Goal: Task Accomplishment & Management: Use online tool/utility

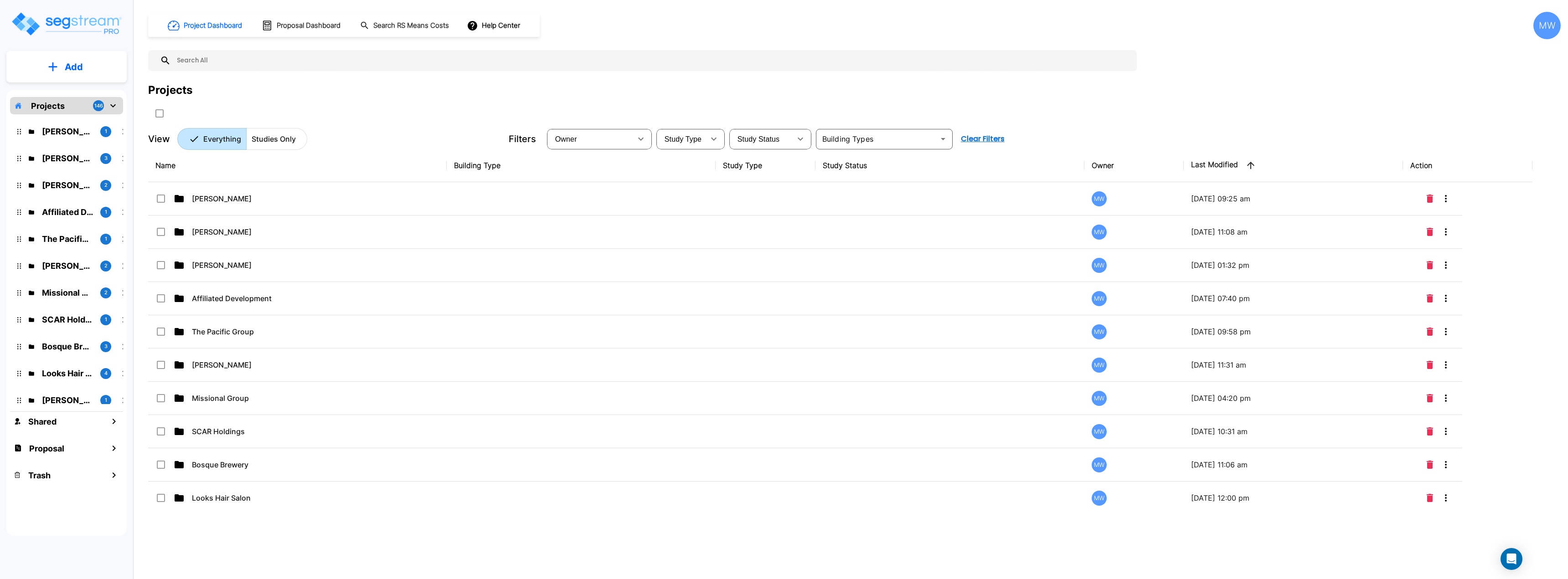
drag, startPoint x: 114, startPoint y: 102, endPoint x: 195, endPoint y: 63, distance: 89.9
click at [114, 102] on icon "mailbox folders" at bounding box center [113, 106] width 11 height 11
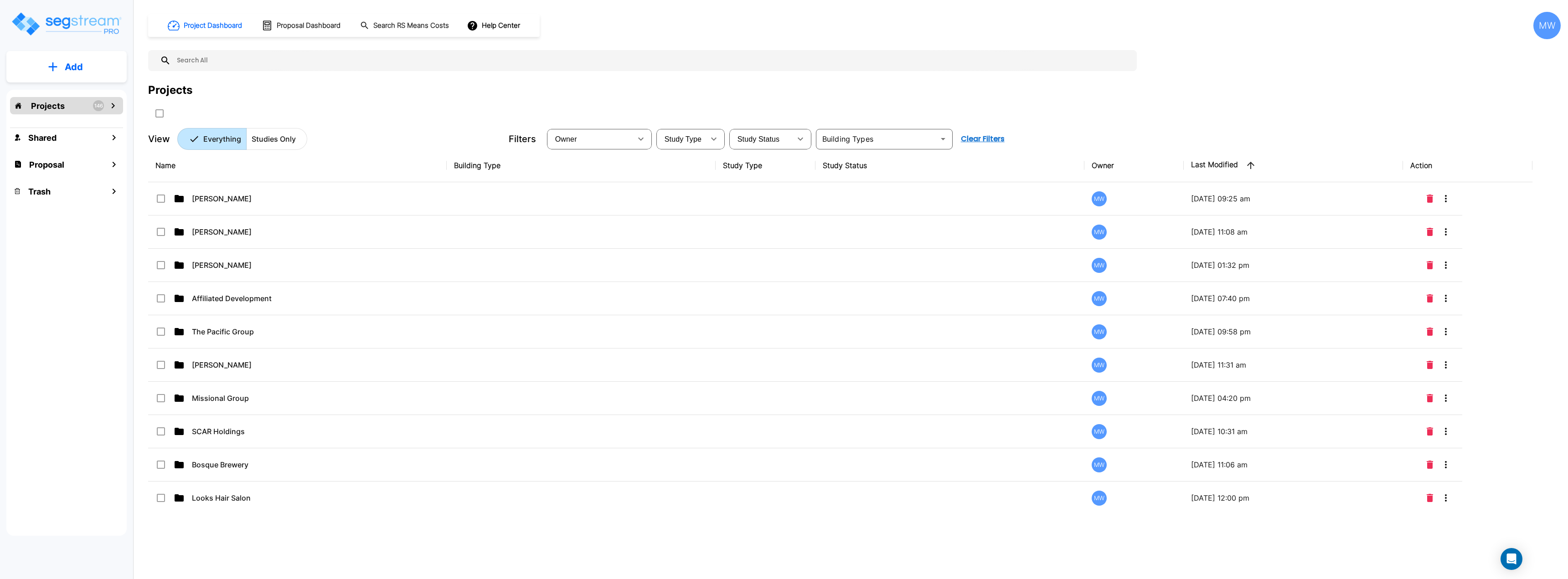
click at [195, 63] on input "text" at bounding box center [651, 60] width 961 height 21
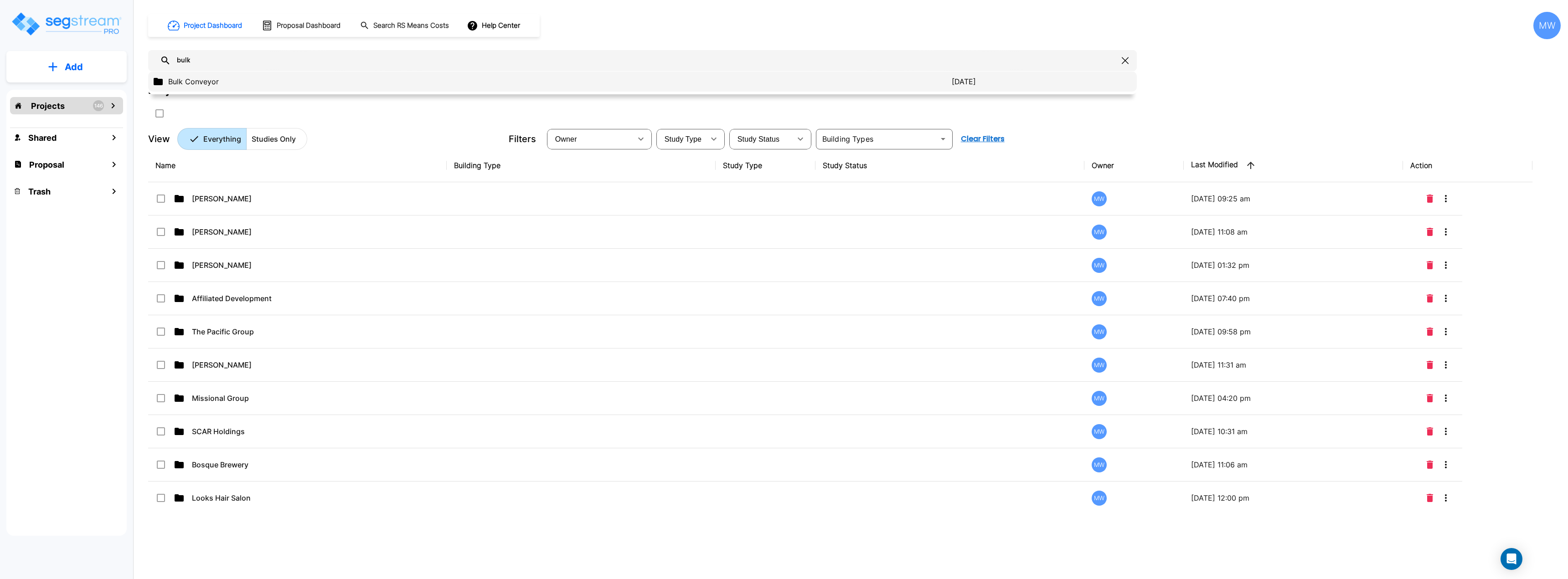
type input "bulk"
click at [224, 79] on p "Bulk Conveyor" at bounding box center [559, 81] width 783 height 11
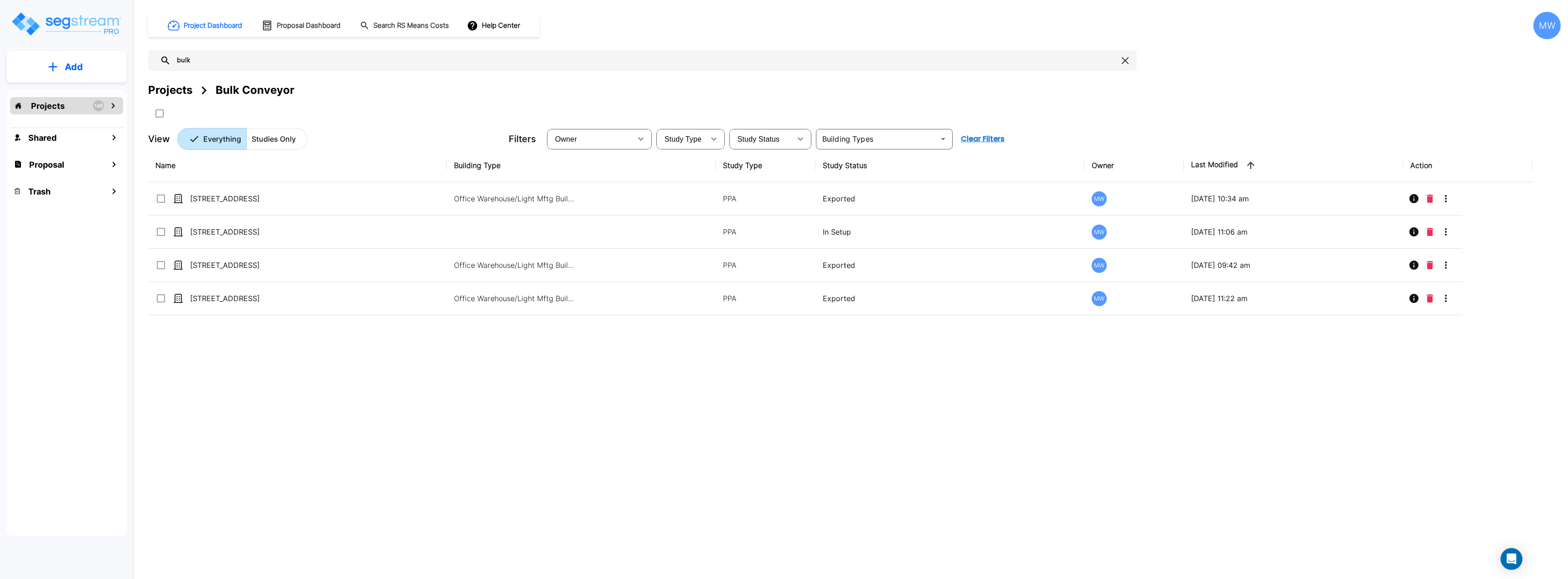
click at [46, 66] on button "Add" at bounding box center [66, 66] width 121 height 26
click at [68, 113] on p "Add Study" at bounding box center [72, 118] width 37 height 11
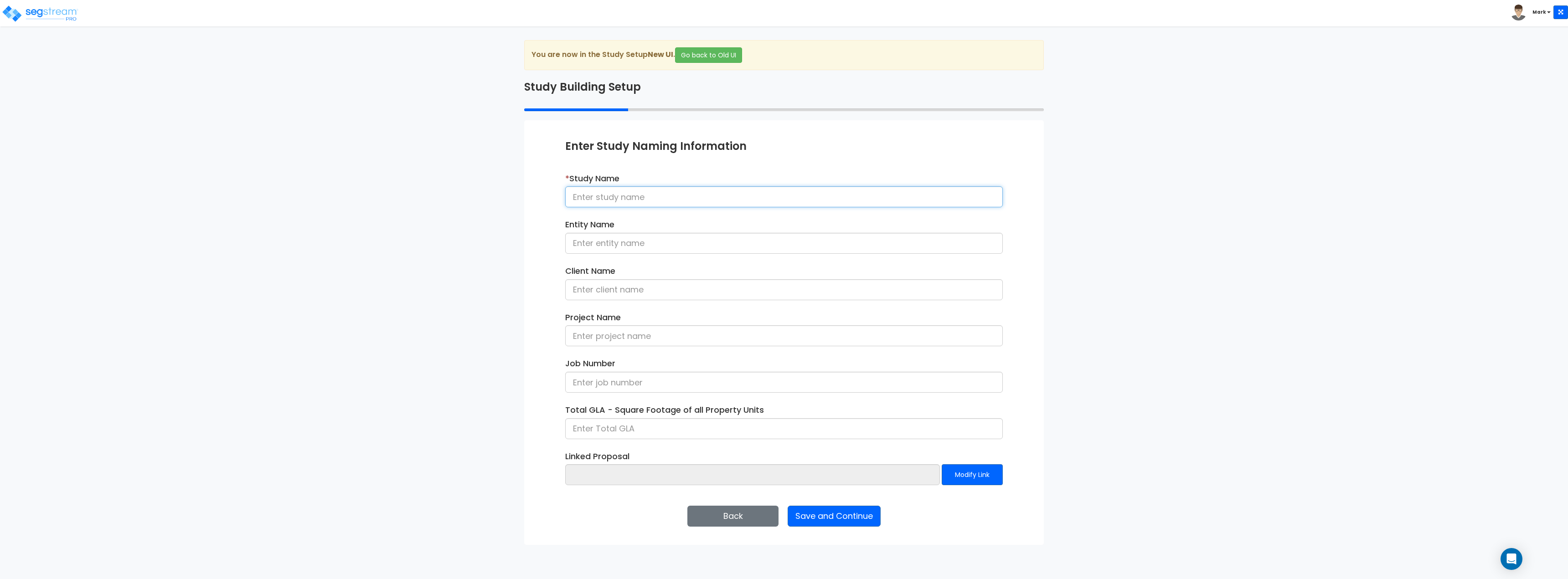
drag, startPoint x: 596, startPoint y: 199, endPoint x: 626, endPoint y: 197, distance: 30.1
click at [596, 199] on input at bounding box center [784, 196] width 438 height 21
click at [656, 243] on input at bounding box center [784, 243] width 438 height 21
type input "Bulk Conveyor"
click at [596, 197] on input at bounding box center [784, 196] width 438 height 21
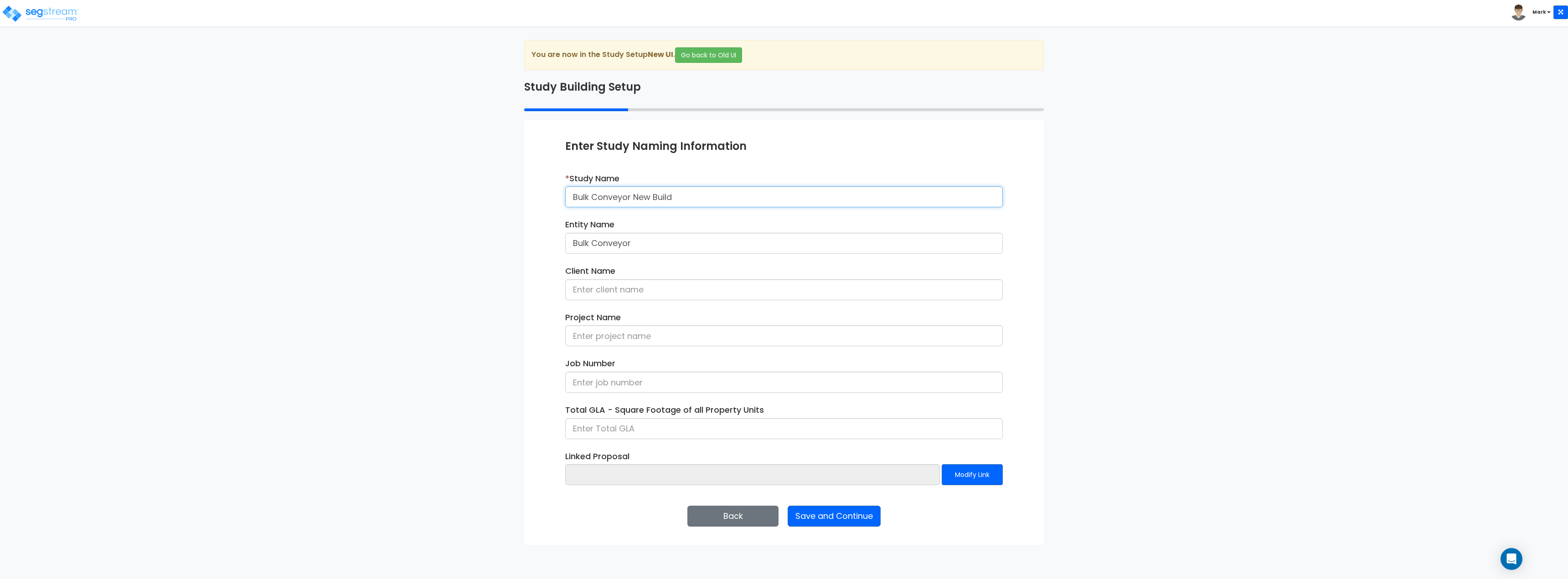
type input "Bulk Conveyor New Build"
click at [674, 288] on input at bounding box center [784, 290] width 438 height 21
click at [617, 293] on input "Brett Buchanon" at bounding box center [784, 290] width 438 height 21
click at [612, 291] on input "Brett Buchanan" at bounding box center [784, 290] width 438 height 21
type input "Brett Bucanan"
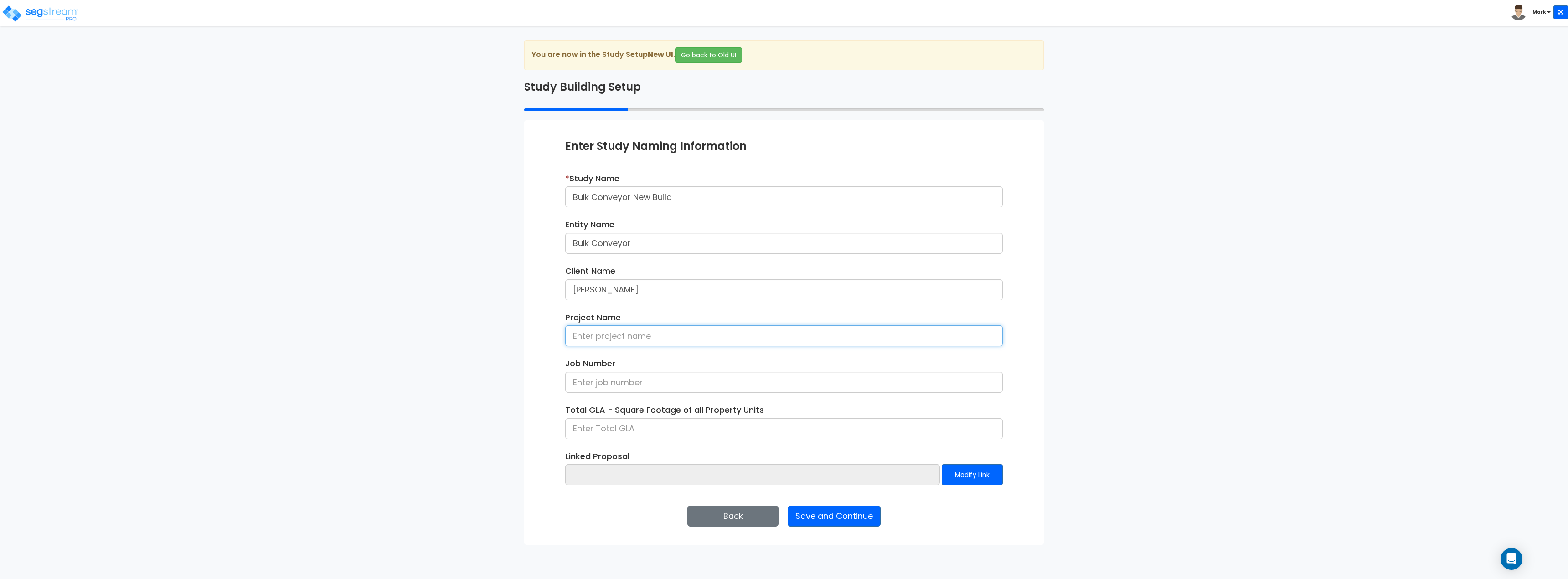
click at [627, 336] on input at bounding box center [784, 336] width 438 height 21
type input "Bulk Conveyor Cost Segregation Study"
click at [832, 519] on button "Save and Continue" at bounding box center [834, 516] width 93 height 21
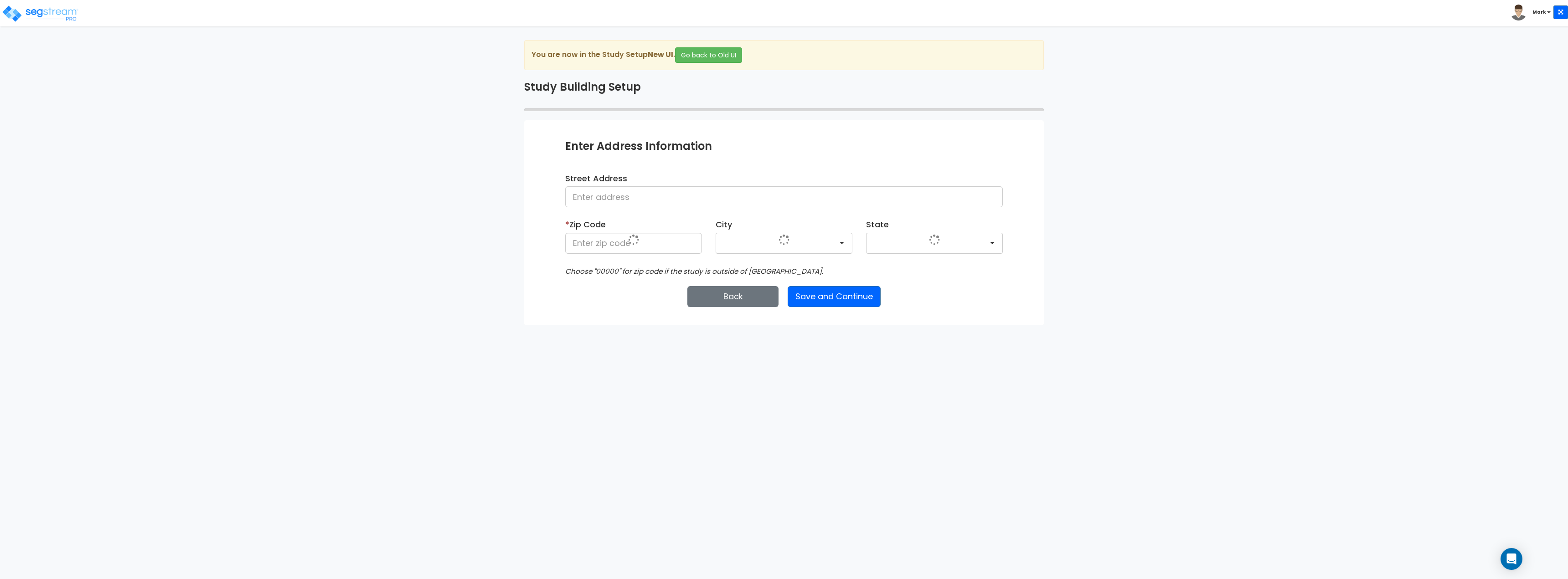
click at [616, 211] on div "Street Address" at bounding box center [783, 193] width 451 height 42
click at [615, 185] on div "Street Address" at bounding box center [784, 190] width 438 height 35
click at [676, 190] on input at bounding box center [784, 196] width 438 height 21
drag, startPoint x: 682, startPoint y: 198, endPoint x: 559, endPoint y: 202, distance: 123.1
click at [559, 202] on div "Street Address E 37th & N Santa Fe AVE" at bounding box center [783, 193] width 451 height 42
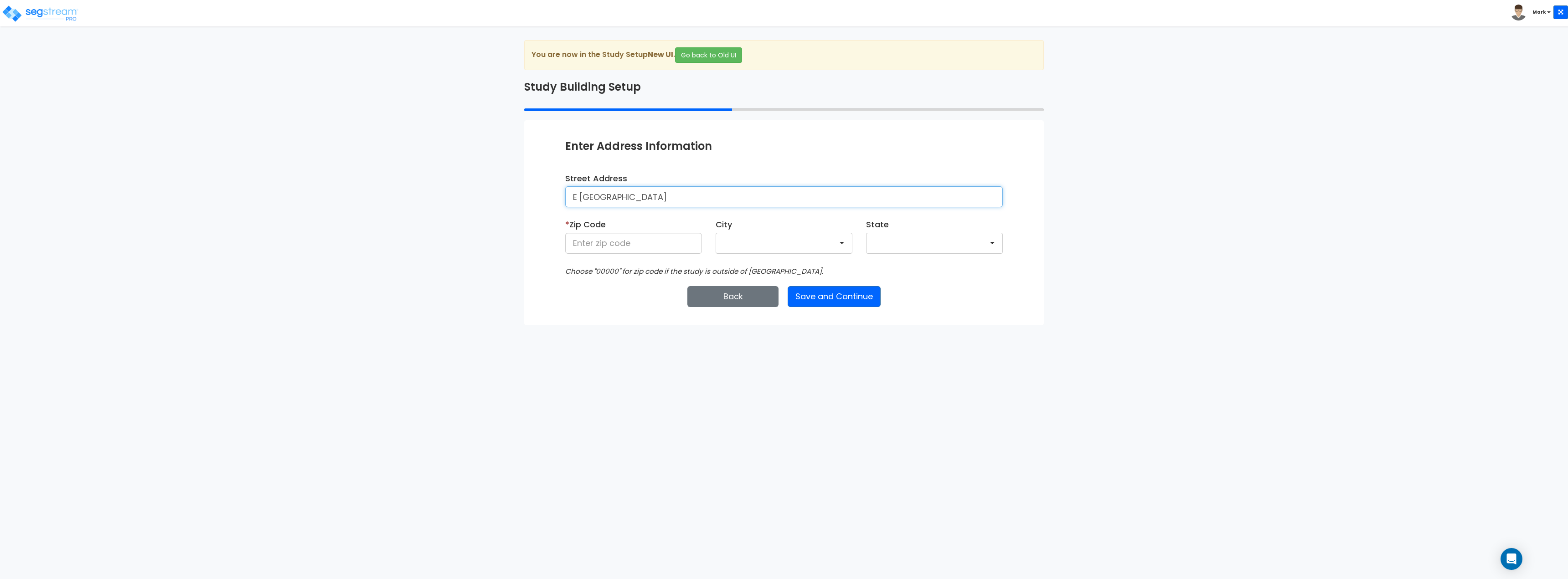
type input "E 37th & N Santa Fe AVE"
click at [738, 294] on button "Back" at bounding box center [733, 296] width 91 height 21
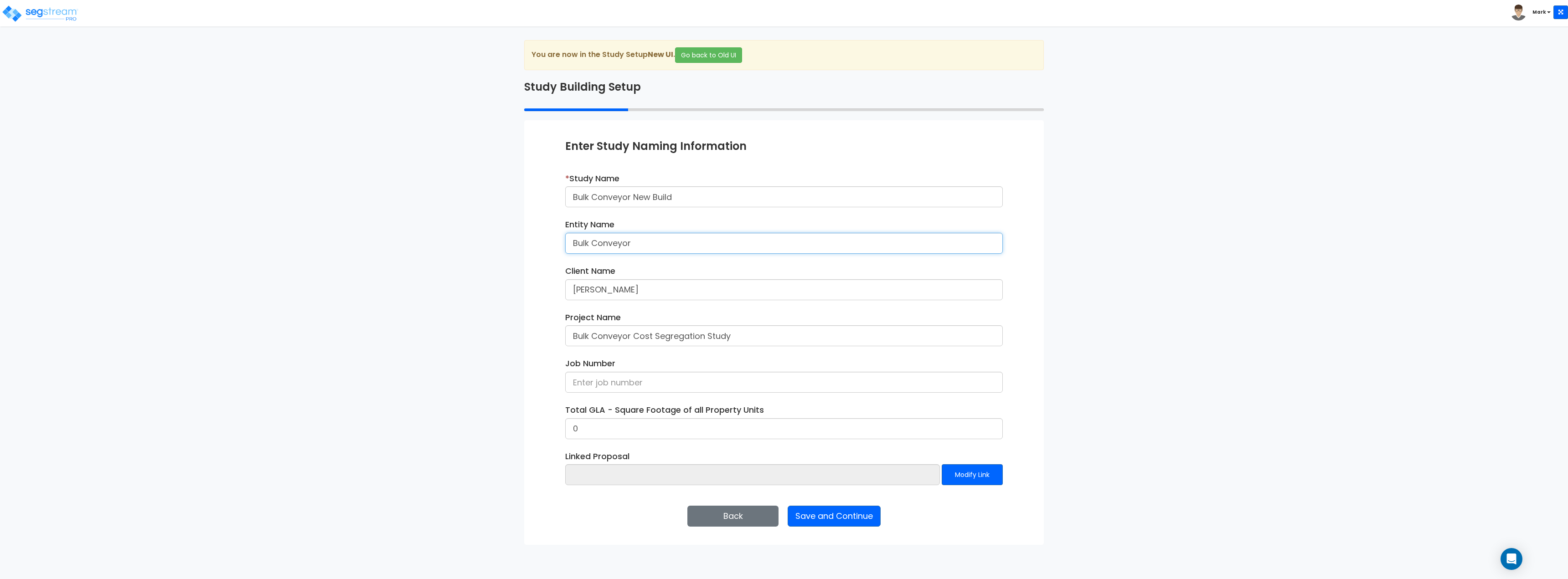
click at [680, 249] on input "Bulk Conveyor" at bounding box center [784, 243] width 438 height 21
type input "B"
type input "BULK CONVEYORS, INC. (BCI)"
click at [653, 293] on input "Brett Bucanan" at bounding box center [784, 290] width 438 height 21
click at [714, 314] on div "Project Name Bulk Conveyor Cost Segregation Study" at bounding box center [784, 329] width 438 height 35
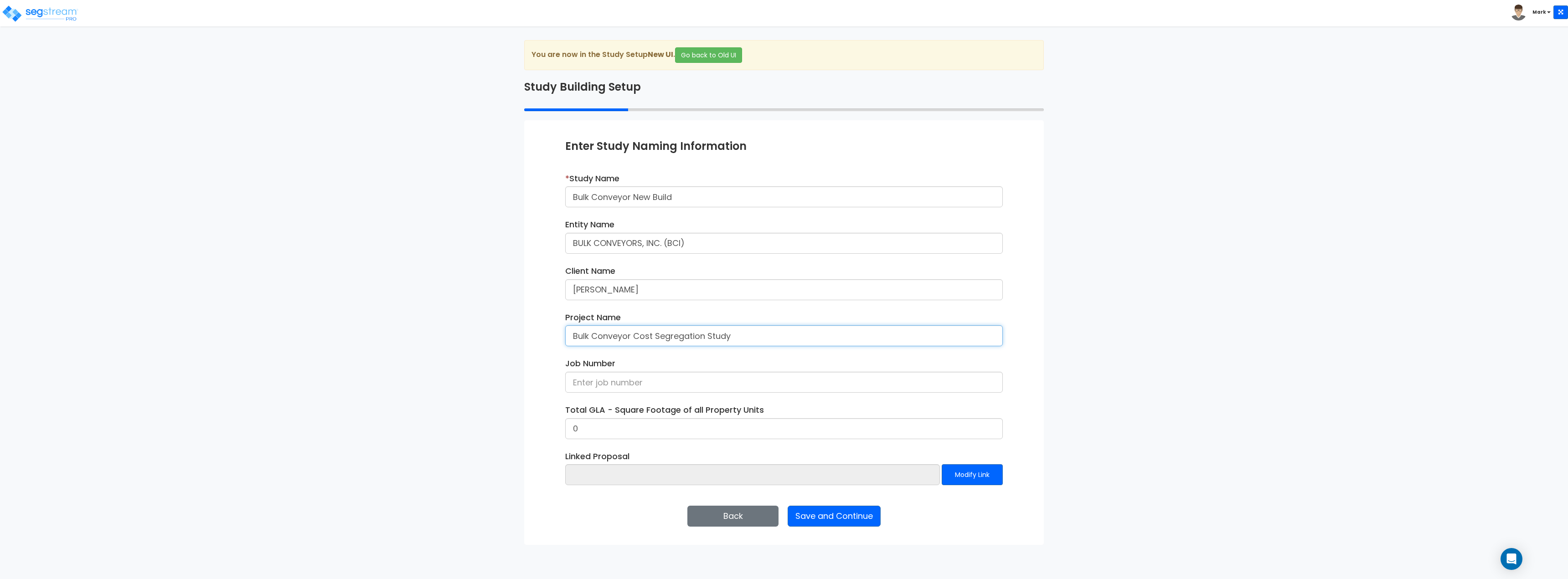
click at [631, 337] on input "Bulk Conveyor Cost Segregation Study" at bounding box center [784, 336] width 438 height 21
type input "Bulk Conveyors Cost Segregation Study"
click at [703, 204] on input "Bulk Conveyor New Build" at bounding box center [784, 196] width 438 height 21
click at [831, 523] on button "Save and Continue" at bounding box center [834, 516] width 93 height 21
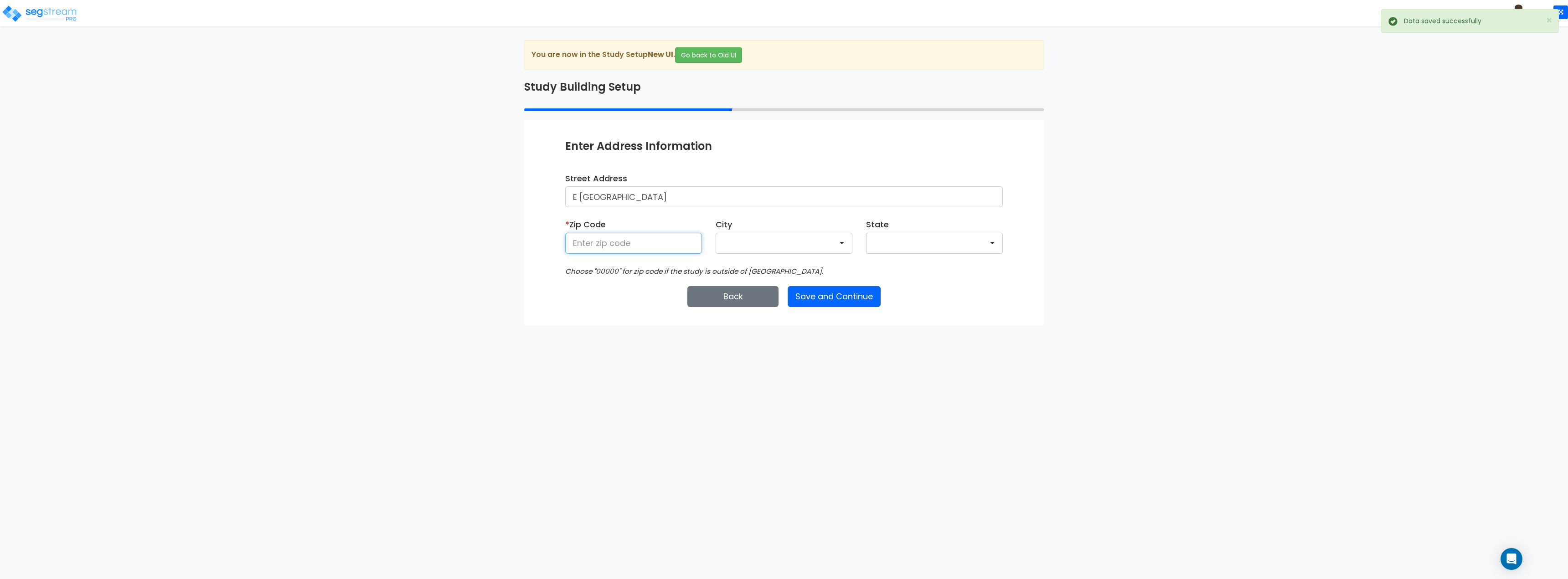
click at [641, 246] on input at bounding box center [634, 243] width 137 height 21
type input "67219"
click at [694, 325] on html "Toggle navigation Mark x" at bounding box center [784, 162] width 1568 height 325
click at [727, 293] on button "Back" at bounding box center [733, 296] width 91 height 21
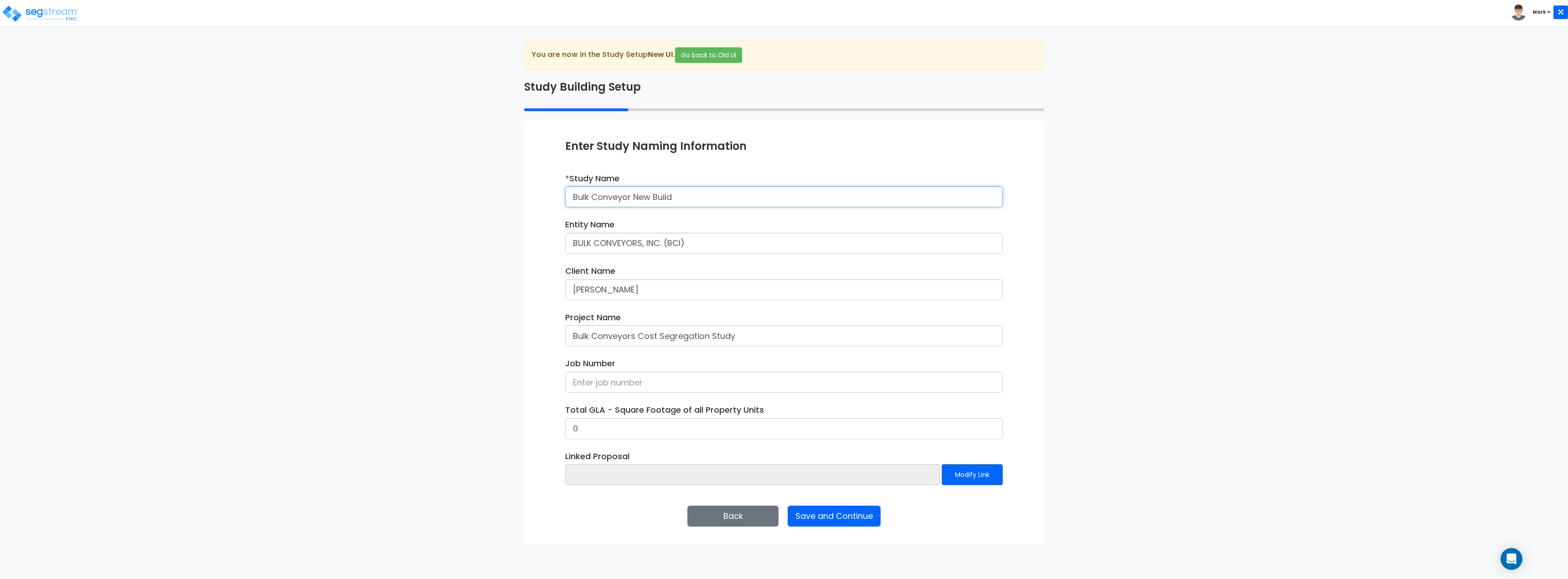
click at [694, 198] on input "Bulk Conveyor New Build" at bounding box center [784, 196] width 438 height 21
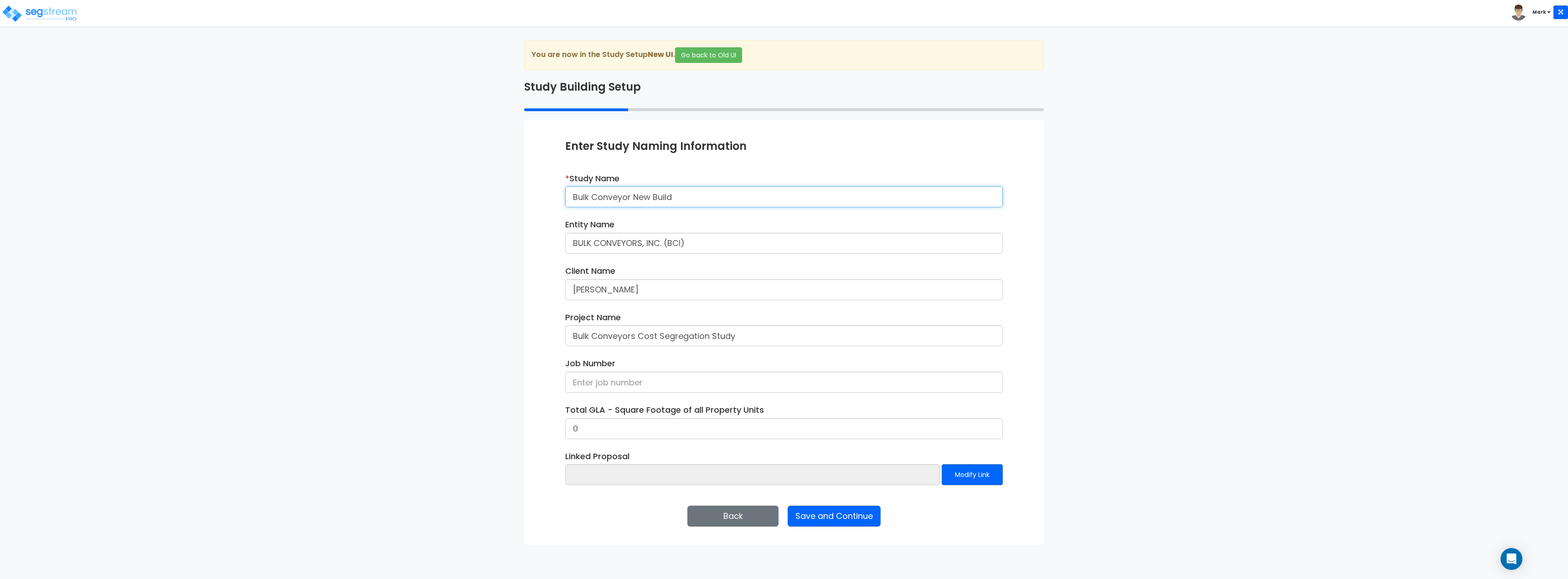
click at [694, 198] on input "Bulk Conveyor New Build" at bounding box center [784, 196] width 438 height 21
paste input "E 37th & N Santa Fe AVE"
drag, startPoint x: 694, startPoint y: 198, endPoint x: 564, endPoint y: 201, distance: 130.0
click at [564, 201] on div "* Study Name E 37th & N Santa Fe AVE" at bounding box center [783, 193] width 451 height 42
click at [700, 195] on input "E 37th & N Santa Fe AVE" at bounding box center [784, 196] width 438 height 21
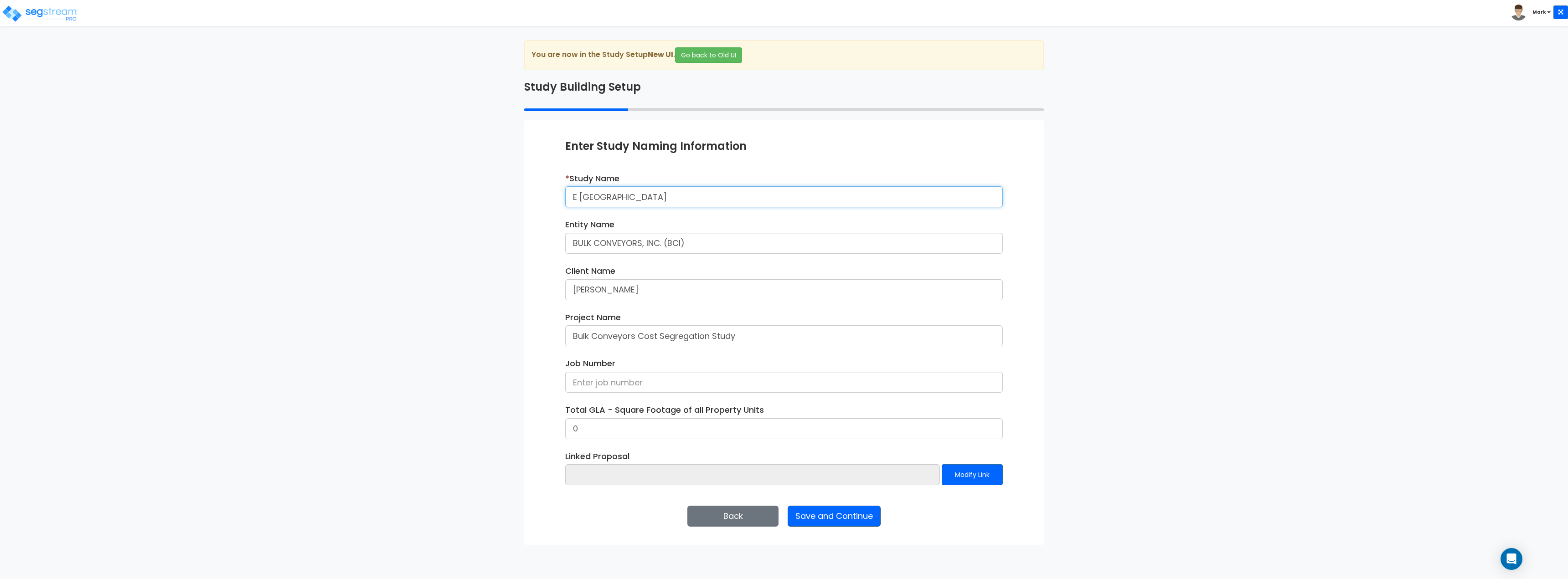
type input "E 37th & N Santa Fe AVE"
click at [838, 516] on button "Save and Continue" at bounding box center [834, 516] width 93 height 21
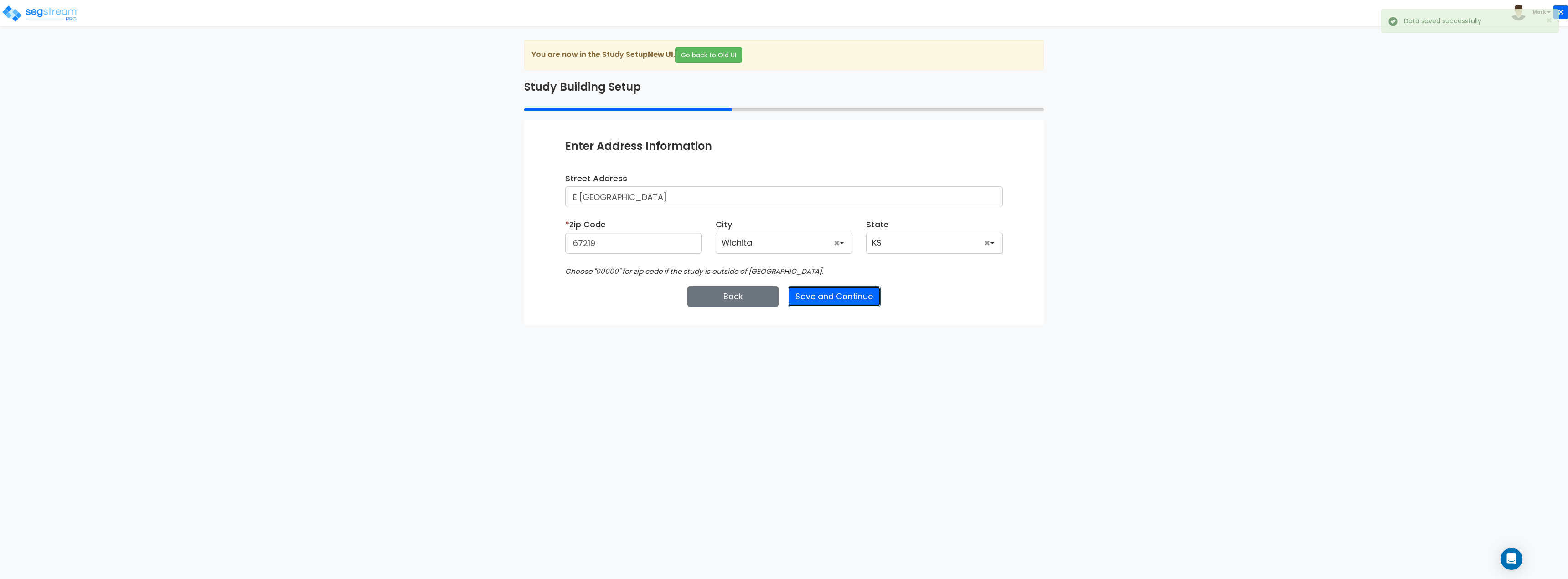
click at [833, 293] on button "Save and Continue" at bounding box center [834, 296] width 93 height 21
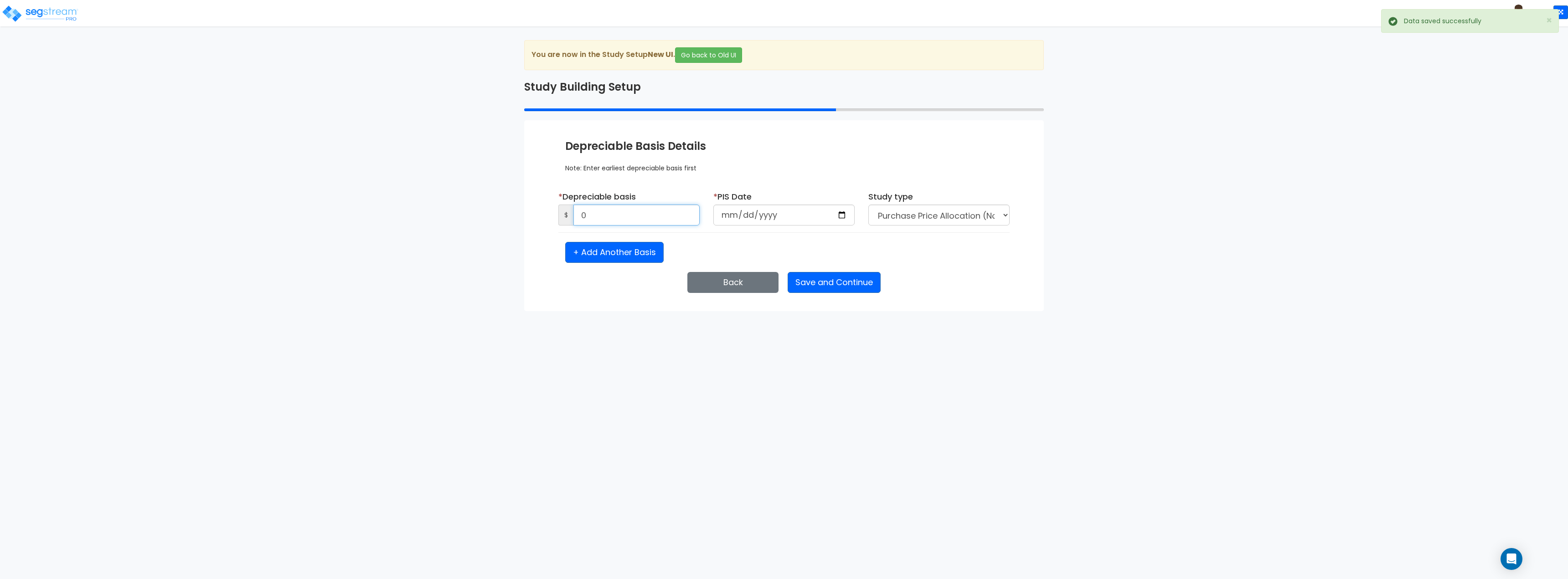
click at [656, 213] on input "0" at bounding box center [636, 215] width 126 height 21
click at [620, 209] on input "0" at bounding box center [636, 215] width 126 height 21
click at [605, 220] on input "0" at bounding box center [636, 215] width 126 height 21
type input "11,175,310.32"
click at [898, 231] on div "Study type Purchase Price Allocation (No Given Costs) New Construction / Reno /…" at bounding box center [939, 212] width 155 height 42
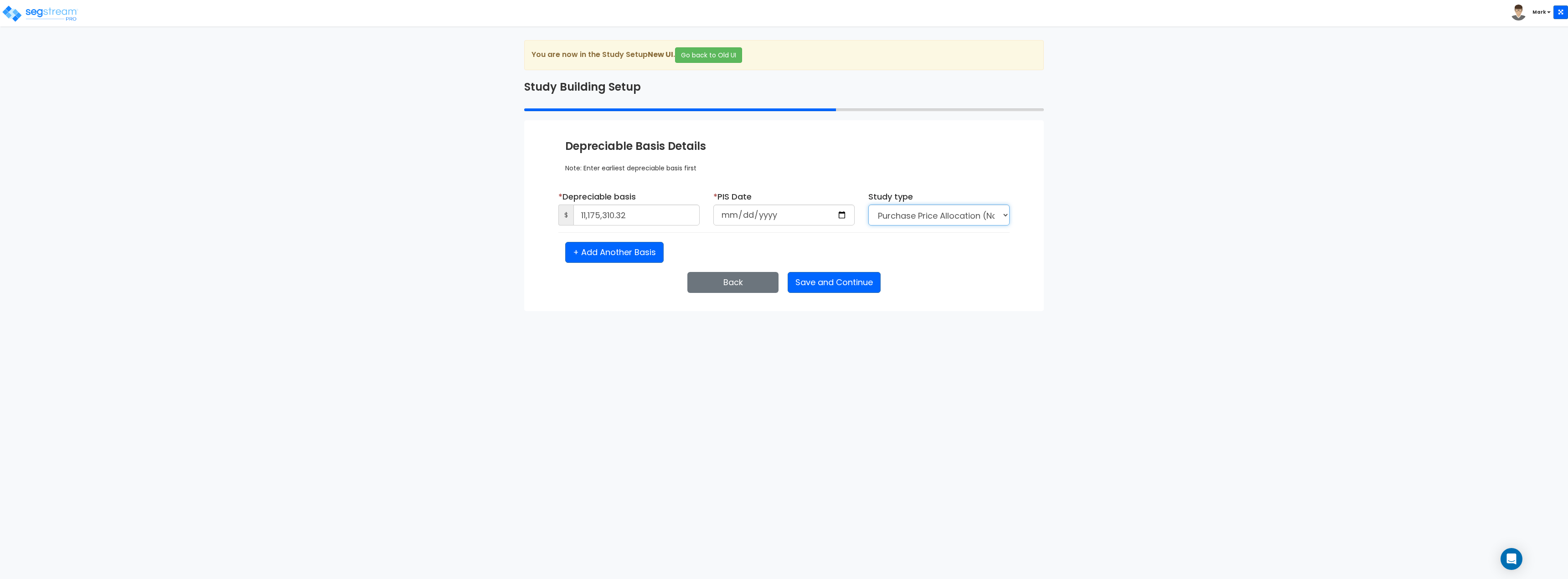
click at [900, 222] on select "Purchase Price Allocation (No Given Costs) New Construction / Reno / TI's (Give…" at bounding box center [939, 215] width 141 height 21
select select "NEW"
click at [869, 204] on select "Purchase Price Allocation (No Given Costs) New Construction / Reno / TI's (Give…" at bounding box center [939, 215] width 141 height 21
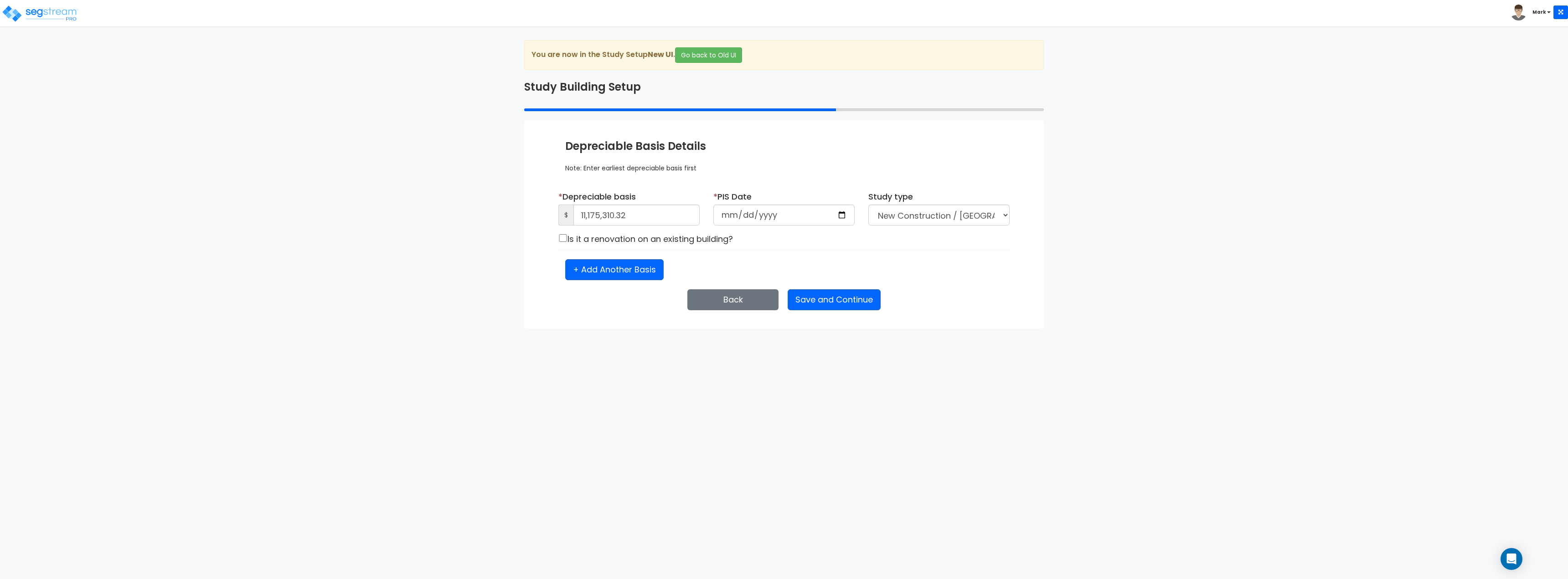
click at [946, 280] on div "Enter Study Naming Information * Study Name E 37th & N Santa Fe AVE Entity Name…" at bounding box center [784, 224] width 520 height 208
click at [864, 296] on button "Save and Continue" at bounding box center [834, 300] width 93 height 21
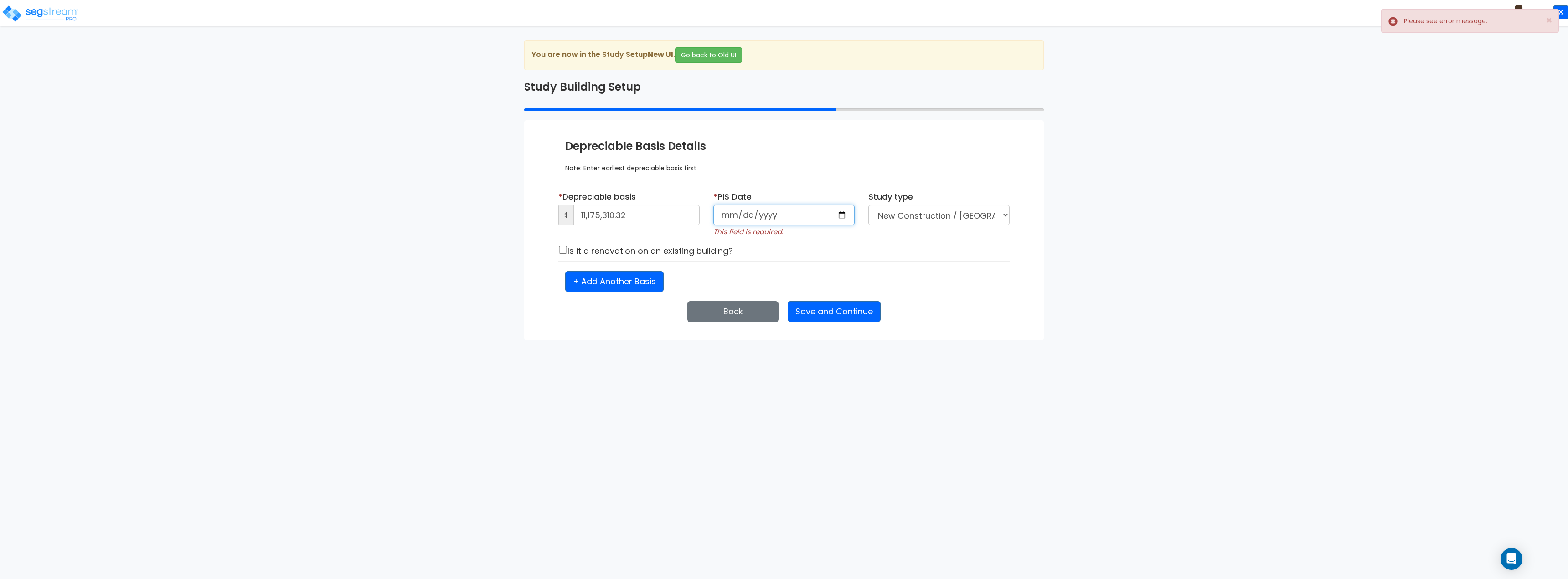
click at [756, 215] on input "date" at bounding box center [784, 215] width 141 height 21
type input "2025-08-31"
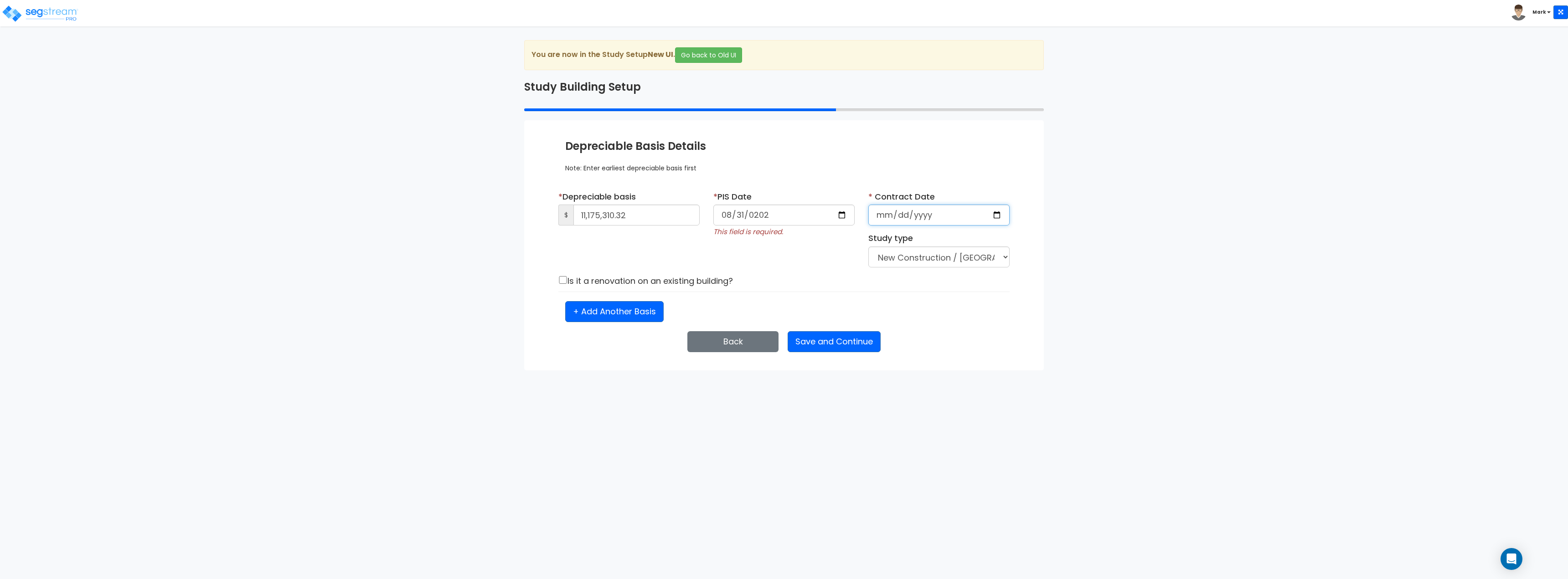
click at [886, 220] on input "date" at bounding box center [939, 215] width 141 height 21
click at [883, 218] on input "date" at bounding box center [939, 215] width 141 height 21
type input "2025-08-31"
click at [821, 241] on div "* PIS Date 2025-08-31 This field is required." at bounding box center [784, 218] width 155 height 54
click at [838, 335] on button "Save and Continue" at bounding box center [834, 341] width 93 height 21
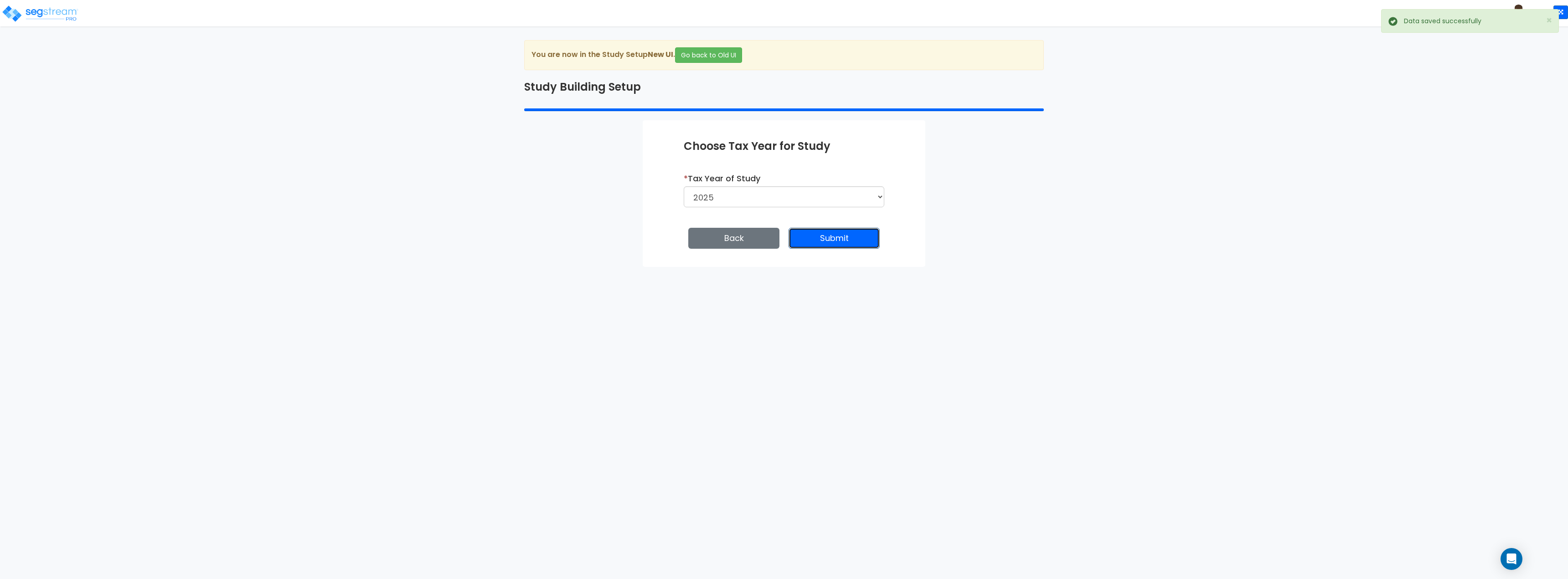
click at [838, 242] on button "Submit" at bounding box center [834, 238] width 91 height 21
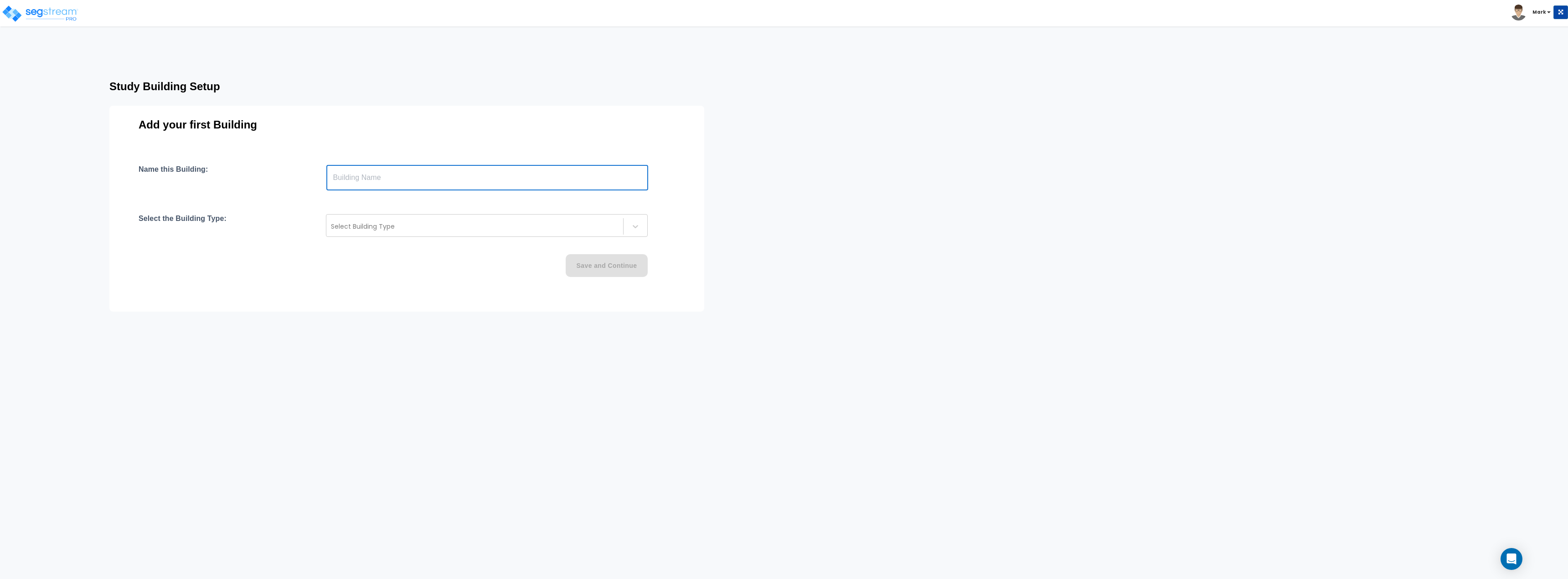
click at [388, 185] on input "text" at bounding box center [487, 178] width 322 height 26
type input "Bulk Conveyors"
click at [372, 246] on div "Name this Building: Bulk Conveyors ​ Select the Building Type: Select Building …" at bounding box center [407, 232] width 536 height 134
click at [374, 224] on div at bounding box center [475, 226] width 288 height 11
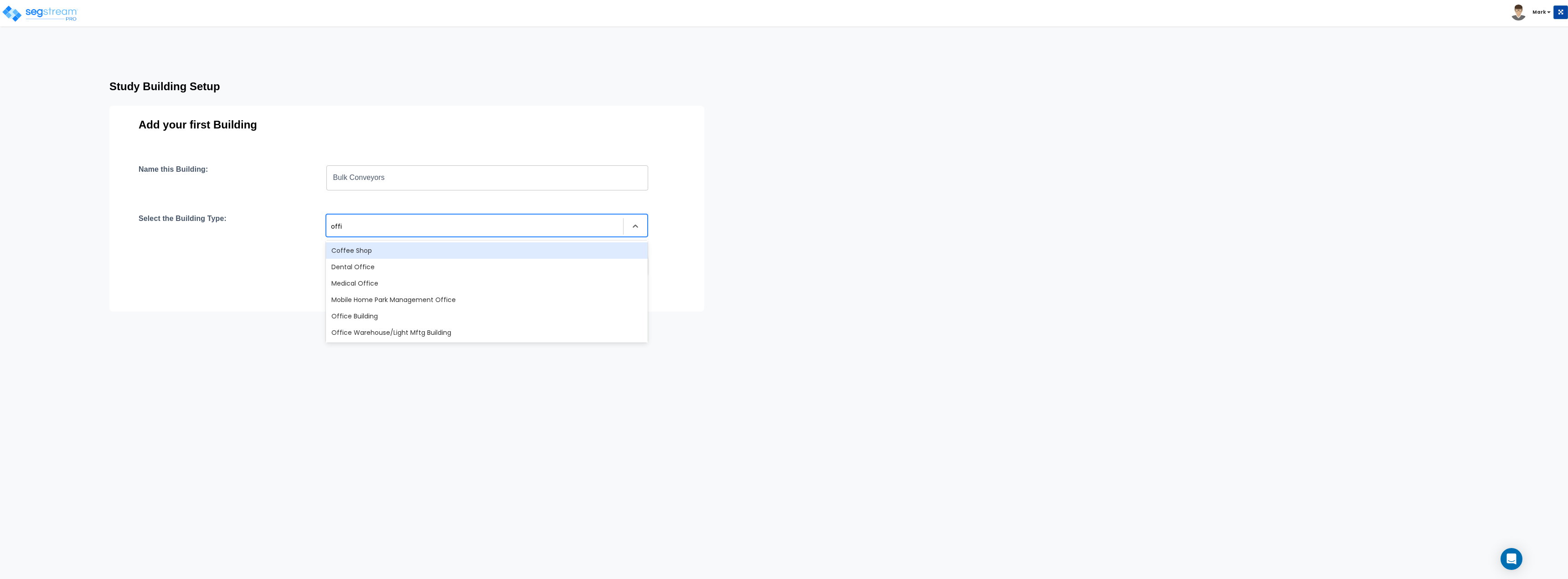
type input "office"
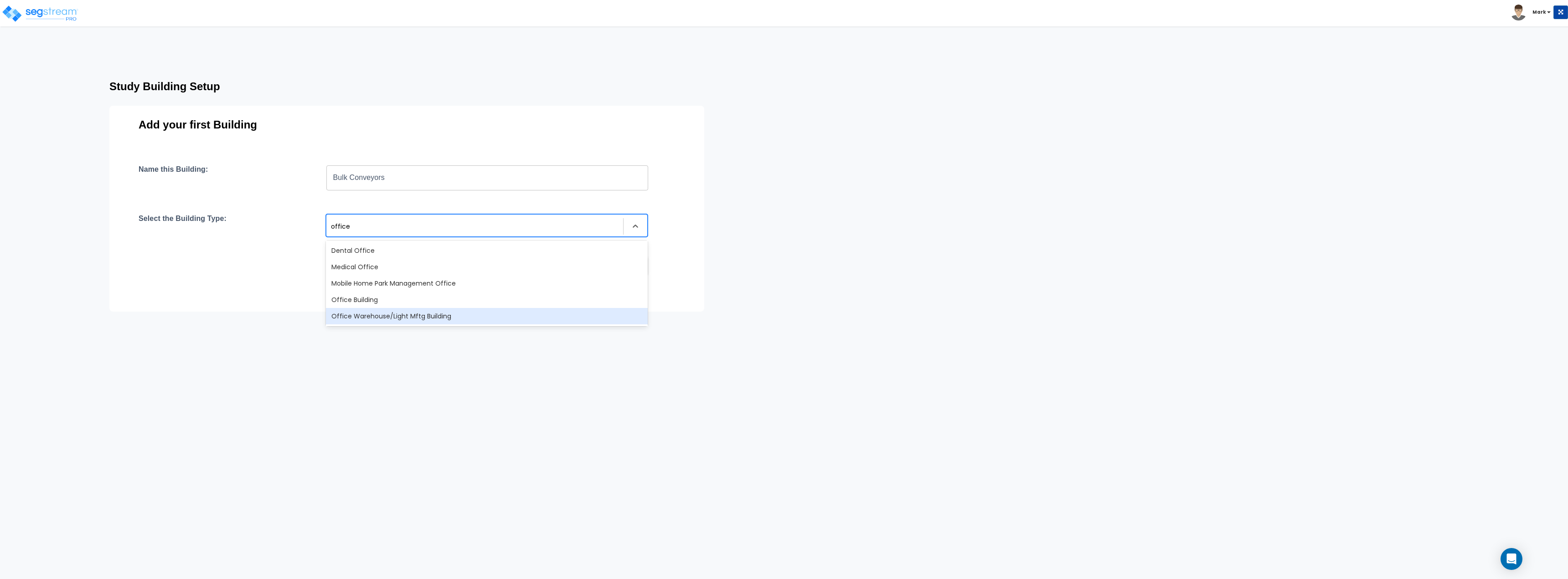
click at [401, 313] on div "Office Warehouse/Light Mftg Building" at bounding box center [486, 316] width 322 height 16
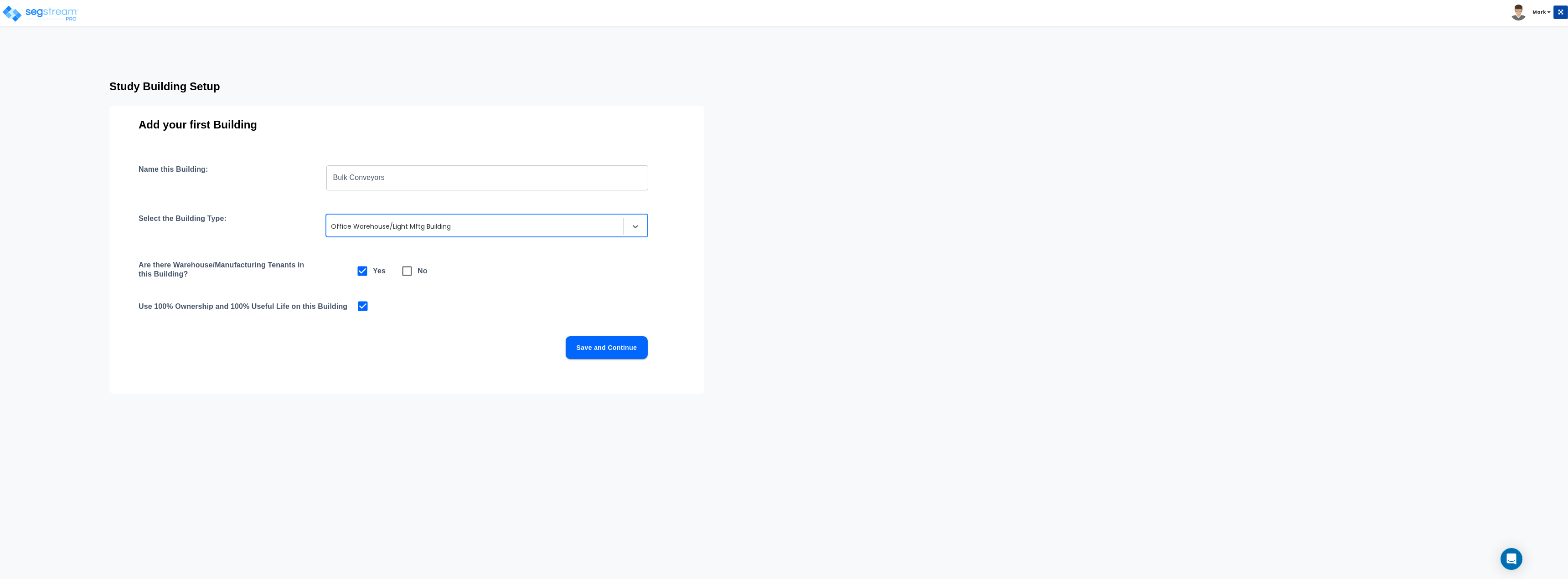
click at [601, 355] on button "Save and Continue" at bounding box center [606, 347] width 82 height 23
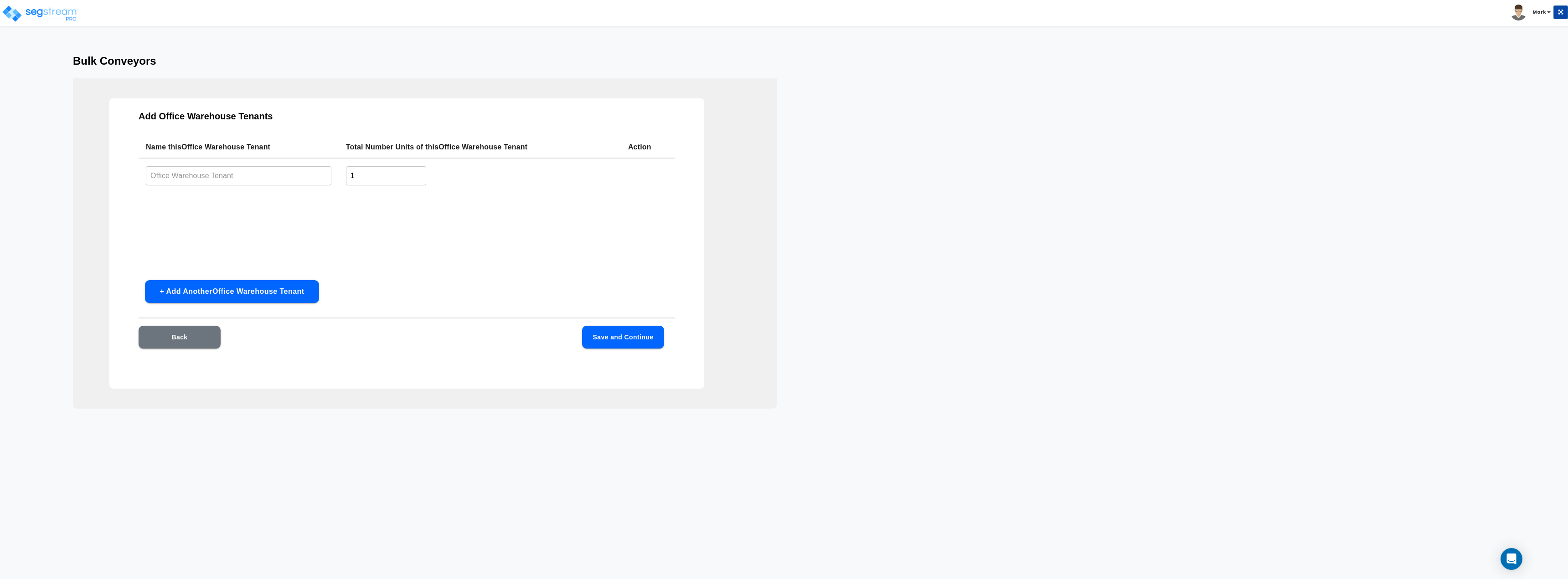
click at [216, 181] on input "text" at bounding box center [239, 176] width 186 height 19
type input "BCI"
click at [377, 249] on div "Name this Office Warehouse Tenant Total Number Units of this Office Warehouse T…" at bounding box center [407, 204] width 536 height 137
click at [625, 341] on button "Save and Continue" at bounding box center [623, 336] width 82 height 23
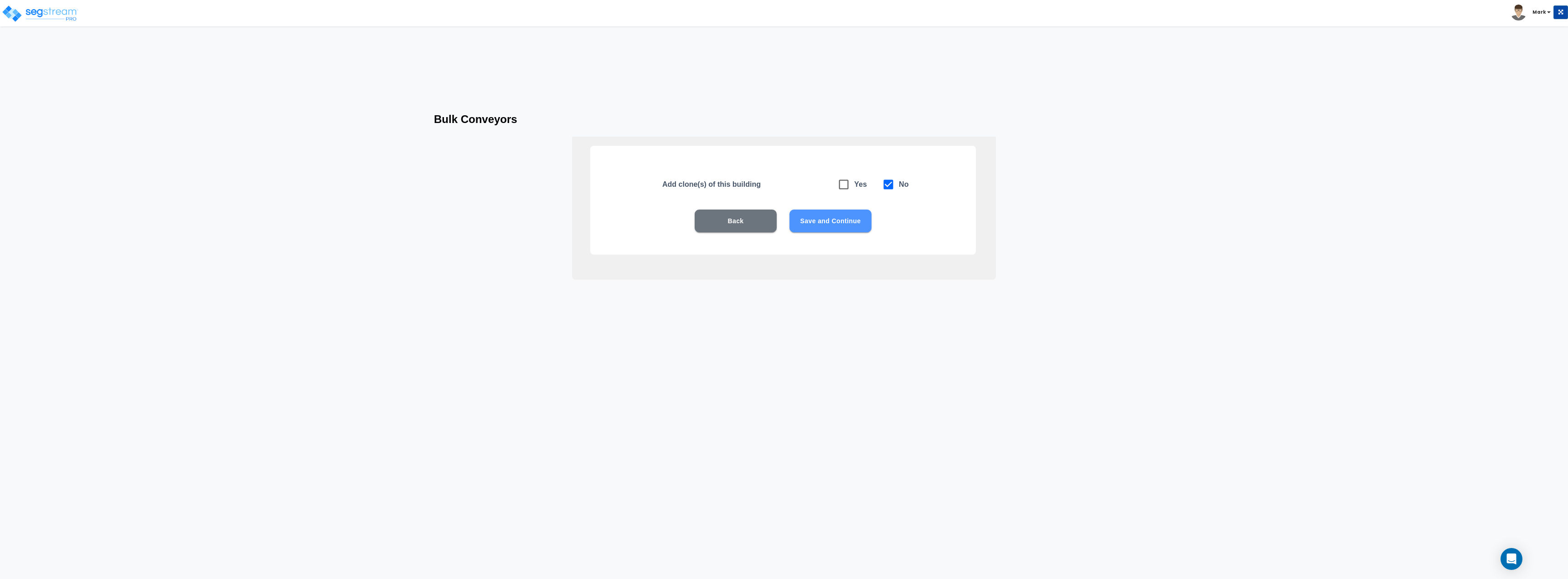
click at [829, 223] on button "Save and Continue" at bounding box center [830, 220] width 82 height 23
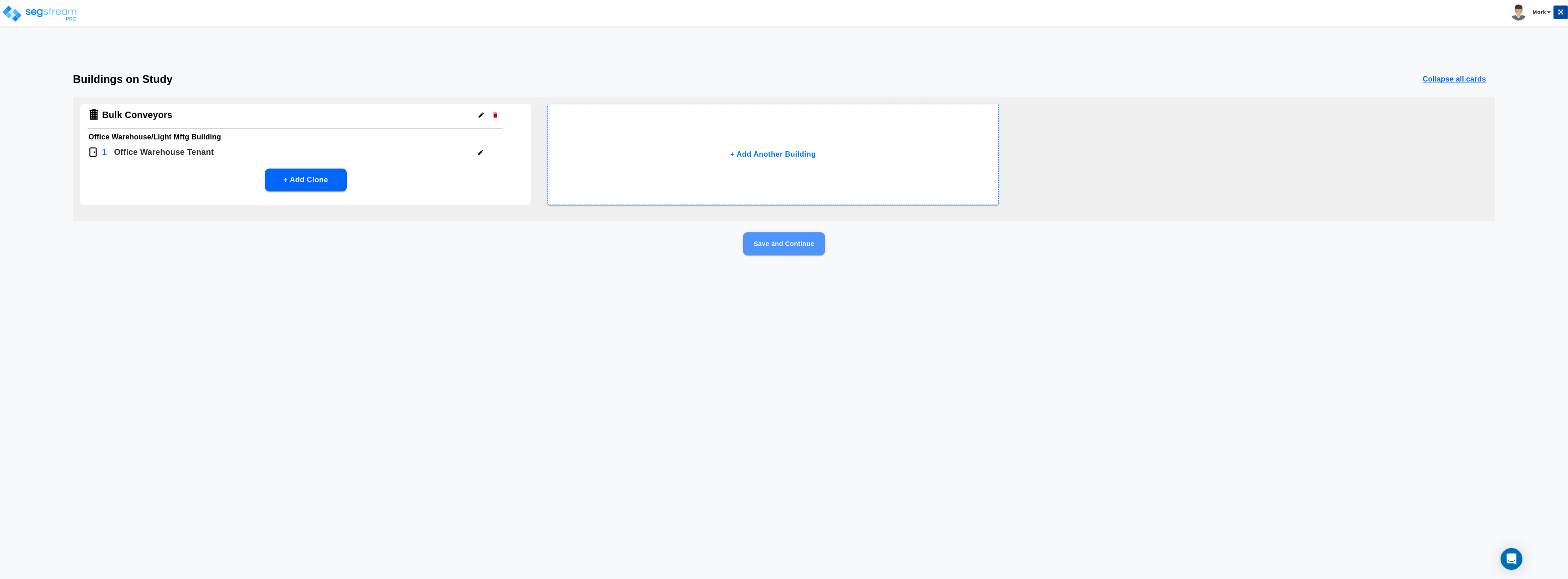
click at [783, 246] on button "Save and Continue" at bounding box center [784, 243] width 82 height 23
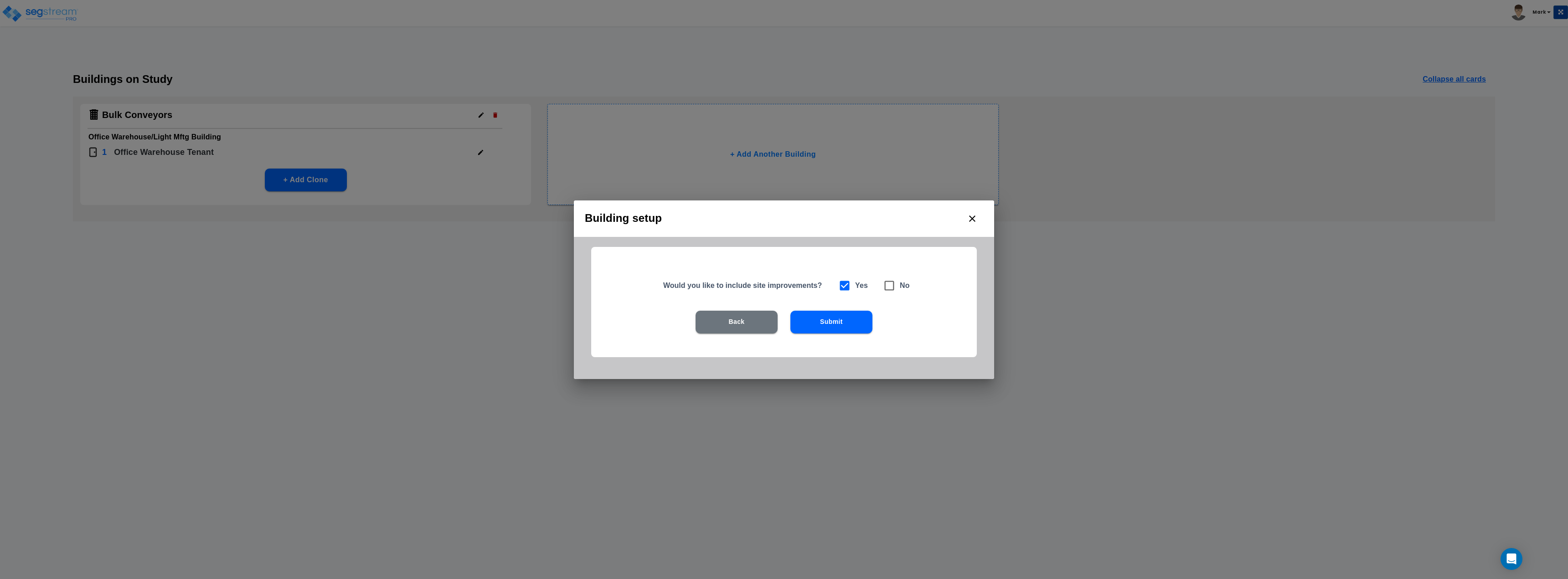
click at [838, 316] on button "Submit" at bounding box center [831, 322] width 82 height 23
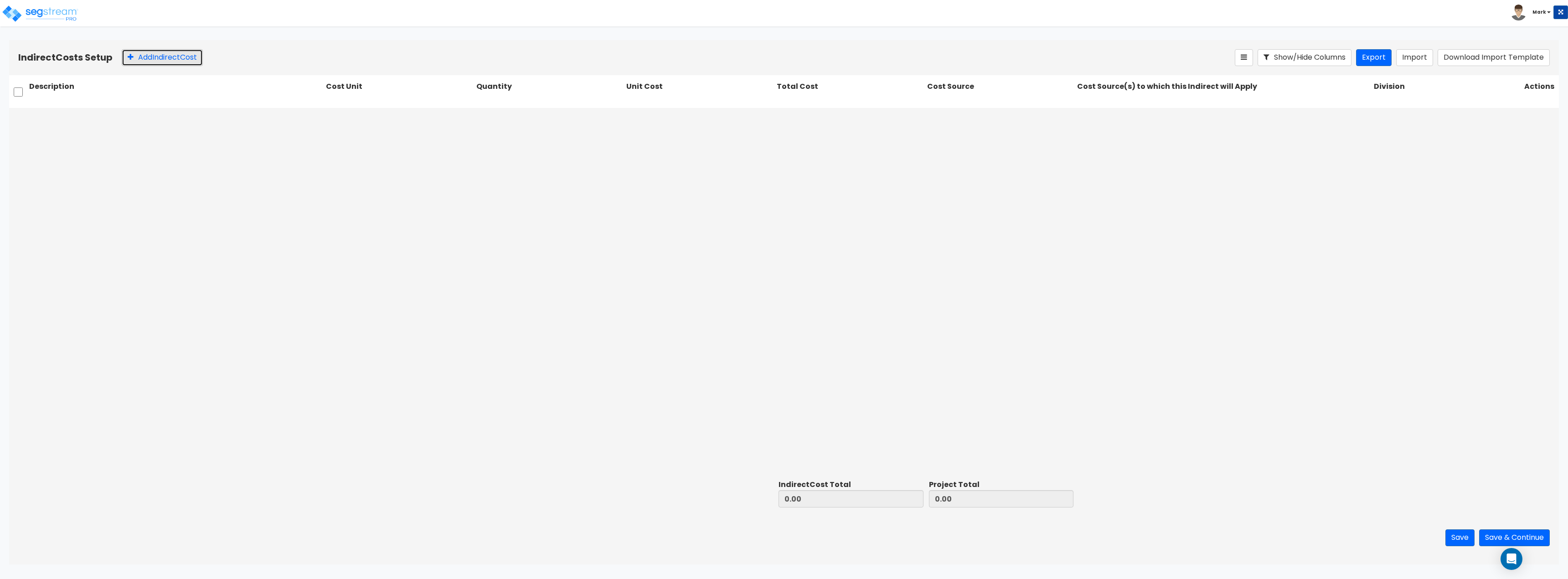
click at [161, 57] on button "Add Indirect Cost" at bounding box center [162, 58] width 81 height 17
click at [140, 124] on input "text" at bounding box center [176, 118] width 293 height 17
paste input "Supervision/PM & Misc Labor"
type input "Supervision/PM & Misc Labor"
click at [386, 119] on div at bounding box center [394, 118] width 126 height 12
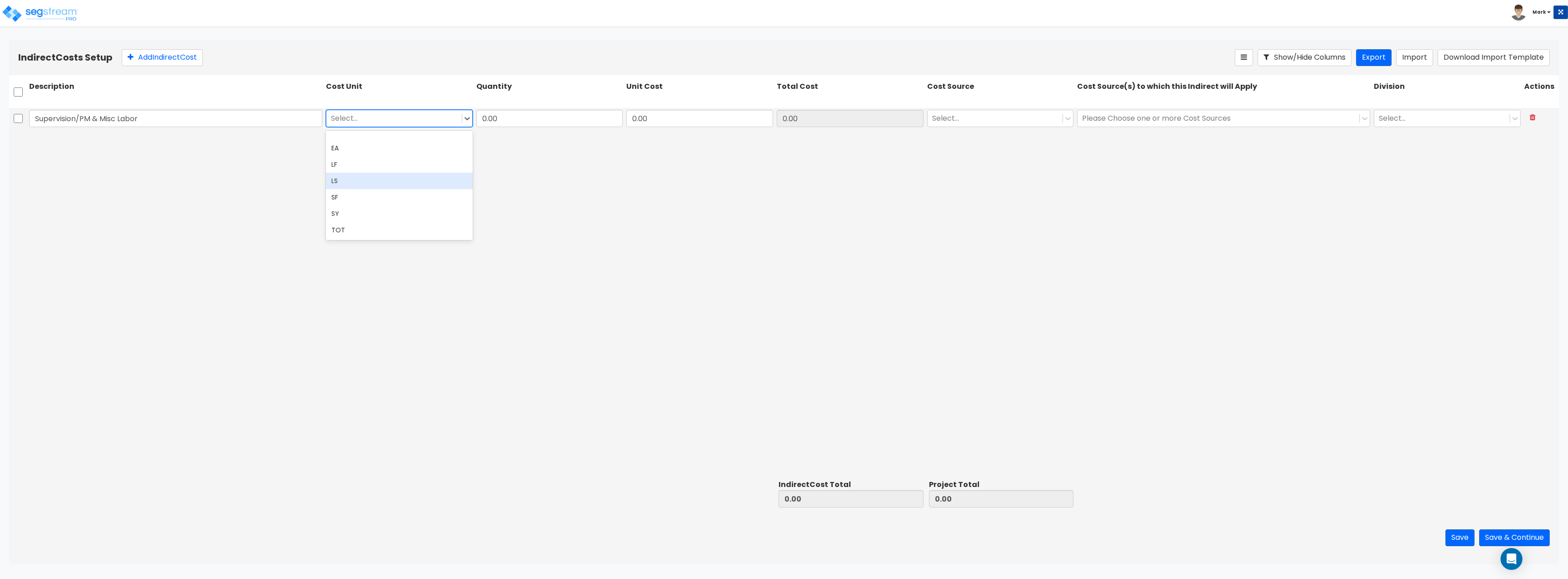
click at [359, 187] on div "LS" at bounding box center [399, 181] width 147 height 16
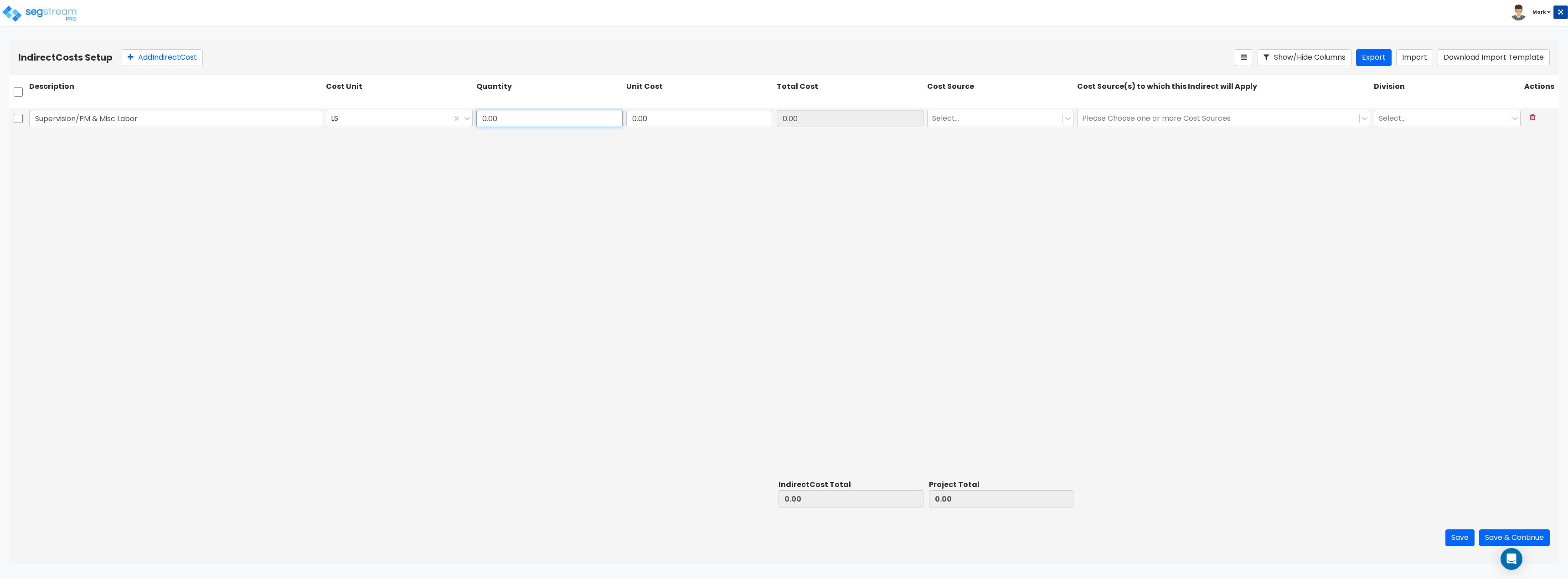
click at [545, 113] on input "0.00" at bounding box center [550, 118] width 147 height 17
type input "1"
click at [671, 119] on input "0.00" at bounding box center [699, 118] width 147 height 17
type input "0"
type input "1"
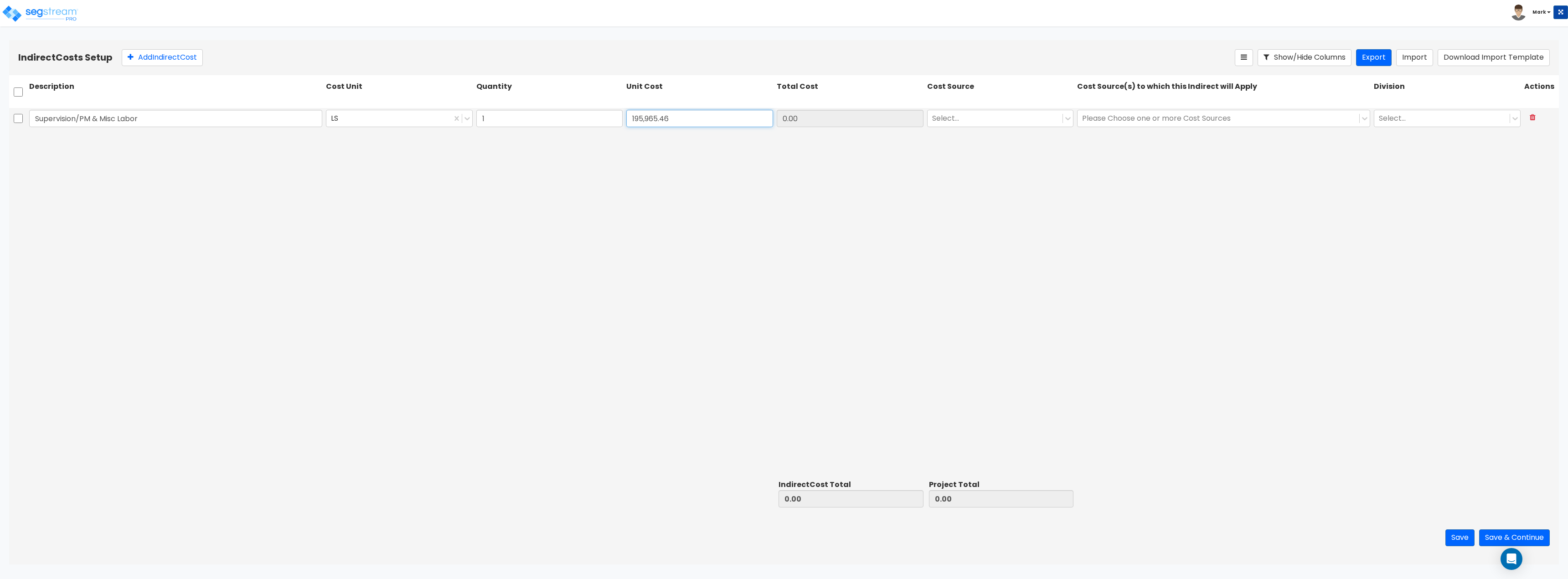
type input "195,965.46"
click at [725, 179] on div "Supervision/PM & Misc Labor LS 1 195,965.46 195,965.46 Select... Please Choose …" at bounding box center [784, 292] width 1550 height 369
click at [1002, 125] on div "Select..." at bounding box center [995, 118] width 135 height 16
click at [989, 139] on div "Client Cost" at bounding box center [1000, 140] width 147 height 16
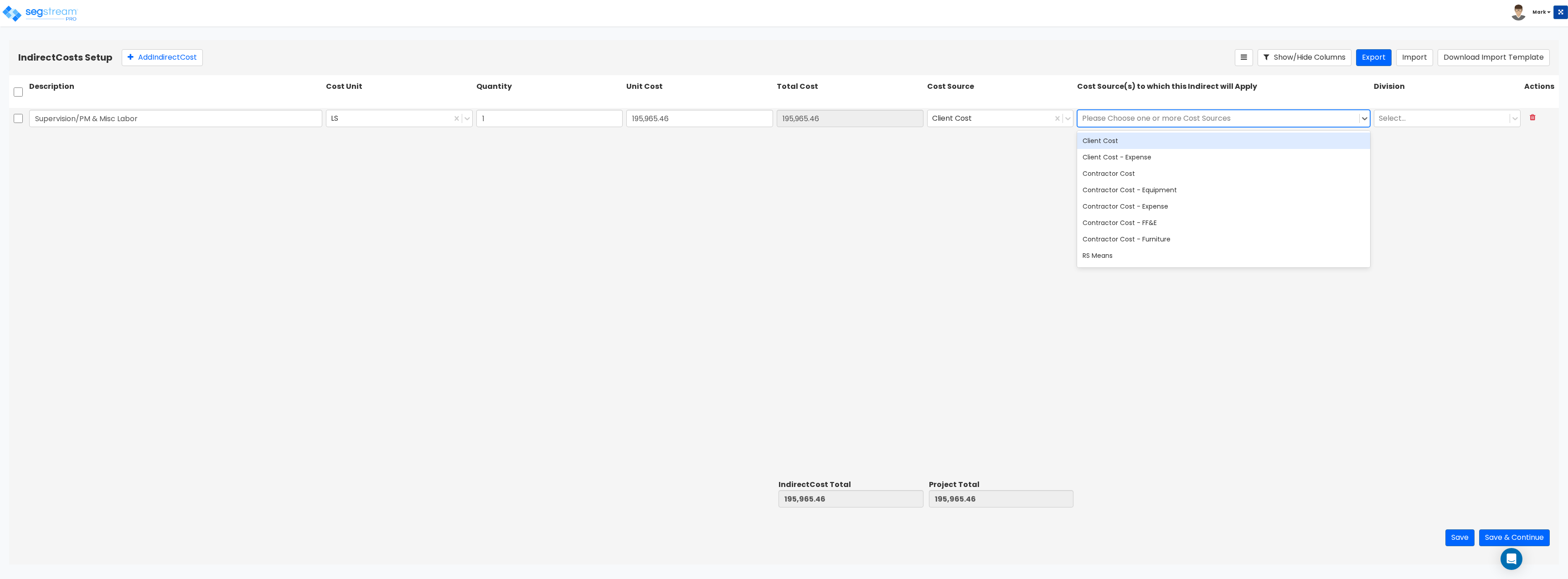
click at [1120, 120] on div at bounding box center [1219, 118] width 273 height 12
click at [1119, 137] on div "Client Cost" at bounding box center [1224, 140] width 293 height 16
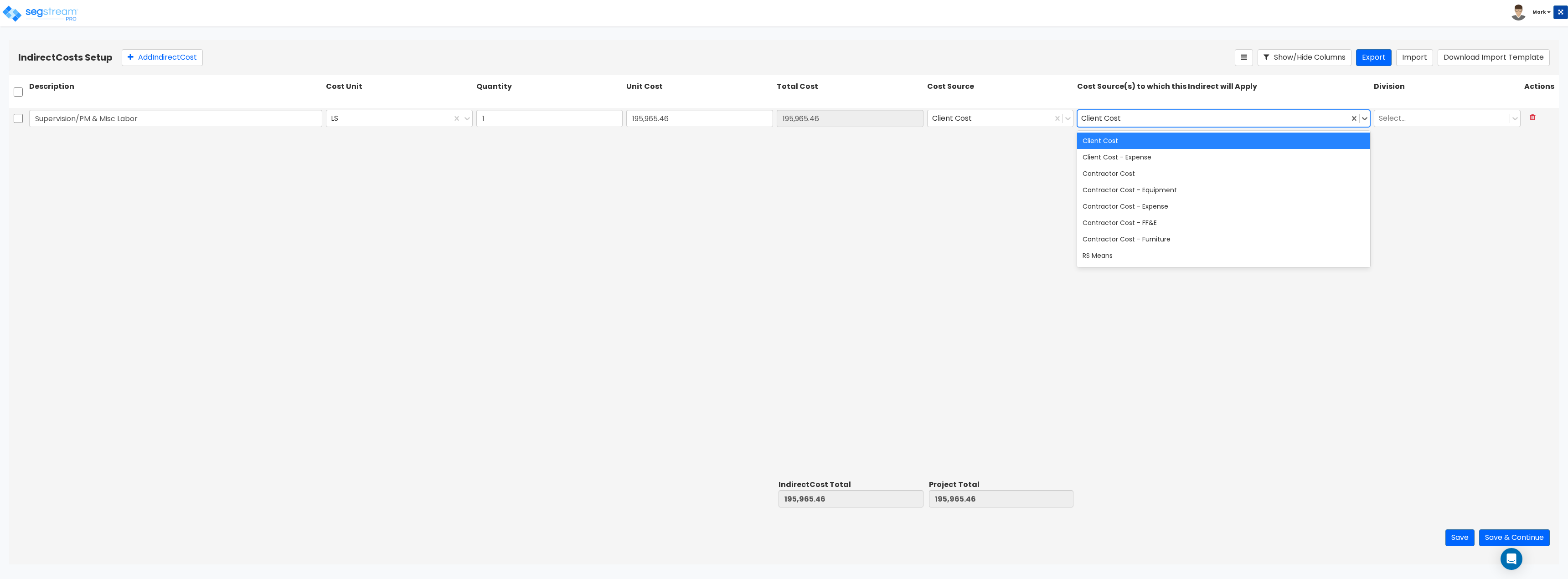
click at [1242, 140] on div "Client Cost" at bounding box center [1224, 140] width 293 height 16
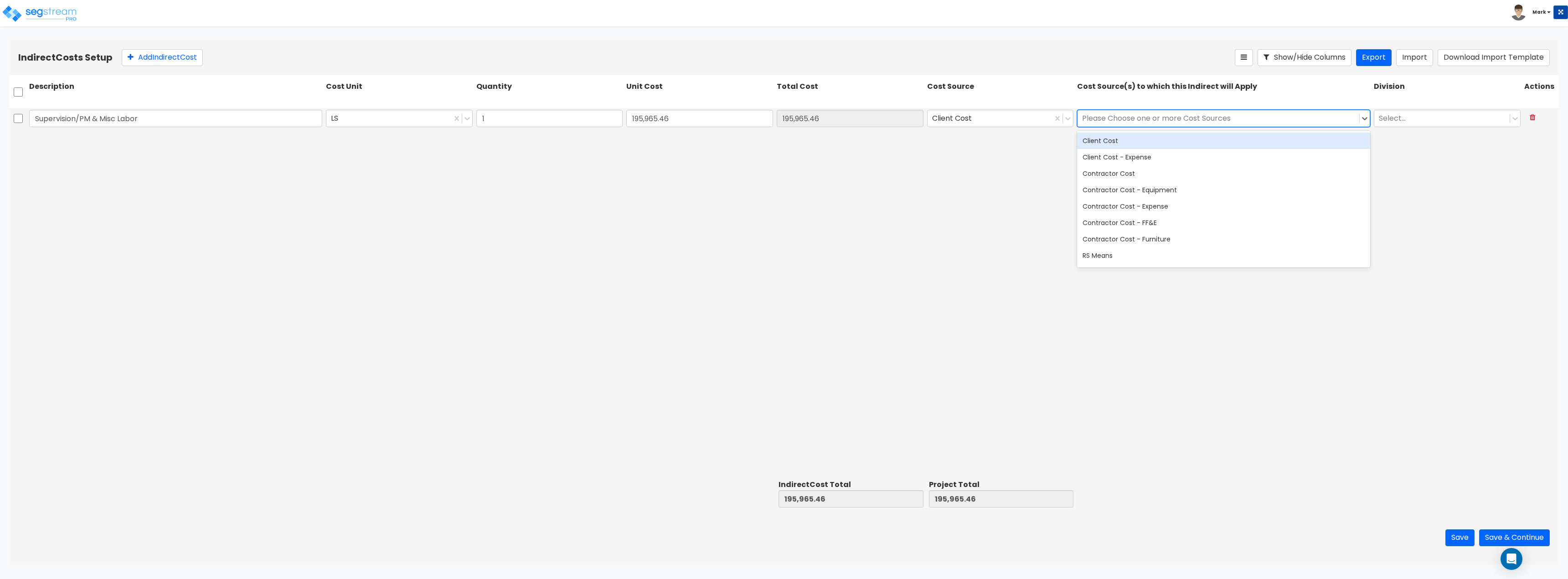
click at [1307, 136] on div "Client Cost" at bounding box center [1224, 140] width 293 height 16
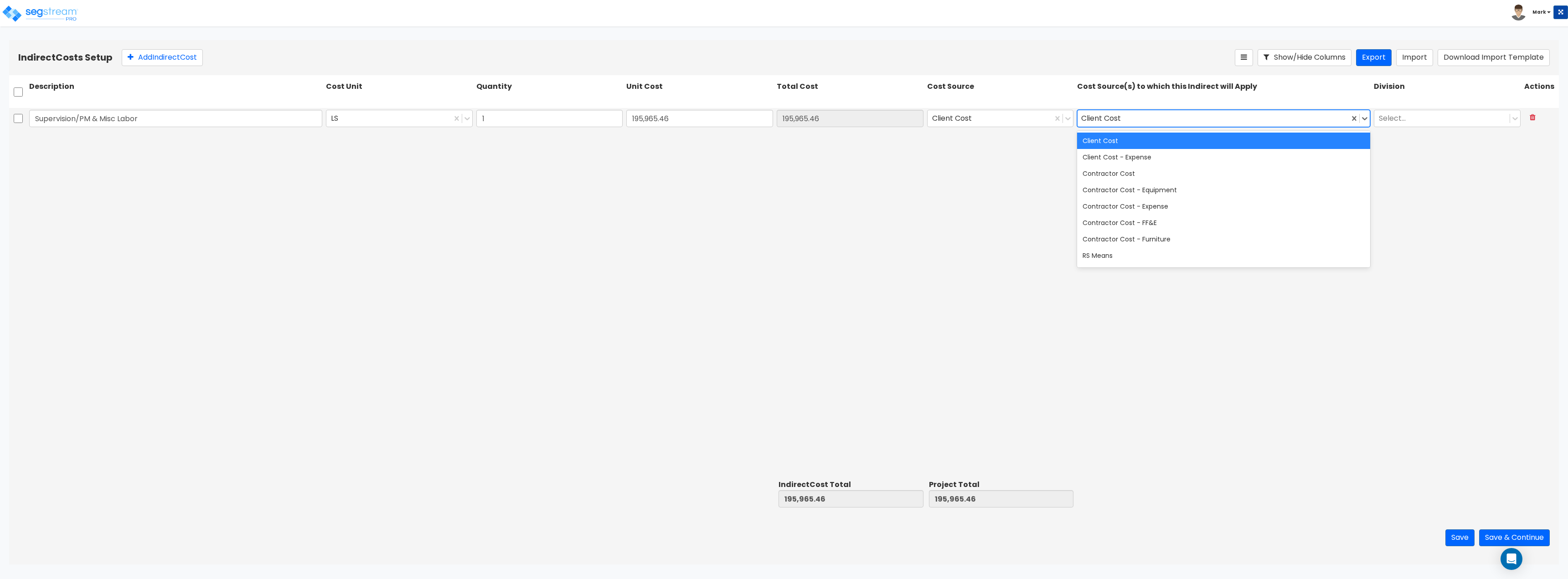
click at [1413, 153] on div "Supervision/PM & Misc Labor LS 1 195,965.46 195,965.46 Client Cost option Clien…" at bounding box center [784, 292] width 1550 height 369
click at [1411, 126] on div "Select..." at bounding box center [1442, 118] width 135 height 16
click at [1408, 141] on div "1. General Requirements" at bounding box center [1447, 140] width 147 height 16
click at [863, 259] on div "Supervision/PM & Misc Labor LS 1 195,965.46 195,965.46 Client Cost option Clien…" at bounding box center [784, 292] width 1550 height 369
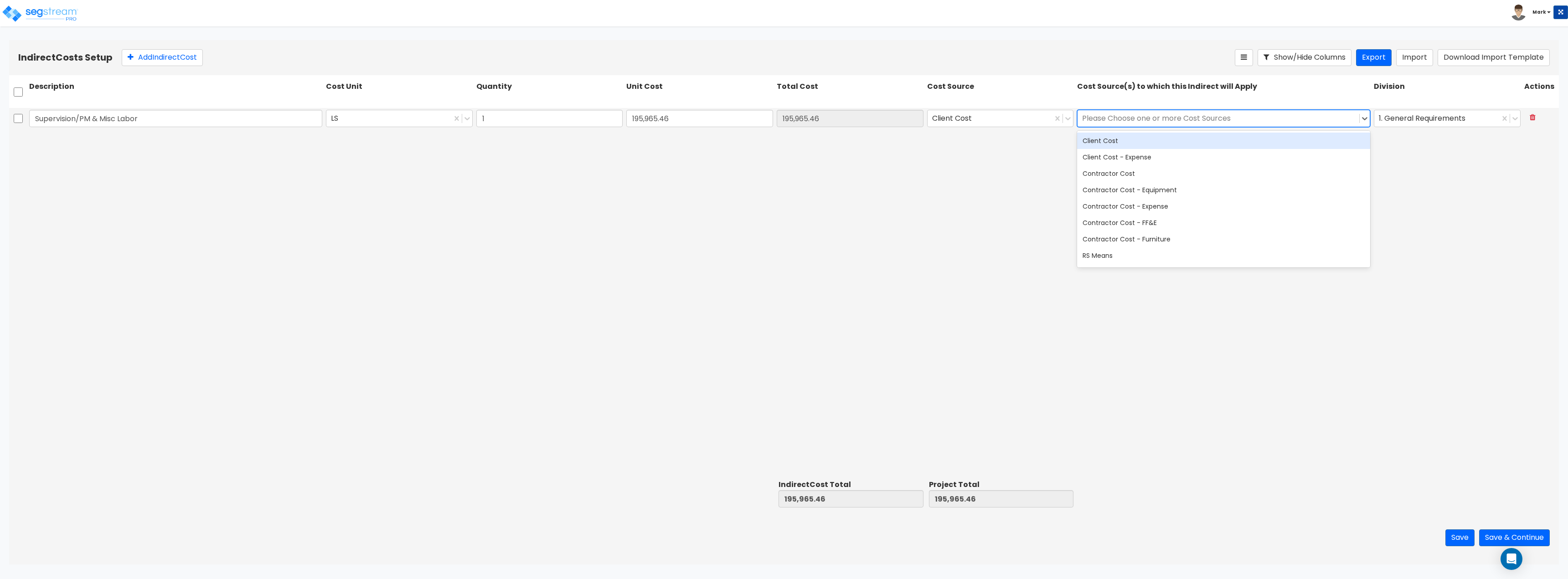
click at [1258, 142] on div "Client Cost" at bounding box center [1224, 140] width 293 height 16
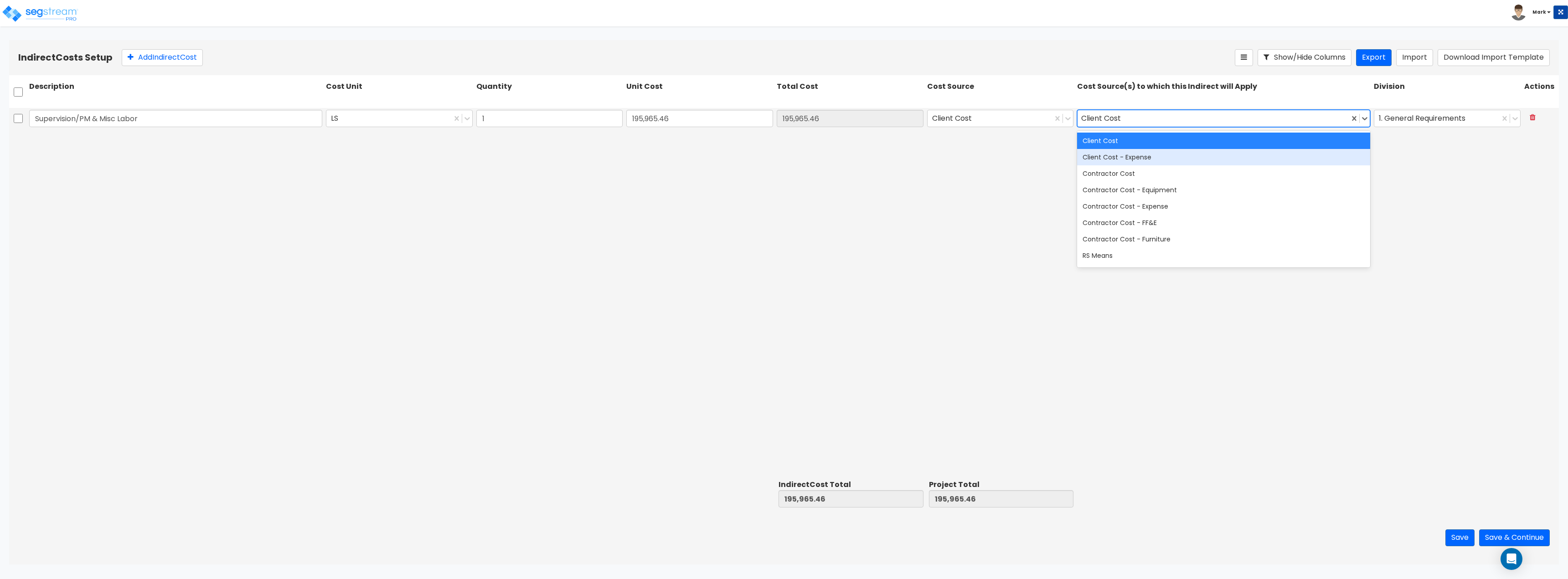
click at [1500, 175] on div "Supervision/PM & Misc Labor LS 1 195,965.46 195,965.46 Client Cost option Clien…" at bounding box center [784, 292] width 1550 height 369
click at [1469, 221] on div "Supervision/PM & Misc Labor LS 1 195,965.46 195,965.46 Client Cost option Clien…" at bounding box center [784, 292] width 1550 height 369
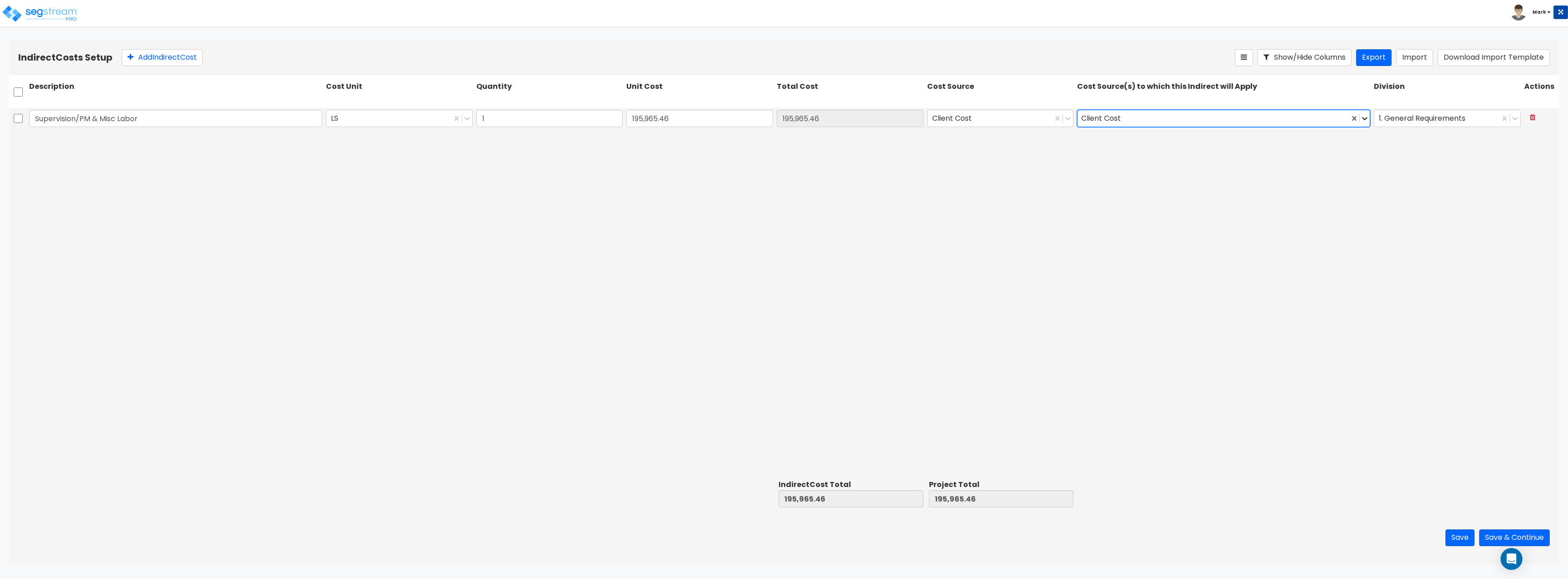
click at [1368, 119] on icon at bounding box center [1365, 118] width 9 height 9
click at [1194, 203] on div "Supervision/PM & Misc Labor LS 1 195,965.46 195,965.46 Client Cost option Clien…" at bounding box center [784, 292] width 1550 height 369
click at [146, 57] on button "Add Indirect Cost" at bounding box center [162, 58] width 81 height 17
drag, startPoint x: 96, startPoint y: 150, endPoint x: 88, endPoint y: 142, distance: 11.3
click at [96, 150] on div at bounding box center [175, 140] width 296 height 21
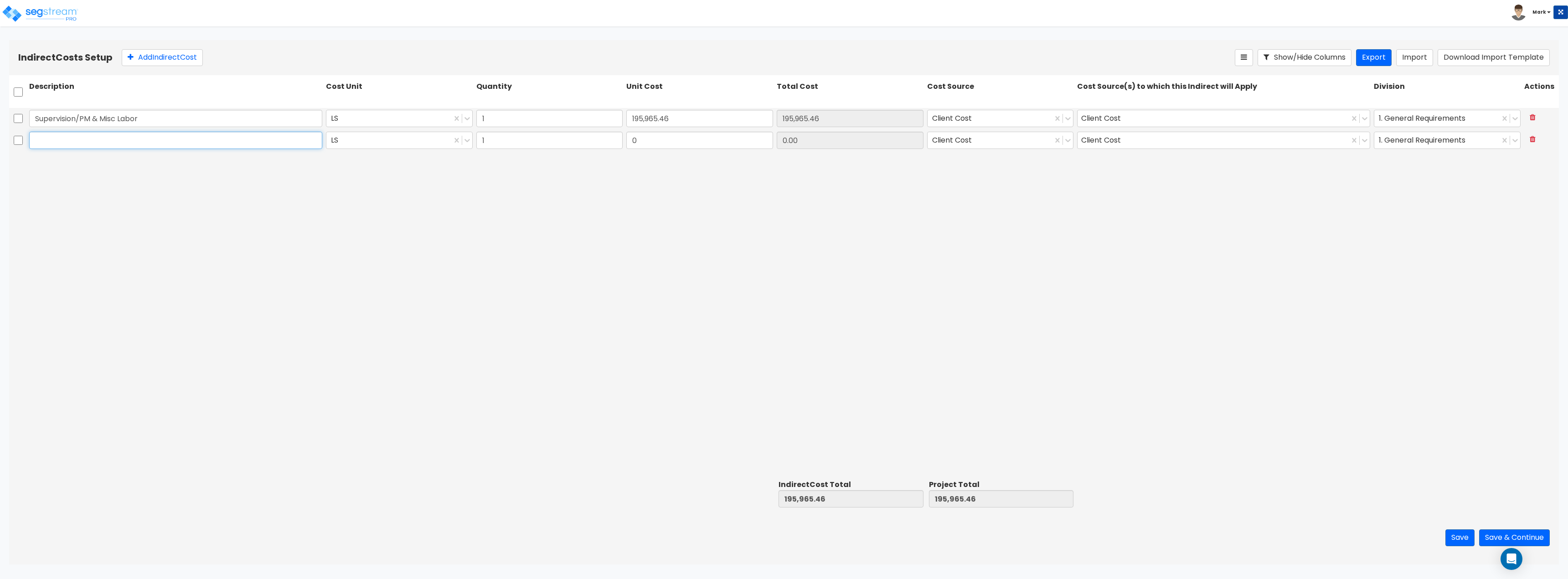
click at [83, 138] on input "text" at bounding box center [176, 140] width 293 height 17
paste input "Temp Storage Trailer"
type input "Temp Storage Trailer"
click at [393, 161] on div "Supervision/PM & Misc Labor LS 1 195,965.46 195,965.46 Client Cost Client Cost …" at bounding box center [784, 292] width 1550 height 369
click at [687, 144] on input "0" at bounding box center [699, 140] width 147 height 17
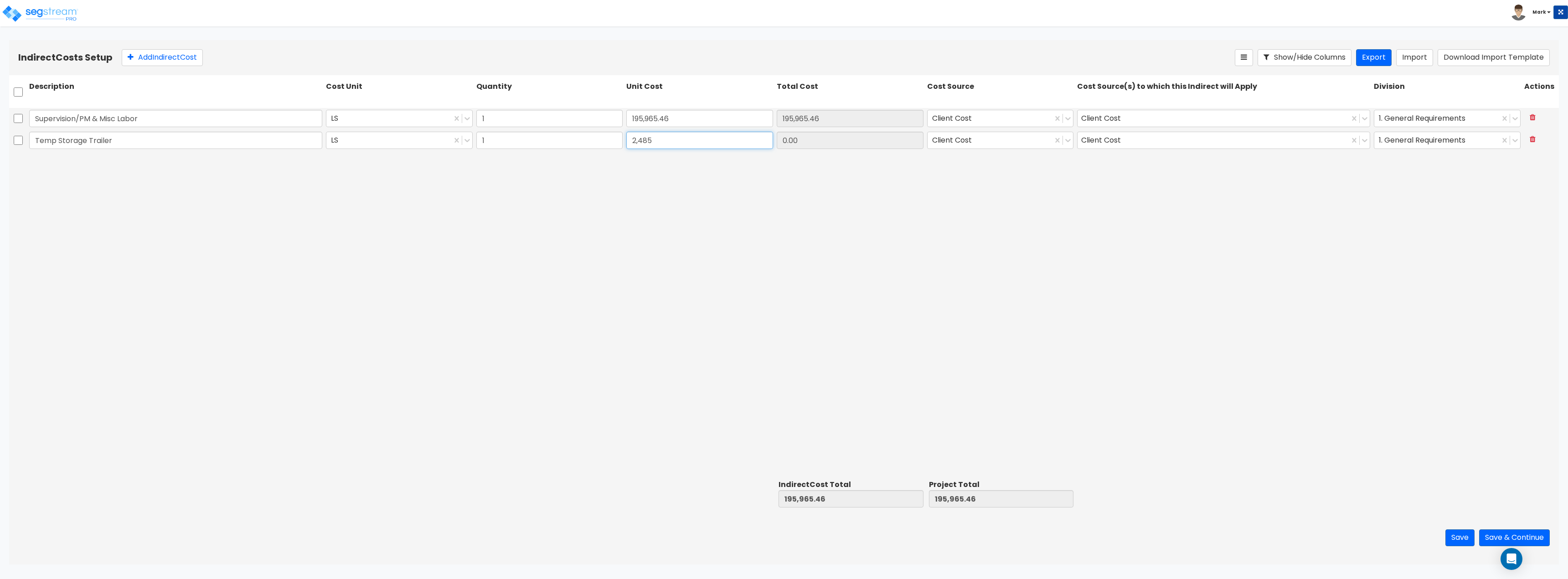
type input "2,485"
type input "2,485.00"
click at [714, 220] on div "Supervision/PM & Misc Labor LS 1 195,965.46 195,965.46 Client Cost Client Cost …" at bounding box center [784, 292] width 1550 height 369
click at [166, 57] on button "Add Indirect Cost" at bounding box center [162, 58] width 81 height 17
drag, startPoint x: 172, startPoint y: 167, endPoint x: 164, endPoint y: 168, distance: 8.1
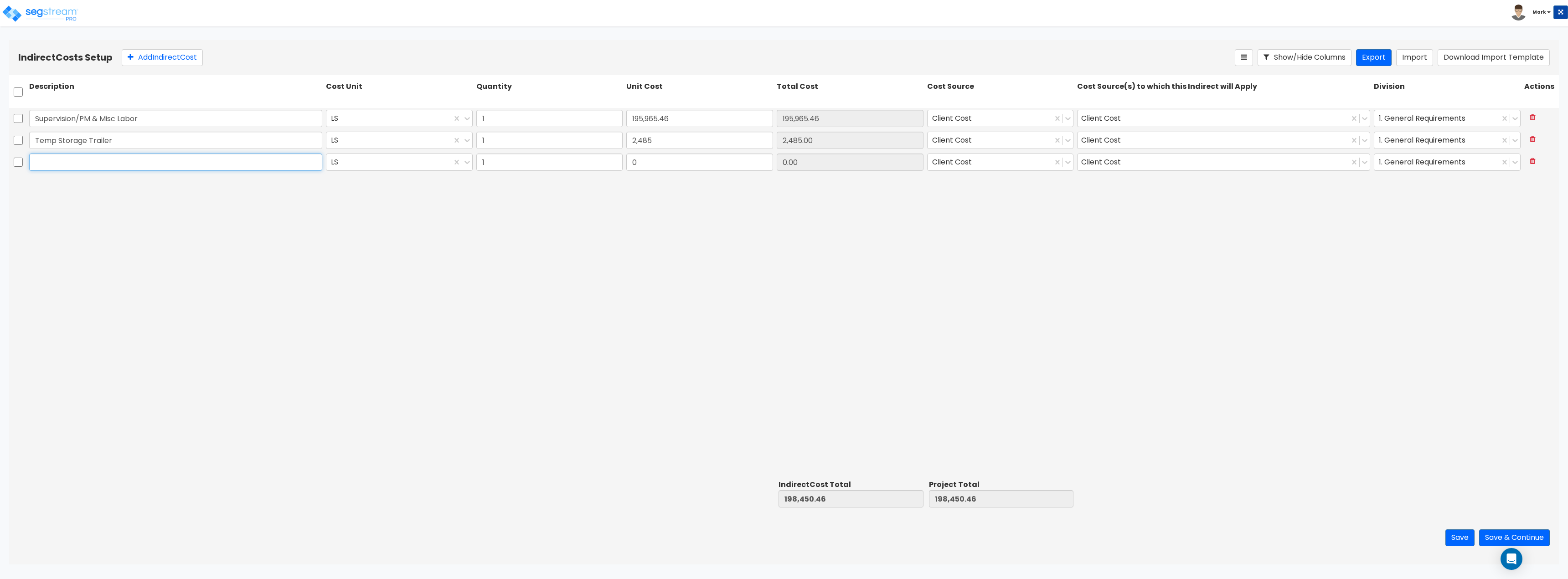
click at [172, 167] on input "text" at bounding box center [176, 162] width 293 height 17
paste input "Temp Toilet"
type input "Temp Toilet"
click at [869, 168] on input "0.00" at bounding box center [850, 162] width 147 height 17
click at [710, 167] on input "0" at bounding box center [699, 162] width 147 height 17
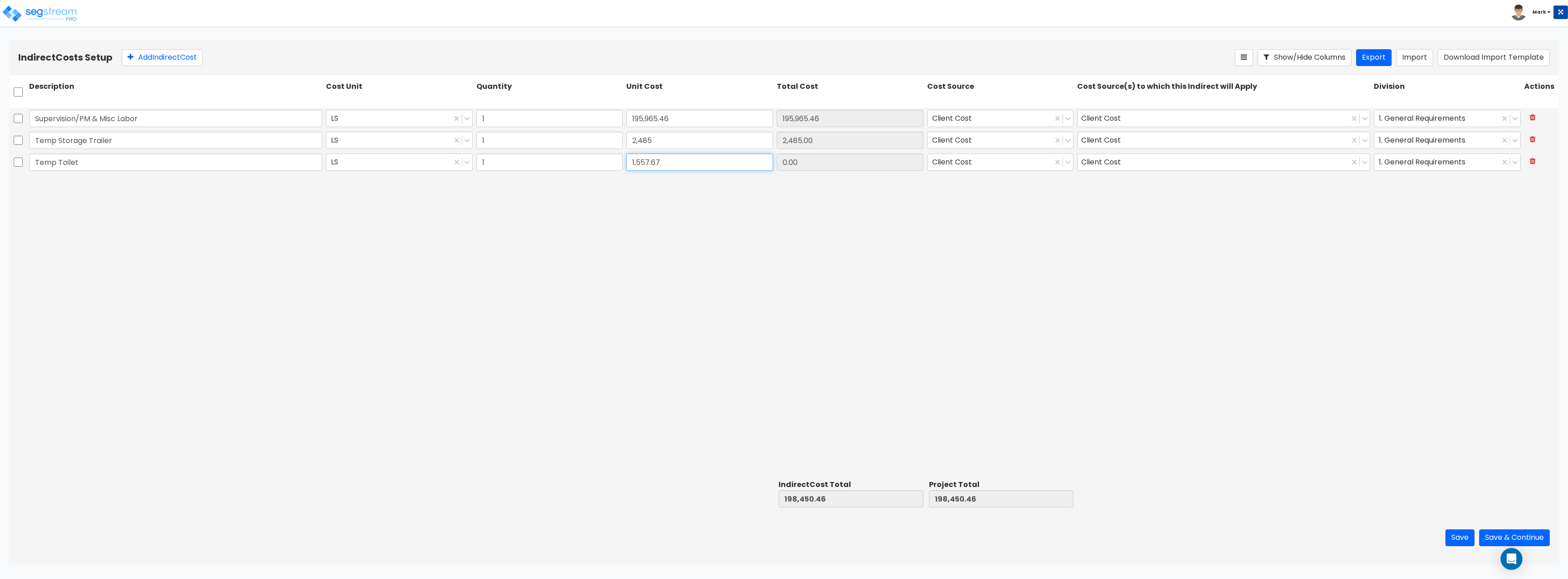
type input "1,557.67"
click at [653, 235] on div "Supervision/PM & Misc Labor LS 1 195,965.46 195,965.46 Client Cost Client Cost …" at bounding box center [784, 292] width 1550 height 369
click at [166, 57] on button "Add Indirect Cost" at bounding box center [162, 58] width 81 height 17
click at [220, 191] on input "text" at bounding box center [176, 184] width 293 height 17
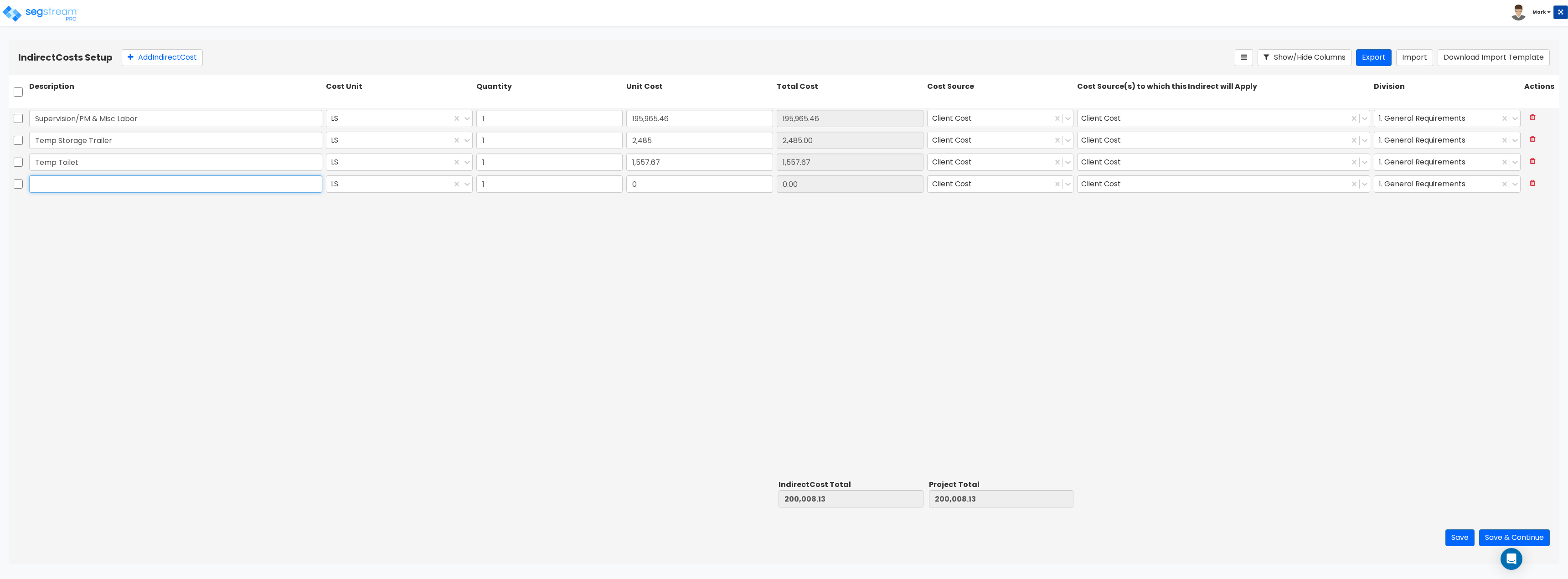
paste input "Small Tools & Materials"
type input "Small Tools & Materials"
click at [268, 240] on div "Supervision/PM & Misc Labor LS 1 195,965.46 195,965.46 Client Cost Client Cost …" at bounding box center [784, 292] width 1550 height 369
click at [835, 186] on input "0.00" at bounding box center [850, 184] width 147 height 17
click at [701, 190] on input "0" at bounding box center [699, 184] width 147 height 17
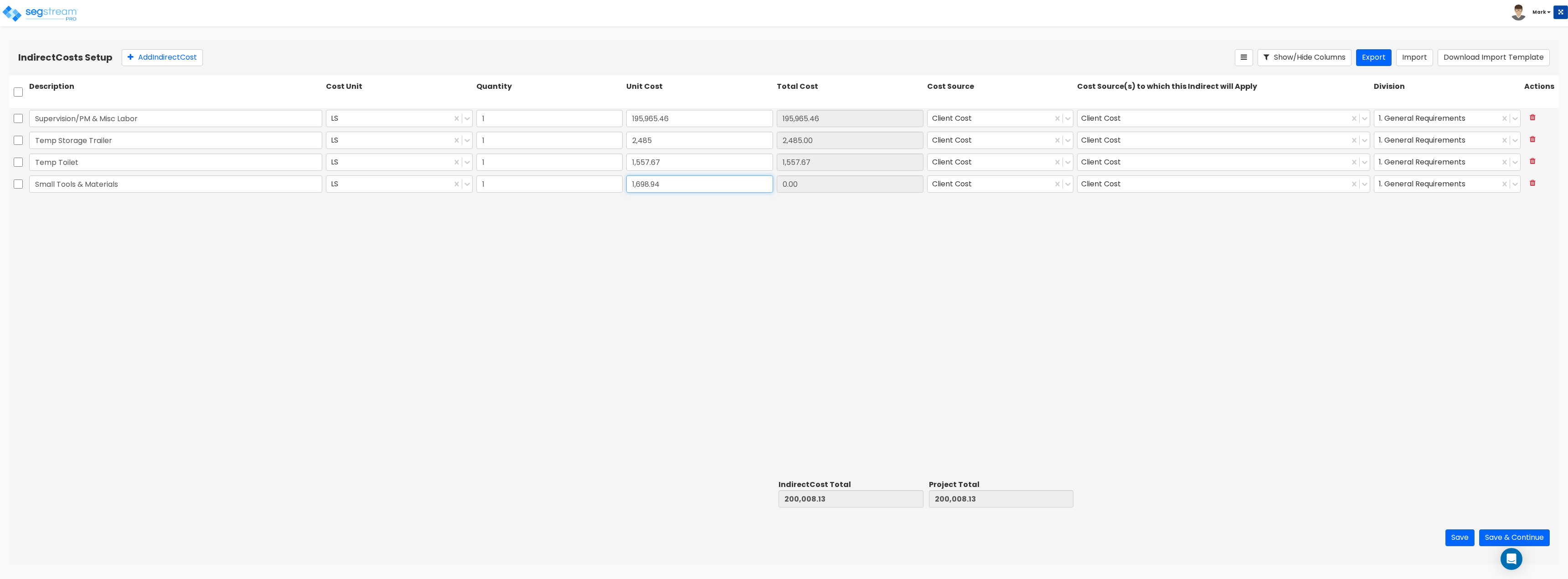
type input "1,698.94"
click at [788, 269] on div "Supervision/PM & Misc Labor LS 1 195,965.46 195,965.46 Client Cost Client Cost …" at bounding box center [784, 292] width 1550 height 369
click at [130, 61] on button "Add Indirect Cost" at bounding box center [162, 58] width 81 height 17
click at [193, 209] on input "text" at bounding box center [176, 206] width 293 height 17
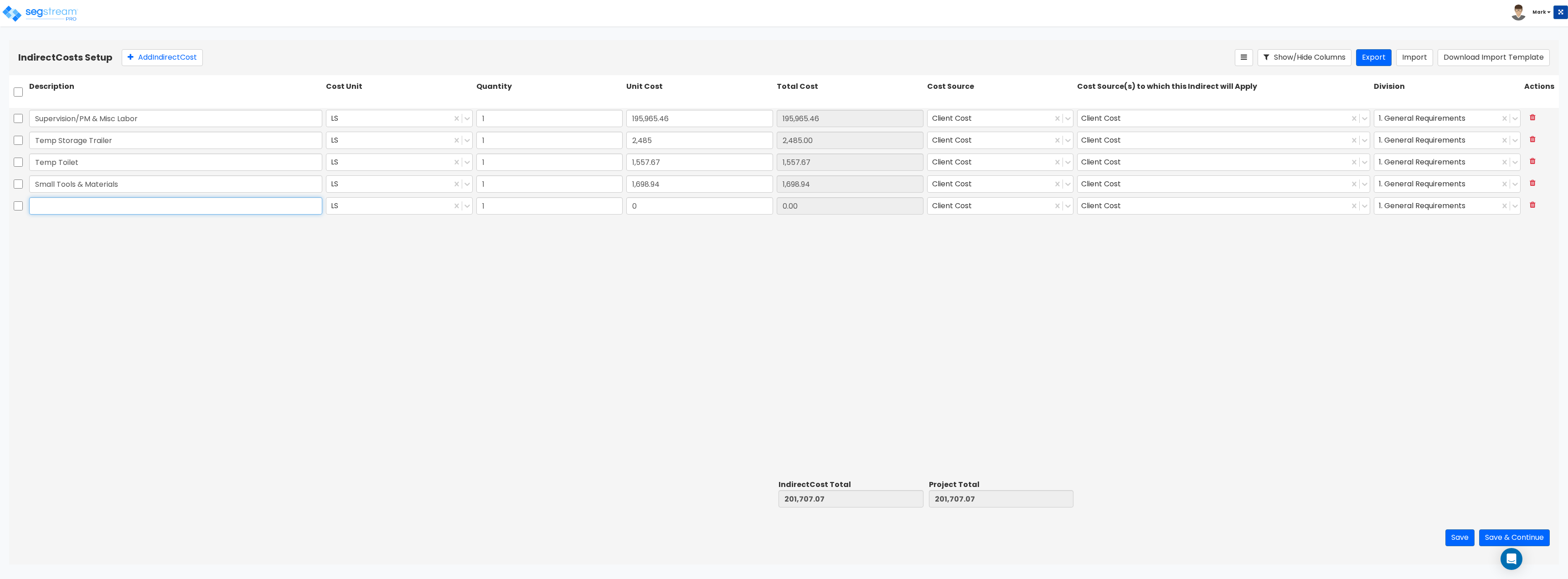
type input "v"
paste input "Blue Prints"
type input "Blue Prints"
click at [761, 232] on div "Supervision/PM & Misc Labor LS 1 195,965.46 195,965.46 Client Cost Client Cost …" at bounding box center [784, 292] width 1550 height 369
click at [690, 206] on input "0" at bounding box center [699, 206] width 147 height 17
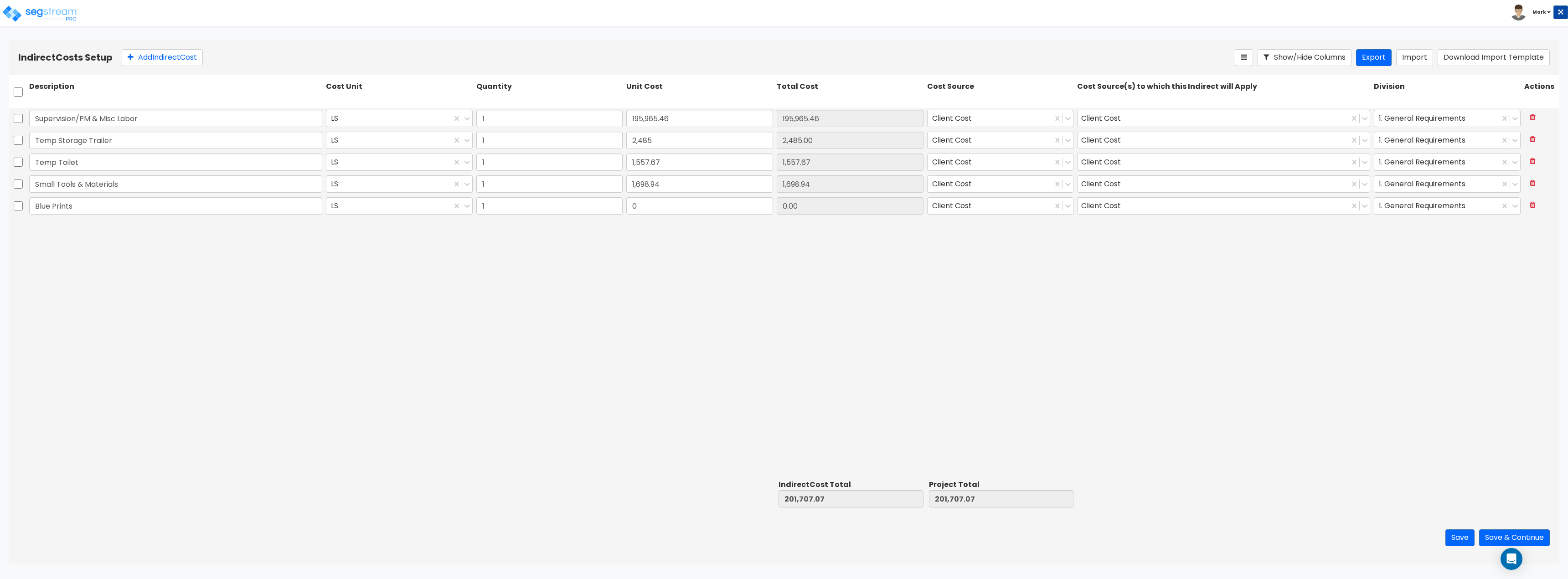
click at [1066, 391] on div "Supervision/PM & Misc Labor LS 1 195,965.46 195,965.46 Client Cost Client Cost …" at bounding box center [784, 292] width 1550 height 369
click at [680, 207] on input "0" at bounding box center [699, 206] width 147 height 17
type input "844.30"
click at [462, 285] on div "Supervision/PM & Misc Labor LS 1 195,965.46 195,965.46 Client Cost Client Cost …" at bounding box center [784, 292] width 1550 height 369
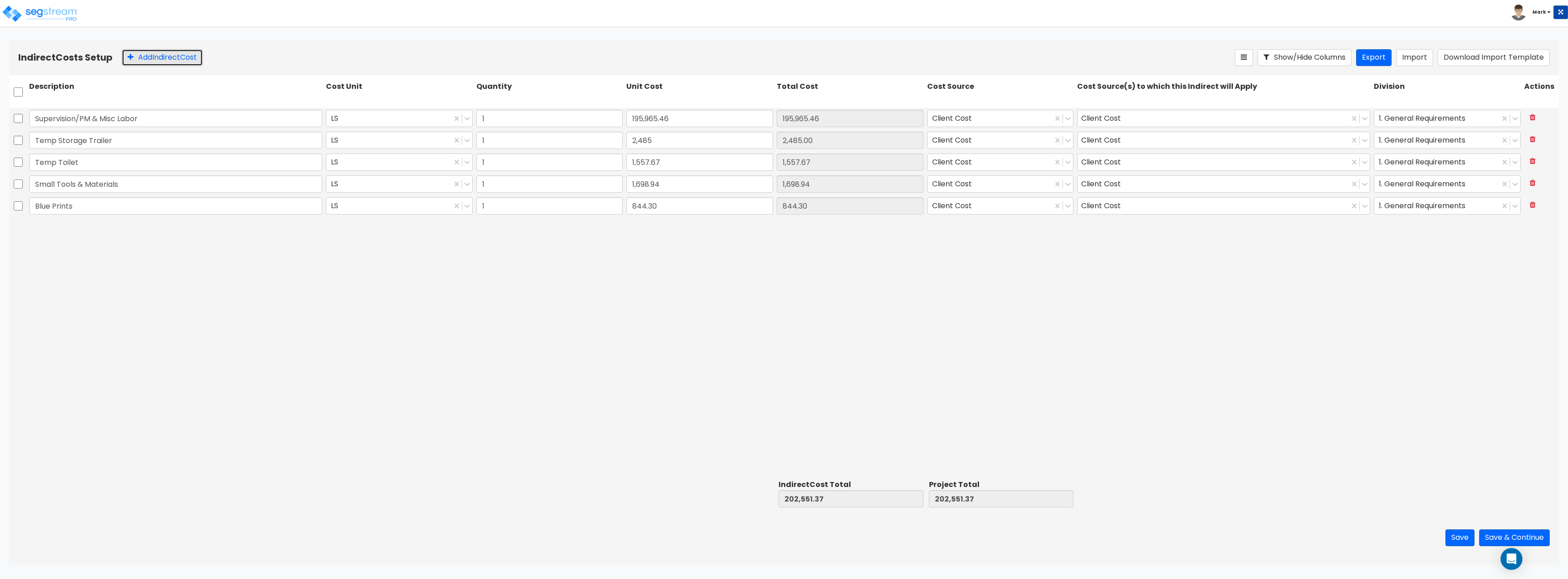
click at [144, 61] on button "Add Indirect Cost" at bounding box center [162, 58] width 81 height 17
click at [72, 240] on div "Supervision/PM & Misc Labor LS 1 195,965.46 195,965.46 Client Cost Client Cost …" at bounding box center [784, 292] width 1550 height 369
click at [74, 230] on input "text" at bounding box center [176, 227] width 293 height 17
paste input "Misc."
type input "Misc."
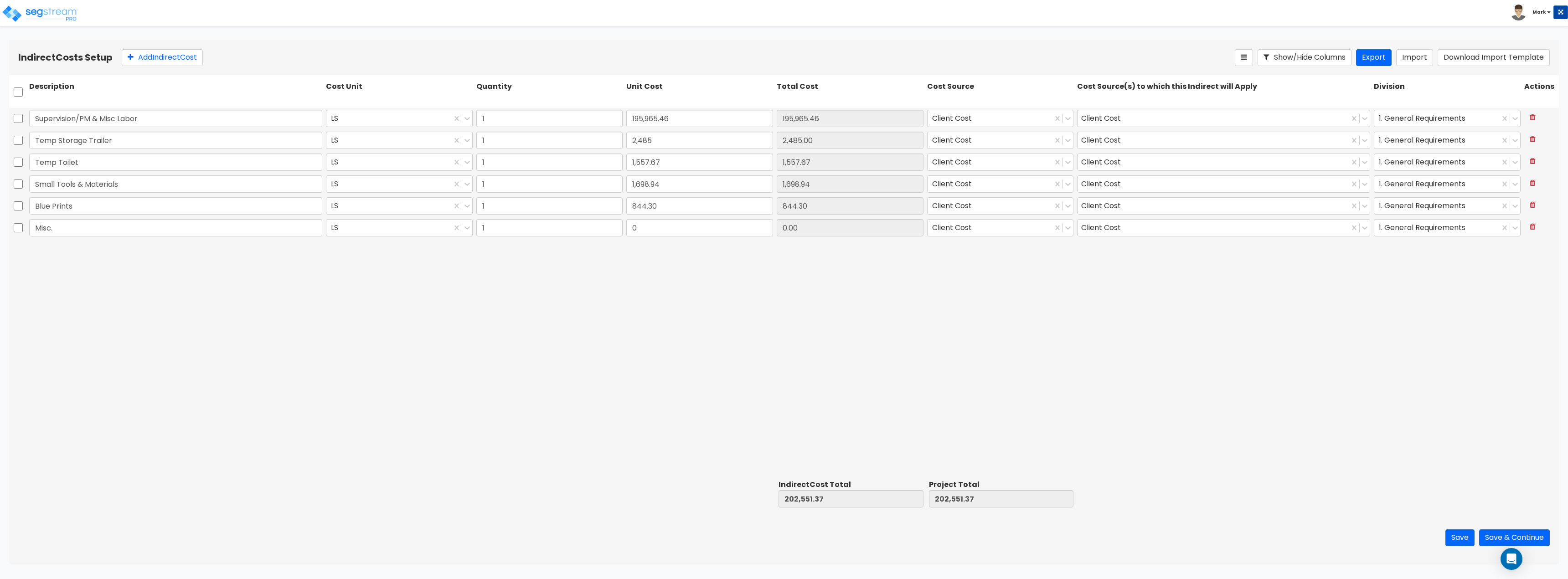
click at [257, 325] on div "Supervision/PM & Misc Labor LS 1 195,965.46 195,965.46 Client Cost Client Cost …" at bounding box center [784, 292] width 1550 height 369
click at [719, 227] on input "0" at bounding box center [699, 227] width 147 height 17
type input "1,258.3"
type input "1,258.30"
click at [709, 318] on div "Supervision/PM & Misc Labor LS 1 195,965.46 195,965.46 Client Cost Client Cost …" at bounding box center [784, 292] width 1550 height 369
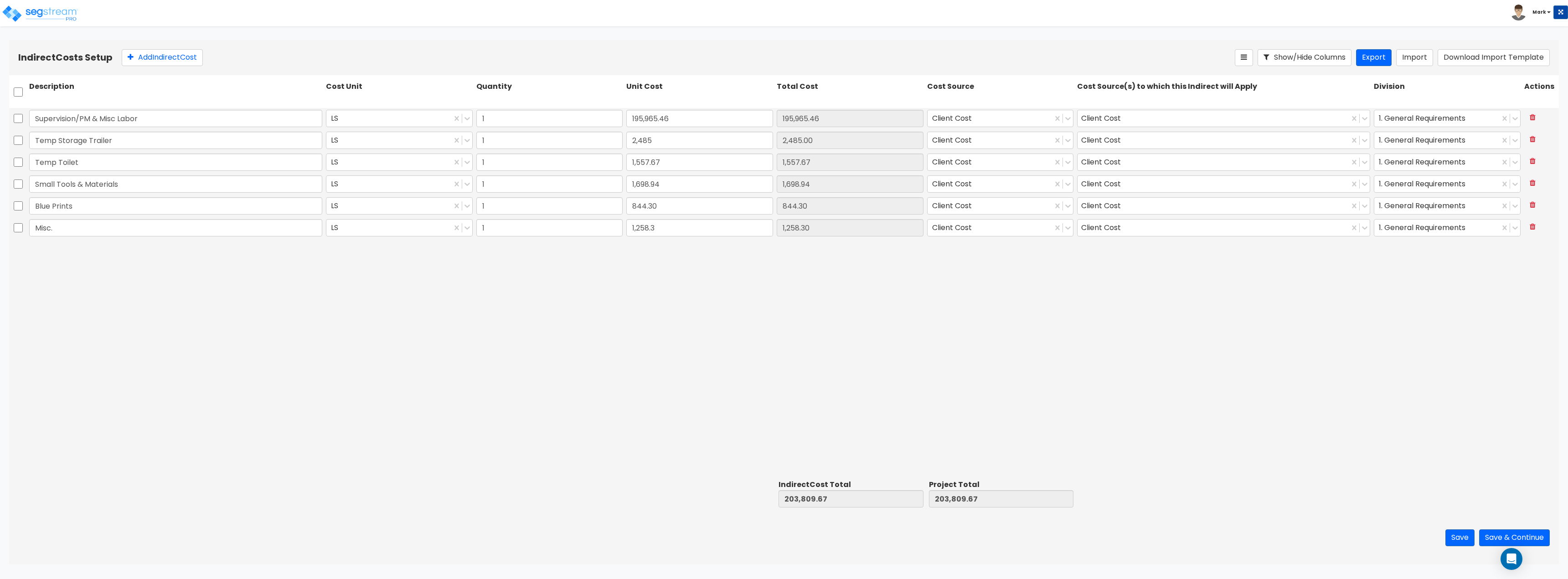
click at [652, 237] on div "1,258.3" at bounding box center [699, 227] width 150 height 21
click at [675, 226] on input "1,258.3" at bounding box center [699, 227] width 147 height 17
type input "1,258.30"
drag, startPoint x: 562, startPoint y: 319, endPoint x: 555, endPoint y: 318, distance: 7.1
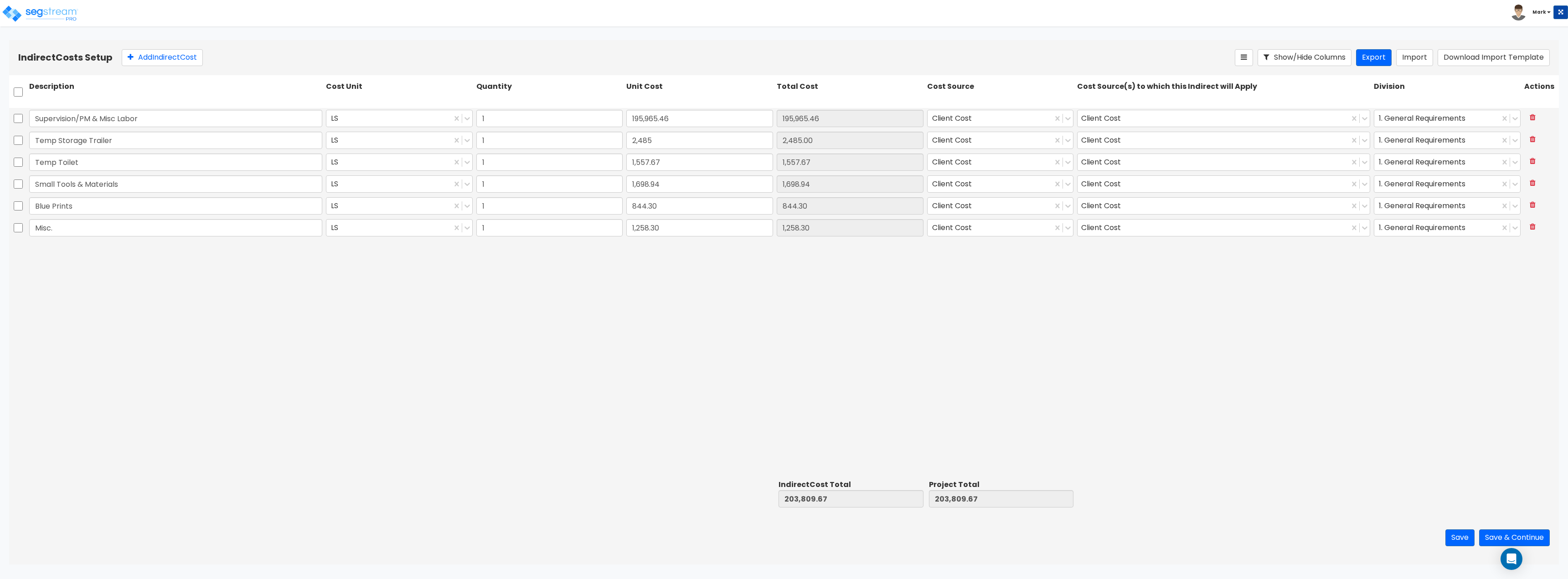
click at [562, 319] on div "Supervision/PM & Misc Labor LS 1 195,965.46 195,965.46 Client Cost Client Cost …" at bounding box center [784, 292] width 1550 height 369
click at [153, 61] on button "Add Indirect Cost" at bounding box center [162, 58] width 81 height 17
click at [234, 249] on input "text" at bounding box center [176, 249] width 293 height 17
paste input "General Conditions"
type input "General Conditions"
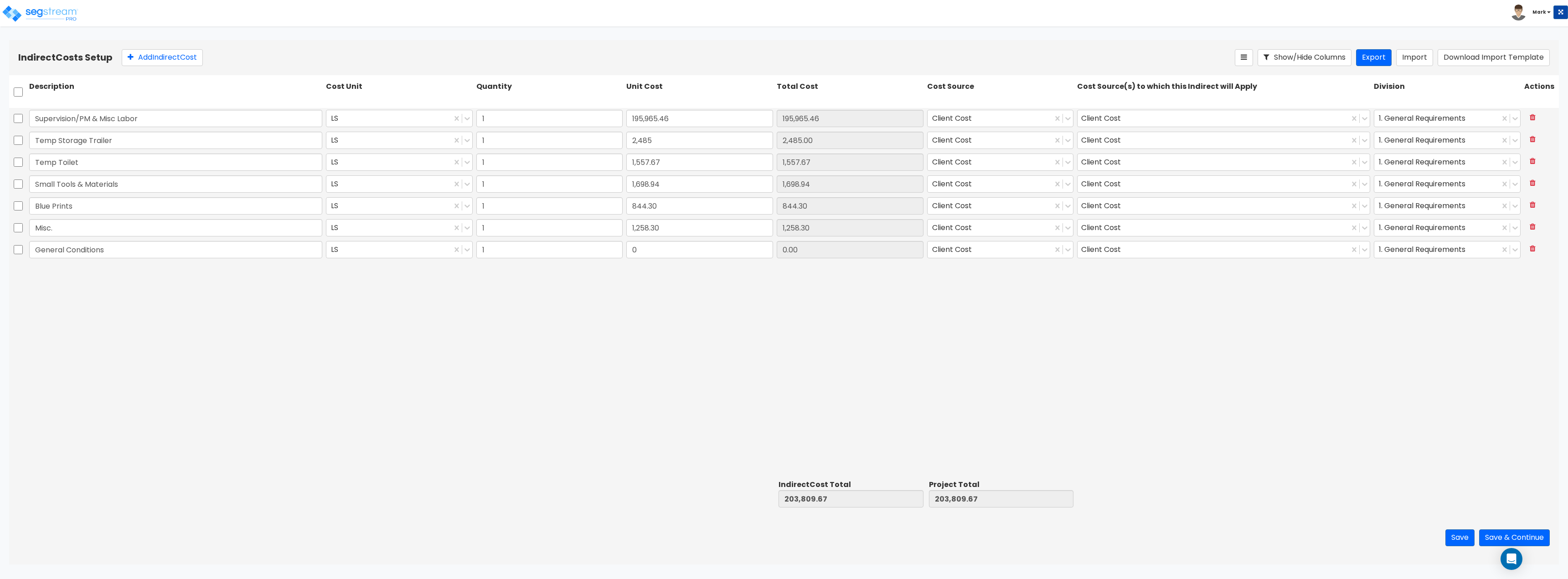
click at [264, 305] on div "Supervision/PM & Misc Labor LS 1 195,965.46 195,965.46 Client Cost Client Cost …" at bounding box center [784, 292] width 1550 height 369
click at [675, 252] on input "0" at bounding box center [699, 249] width 147 height 17
type input "198,809.67"
click at [679, 336] on div "Supervision/PM & Misc Labor LS 1 195,965.46 195,965.46 Client Cost Client Cost …" at bounding box center [784, 292] width 1550 height 369
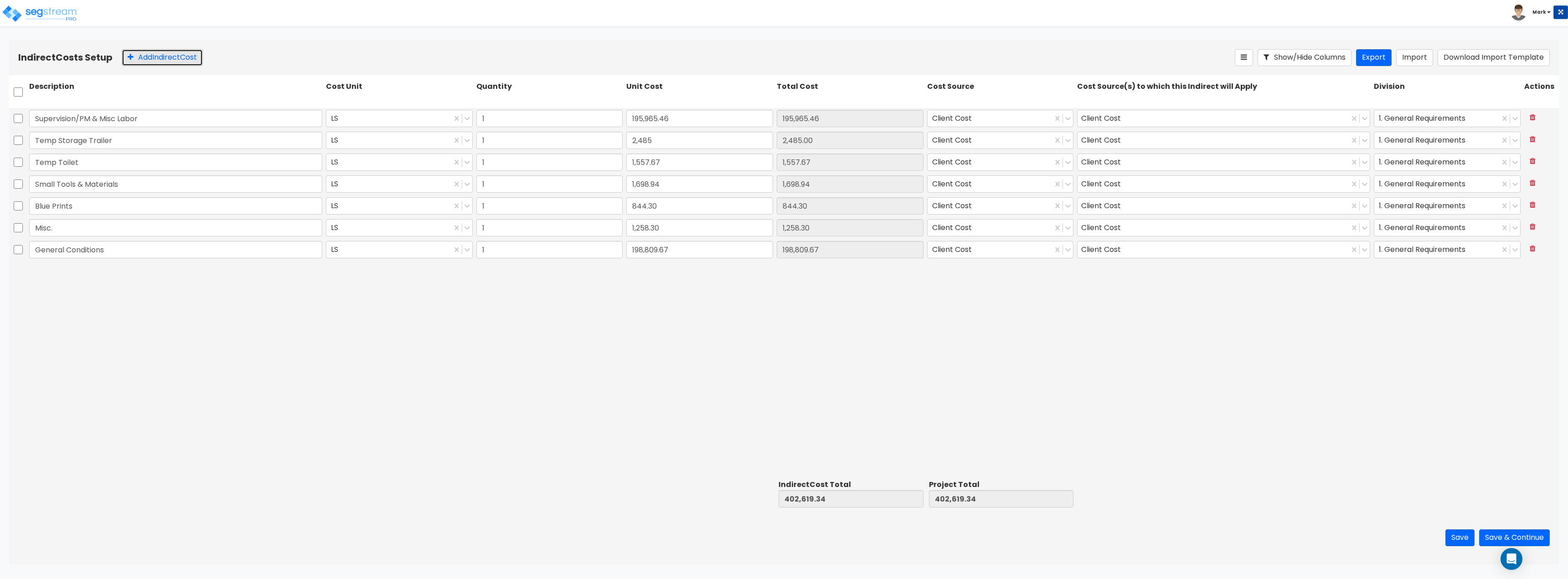
click at [192, 57] on button "Add Indirect Cost" at bounding box center [162, 58] width 81 height 17
click at [85, 269] on input "text" at bounding box center [176, 271] width 293 height 17
paste input "Permit Fees"
type input "Permit Fees"
click at [148, 307] on div "Supervision/PM & Misc Labor LS 1 195,965.46 195,965.46 Client Cost Client Cost …" at bounding box center [784, 292] width 1550 height 369
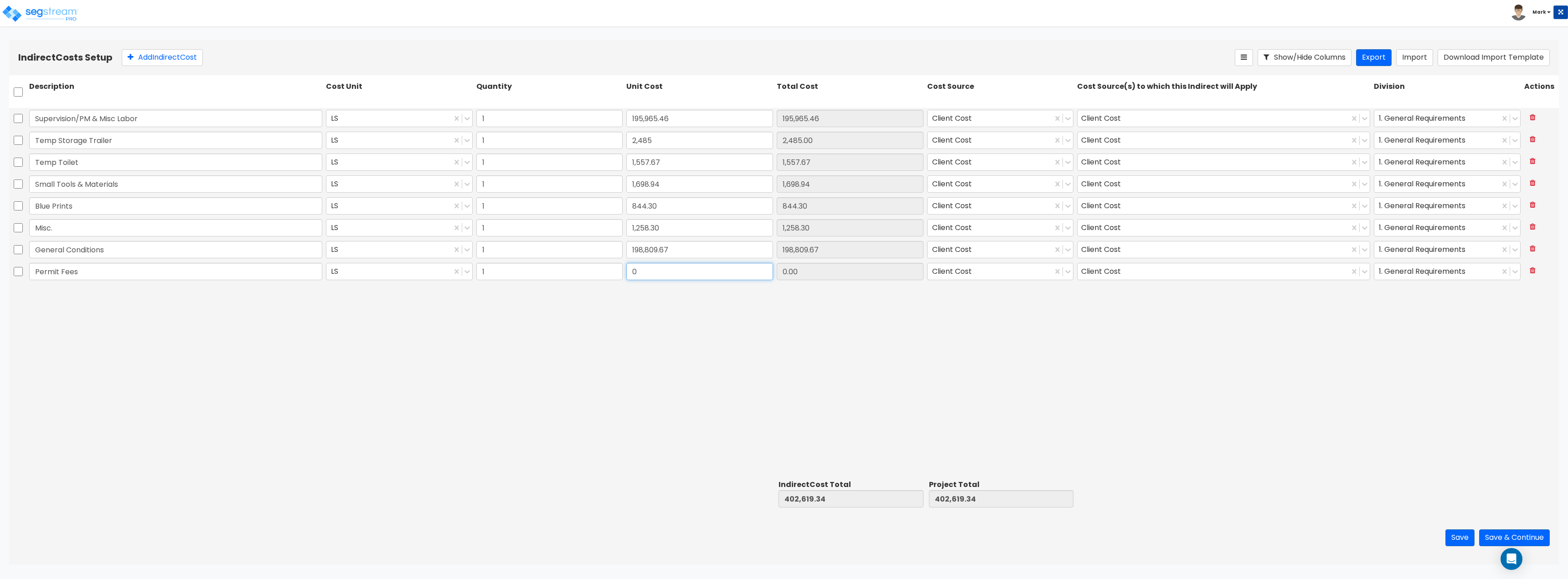
click at [681, 264] on input "0" at bounding box center [699, 271] width 147 height 17
type input "40,162"
type input "40,162.00"
click at [950, 468] on div "Supervision/PM & Misc Labor LS 1 195,965.46 195,965.46 Client Cost Client Cost …" at bounding box center [784, 292] width 1550 height 369
click at [152, 61] on button "Add Indirect Cost" at bounding box center [162, 58] width 81 height 17
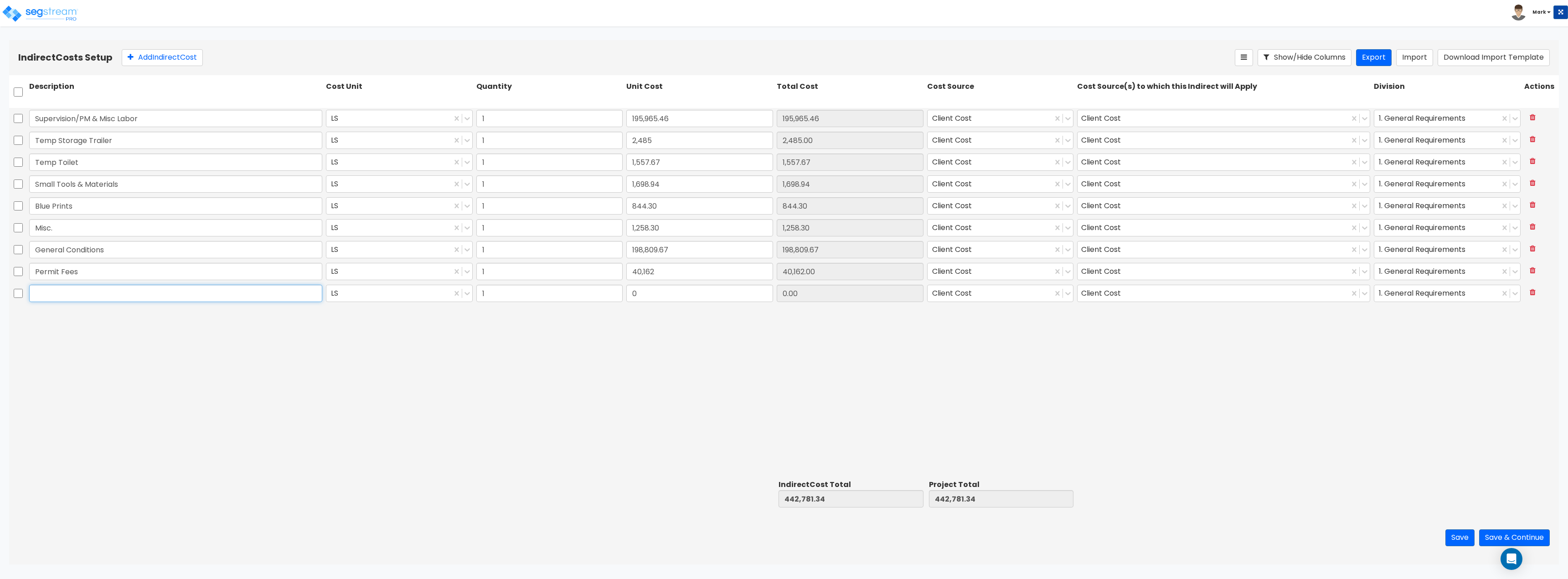
click at [281, 296] on input "text" at bounding box center [176, 293] width 293 height 17
paste input "Architectural"
type input "Architectural"
click at [338, 371] on div "Supervision/PM & Misc Labor LS 1 195,965.46 195,965.46 Client Cost Client Cost …" at bounding box center [784, 292] width 1550 height 369
click at [693, 296] on input "0" at bounding box center [699, 293] width 147 height 17
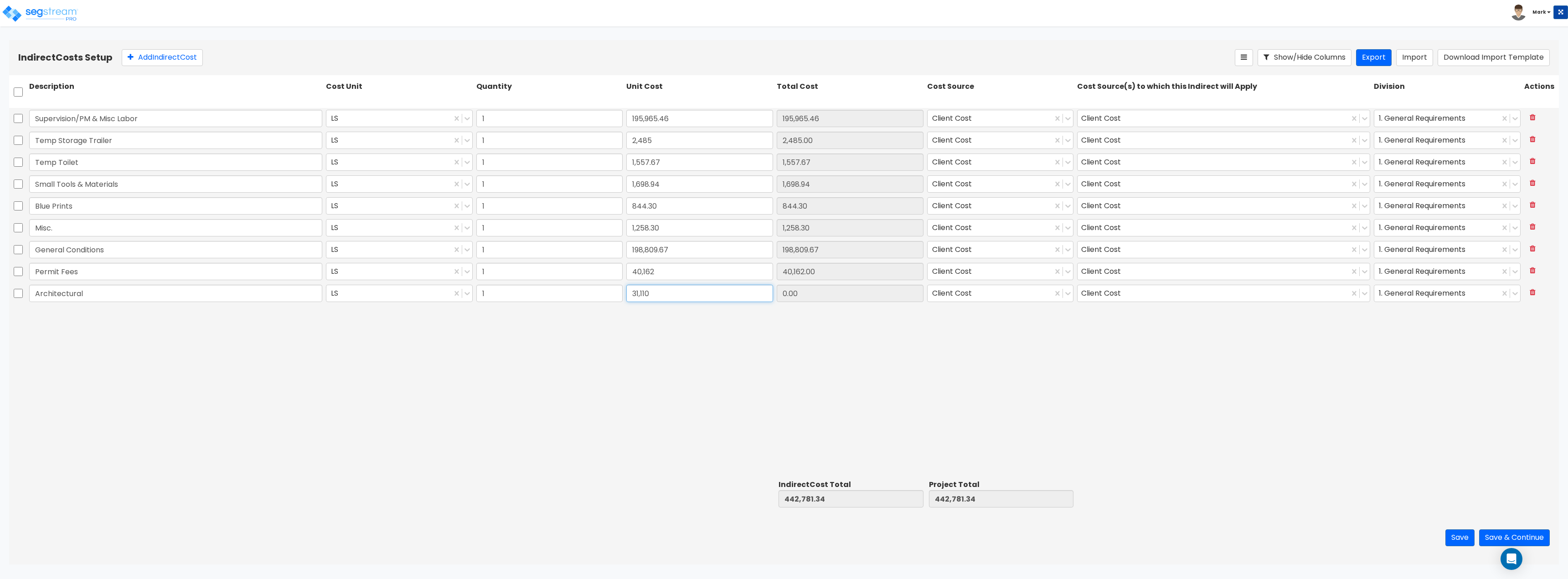
type input "31,110"
type input "31,110.00"
click at [669, 353] on div "Supervision/PM & Misc Labor LS 1 195,965.46 195,965.46 Client Cost Client Cost …" at bounding box center [784, 292] width 1550 height 369
click at [190, 66] on div "Indirect Costs Setup Add Indirect Cost Show/Hide Columns Export Import Download…" at bounding box center [784, 58] width 1550 height 35
click at [183, 58] on button "Add Indirect Cost" at bounding box center [162, 58] width 81 height 17
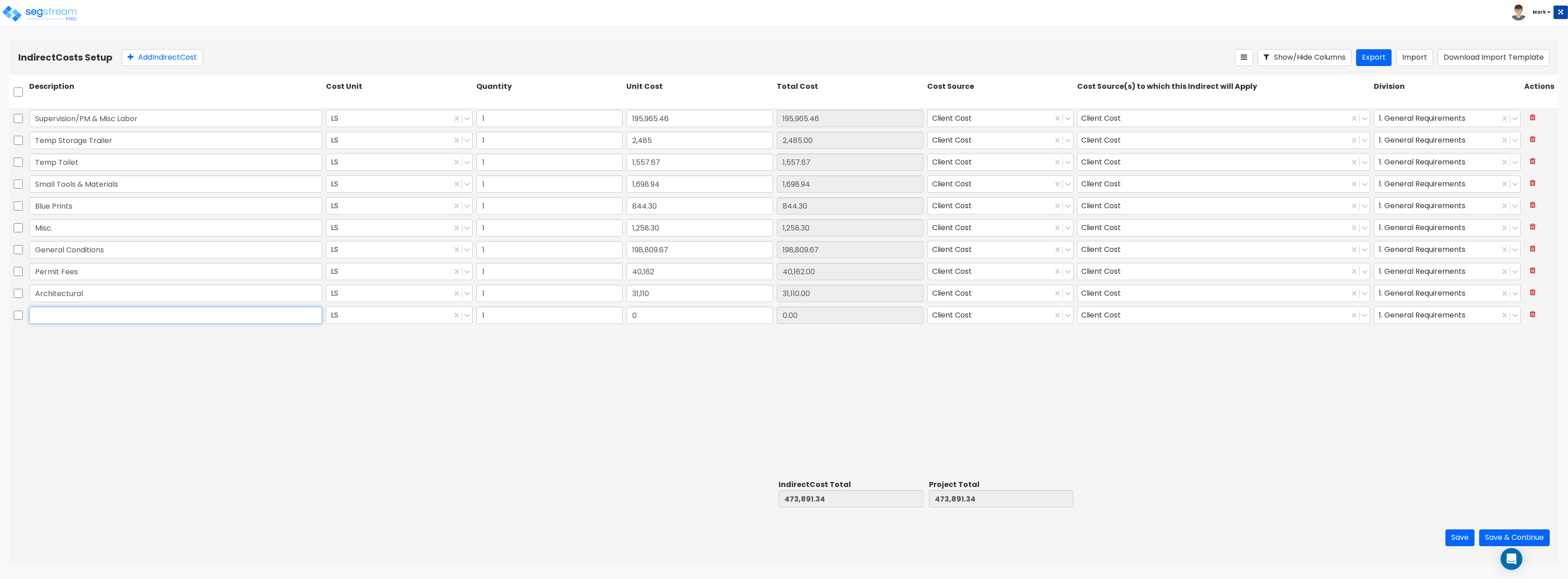
click at [239, 307] on input "text" at bounding box center [176, 315] width 293 height 17
paste input "Structural Engineer"
type input "Structural Engineer"
click at [311, 383] on div "Supervision/PM & Misc Labor LS 1 195,965.46 195,965.46 Client Cost Client Cost …" at bounding box center [784, 292] width 1550 height 369
click at [674, 312] on input "0" at bounding box center [699, 315] width 147 height 17
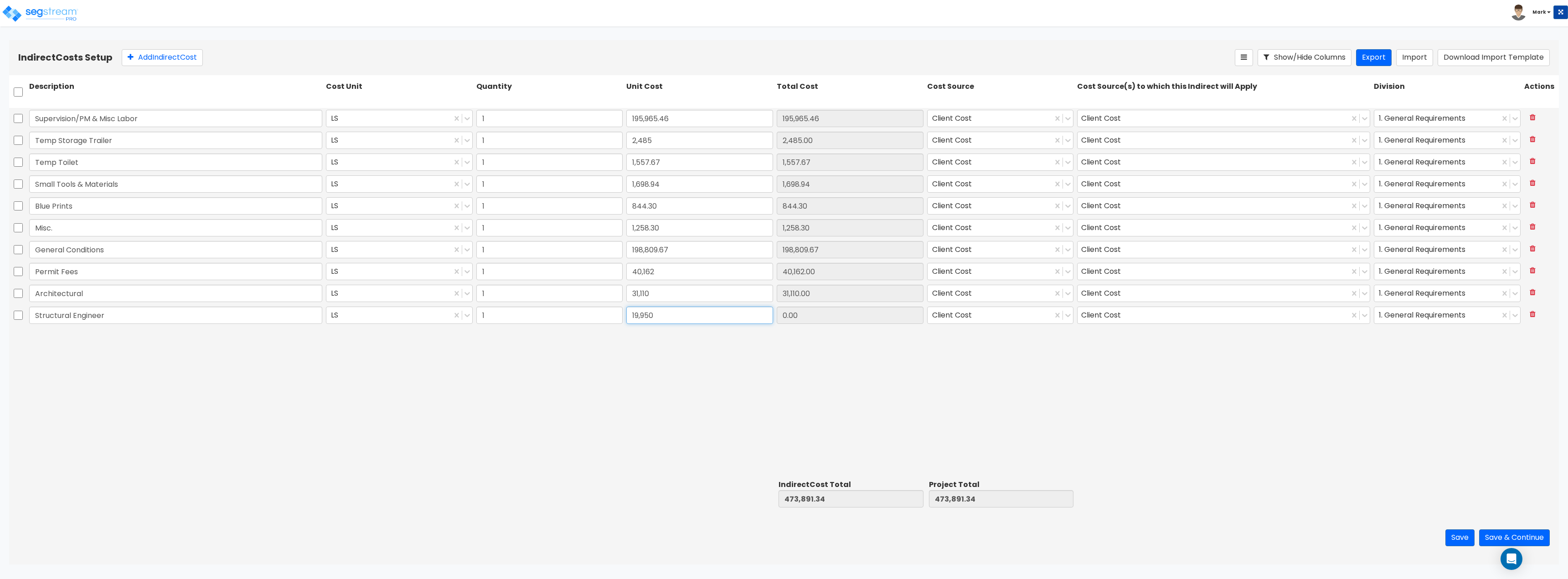
type input "19,950"
type input "19,950.00"
click at [719, 403] on div "Supervision/PM & Misc Labor LS 1 195,965.46 195,965.46 Client Cost Client Cost …" at bounding box center [784, 292] width 1550 height 369
click at [177, 61] on button "Add Indirect Cost" at bounding box center [162, 58] width 81 height 17
click at [204, 338] on input "text" at bounding box center [176, 337] width 293 height 17
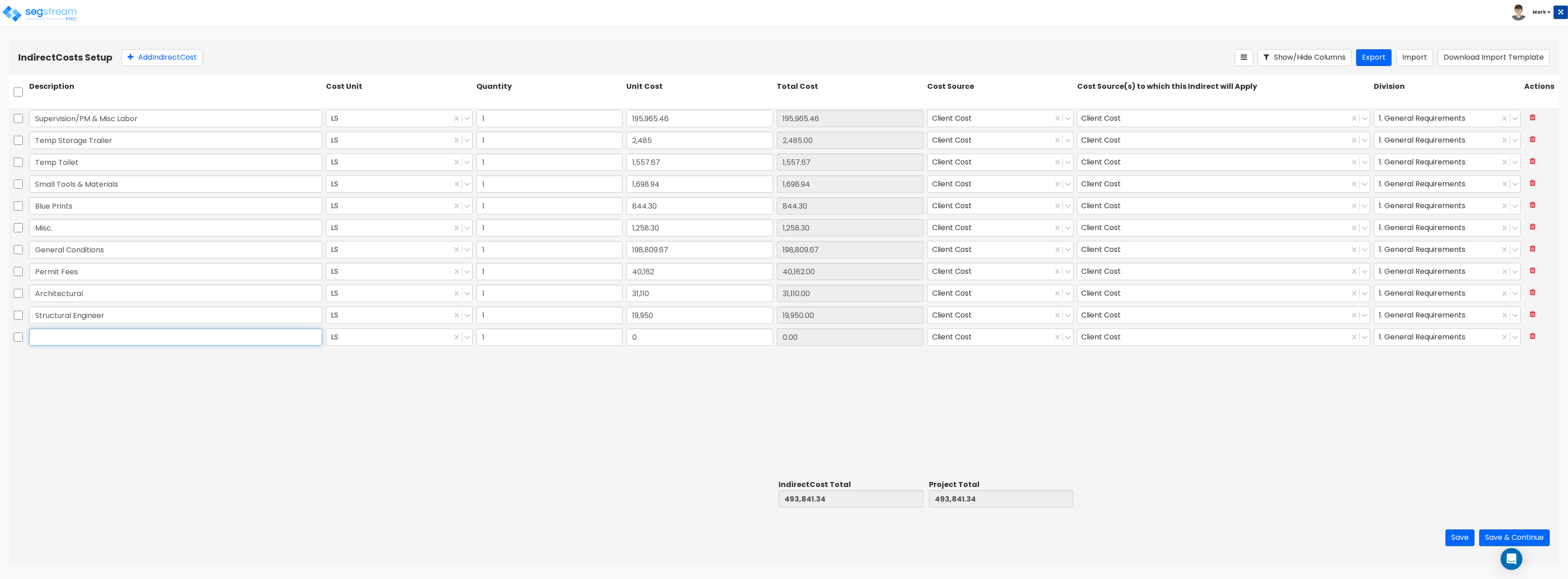
paste input "Civil Engineering"
type input "Civil Engineering"
click at [598, 389] on div "Supervision/PM & Misc Labor LS 1 195,965.46 195,965.46 Client Cost Client Cost …" at bounding box center [784, 292] width 1550 height 369
click at [705, 342] on input "0" at bounding box center [699, 337] width 147 height 17
type input "39,213.50"
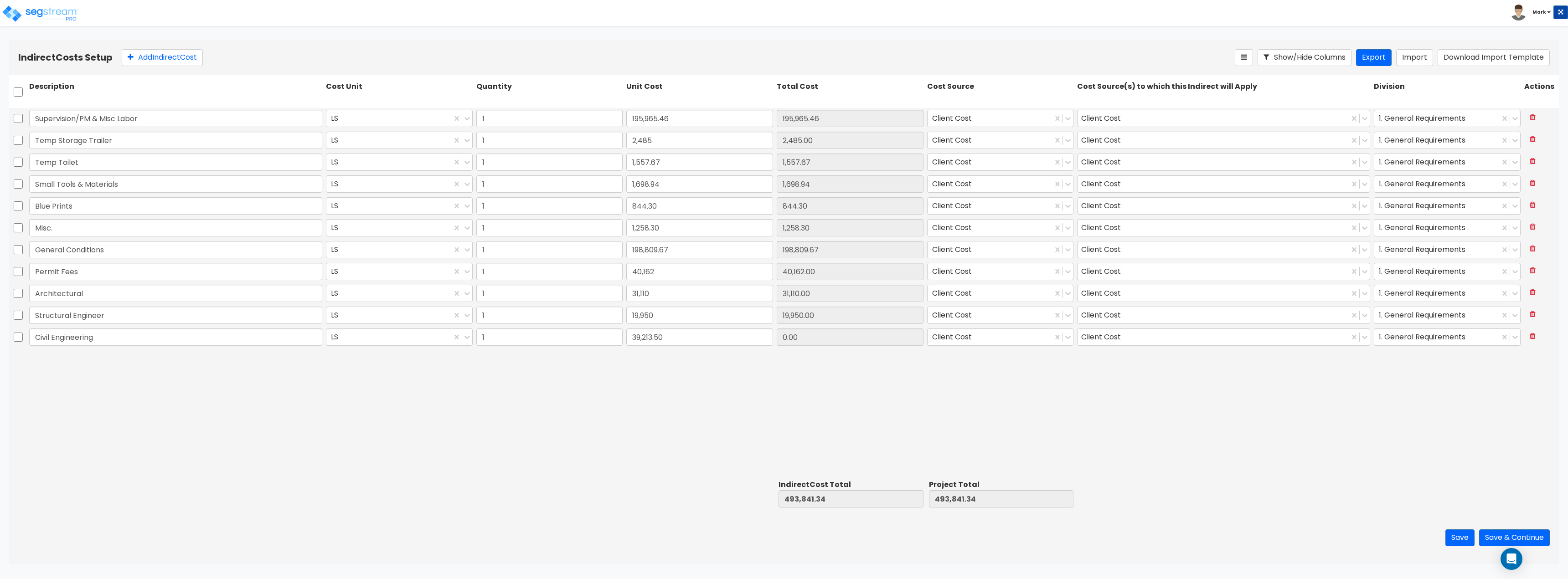
type input "39,213.50"
click at [416, 434] on div "Supervision/PM & Misc Labor LS 1 195,965.46 195,965.46 Client Cost Client Cost …" at bounding box center [784, 292] width 1550 height 369
click at [191, 58] on button "Add Indirect Cost" at bounding box center [162, 58] width 81 height 17
click at [136, 359] on input "text" at bounding box center [176, 359] width 293 height 17
paste input "MEP Design"
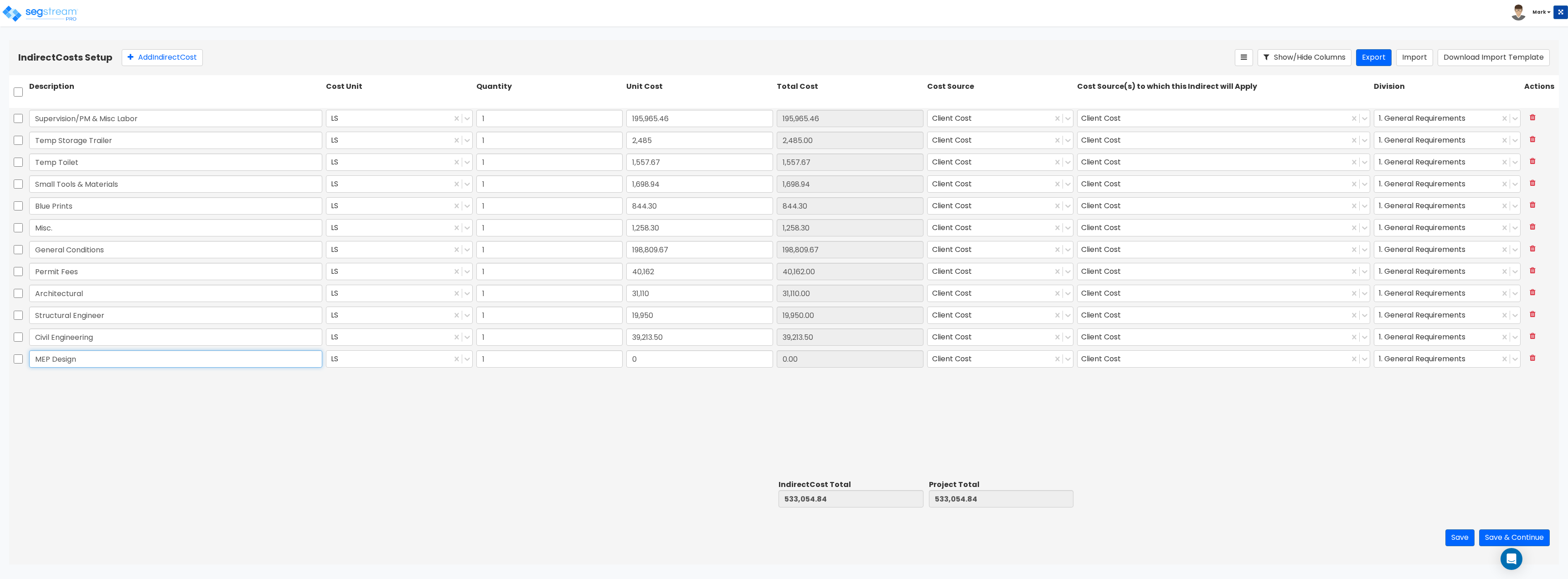
type input "MEP Design"
click at [394, 464] on div "Supervision/PM & Misc Labor LS 1 195,965.46 195,965.46 Client Cost Client Cost …" at bounding box center [784, 292] width 1550 height 369
click at [672, 362] on input "0" at bounding box center [699, 359] width 147 height 17
type input "61,966.44"
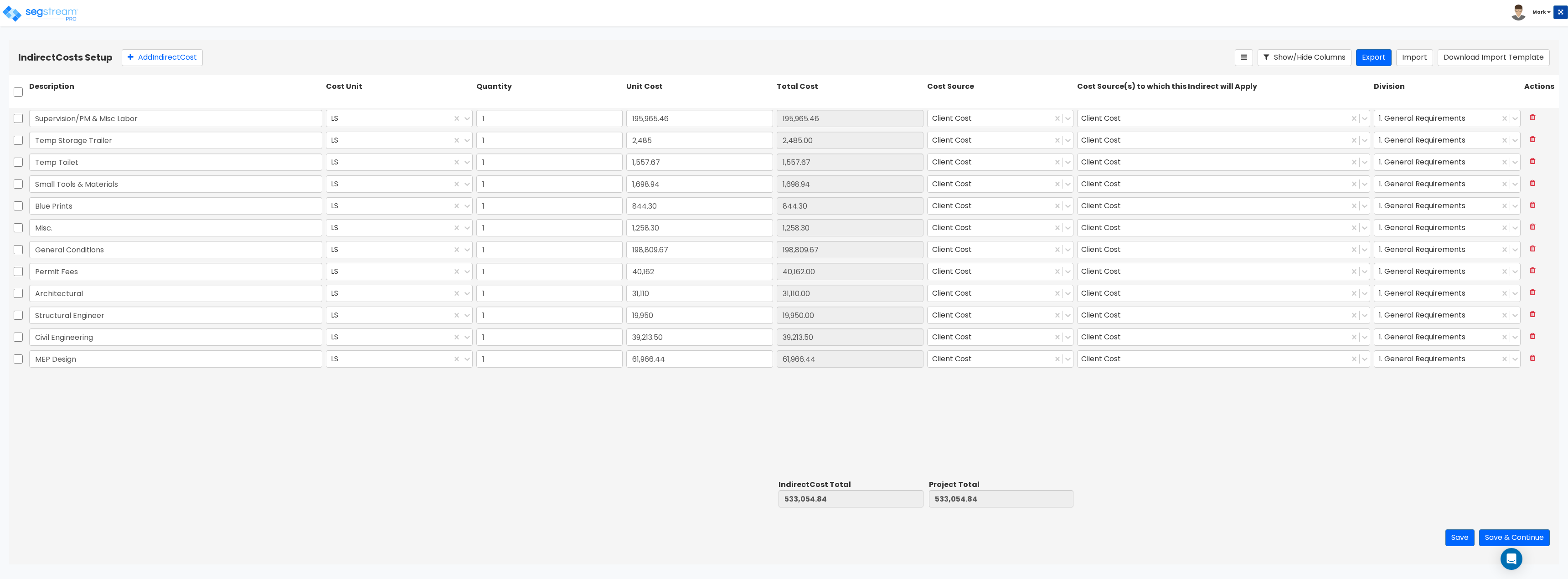
click at [587, 410] on div "Supervision/PM & Misc Labor LS 1 195,965.46 195,965.46 Client Cost Client Cost …" at bounding box center [784, 292] width 1550 height 369
click at [154, 58] on button "Add Indirect Cost" at bounding box center [162, 58] width 81 height 17
click at [124, 382] on input "text" at bounding box center [176, 381] width 293 height 17
paste input "GEOTECH"
type input "GEOTECH"
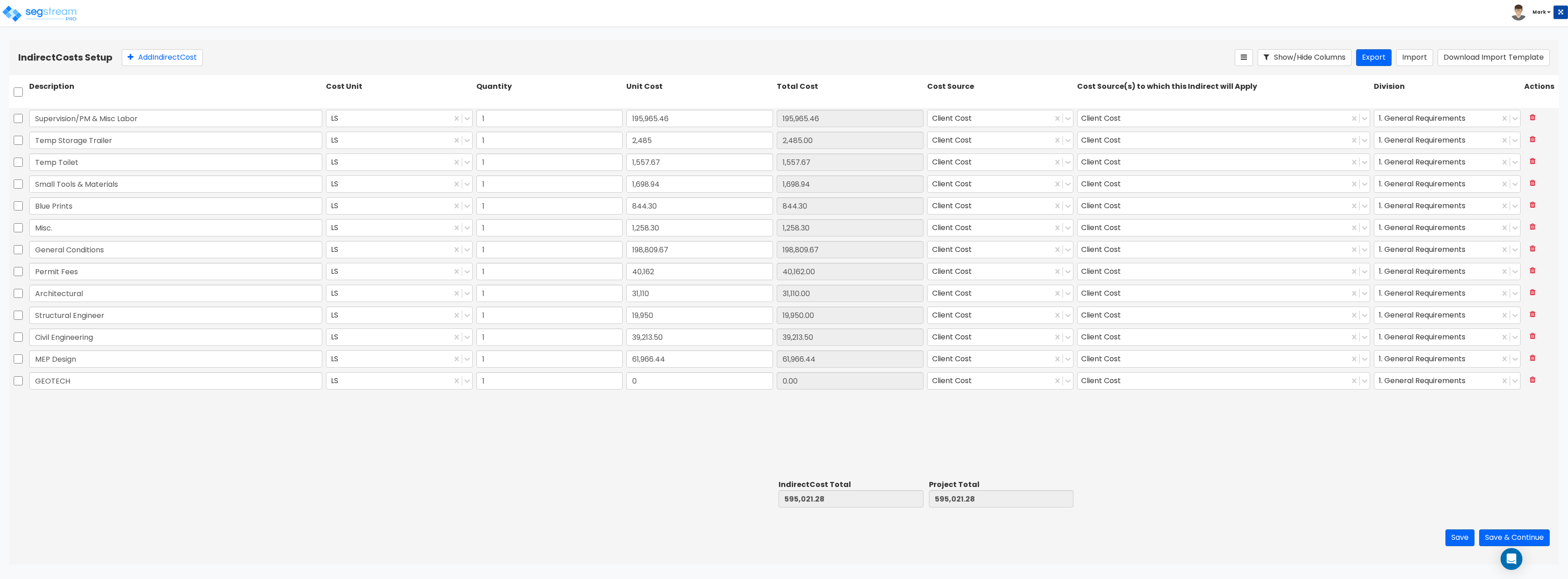
drag, startPoint x: 261, startPoint y: 432, endPoint x: 444, endPoint y: 416, distance: 183.7
click at [261, 432] on div "Supervision/PM & Misc Labor LS 1 195,965.46 195,965.46 Client Cost Client Cost …" at bounding box center [784, 292] width 1550 height 369
click at [656, 381] on input "0" at bounding box center [699, 381] width 147 height 17
type input "4,950"
type input "4,950.00"
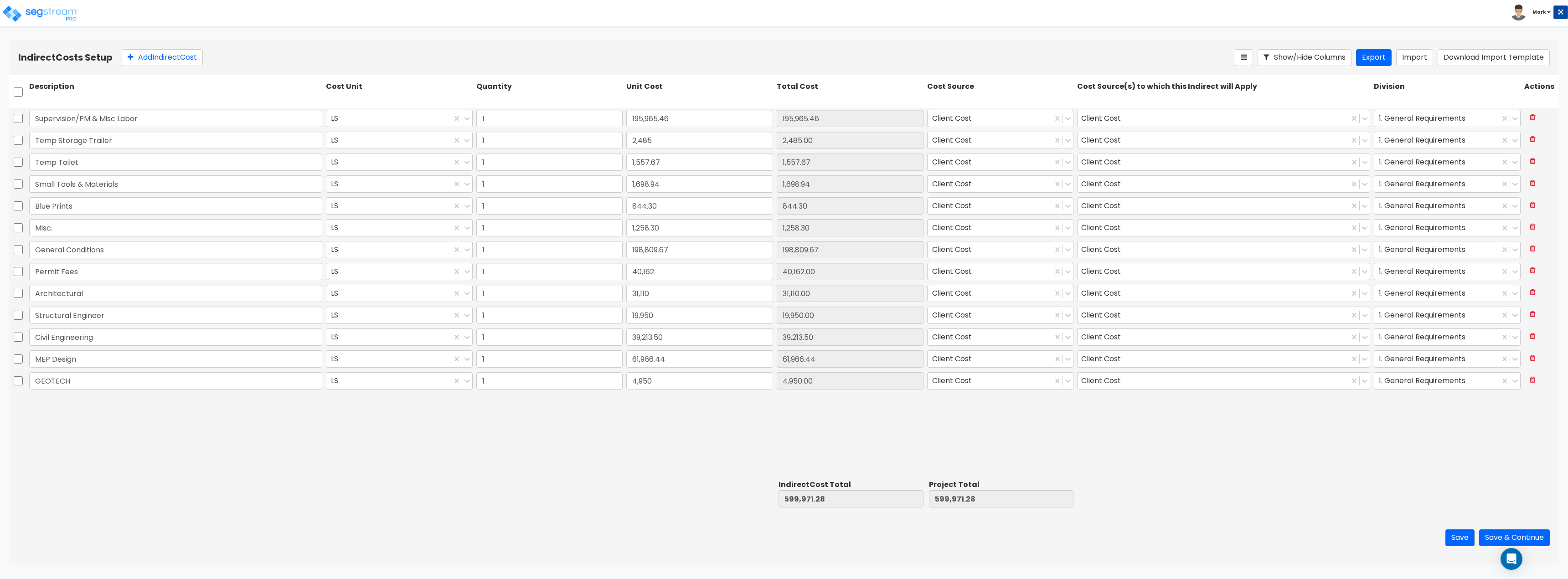
click at [651, 428] on div "Supervision/PM & Misc Labor LS 1 195,965.46 195,965.46 Client Cost Client Cost …" at bounding box center [784, 292] width 1550 height 369
click at [167, 57] on button "Add Indirect Cost" at bounding box center [162, 58] width 81 height 17
click at [148, 429] on div "Supervision/PM & Misc Labor LS 1 195,965.46 195,965.46 Client Cost Client Cost …" at bounding box center [784, 292] width 1550 height 369
click at [1535, 403] on icon at bounding box center [1533, 401] width 6 height 7
click at [1518, 535] on button "Save & Continue" at bounding box center [1514, 538] width 71 height 17
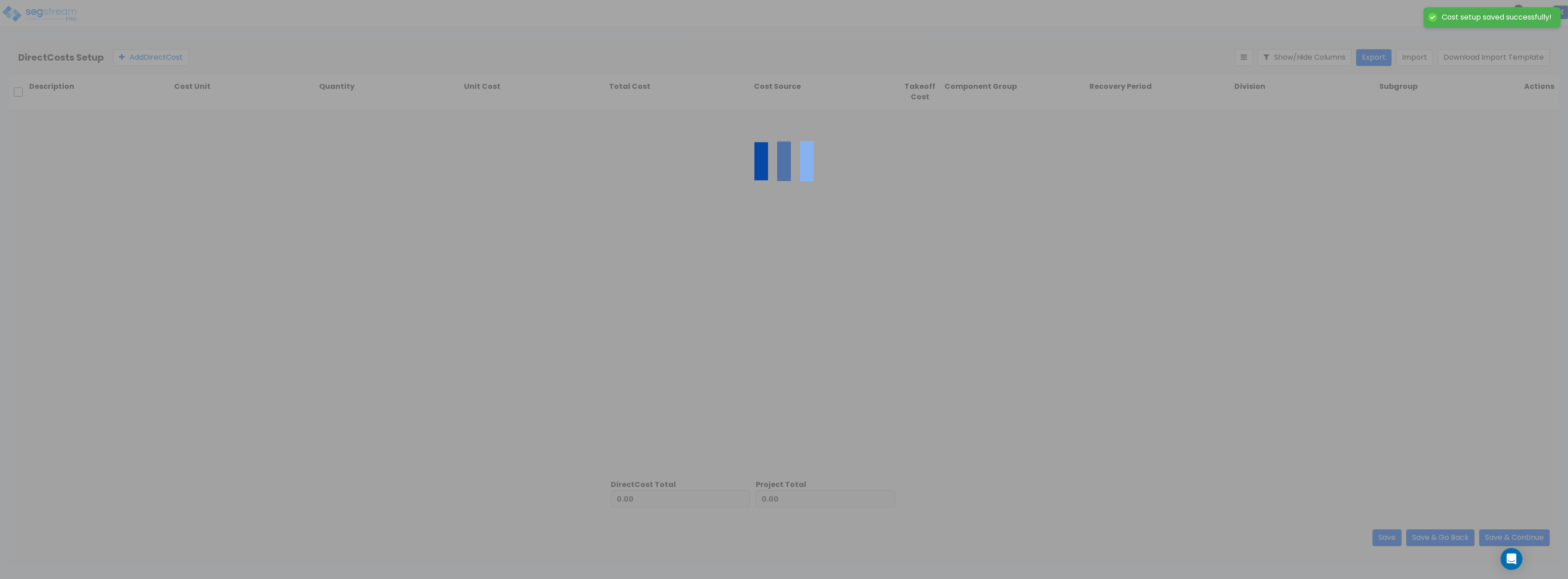
type input "599,971.28"
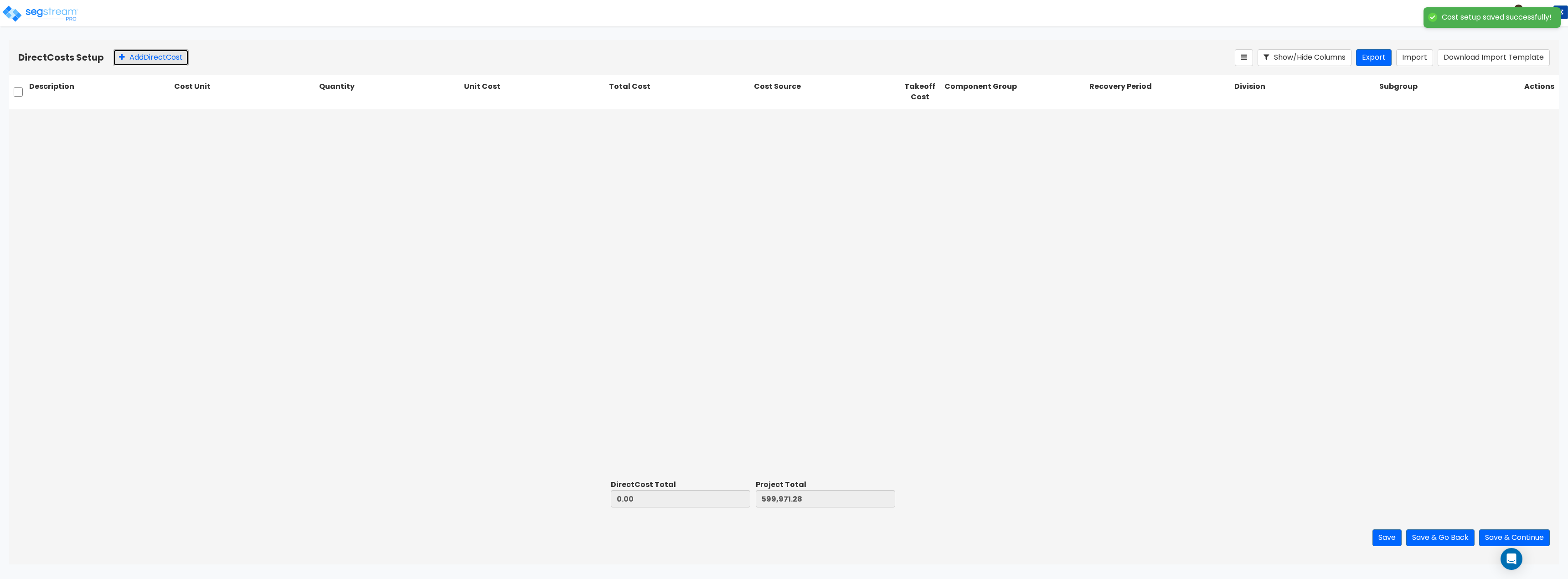
click at [169, 63] on button "Add Direct Cost" at bounding box center [151, 58] width 75 height 17
type input "0.00"
click at [130, 120] on input "text" at bounding box center [100, 120] width 142 height 17
paste input "Earthwork"
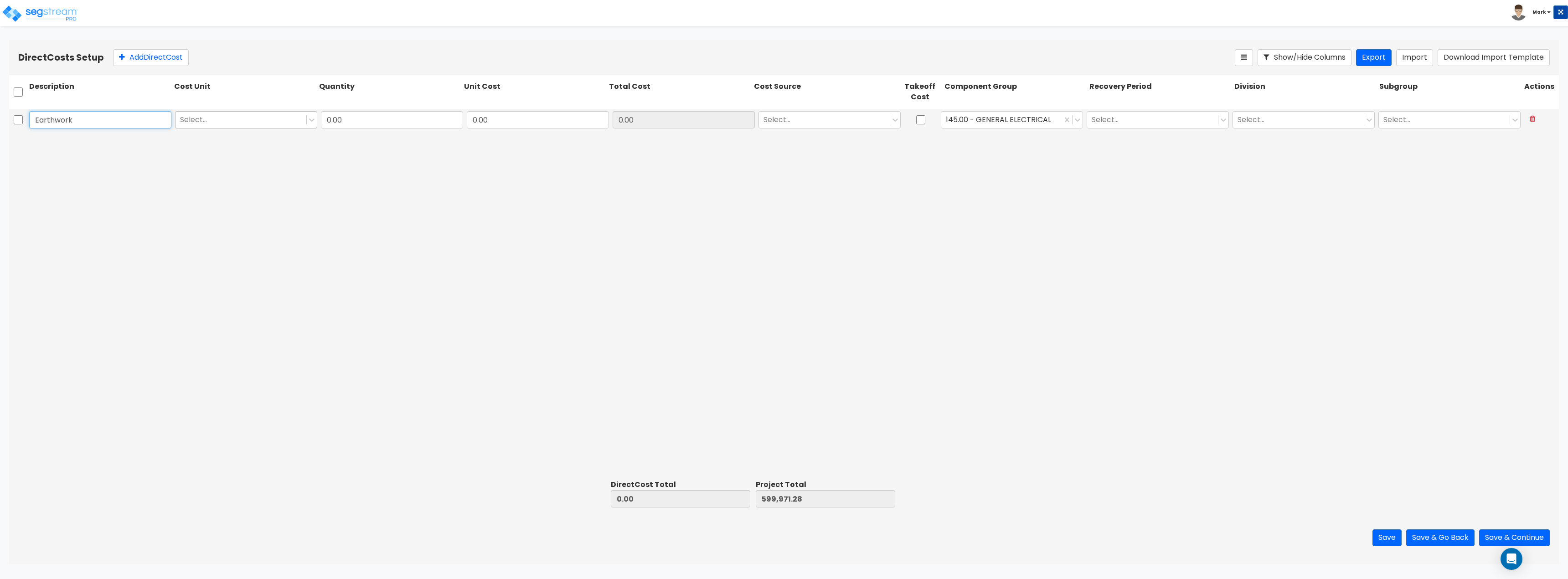
type input "Earthwork"
click at [206, 119] on div at bounding box center [241, 119] width 122 height 12
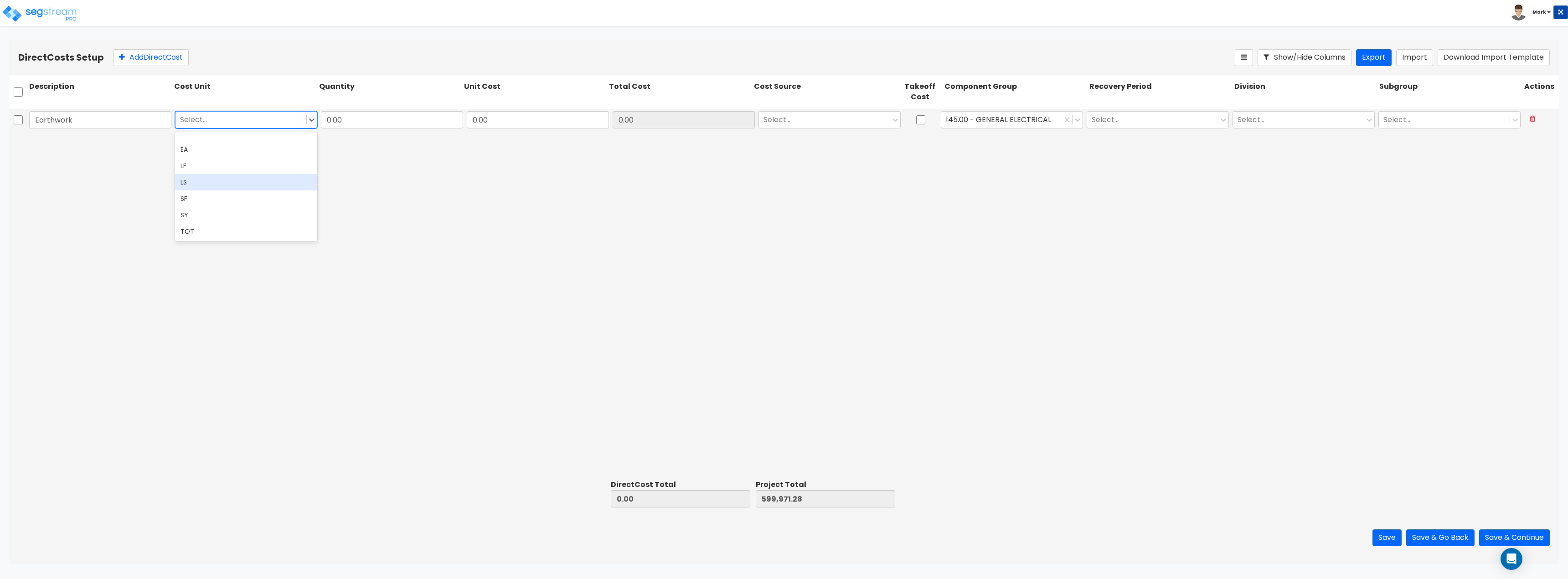
click at [228, 185] on div "LS" at bounding box center [247, 182] width 142 height 16
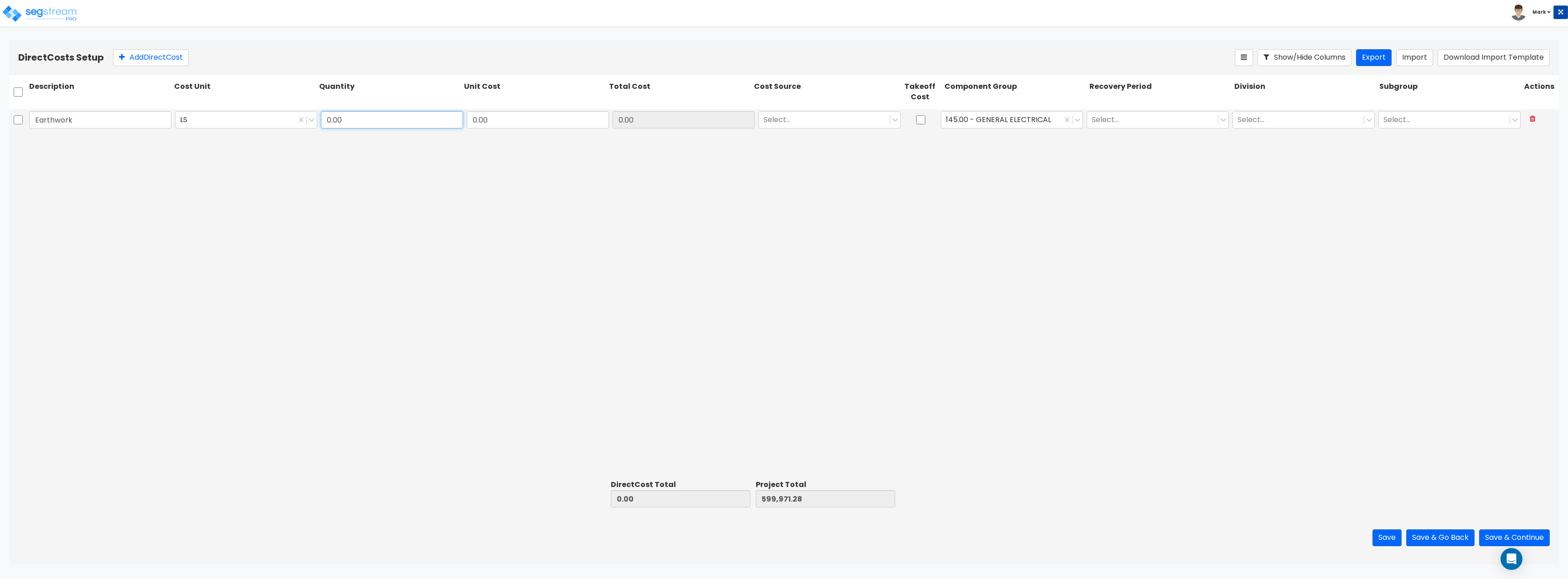
click at [371, 124] on input "0.00" at bounding box center [392, 120] width 142 height 17
type input "1"
type input "378,200"
type input "378,200.00"
type input "978,171.28"
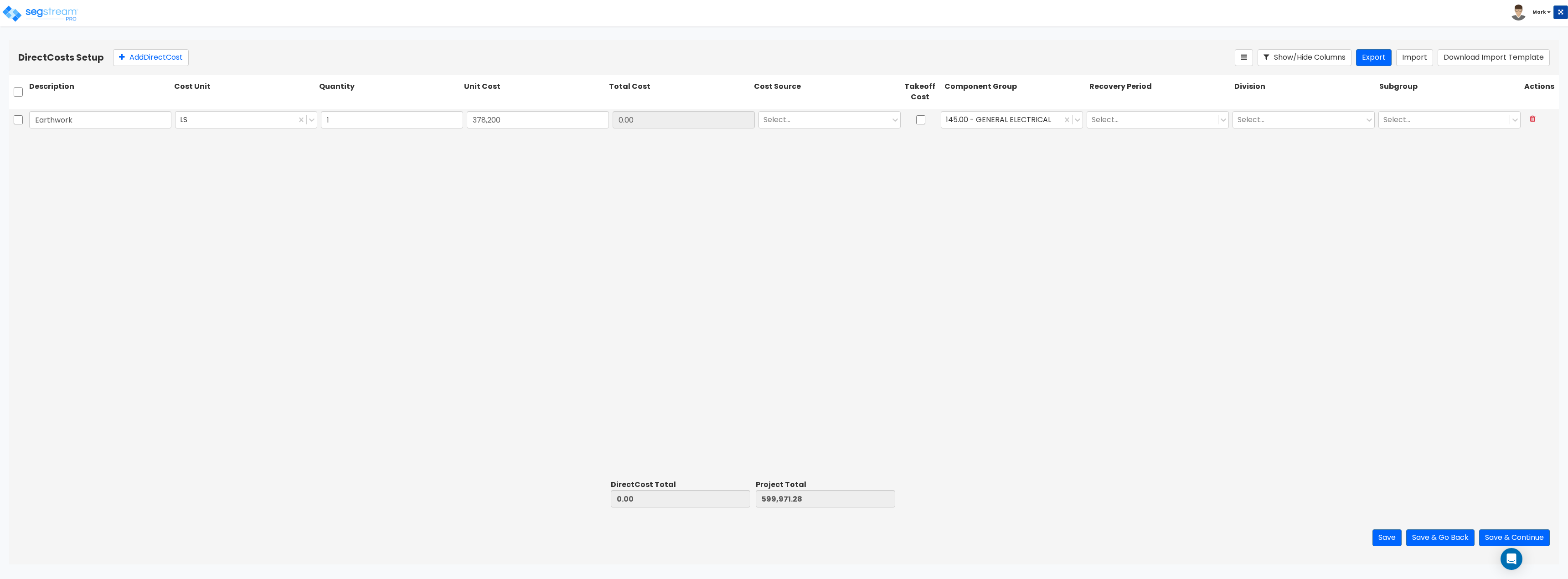
type input "378,200.00"
click at [799, 252] on div "Earthwork LS 1 378,200 378,200.00 Select... 145.00 - GENERAL ELECTRICAL Select.…" at bounding box center [784, 293] width 1550 height 367
click at [1007, 128] on div "145.00 - GENERAL ELECTRICAL" at bounding box center [1012, 120] width 142 height 17
type input "e"
type input "clea"
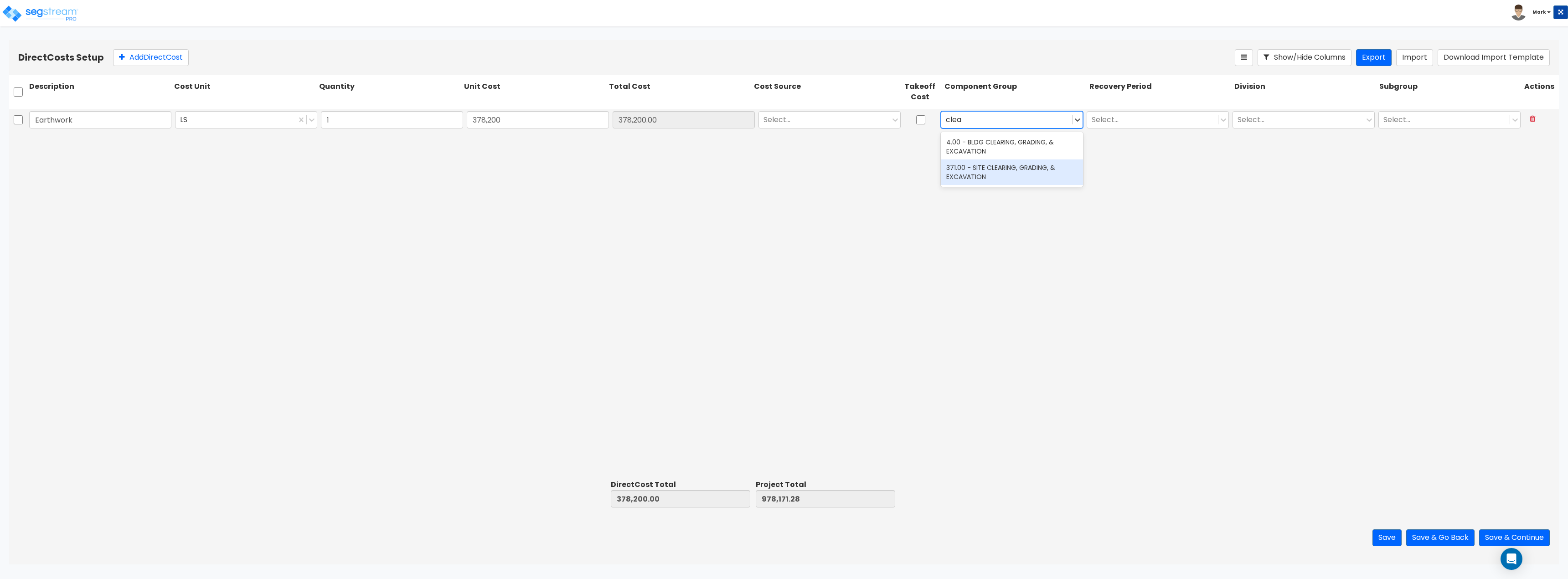
click at [1017, 165] on div "371.00 - SITE CLEARING, GRADING, & EXCAVATION" at bounding box center [1012, 172] width 142 height 26
click at [788, 126] on div at bounding box center [824, 119] width 122 height 12
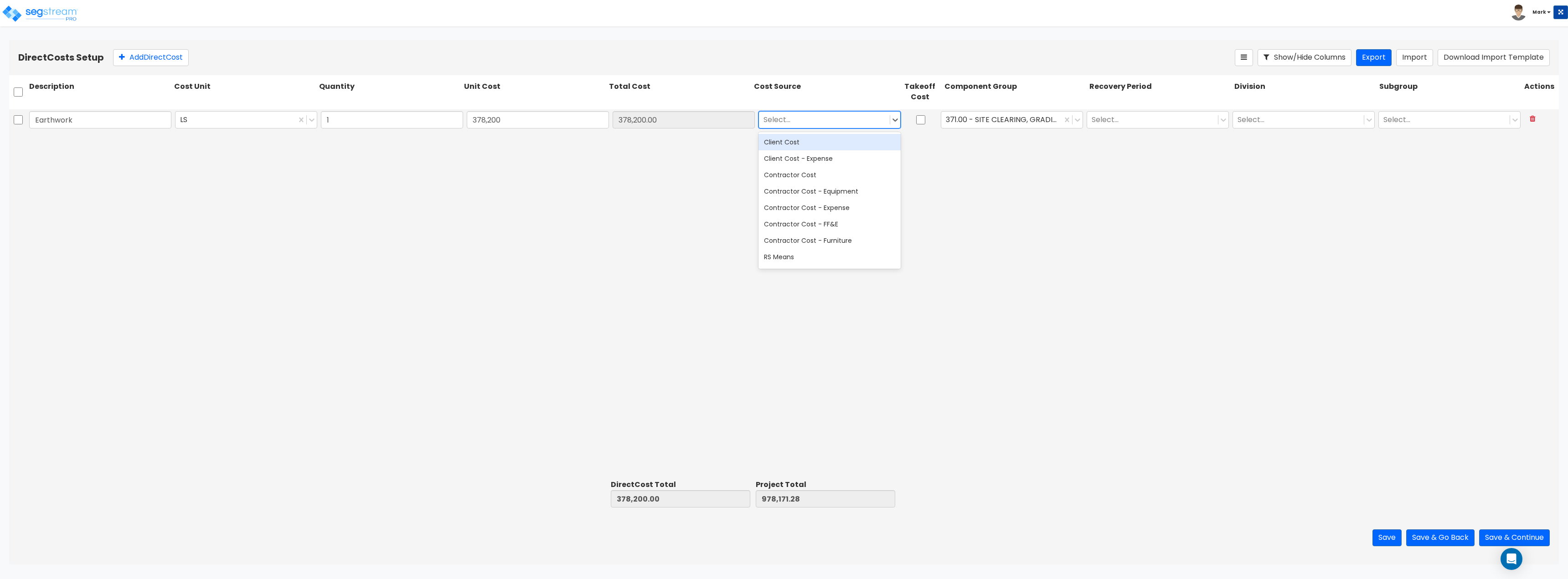
click at [802, 144] on div "Client Cost" at bounding box center [830, 142] width 142 height 16
click at [1122, 147] on div "Earthwork LS 1 378,200 378,200.00 Client Cost 371.00 - SITE CLEARING, GRADING, …" at bounding box center [784, 293] width 1550 height 367
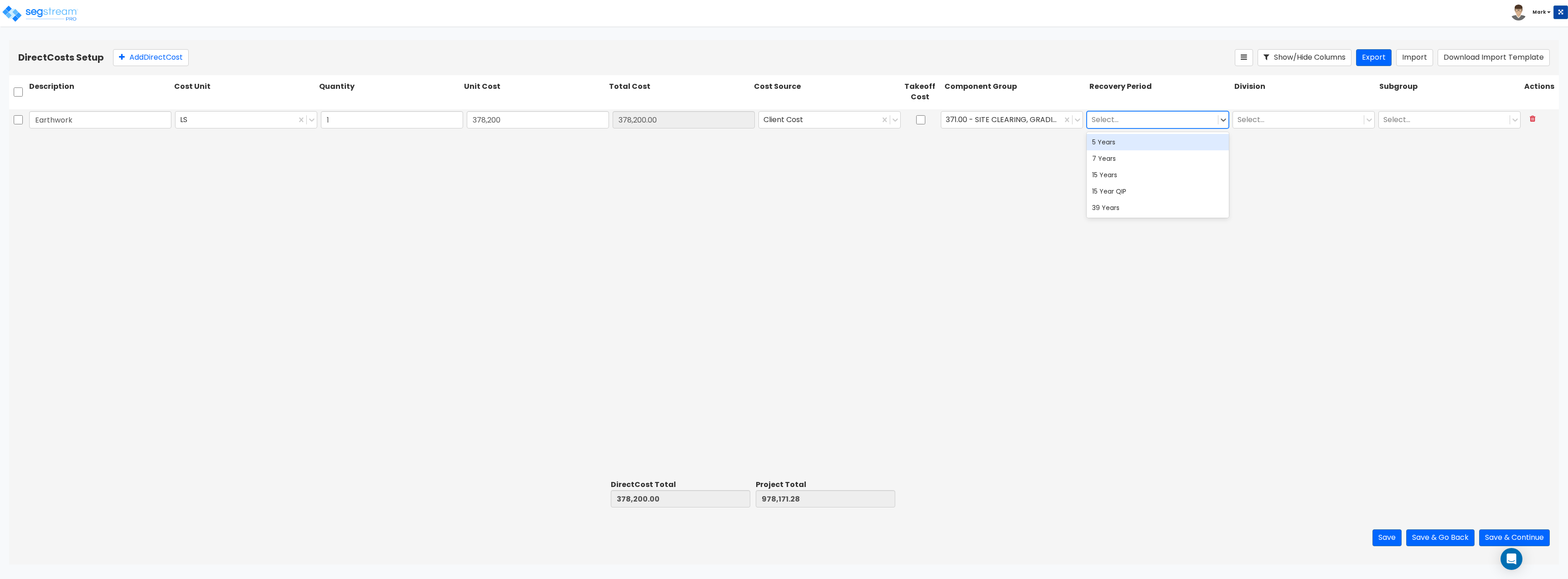
click at [1130, 122] on div at bounding box center [1152, 119] width 122 height 12
click at [1125, 213] on div "39 Years" at bounding box center [1158, 207] width 142 height 16
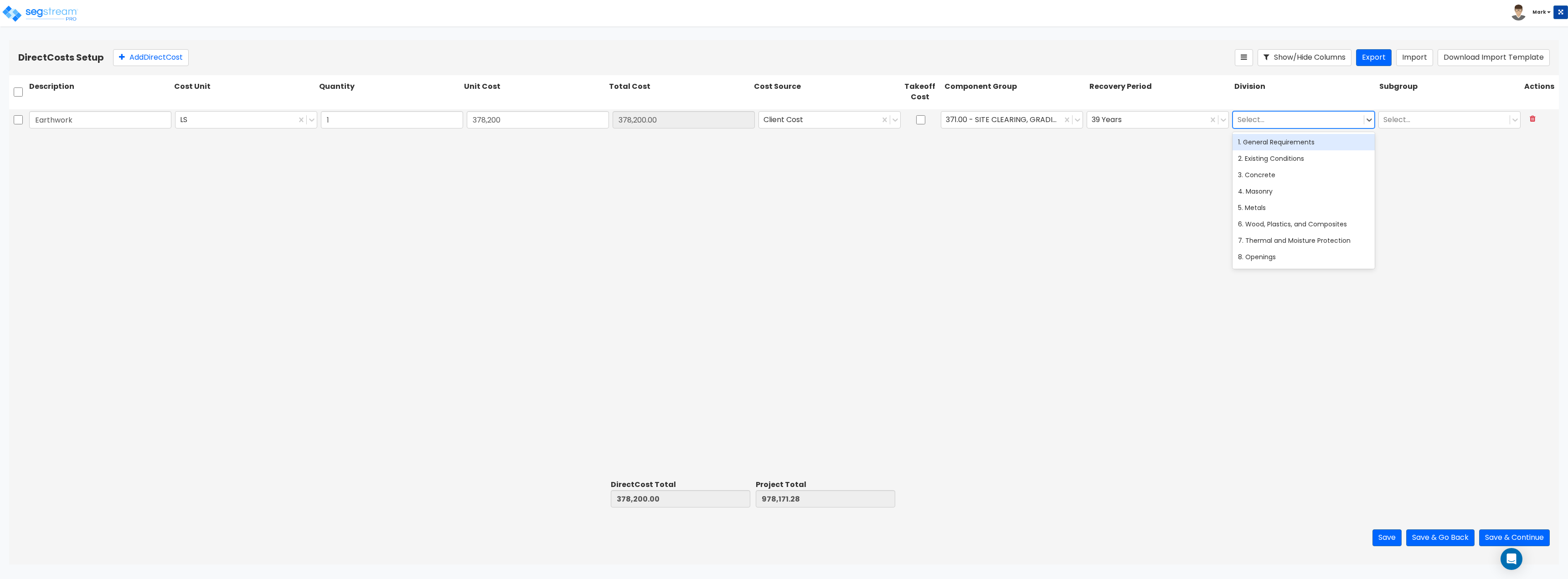
click at [1261, 120] on div at bounding box center [1298, 119] width 122 height 12
type input "ear"
click at [1390, 122] on div at bounding box center [1444, 119] width 122 height 12
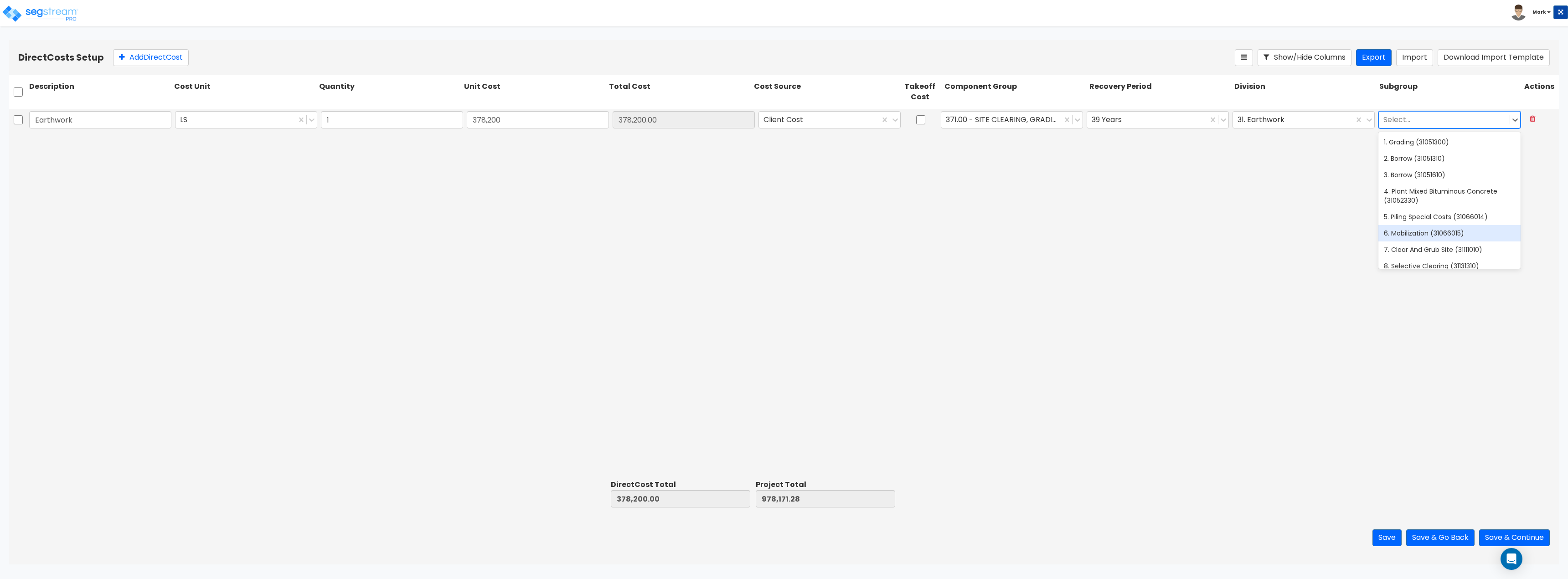
click at [1181, 244] on div "Earthwork LS 1 378,200 378,200.00 Client Cost 371.00 - SITE CLEARING, GRADING, …" at bounding box center [784, 293] width 1550 height 367
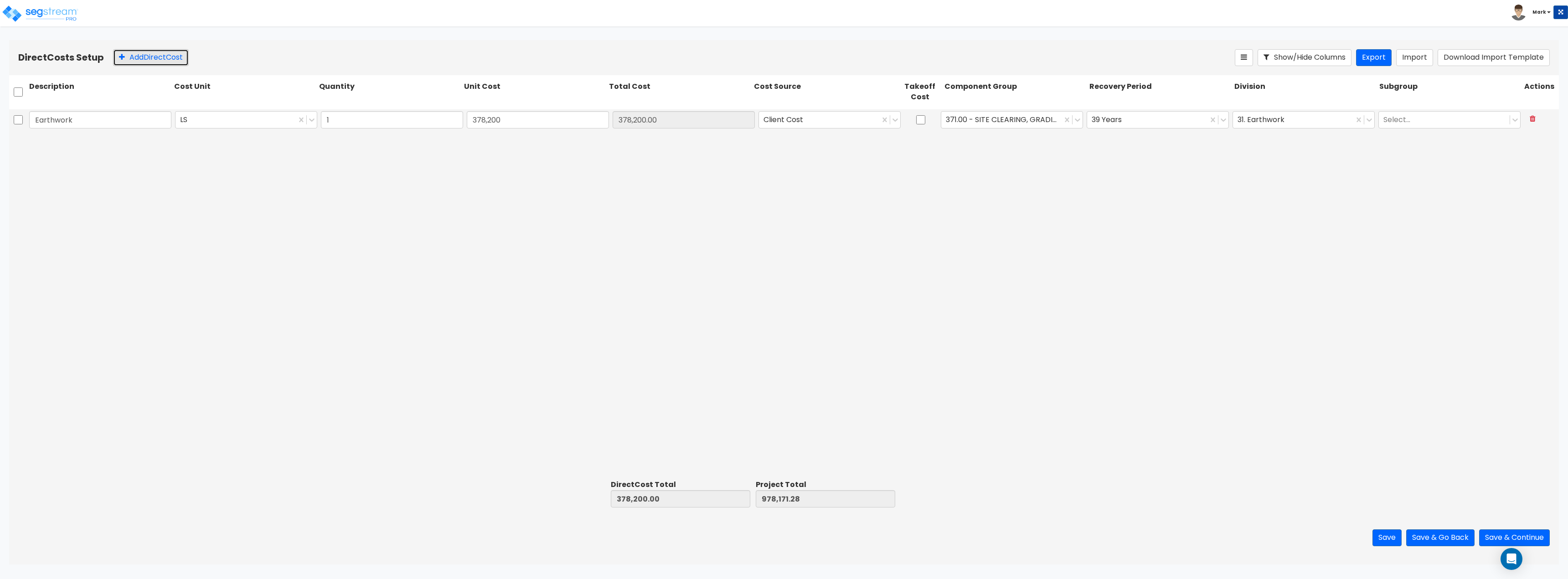
click at [124, 64] on button "Add Direct Cost" at bounding box center [151, 58] width 75 height 17
click at [48, 140] on input "text" at bounding box center [100, 142] width 142 height 17
paste input "Utilities"
type input "Utilities"
click at [148, 220] on div "Earthwork LS 1 378,200 378,200.00 Client Cost 371.00 - SITE CLEARING, GRADING, …" at bounding box center [784, 293] width 1550 height 367
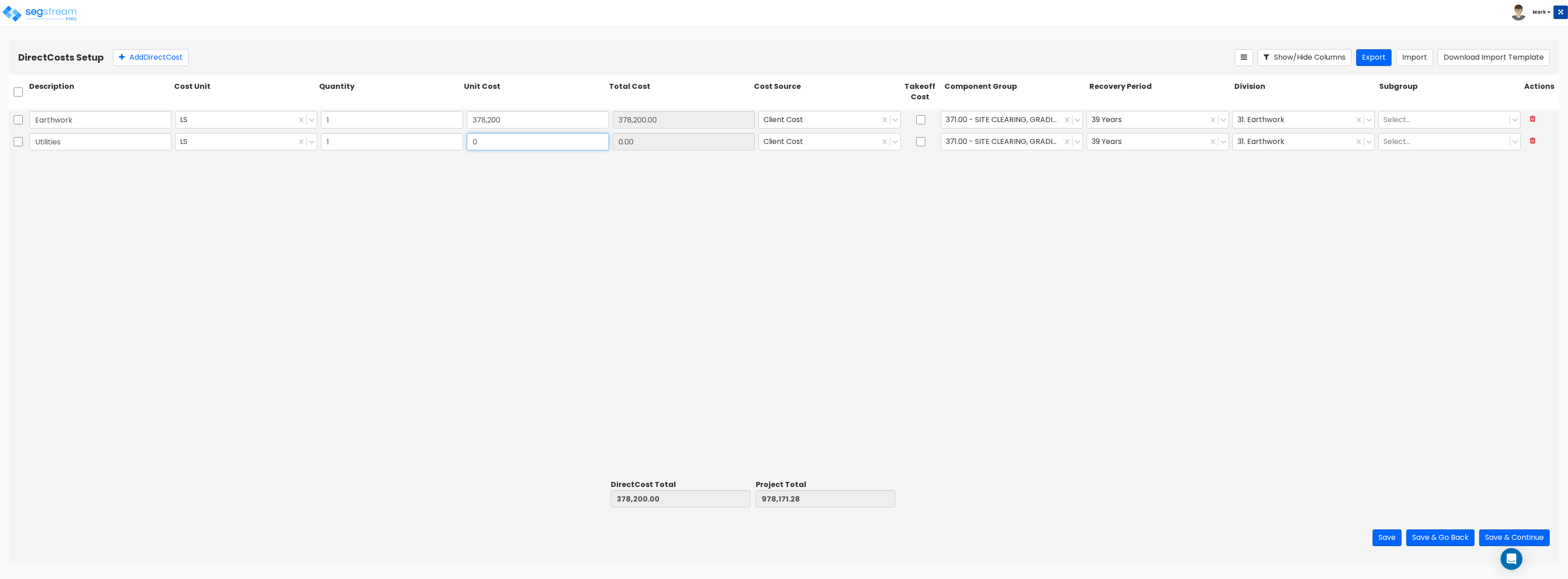
click at [536, 145] on input "0" at bounding box center [538, 142] width 142 height 17
type input "362,600"
type input "740,800.00"
type input "1,340,771.28"
type input "362,600.00"
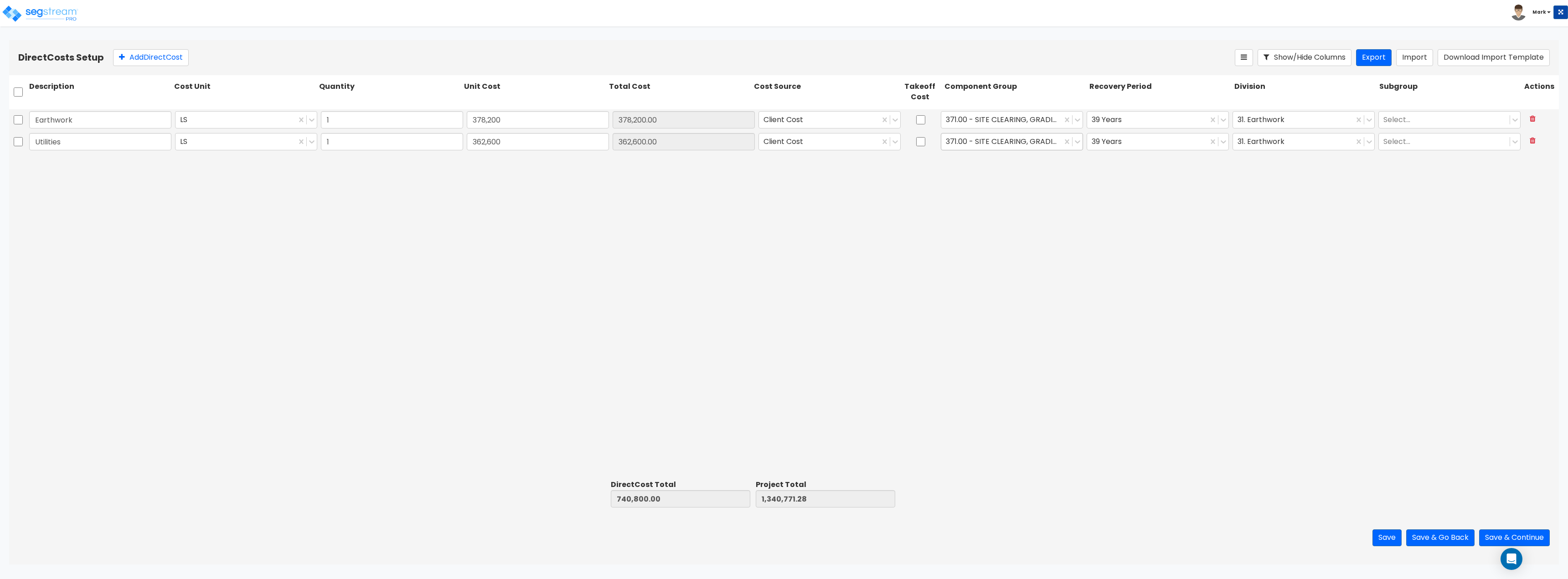
click at [989, 139] on div at bounding box center [1001, 141] width 111 height 12
click at [915, 144] on div at bounding box center [921, 142] width 37 height 21
click at [921, 144] on input "checkbox" at bounding box center [920, 142] width 9 height 17
checkbox input "true"
click at [993, 137] on div at bounding box center [1001, 141] width 111 height 12
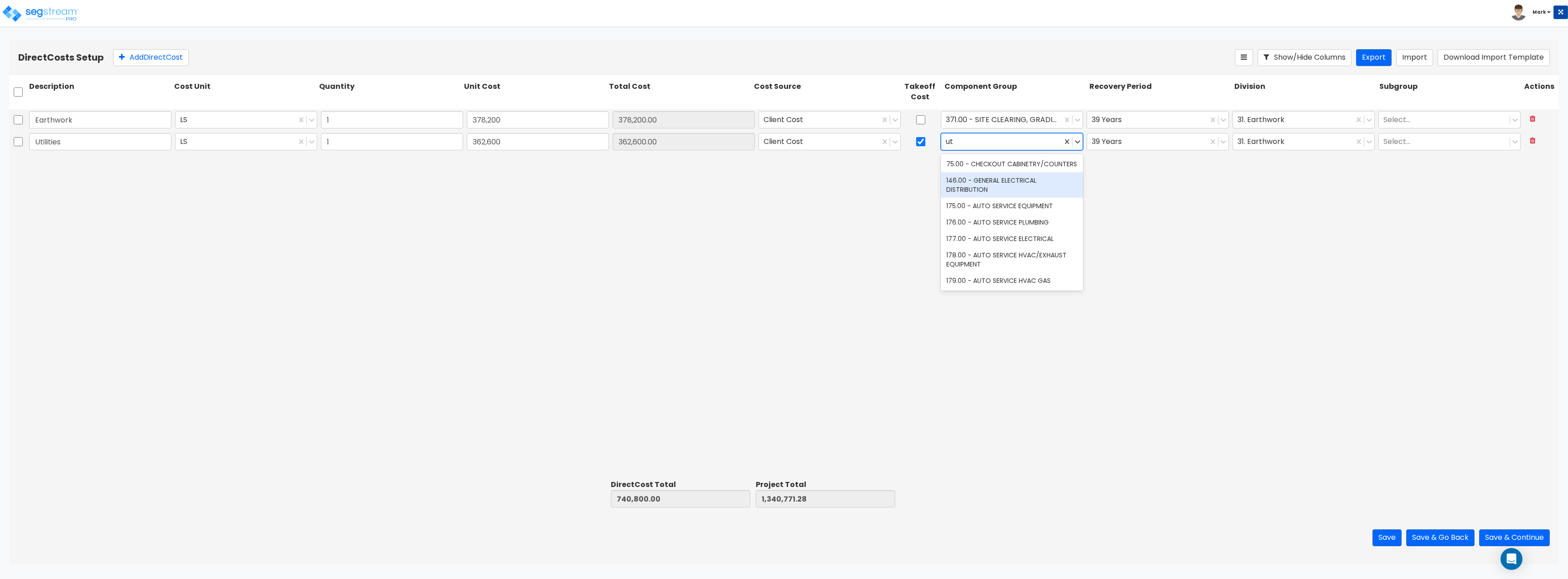
type input "u"
type input "site inco"
click at [1050, 169] on div "351.00 - SITE INCOMING PLUMBING" at bounding box center [1012, 164] width 142 height 16
click at [1117, 176] on div "Earthwork LS 1 378,200 378,200.00 Client Cost 371.00 - SITE CLEARING, GRADING, …" at bounding box center [784, 293] width 1550 height 367
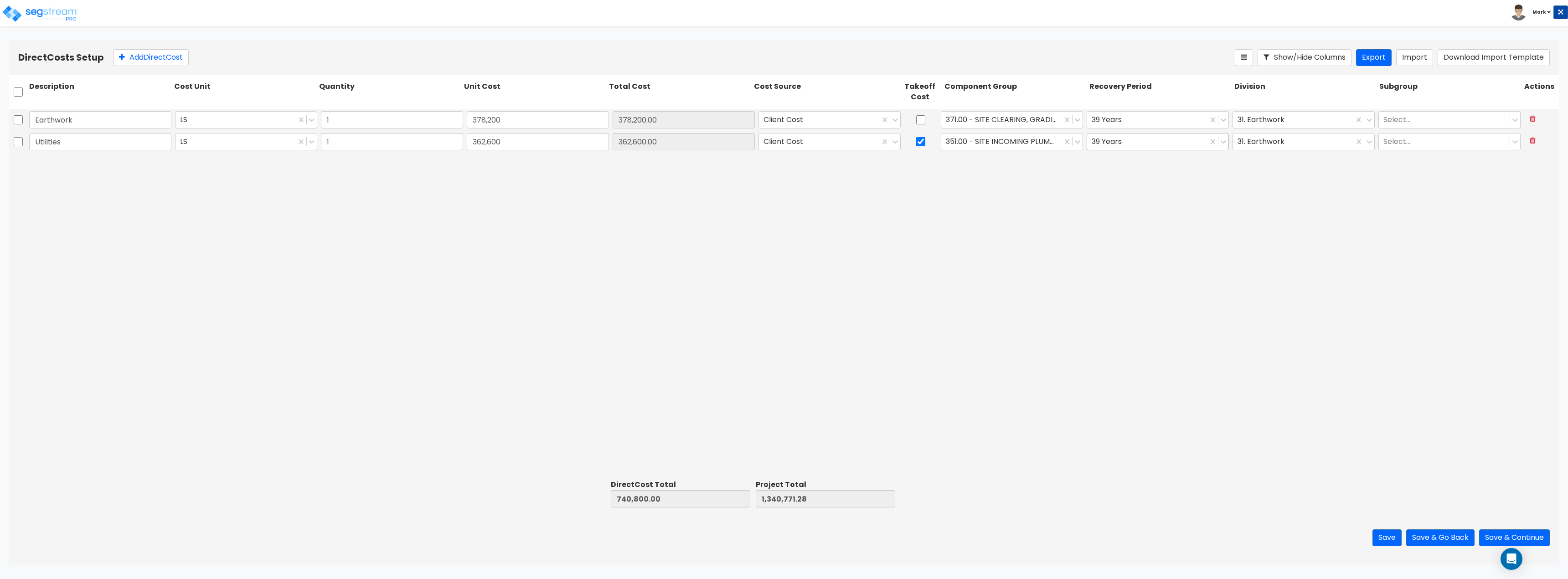
click at [1121, 148] on div at bounding box center [1147, 141] width 111 height 12
click at [1424, 201] on div "Earthwork LS 1 378,200 378,200.00 Client Cost 371.00 - SITE CLEARING, GRADING, …" at bounding box center [784, 293] width 1550 height 367
click at [1255, 151] on div "31. Earthwork" at bounding box center [1304, 142] width 146 height 21
click at [1258, 146] on div at bounding box center [1293, 141] width 111 height 12
type input "ut"
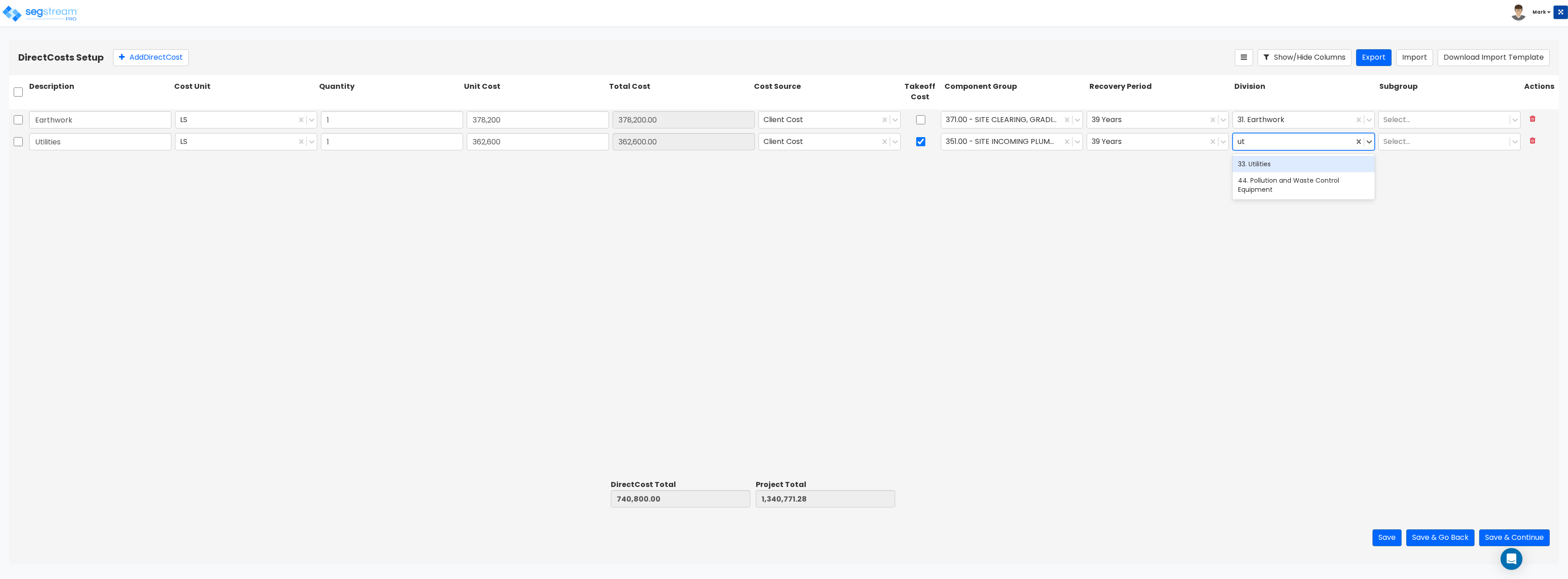
click at [1270, 162] on div "33. Utilities" at bounding box center [1304, 164] width 142 height 16
click at [1419, 153] on div "Earthwork LS 1 378,200 378,200.00 Client Cost 371.00 - SITE CLEARING, GRADING, …" at bounding box center [784, 293] width 1550 height 367
click at [1414, 144] on div at bounding box center [1444, 141] width 122 height 12
click at [1087, 243] on div "Earthwork LS 1 378,200 378,200.00 Client Cost 371.00 - SITE CLEARING, GRADING, …" at bounding box center [784, 293] width 1550 height 367
click at [151, 57] on button "Add Direct Cost" at bounding box center [151, 58] width 75 height 17
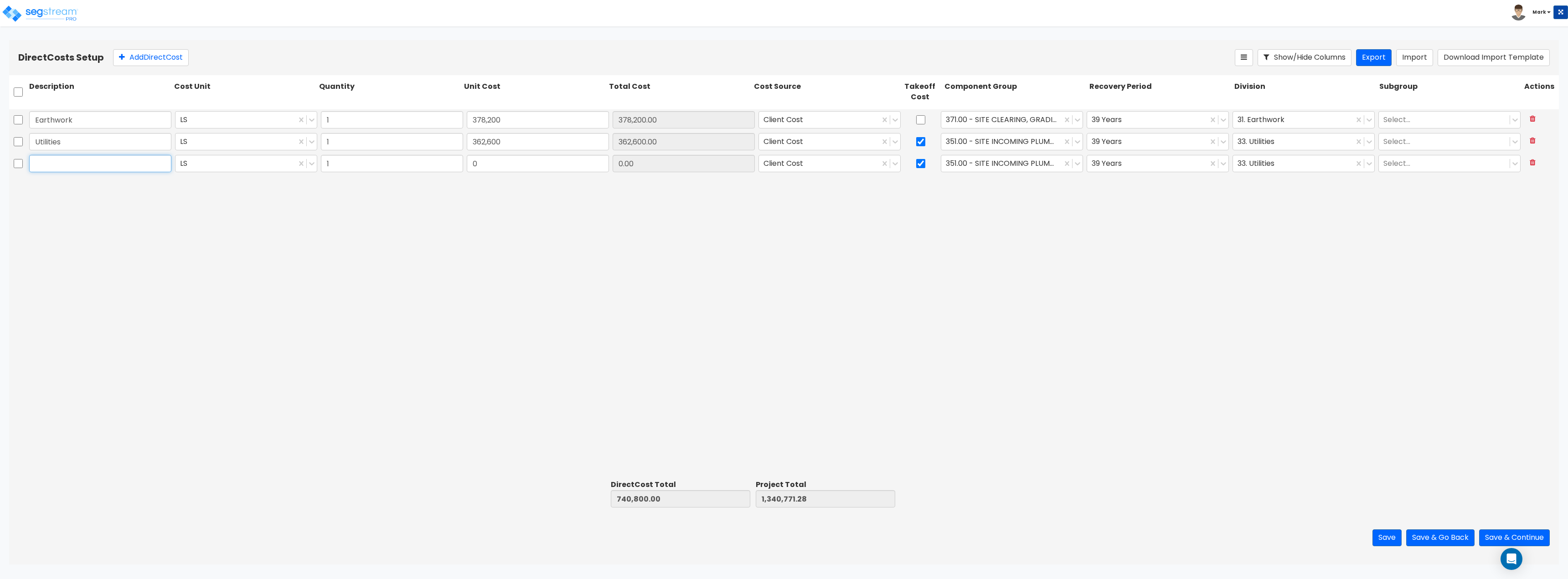
click at [93, 167] on input "text" at bounding box center [100, 164] width 142 height 17
paste input "Signage Allowance"
type input "Signage Allowance"
click at [244, 189] on div "Earthwork LS 1 378,200 378,200.00 Client Cost 371.00 - SITE CLEARING, GRADING, …" at bounding box center [784, 293] width 1550 height 367
click at [545, 172] on input "0" at bounding box center [538, 164] width 142 height 17
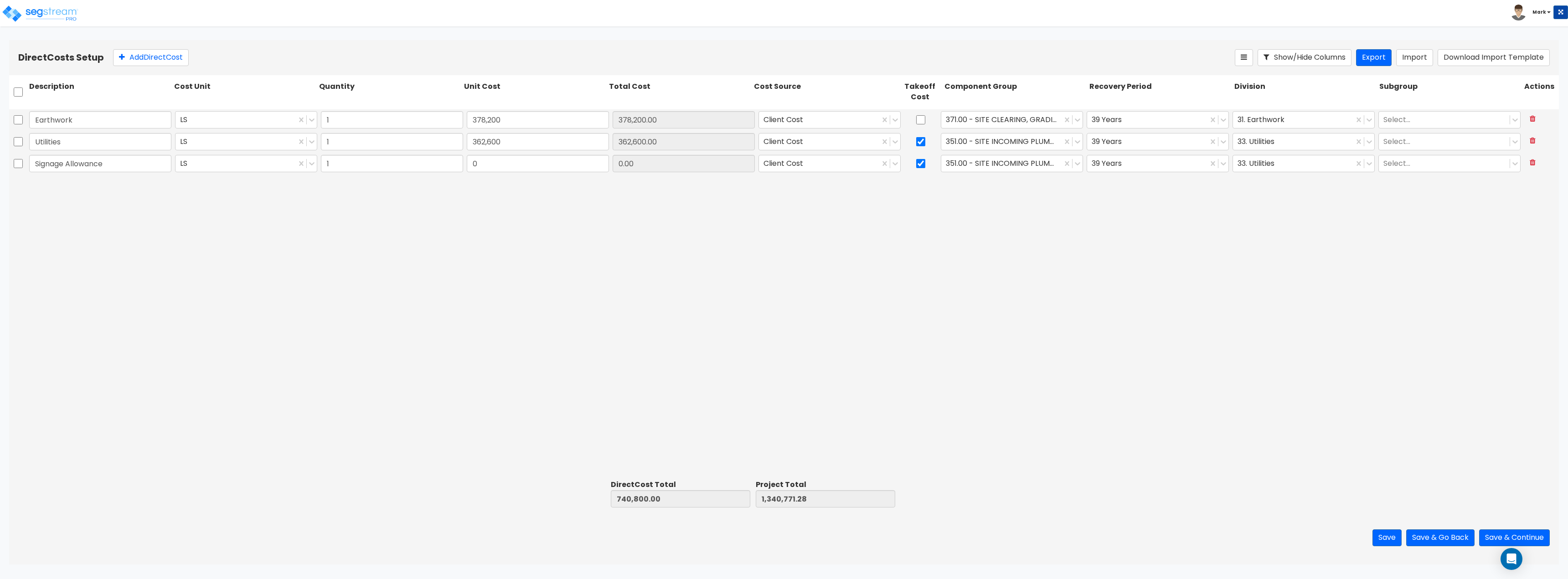
click at [915, 162] on div at bounding box center [921, 164] width 37 height 21
click at [923, 168] on input "checkbox" at bounding box center [920, 164] width 9 height 17
checkbox input "false"
click at [515, 166] on input "0" at bounding box center [538, 164] width 142 height 17
type input "26,204.06"
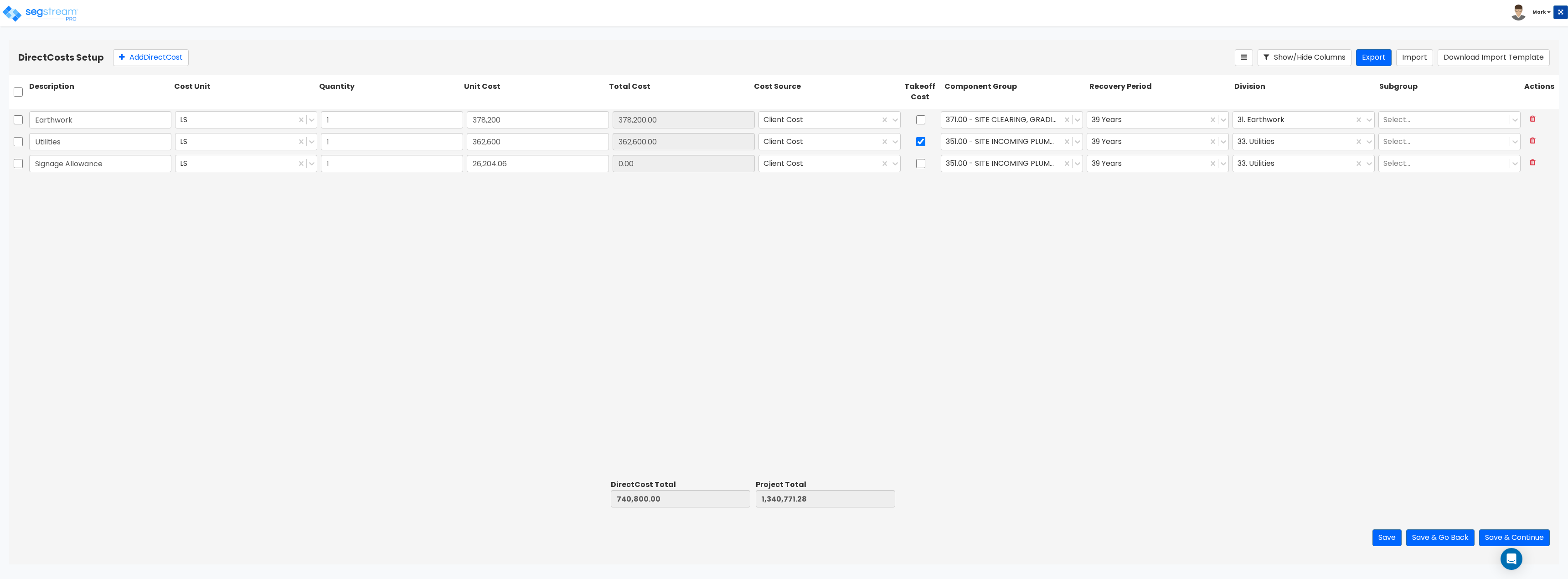
type input "767,004.06"
type input "1,366,975.34"
type input "26,204.06"
click at [600, 260] on div "Earthwork LS 1 378,200 378,200.00 Client Cost 371.00 - SITE CLEARING, GRADING, …" at bounding box center [784, 293] width 1550 height 367
click at [966, 167] on div at bounding box center [1001, 163] width 111 height 12
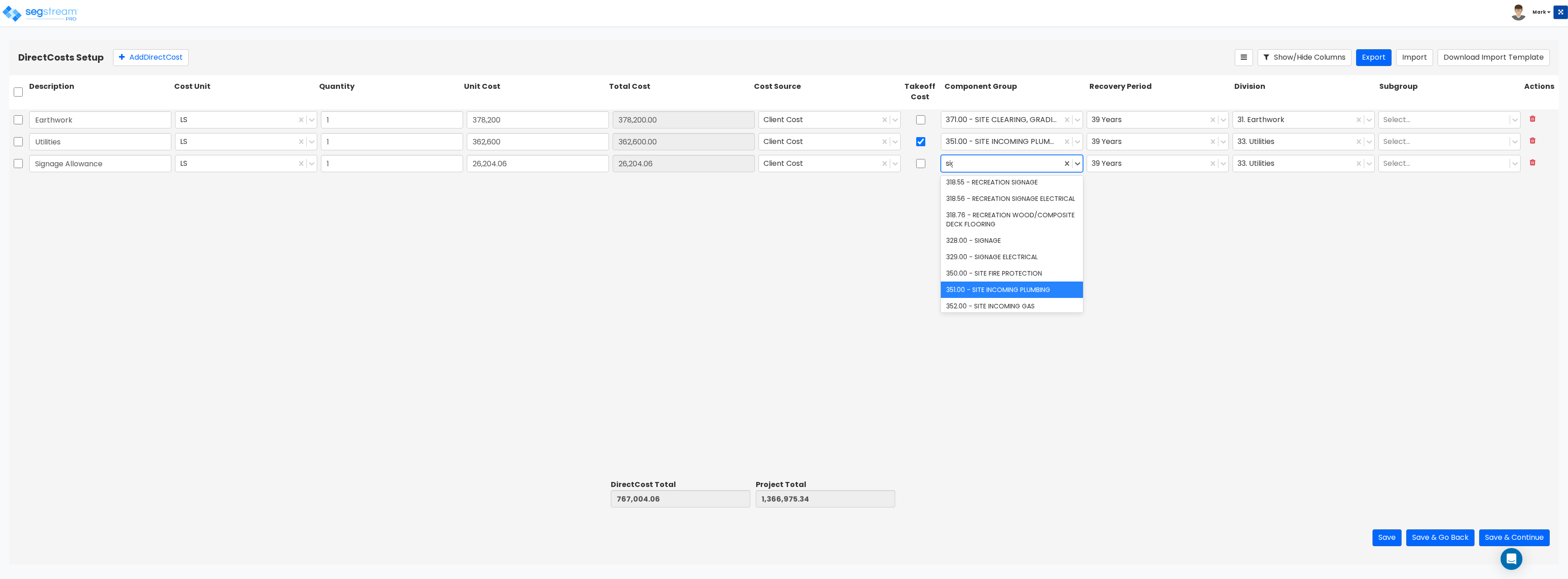
scroll to position [16, 0]
type input "signa"
click at [995, 229] on div "328.00 - SIGNAGE" at bounding box center [1012, 235] width 142 height 16
click at [1113, 170] on div at bounding box center [1147, 163] width 111 height 12
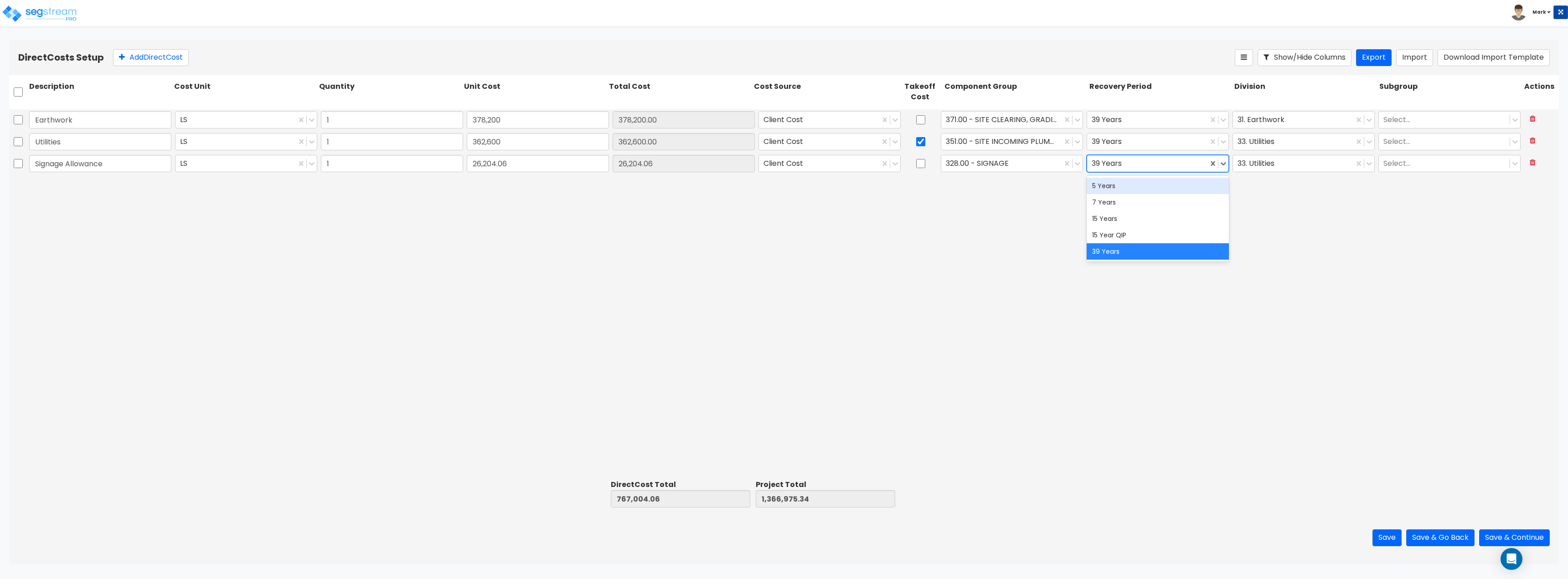
click at [1114, 179] on div "5 Years" at bounding box center [1158, 185] width 142 height 16
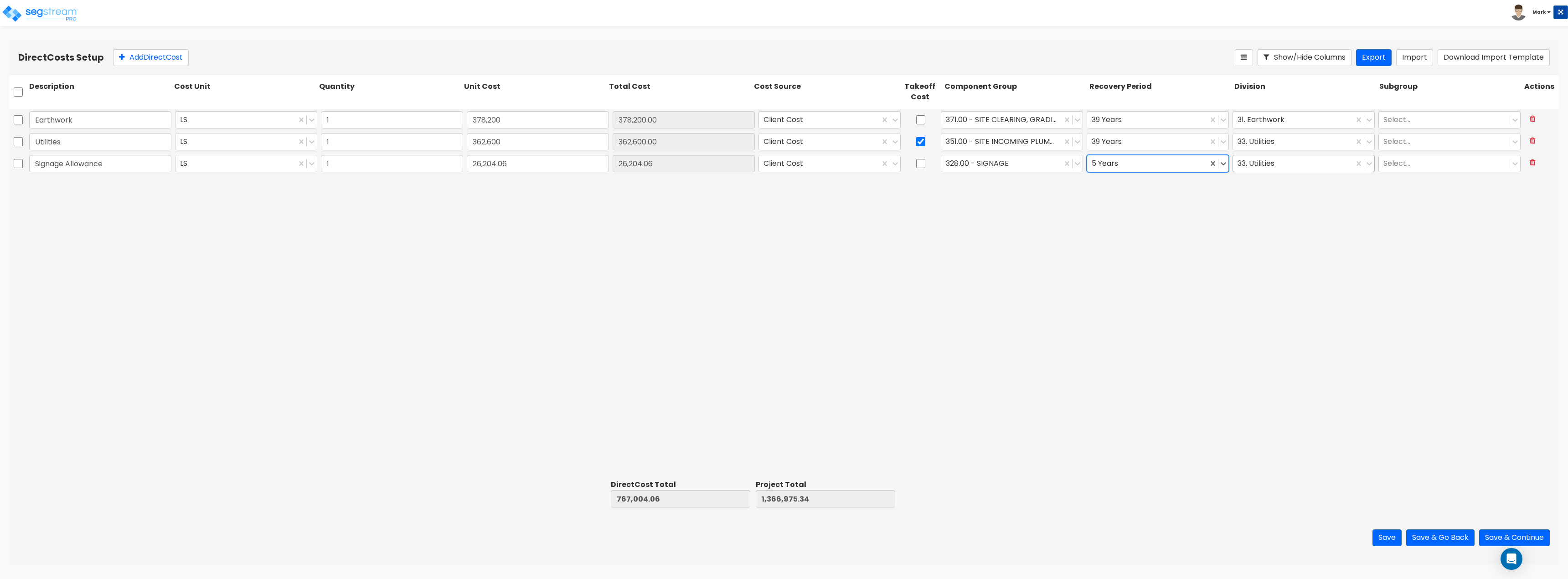
click at [1249, 162] on div at bounding box center [1293, 163] width 111 height 12
type input "s"
type input "eq"
click at [1265, 201] on div "11. Equipment" at bounding box center [1304, 202] width 142 height 16
click at [1141, 248] on div "Earthwork LS 1 378,200 378,200.00 Client Cost 371.00 - SITE CLEARING, GRADING, …" at bounding box center [784, 293] width 1550 height 367
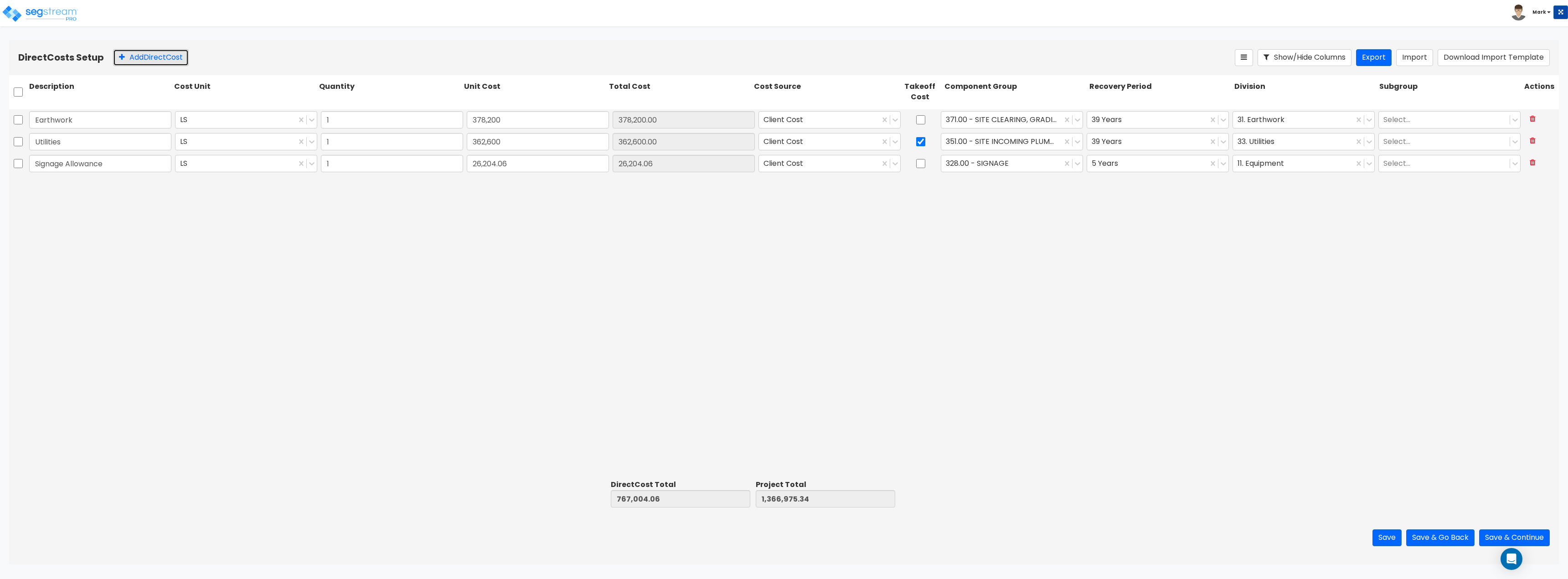
click at [164, 56] on button "Add Direct Cost" at bounding box center [151, 58] width 75 height 17
type input "Paving"
type input "564,572.90"
type input "1,331,576.96"
type input "1,931,548.24"
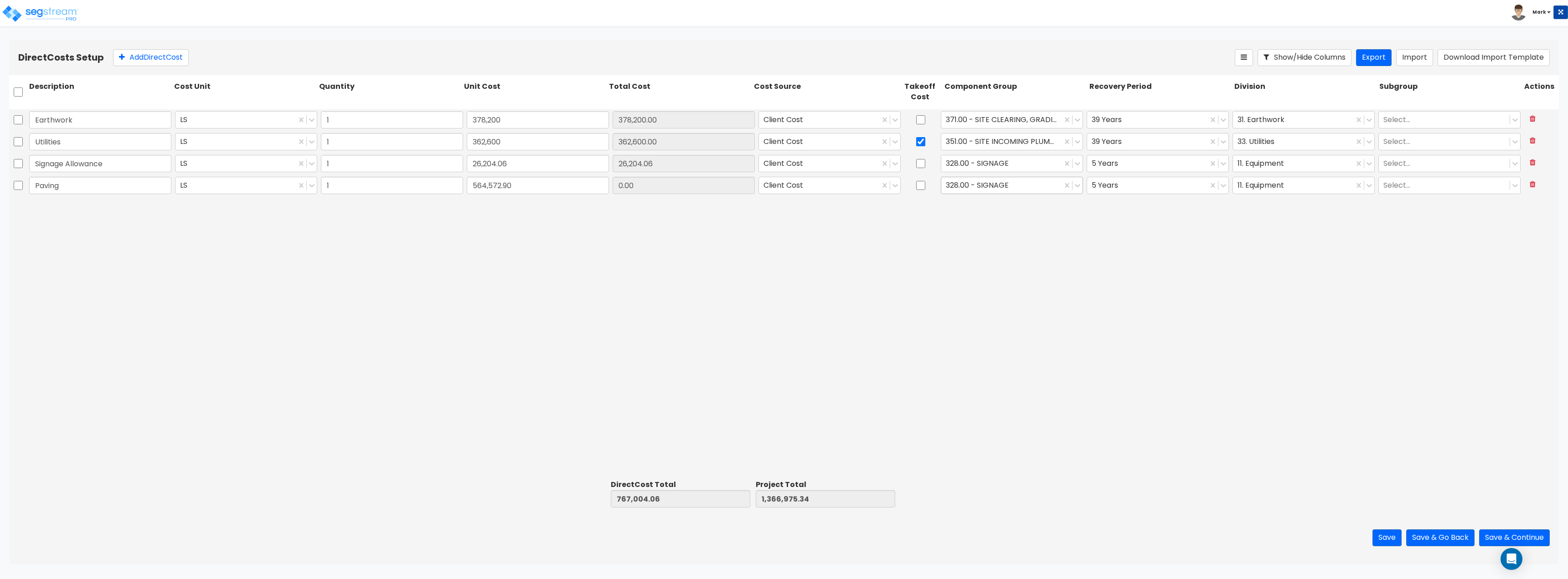
type input "564,572.90"
click at [1012, 178] on div "328.00 - SIGNAGE" at bounding box center [1001, 185] width 121 height 16
type input "site conc"
click at [1041, 271] on div "376.00 - SITE CONCRETE PAVING" at bounding box center [1012, 266] width 142 height 16
click at [1157, 185] on div at bounding box center [1147, 185] width 111 height 12
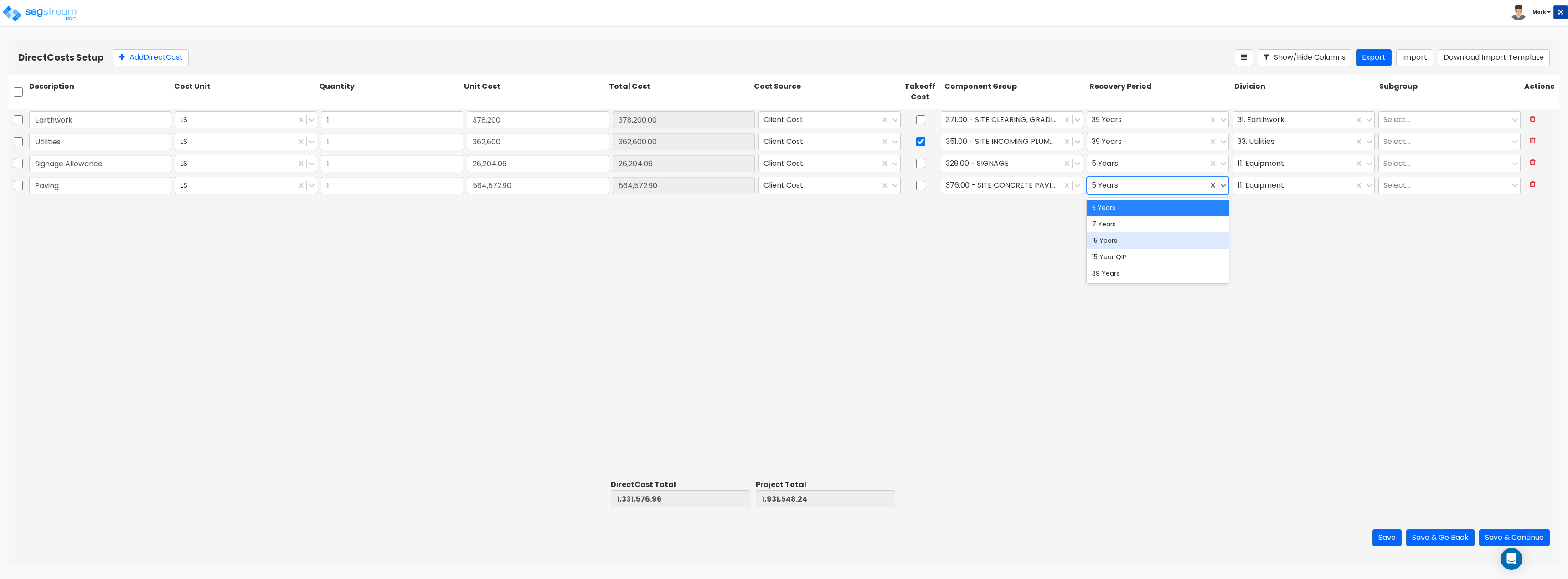
click at [1152, 240] on div "15 Years" at bounding box center [1158, 240] width 142 height 16
click at [1286, 186] on div at bounding box center [1293, 185] width 111 height 12
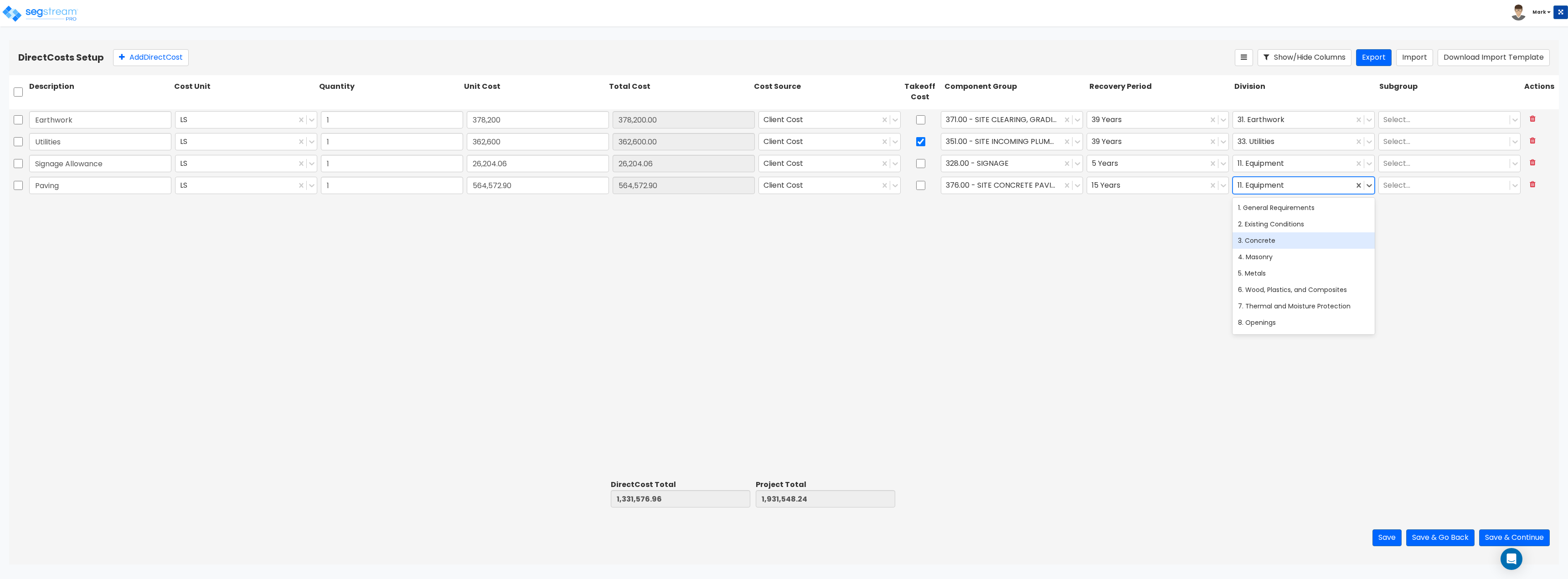
click at [1278, 240] on div "3. Concrete" at bounding box center [1304, 240] width 142 height 16
click at [1082, 239] on div "Earthwork LS 1 378,200 378,200.00 Client Cost 371.00 - SITE CLEARING, GRADING, …" at bounding box center [784, 293] width 1550 height 367
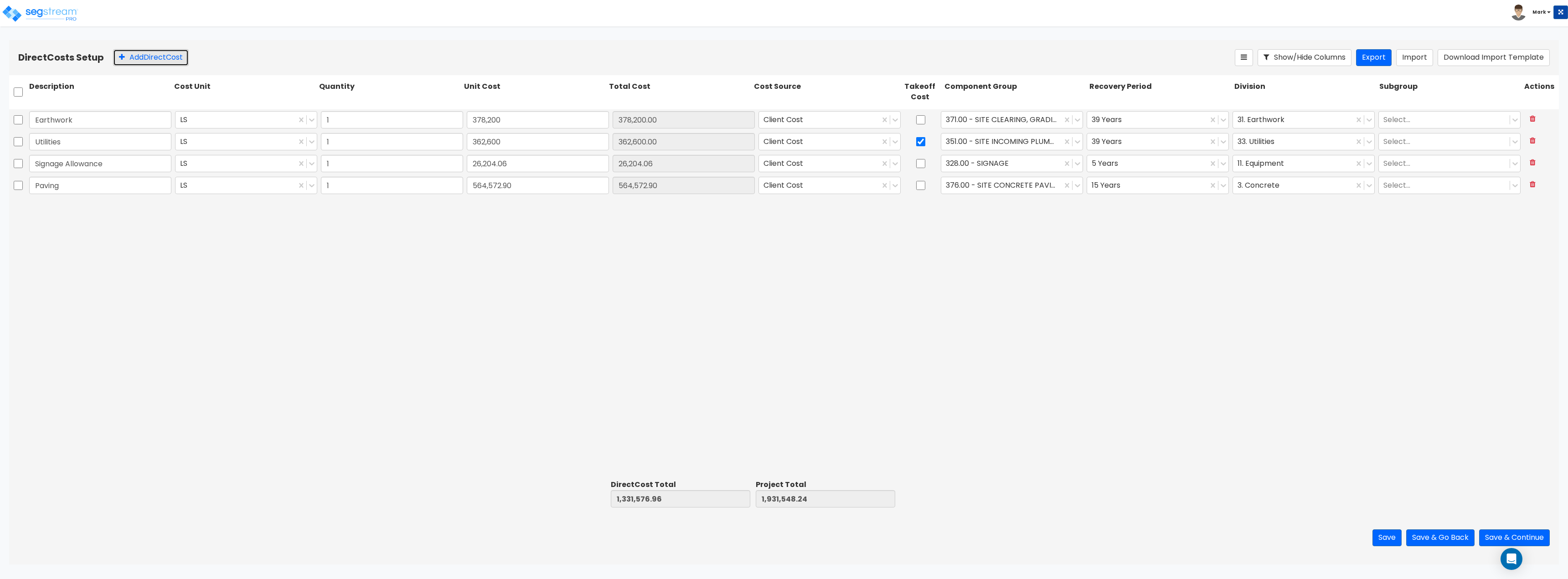
click at [127, 59] on button "Add Direct Cost" at bounding box center [151, 58] width 75 height 17
click at [139, 211] on input "text" at bounding box center [100, 207] width 142 height 17
paste input "Pavement Striping"
type input "Pavement Striping"
click at [258, 262] on div "Earthwork LS 1 378,200 378,200.00 Client Cost 371.00 - SITE CLEARING, GRADING, …" at bounding box center [784, 293] width 1550 height 367
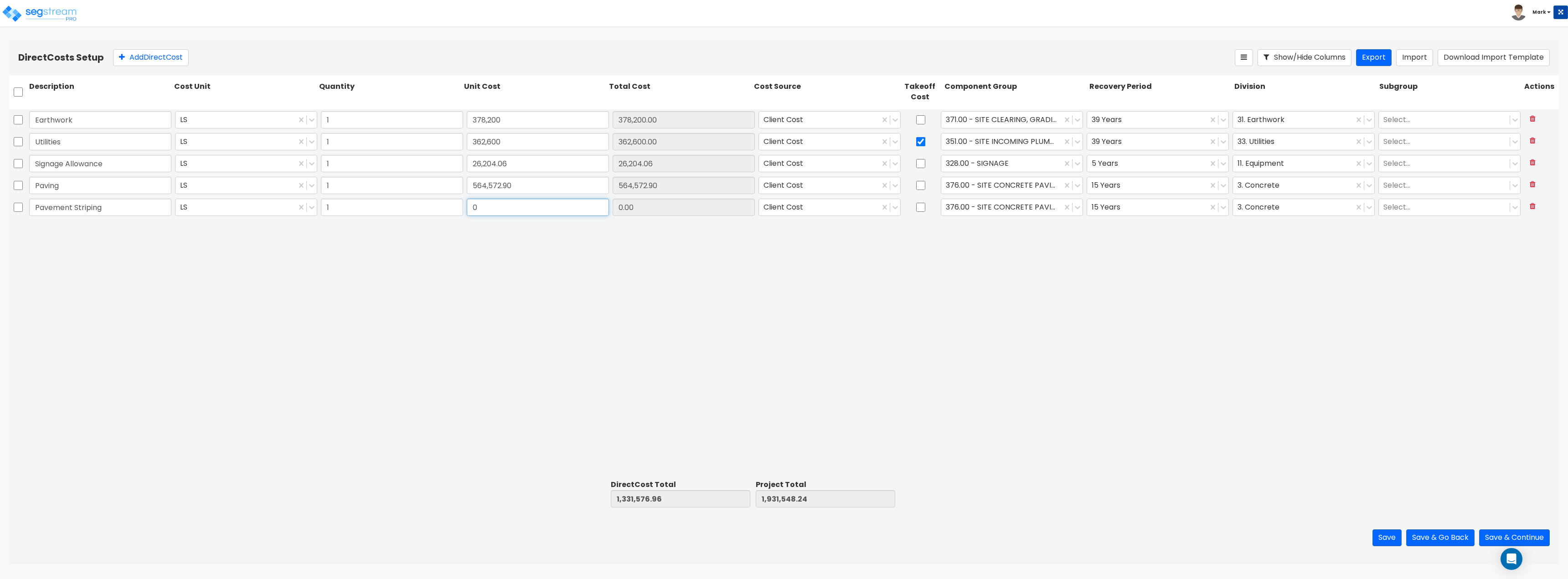
click at [485, 209] on input "0" at bounding box center [538, 207] width 142 height 17
type input "15,924.35"
type input "1,347,501.31"
type input "1,947,472.59"
type input "15,924.35"
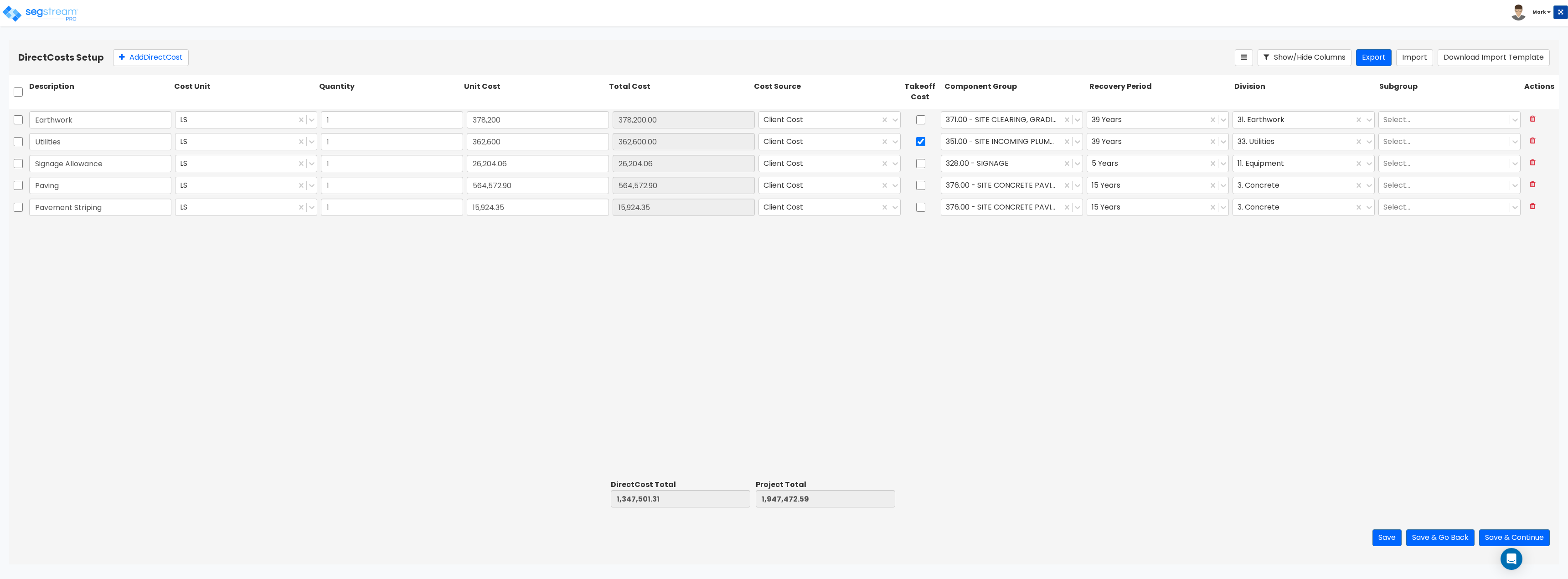
click at [882, 281] on div "Earthwork LS 1 378,200 378,200.00 Client Cost 371.00 - SITE CLEARING, GRADING, …" at bounding box center [784, 293] width 1550 height 367
click at [1018, 206] on div at bounding box center [1001, 207] width 111 height 12
type input "site parking lot"
click at [1024, 282] on div "423.00 - SITE PARKING LOT STRIPING" at bounding box center [1012, 280] width 142 height 16
click at [1126, 246] on div "Earthwork LS 1 378,200 378,200.00 Client Cost 371.00 - SITE CLEARING, GRADING, …" at bounding box center [784, 293] width 1550 height 367
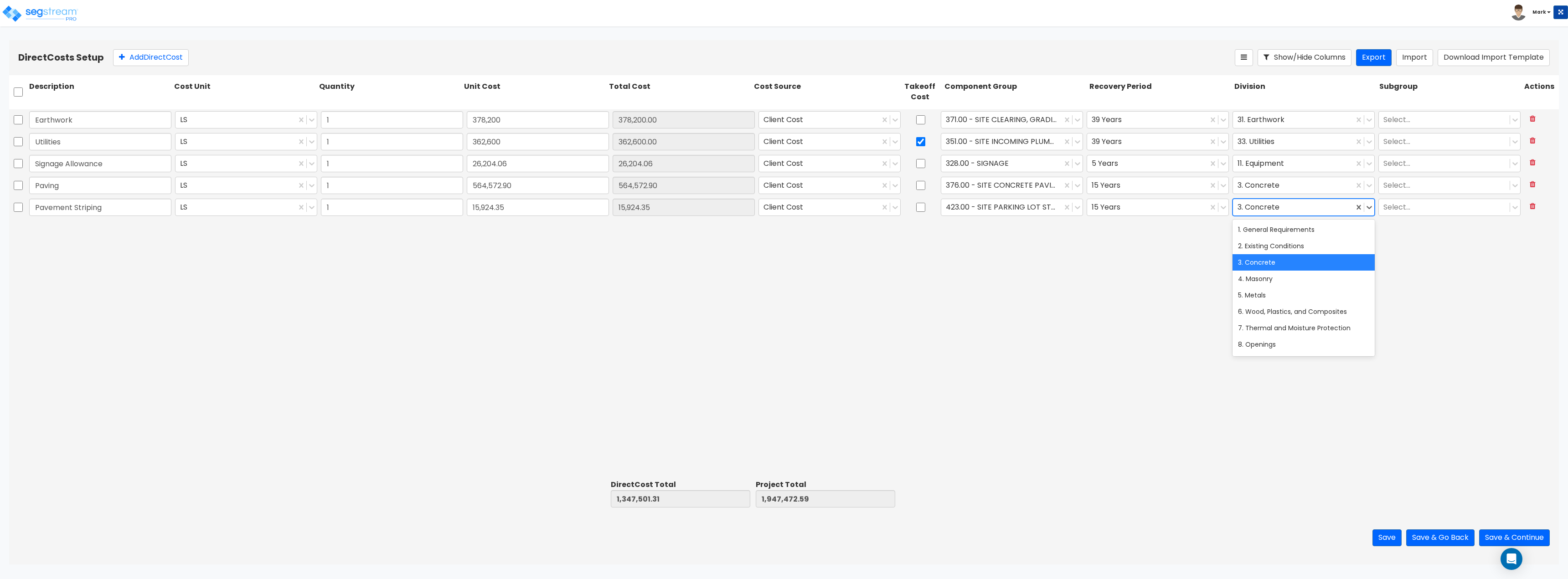
click at [1261, 206] on div at bounding box center [1293, 207] width 111 height 12
type input "s"
type input "ext"
click at [1275, 229] on div "32. Exterior Improvements" at bounding box center [1304, 229] width 142 height 16
click at [1152, 281] on div "Earthwork LS 1 378,200 378,200.00 Client Cost 371.00 - SITE CLEARING, GRADING, …" at bounding box center [784, 293] width 1550 height 367
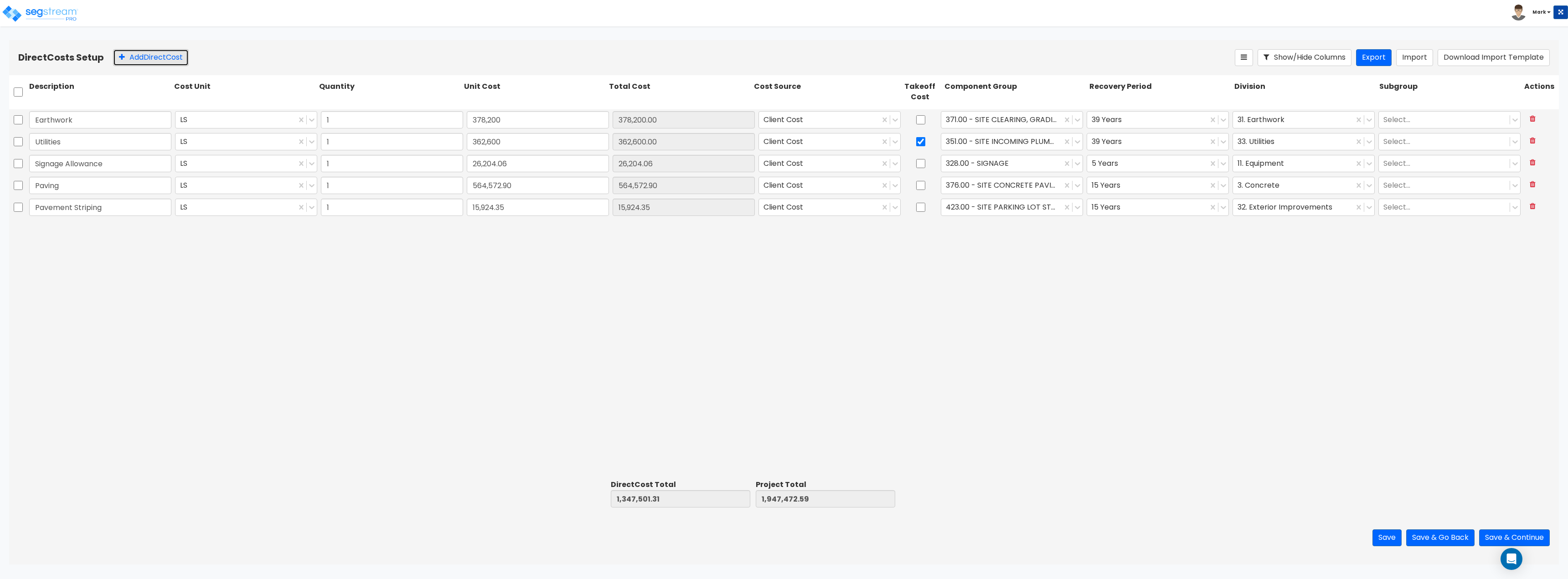
click at [142, 59] on button "Add Direct Cost" at bounding box center [151, 58] width 75 height 17
click at [68, 228] on input "text" at bounding box center [100, 229] width 142 height 17
paste input "Testing"
type input "Testing"
click at [206, 293] on div "Earthwork LS 1 378,200 378,200.00 Client Cost 371.00 - SITE CLEARING, GRADING, …" at bounding box center [784, 293] width 1550 height 367
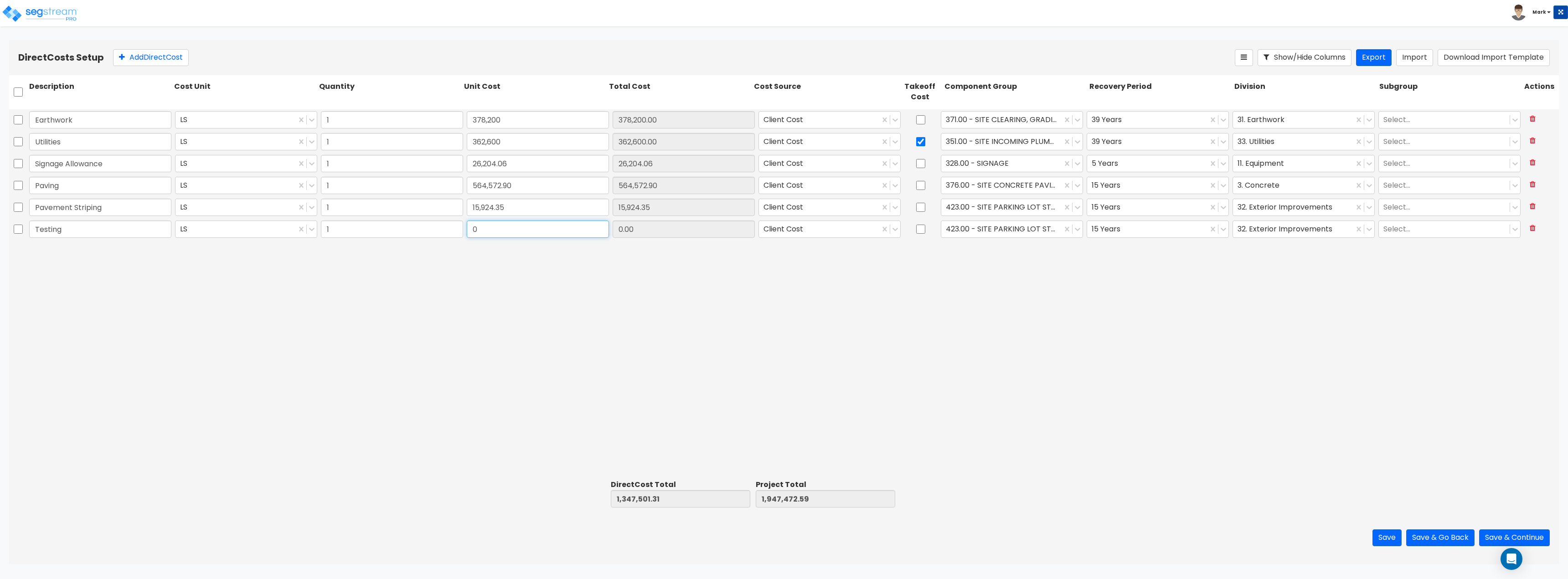
click at [536, 227] on input "0" at bounding box center [538, 229] width 142 height 17
type input "7,376.03"
type input "1,354,877.34"
type input "1,954,848.62"
type input "7,376.03"
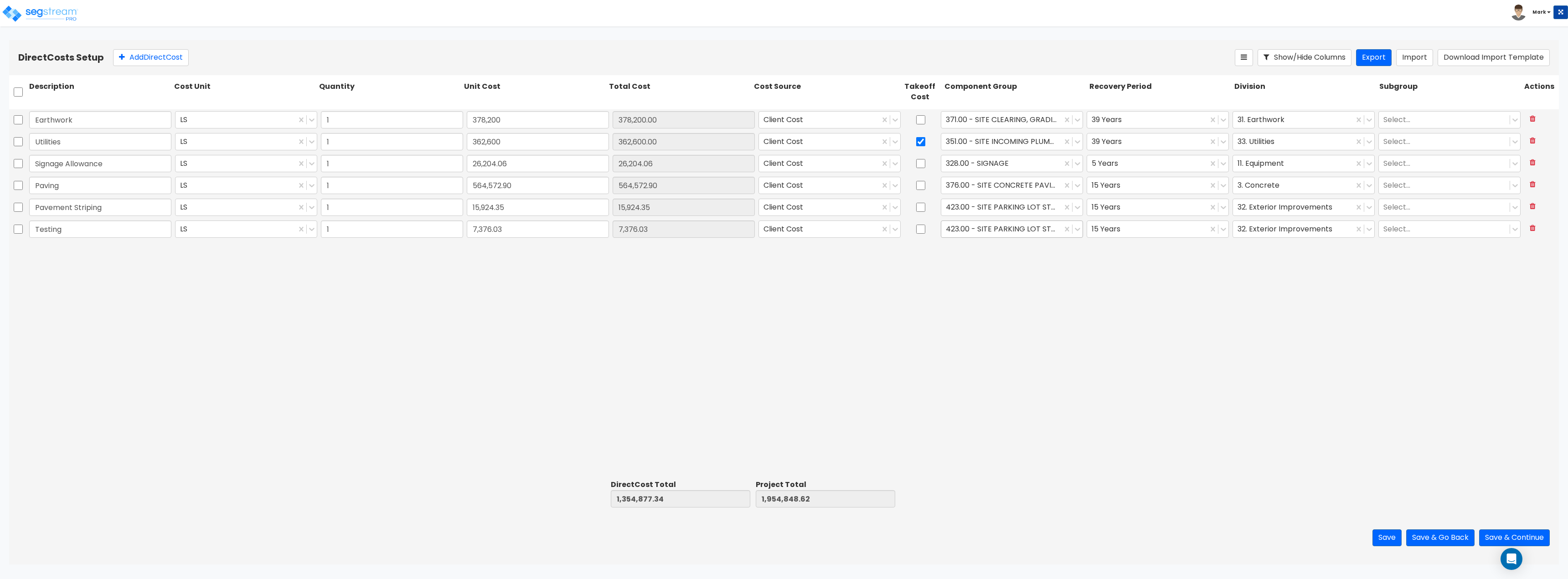
click at [1009, 234] on div at bounding box center [1001, 229] width 111 height 12
type input "gene"
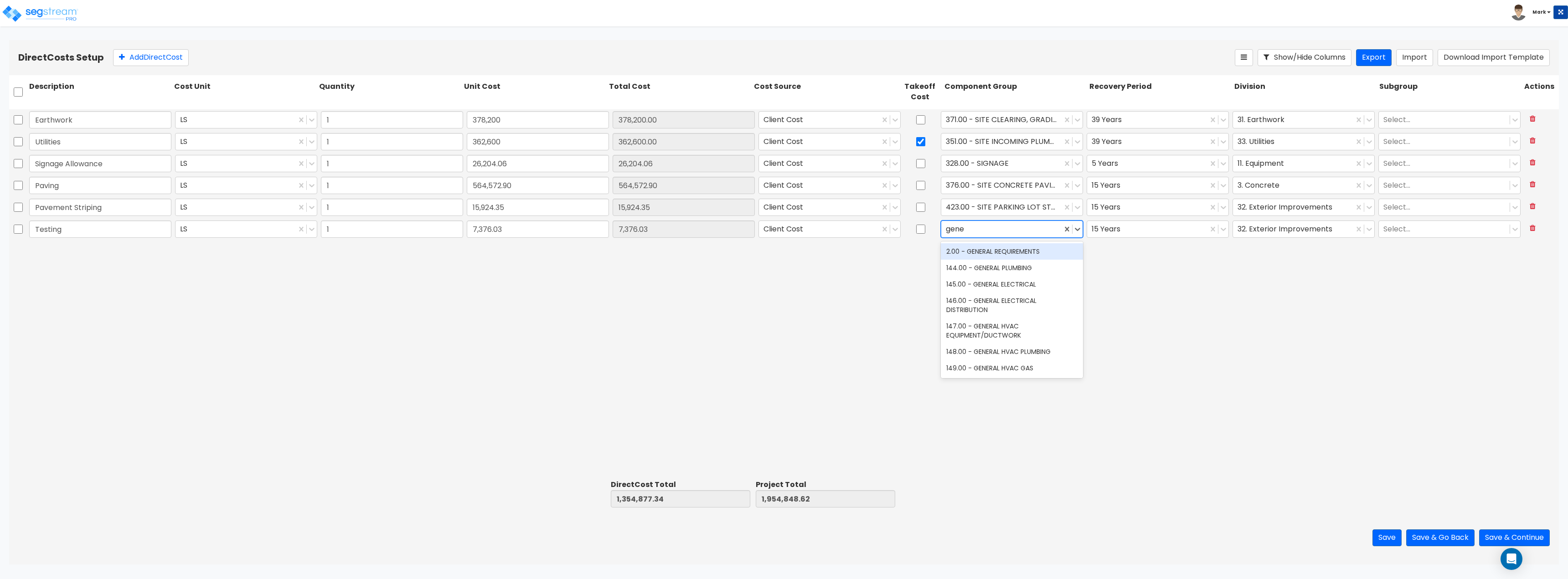
click at [999, 257] on div "2.00 - GENERAL REQUIREMENTS" at bounding box center [1012, 251] width 142 height 16
click at [1079, 251] on div "Earthwork LS 1 378,200 378,200.00 Client Cost 371.00 - SITE CLEARING, GRADING, …" at bounding box center [784, 293] width 1550 height 367
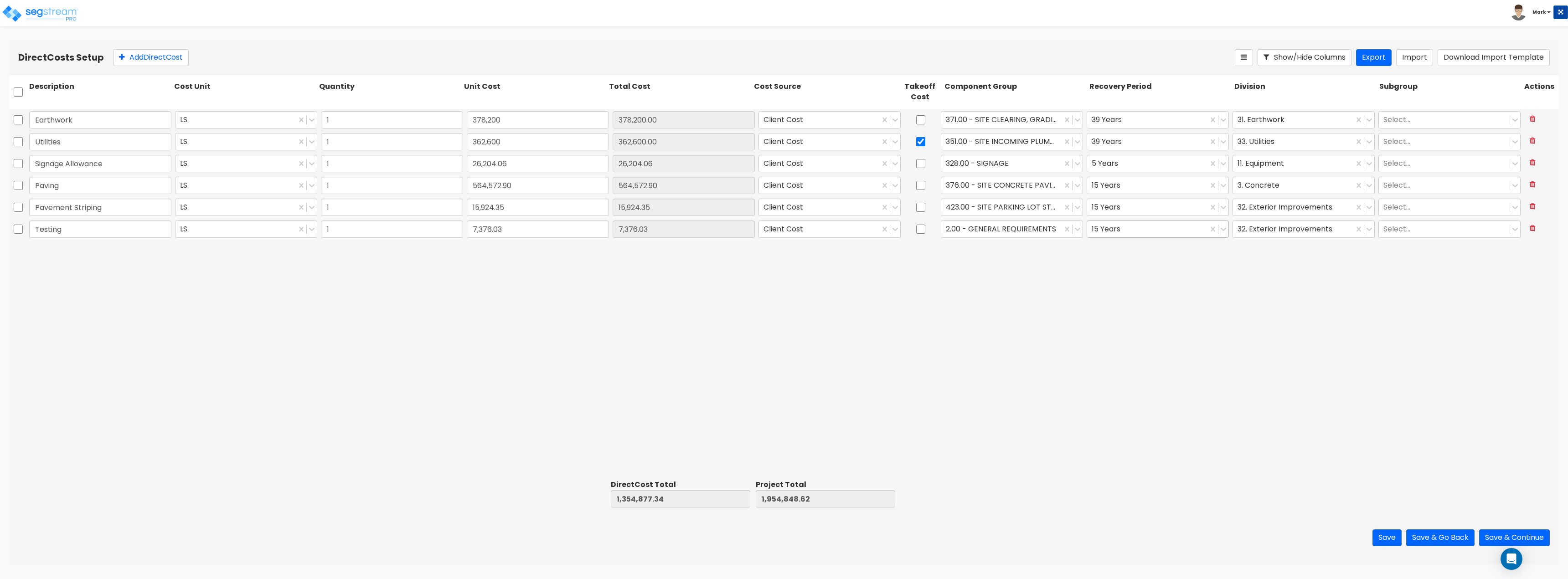
click at [1108, 228] on div at bounding box center [1147, 229] width 111 height 12
click at [1136, 311] on div "39 Years" at bounding box center [1158, 317] width 142 height 16
click at [1271, 229] on div at bounding box center [1293, 229] width 111 height 12
click at [1272, 254] on div "1. General Requirements" at bounding box center [1304, 251] width 142 height 16
drag, startPoint x: 1168, startPoint y: 303, endPoint x: 1143, endPoint y: 305, distance: 25.1
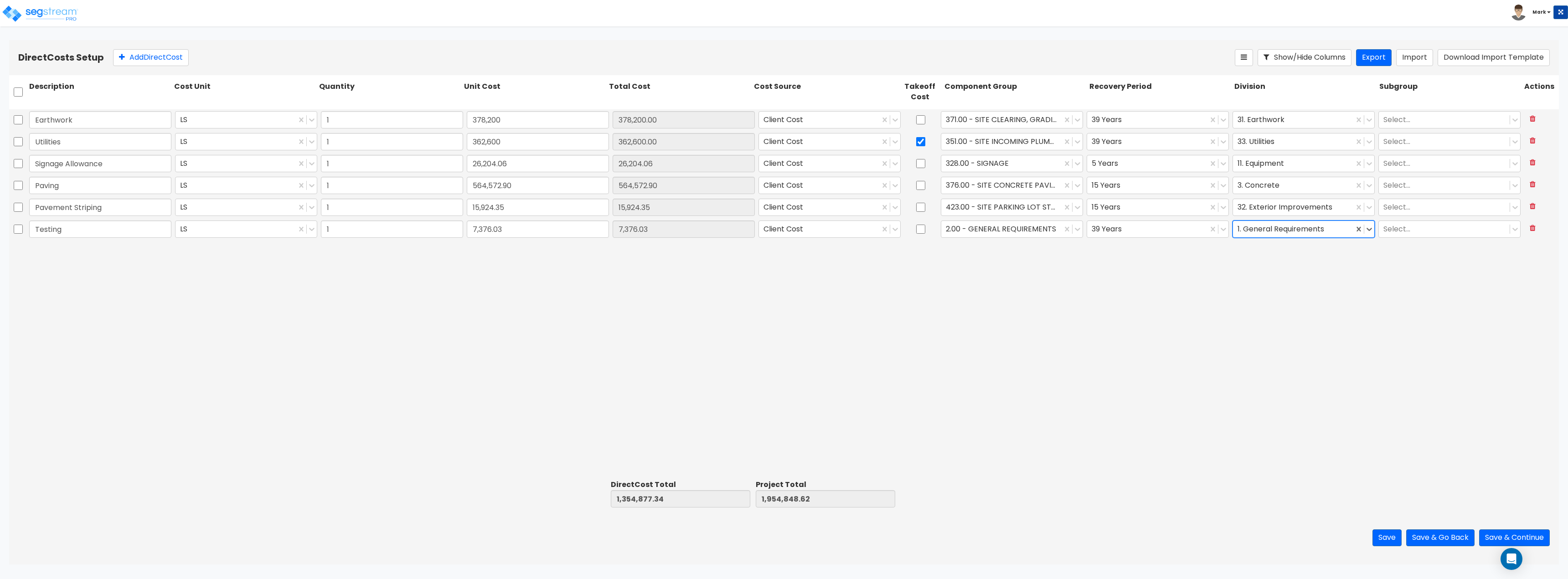
click at [1168, 303] on div "Earthwork LS 1 378,200 378,200.00 Client Cost 371.00 - SITE CLEARING, GRADING, …" at bounding box center [784, 293] width 1550 height 367
click at [161, 60] on button "Add Direct Cost" at bounding box center [151, 58] width 75 height 17
click at [99, 257] on input "text" at bounding box center [100, 251] width 142 height 17
paste input "Building Concrete"
type input "Building Concrete"
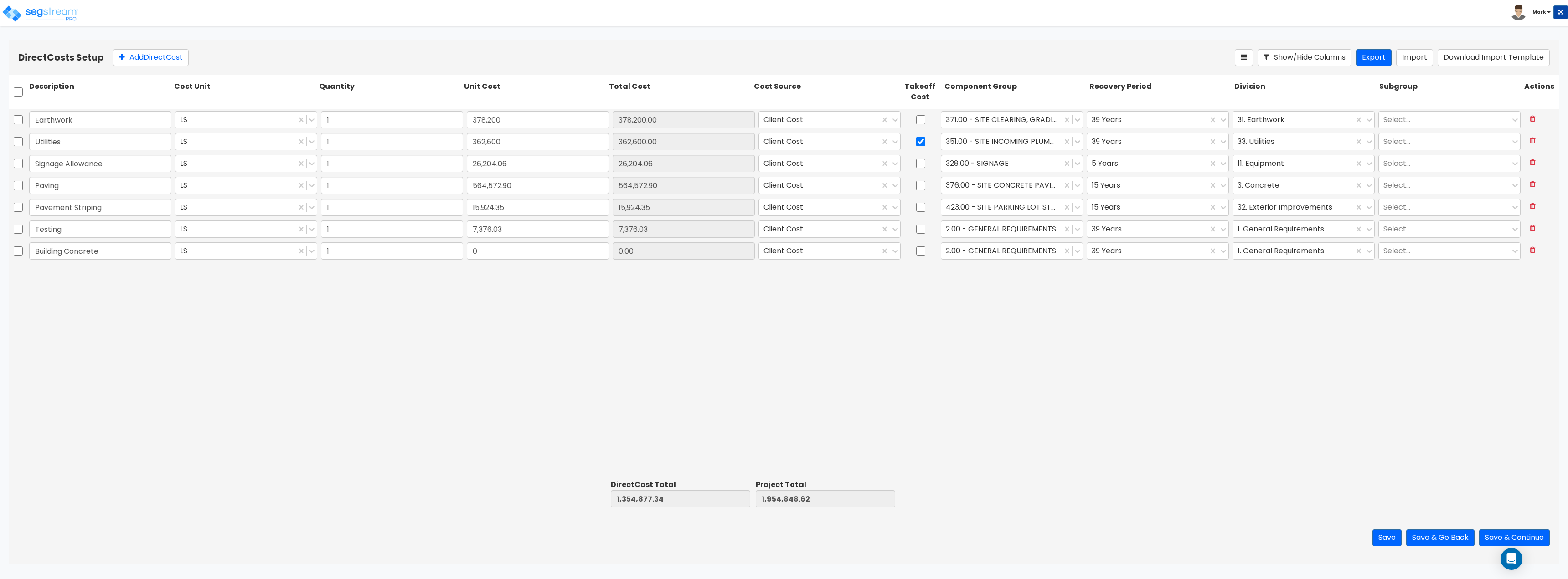
click at [310, 264] on div "Earthwork LS 1 378,200 378,200.00 Client Cost 371.00 - SITE CLEARING, GRADING, …" at bounding box center [784, 293] width 1550 height 367
click at [556, 234] on input "7,376.03" at bounding box center [538, 229] width 142 height 17
click at [546, 251] on input "0" at bounding box center [538, 251] width 142 height 17
type input "1,213,704.38"
type input "2,568,581.72"
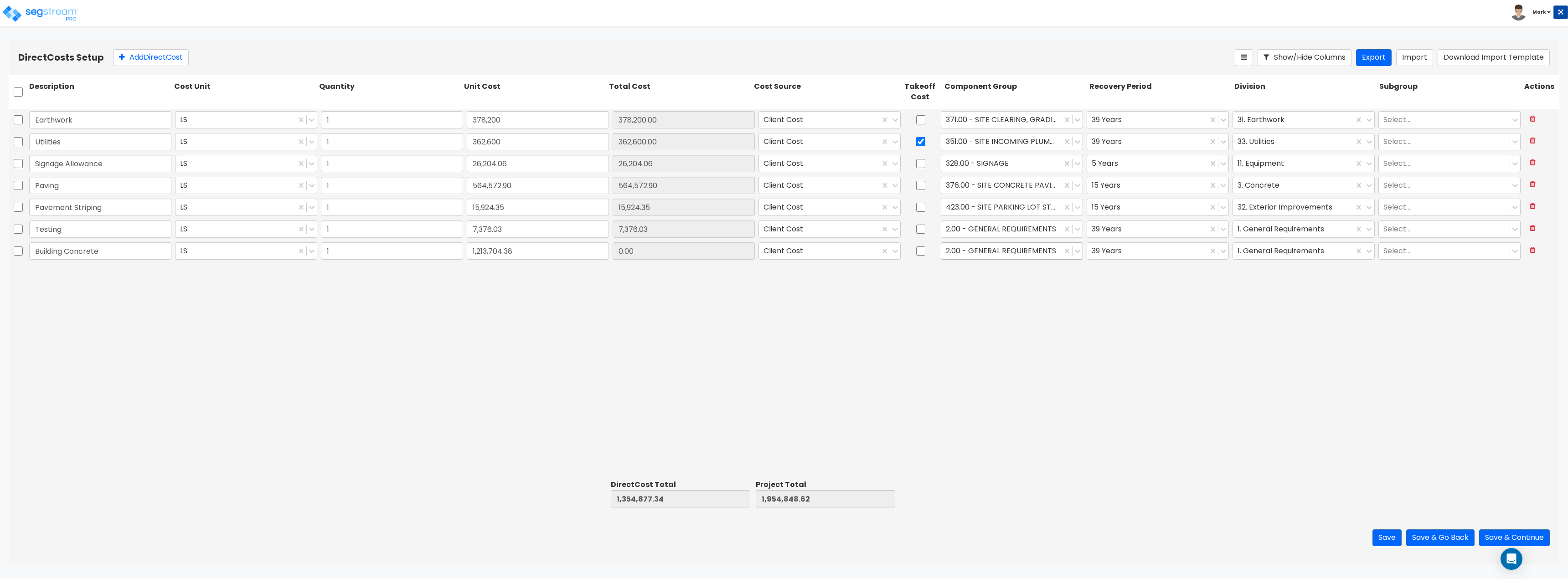
type input "3,168,553.00"
type input "1,213,704.38"
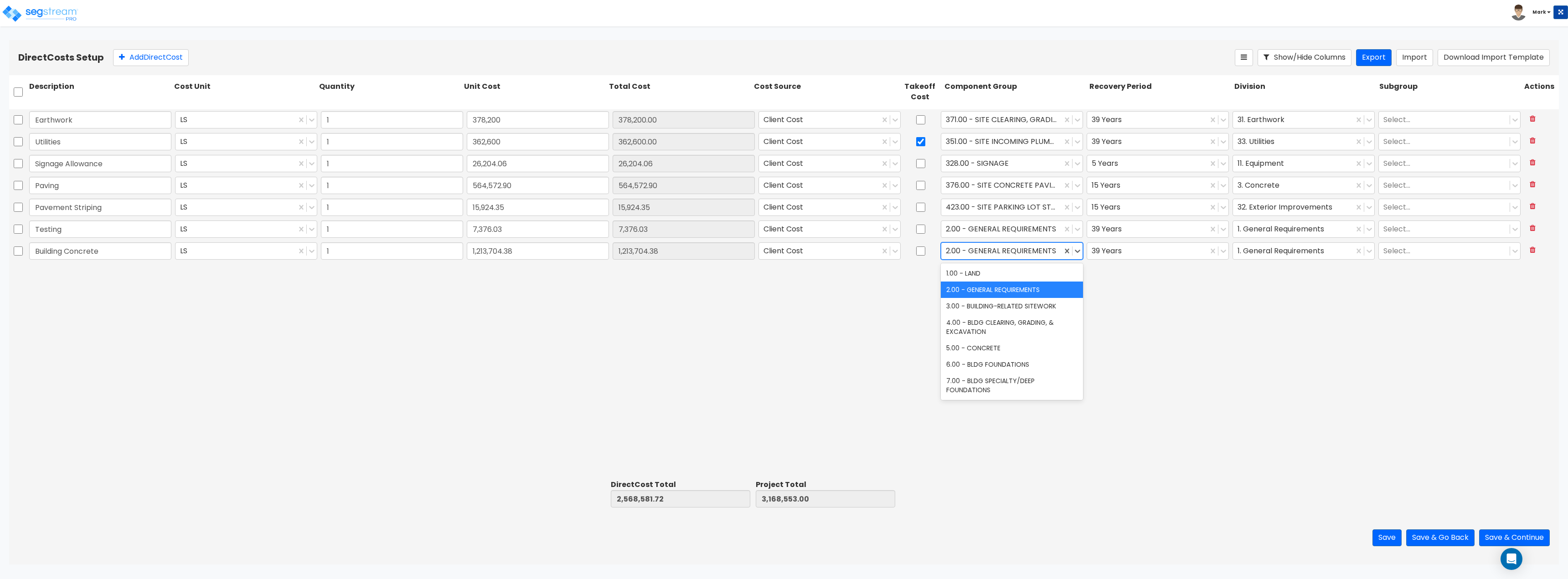
click at [993, 257] on div "2.00 - GENERAL REQUIREMENTS" at bounding box center [1001, 251] width 121 height 16
type input "bldg co"
click at [1108, 246] on div at bounding box center [1147, 251] width 111 height 12
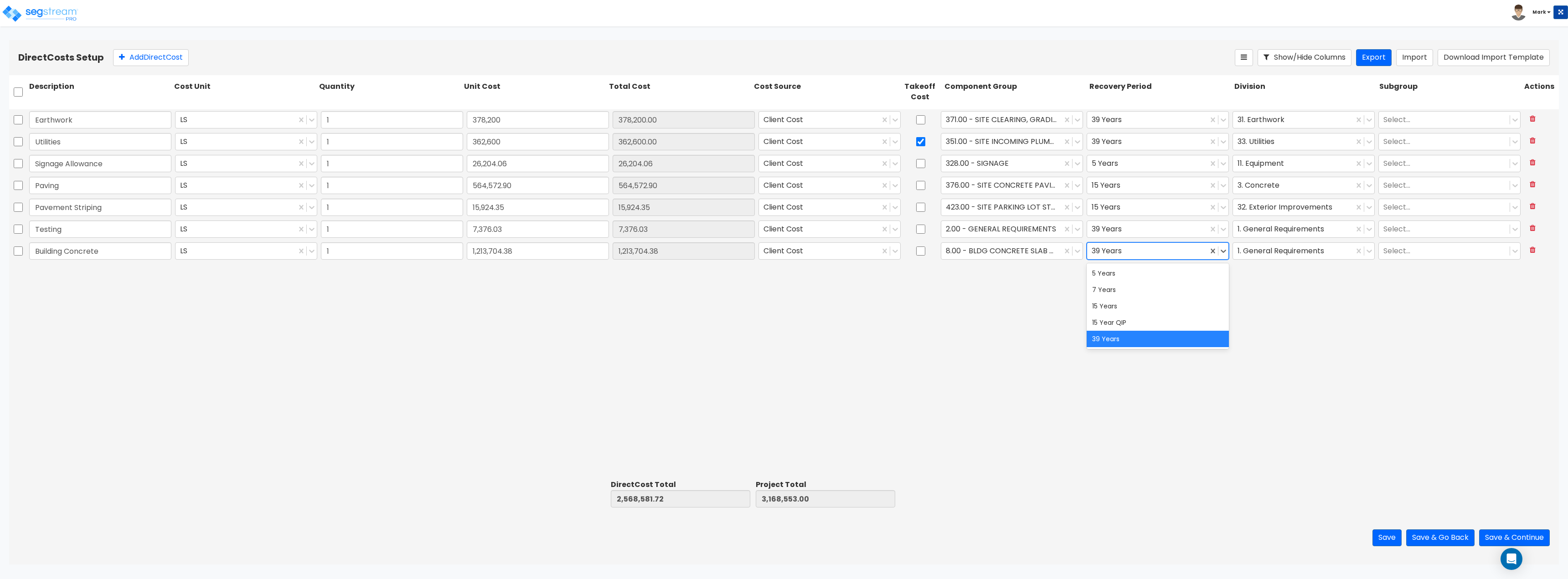
click at [1139, 339] on div "39 Years" at bounding box center [1158, 339] width 142 height 16
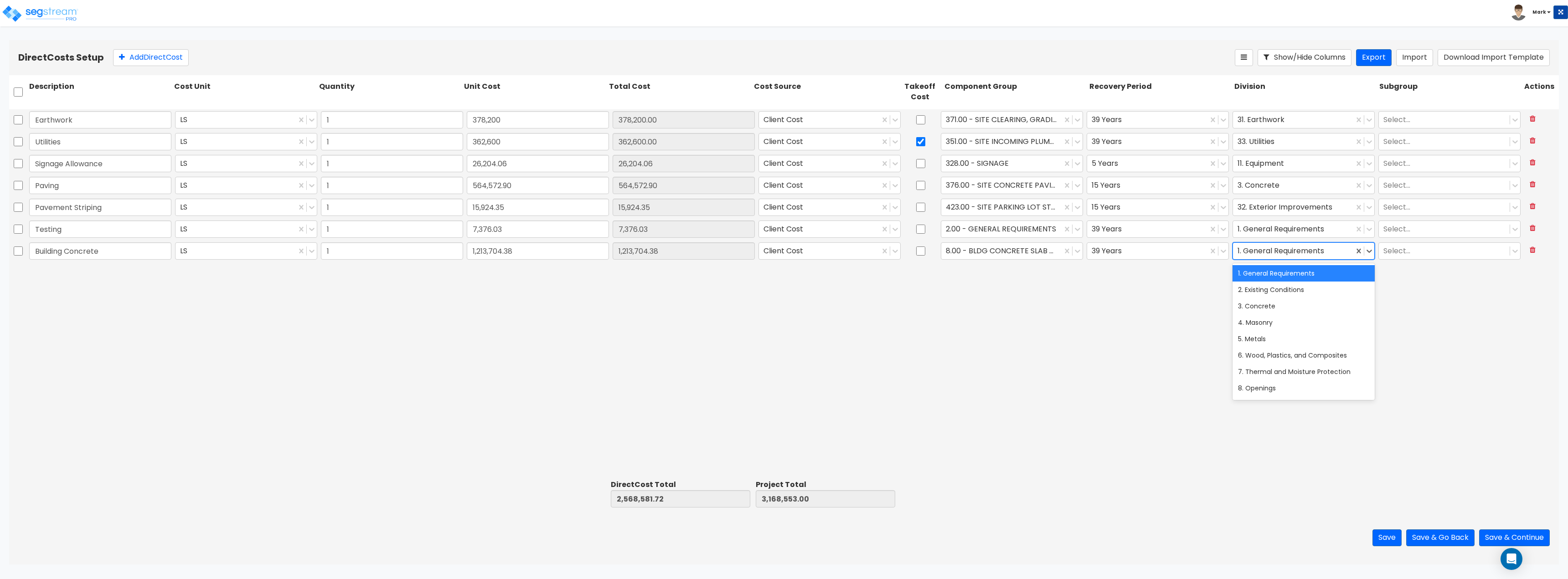
click at [1291, 253] on div at bounding box center [1293, 251] width 111 height 12
click at [1299, 302] on div "3. Concrete" at bounding box center [1304, 306] width 142 height 16
click at [1227, 311] on div "Earthwork LS 1 378,200 378,200.00 Client Cost 371.00 - SITE CLEARING, GRADING, …" at bounding box center [784, 293] width 1550 height 367
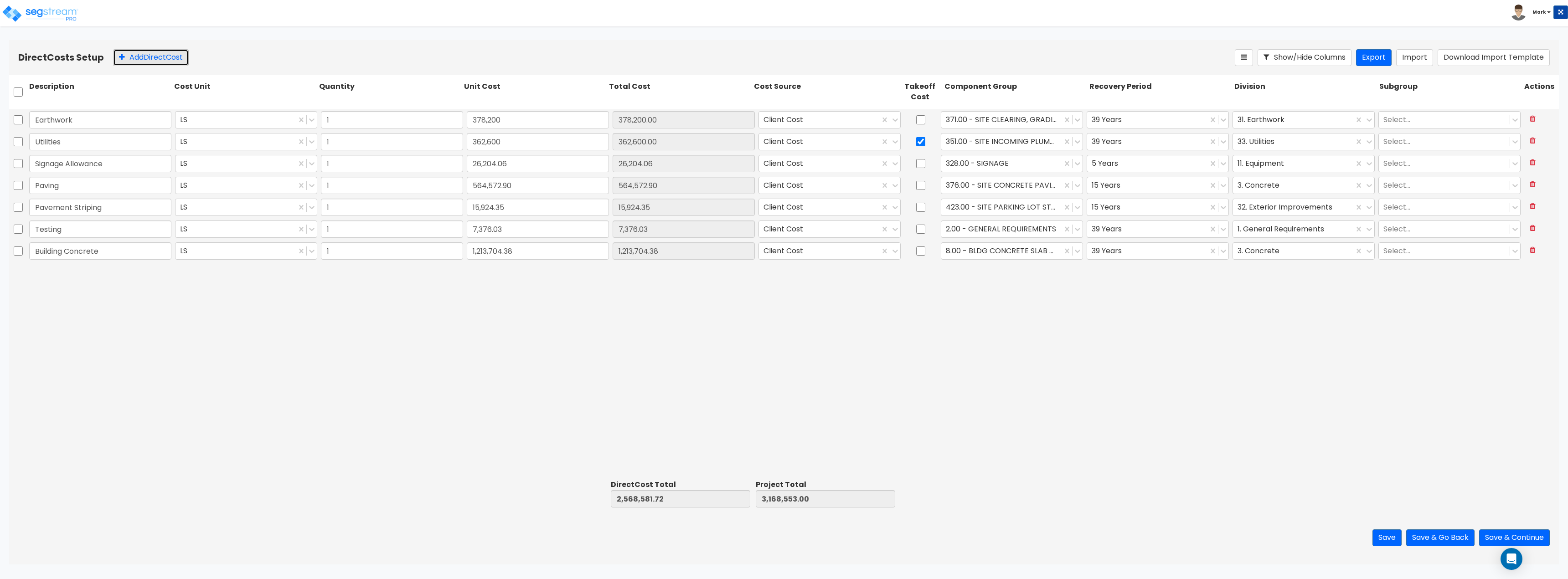
click at [153, 61] on button "Add Direct Cost" at bounding box center [151, 58] width 75 height 17
click at [117, 277] on input "text" at bounding box center [100, 272] width 142 height 17
paste input "Steel Fabrication"
type input "Steel Fabrication"
click at [544, 277] on input "0" at bounding box center [538, 272] width 142 height 17
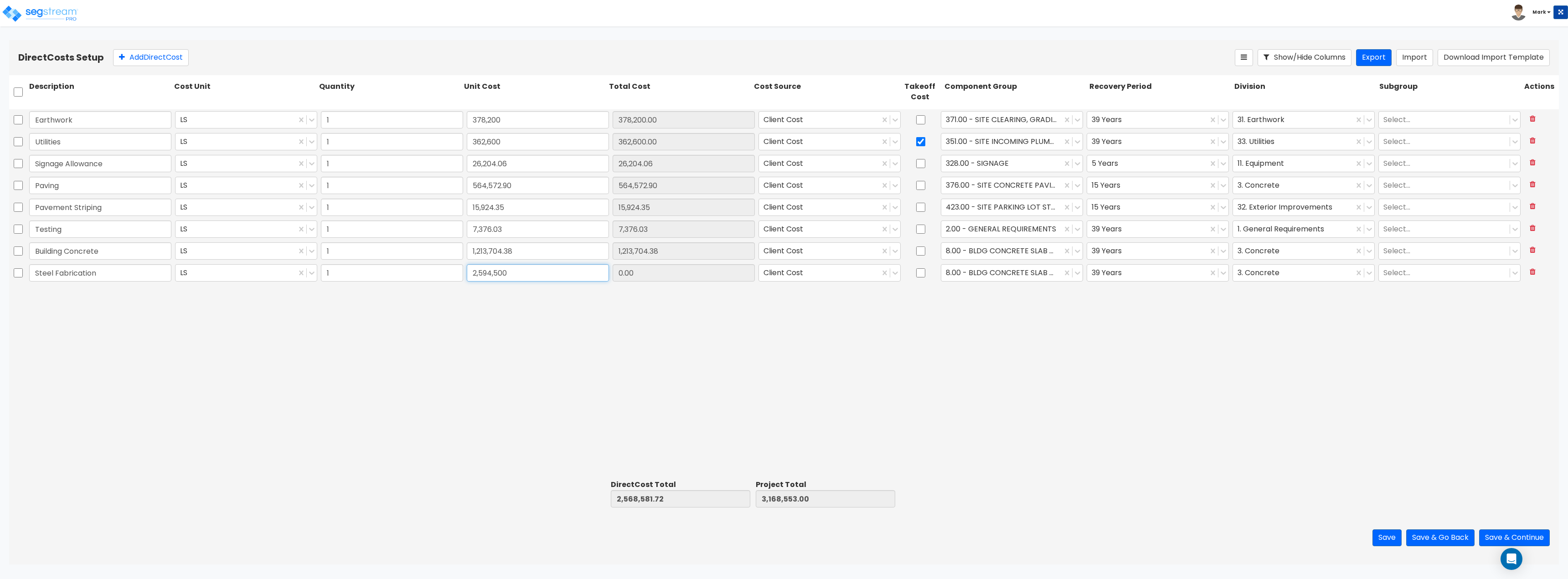
type input "2,594,500"
type input "5,163,081.72"
type input "5,763,053.00"
type input "2,594,500.00"
click at [663, 369] on div "Earthwork LS 1 378,200 378,200.00 Client Cost 371.00 - SITE CLEARING, GRADING, …" at bounding box center [784, 293] width 1550 height 367
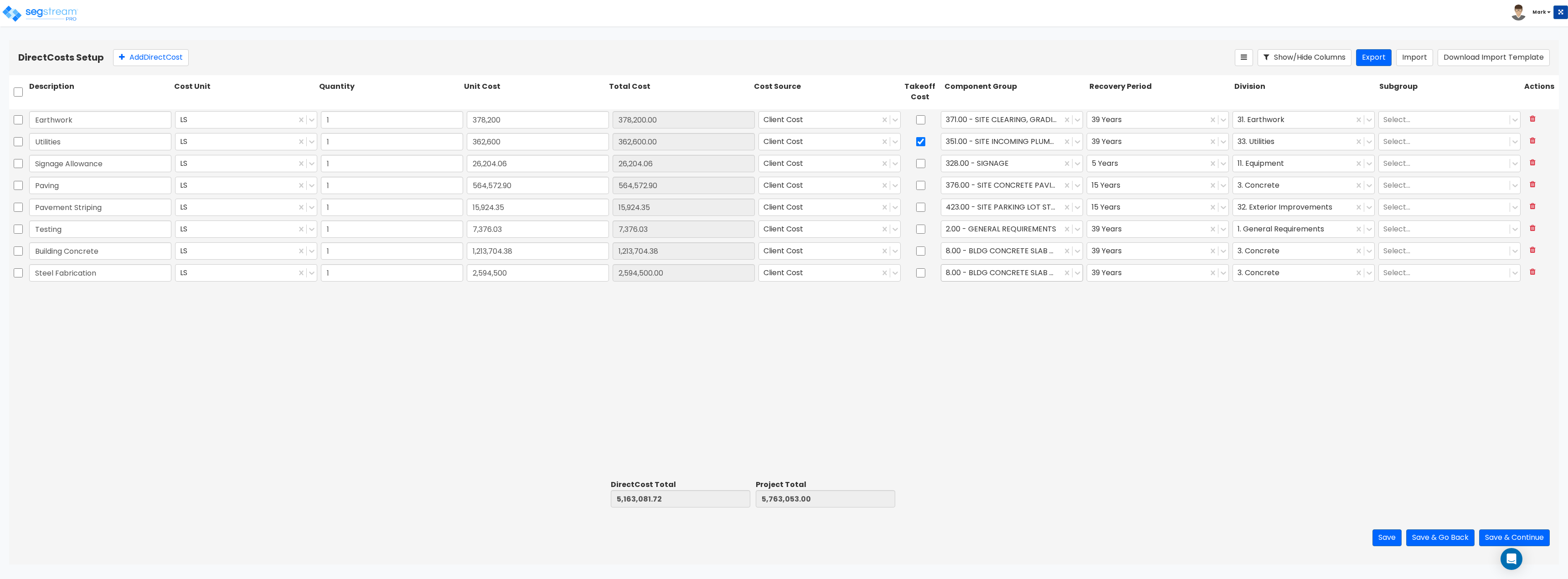
click at [1003, 278] on div at bounding box center [1001, 272] width 111 height 12
type input "stee"
click at [1006, 295] on div "14.00 - STEEL SUPERSTRUCTURE" at bounding box center [1012, 295] width 142 height 16
click at [1108, 305] on div "Earthwork LS 1 378,200 378,200.00 Client Cost 371.00 - SITE CLEARING, GRADING, …" at bounding box center [784, 293] width 1550 height 367
click at [1116, 277] on div at bounding box center [1147, 272] width 111 height 12
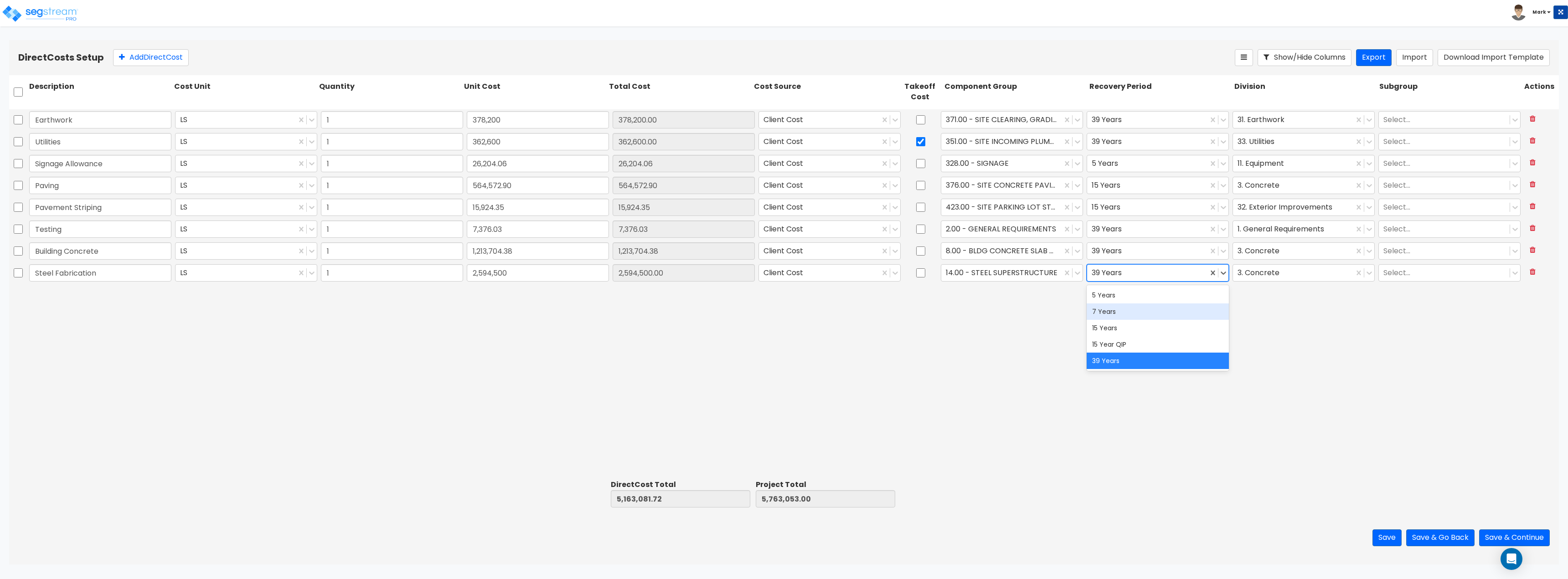
click at [916, 361] on div "Earthwork LS 1 378,200 378,200.00 Client Cost 371.00 - SITE CLEARING, GRADING, …" at bounding box center [784, 293] width 1550 height 367
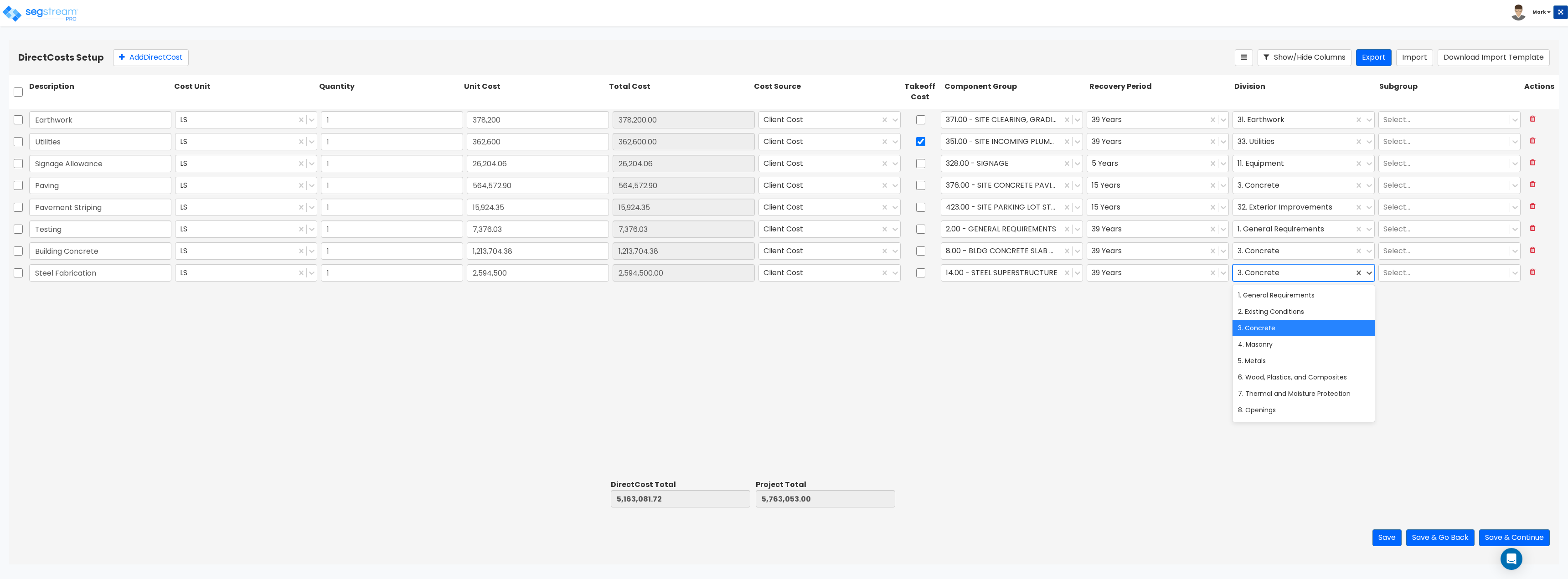
click at [1263, 272] on div at bounding box center [1293, 272] width 111 height 12
type input "metal"
click at [159, 52] on button "Add Direct Cost" at bounding box center [151, 58] width 75 height 17
click at [102, 296] on input "text" at bounding box center [100, 294] width 142 height 17
paste input "Additional Bldg 215x100"
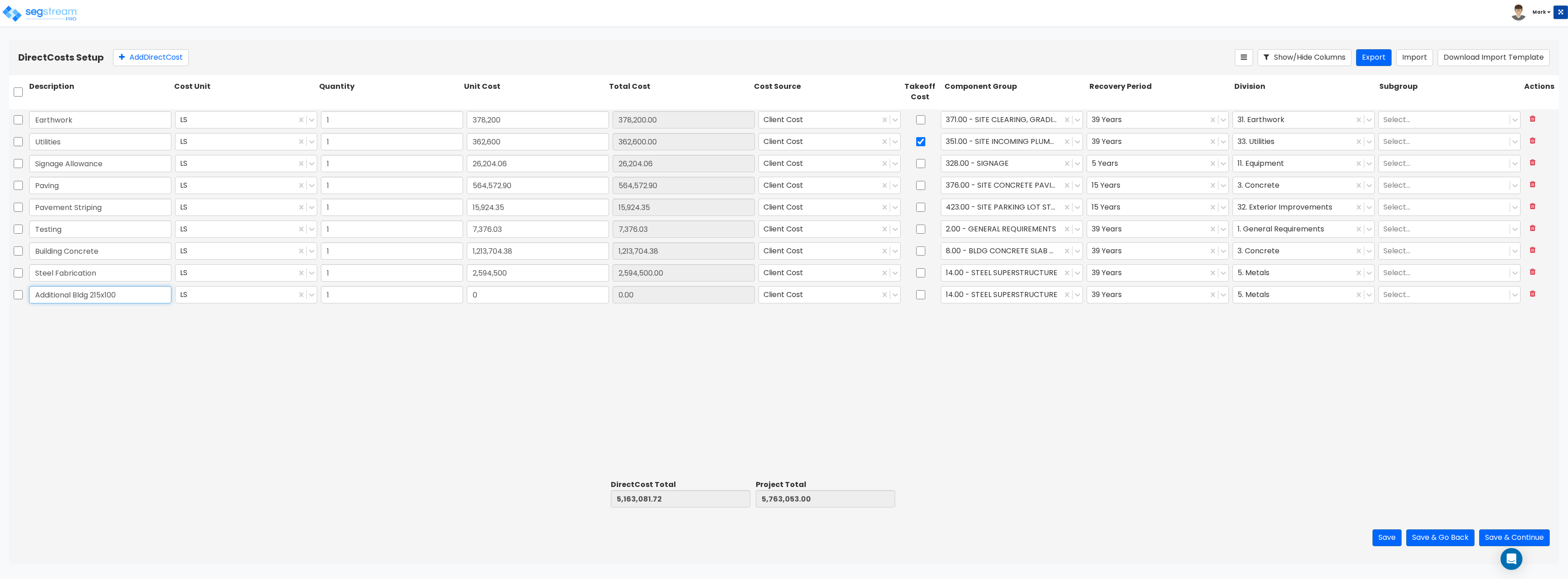
type input "Additional Bldg 215x100"
click at [497, 297] on input "0" at bounding box center [538, 294] width 142 height 17
type input "368,878.04"
type input "5,531,959.76"
type input "6,131,931.04"
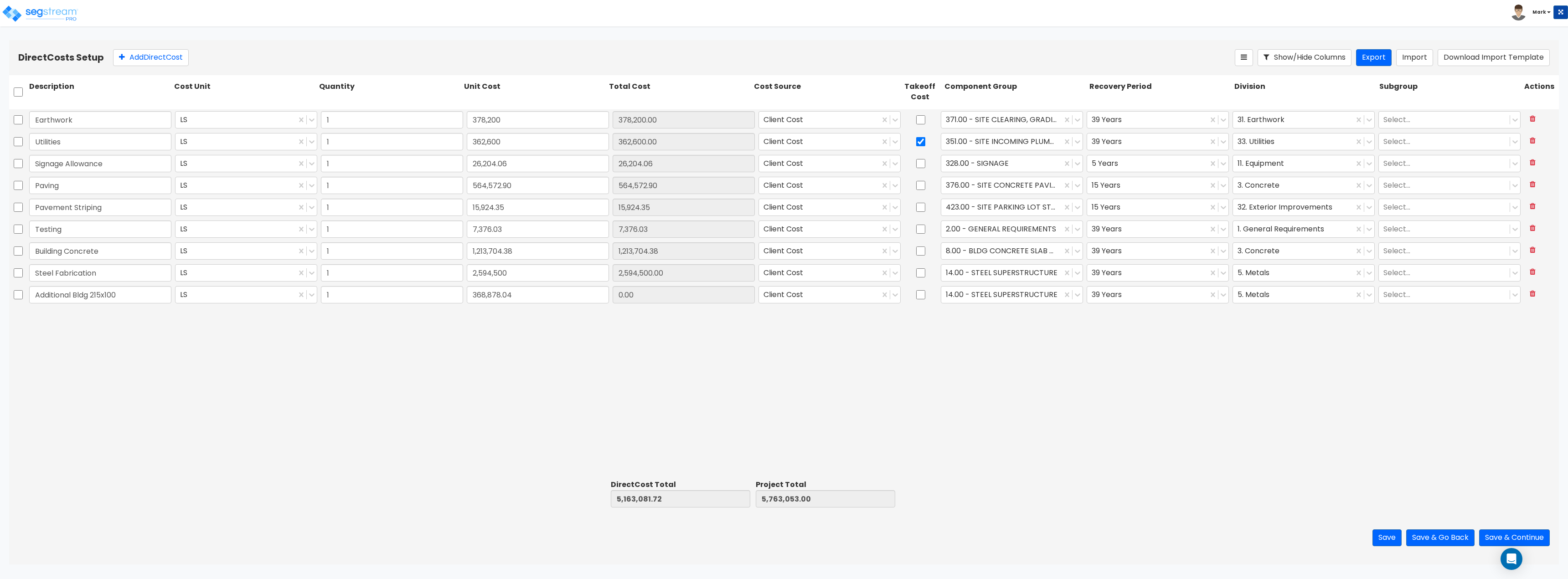
type input "368,878.04"
click at [861, 335] on div "Earthwork LS 1 378,200 378,200.00 Client Cost 371.00 - SITE CLEARING, GRADING, …" at bounding box center [784, 293] width 1550 height 367
click at [141, 60] on button "Add Direct Cost" at bounding box center [151, 58] width 75 height 17
click at [128, 313] on input "text" at bounding box center [100, 316] width 142 height 17
paste input "Additional Bldg 215x100 Install"
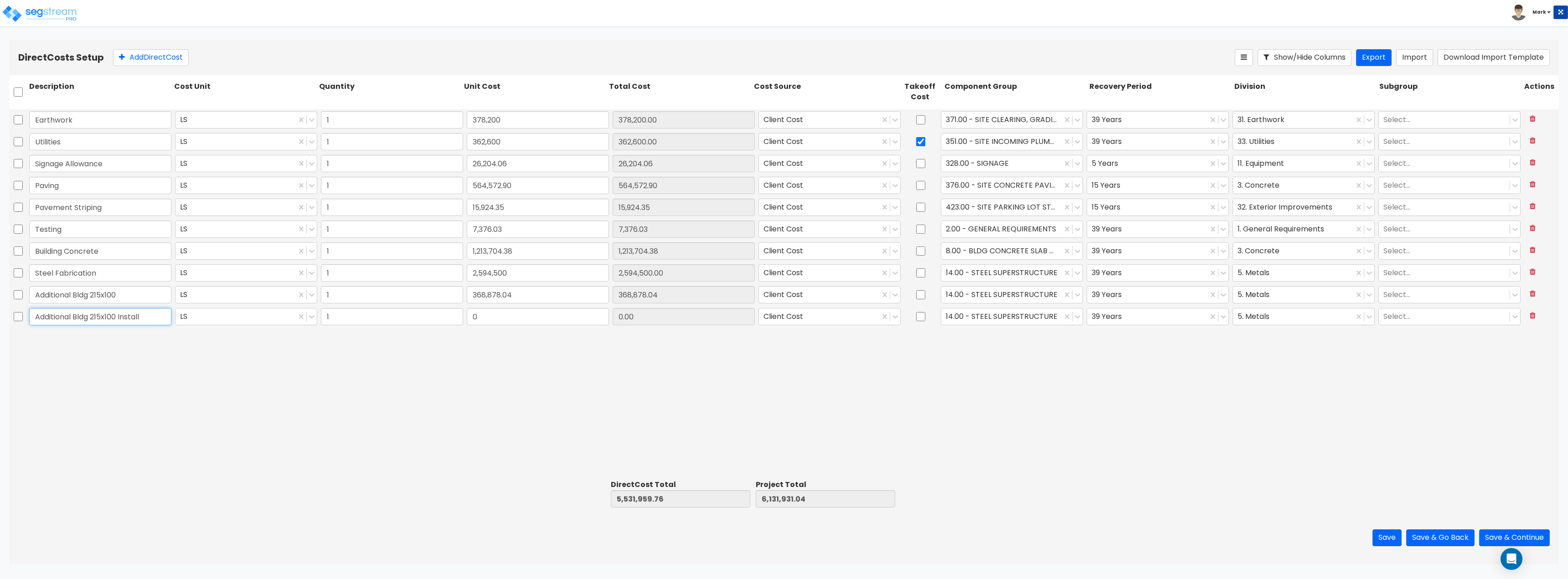
type input "Additional Bldg 215x100 Install"
click at [519, 324] on input "0" at bounding box center [538, 316] width 142 height 17
type input "111,500"
type input "5,643,459.76"
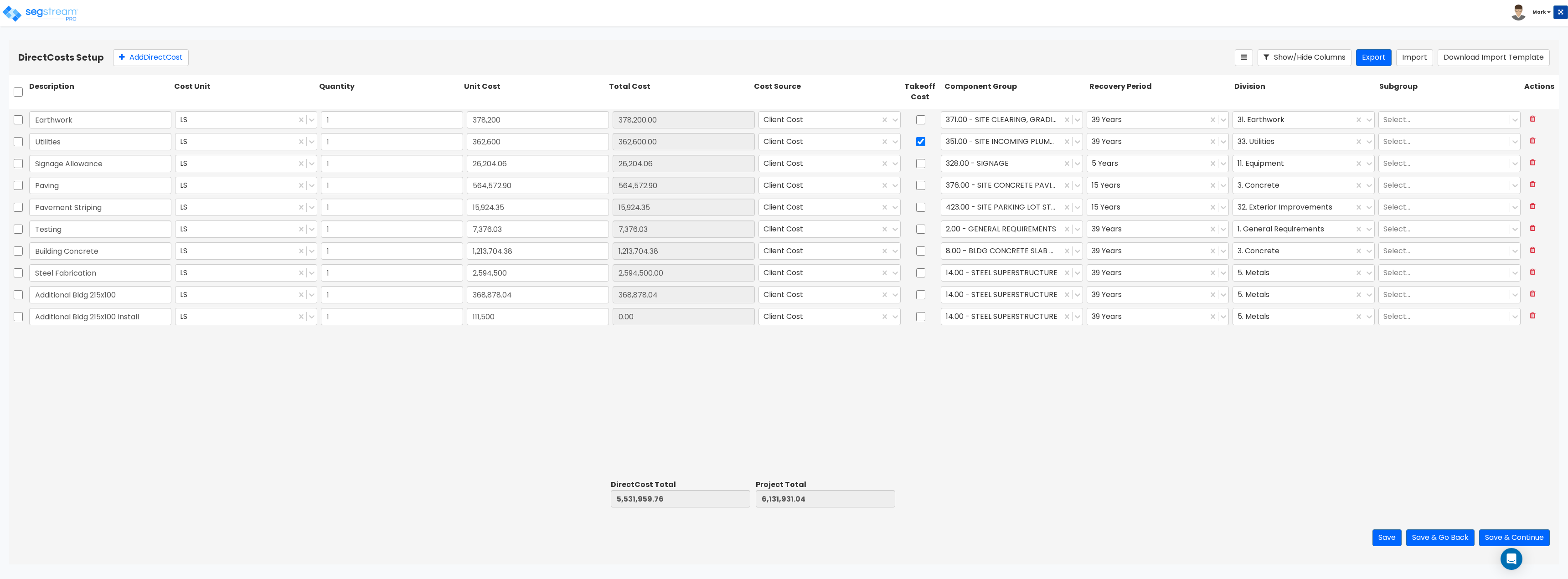
type input "6,243,431.04"
type input "111,500.00"
click at [564, 365] on div "Earthwork LS 1 378,200 378,200.00 Client Cost 371.00 - SITE CLEARING, GRADING, …" at bounding box center [784, 293] width 1550 height 367
click at [166, 61] on button "Add Direct Cost" at bounding box center [151, 58] width 75 height 17
click at [74, 336] on input "text" at bounding box center [100, 338] width 142 height 17
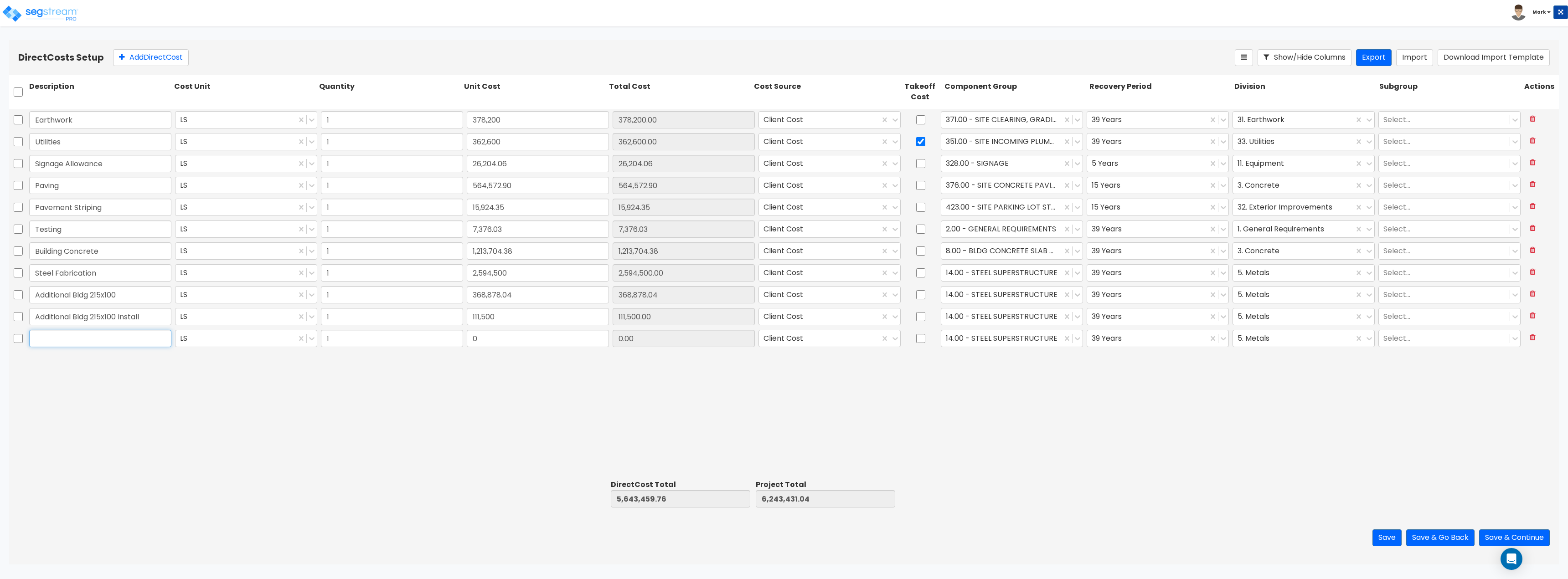
paste input "Misc. Steel"
type input "Misc. Steel"
click at [267, 425] on div "Earthwork LS 1 378,200 378,200.00 Client Cost 371.00 - SITE CLEARING, GRADING, …" at bounding box center [784, 293] width 1550 height 367
click at [579, 347] on input "0" at bounding box center [538, 338] width 142 height 17
type input "5"
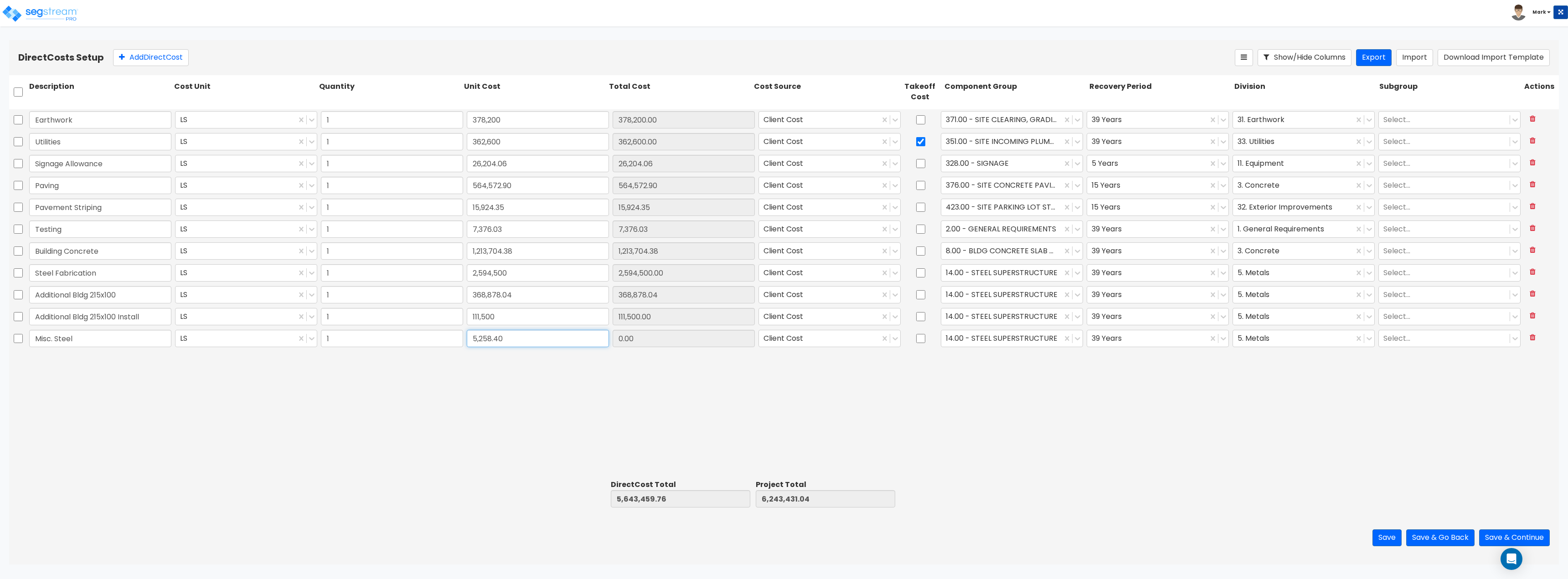
type input "5,258.40"
type input "5,648,718.16"
type input "6,248,689.44"
type input "5,258.40"
click at [599, 380] on div "Earthwork LS 1 378,200 378,200.00 Client Cost 371.00 - SITE CLEARING, GRADING, …" at bounding box center [784, 293] width 1550 height 367
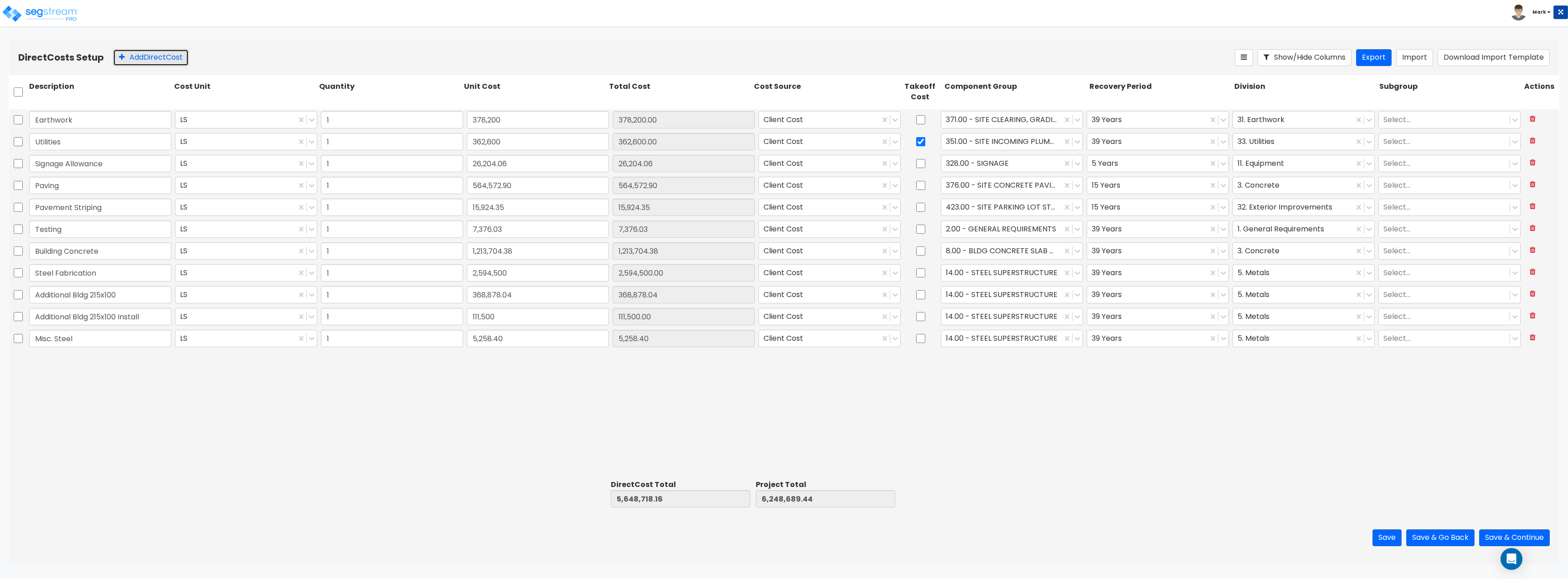
click at [131, 52] on button "Add Direct Cost" at bounding box center [151, 58] width 75 height 17
click at [62, 361] on input "text" at bounding box center [100, 360] width 142 height 17
paste input "ACM Trim & Accessories"
type input "ACM Trim & Accessories"
click at [442, 400] on div "Earthwork LS 1 378,200 378,200.00 Client Cost 371.00 - SITE CLEARING, GRADING, …" at bounding box center [784, 293] width 1550 height 367
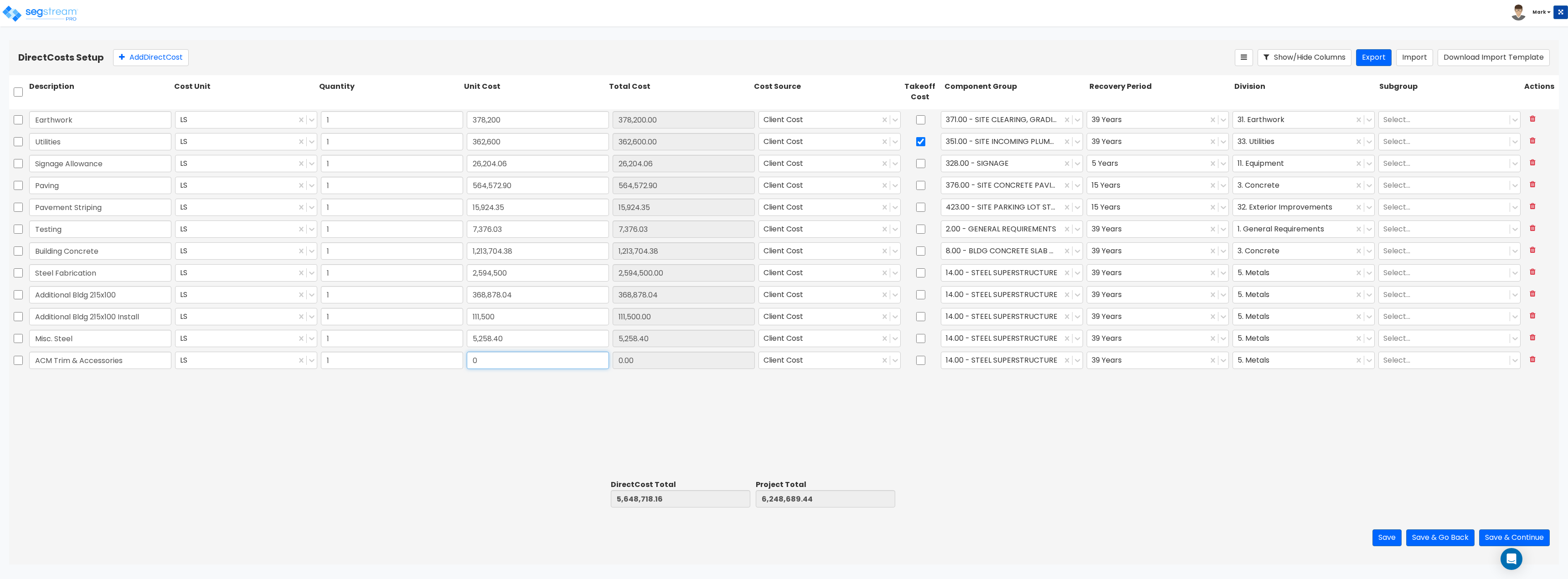
click at [594, 360] on input "0" at bounding box center [538, 360] width 142 height 17
type input "244,800"
type input "5,893,518.16"
type input "6,493,489.44"
type input "244,800.00"
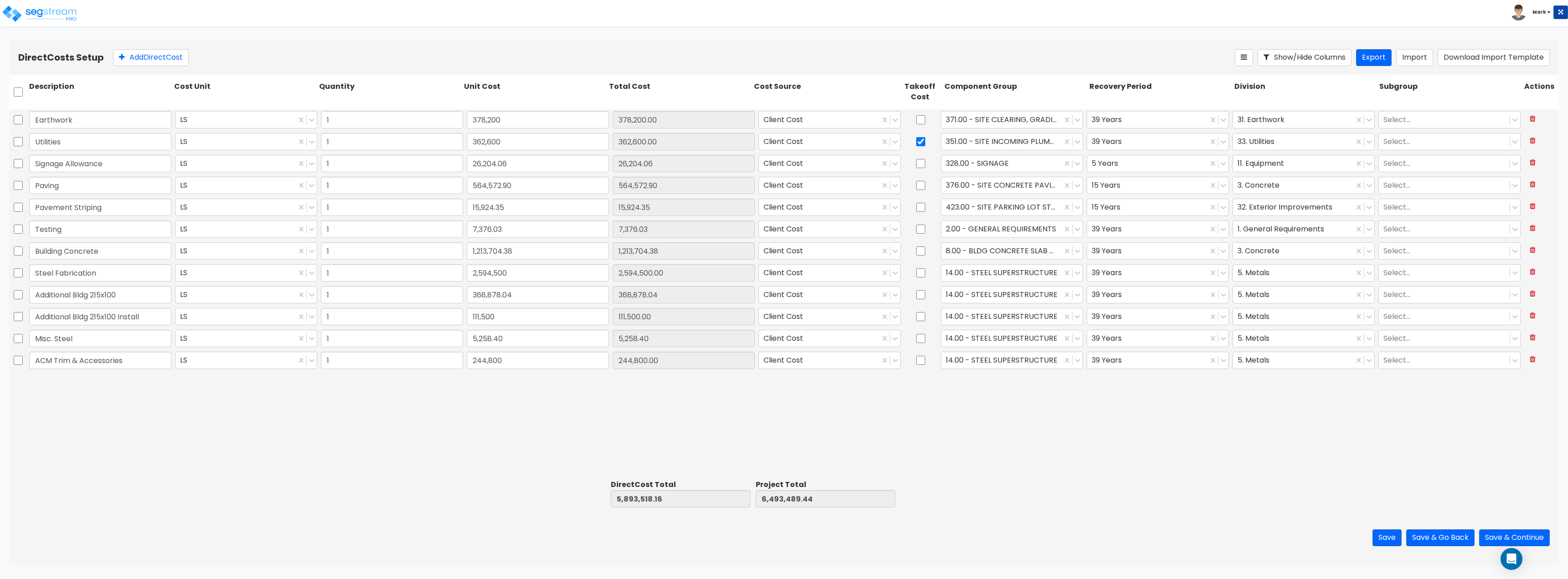
click at [734, 391] on div "Earthwork LS 1 378,200 378,200.00 Client Cost 371.00 - SITE CLEARING, GRADING, …" at bounding box center [784, 293] width 1550 height 367
click at [1012, 367] on div "14.00 - STEEL SUPERSTRUCTURE" at bounding box center [1001, 360] width 121 height 16
click at [1226, 403] on div "Earthwork LS 1 378,200 378,200.00 Client Cost 371.00 - SITE CLEARING, GRADING, …" at bounding box center [784, 293] width 1550 height 367
click at [127, 63] on button "Add Direct Cost" at bounding box center [151, 58] width 75 height 17
click at [126, 384] on input "text" at bounding box center [100, 382] width 142 height 17
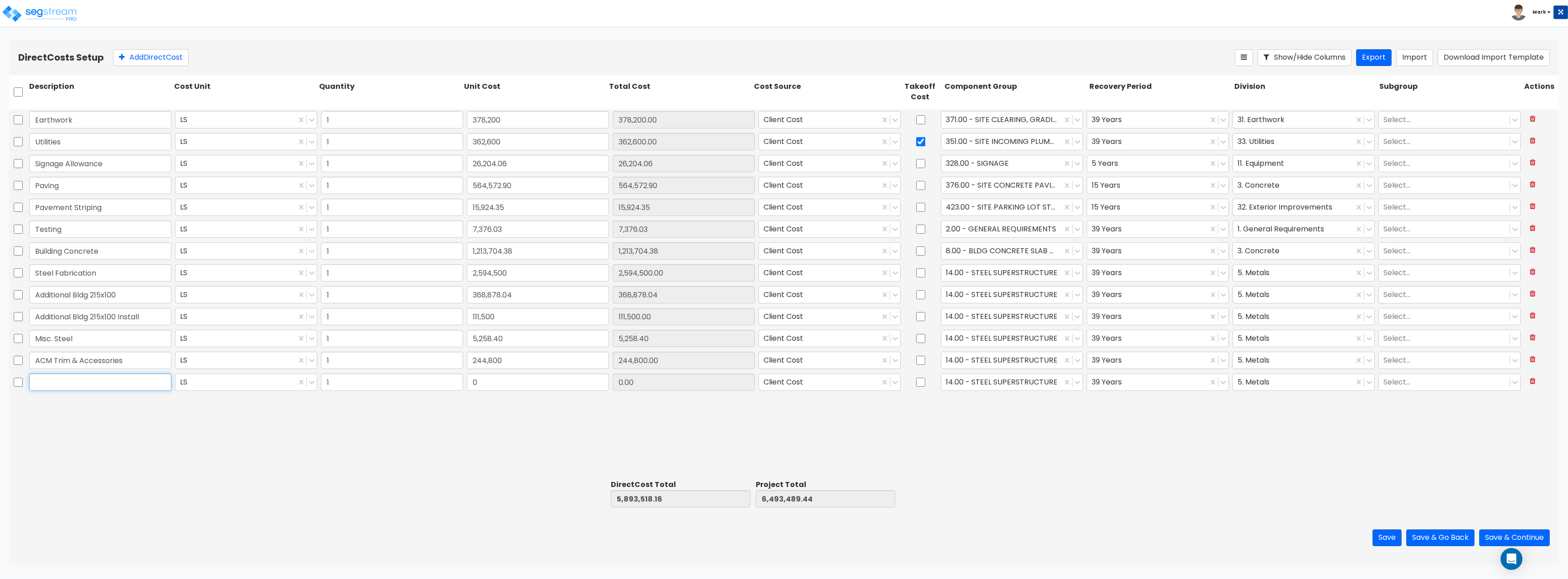
paste input "HVAC and Door Framed Openings and Metal Panel Offices in the Shop"
type input "HVAC and Door Framed Openings and Metal Panel Offices in the Shop"
click at [329, 424] on div "Earthwork LS 1 378,200 378,200.00 Client Cost 371.00 - SITE CLEARING, GRADING, …" at bounding box center [784, 293] width 1550 height 367
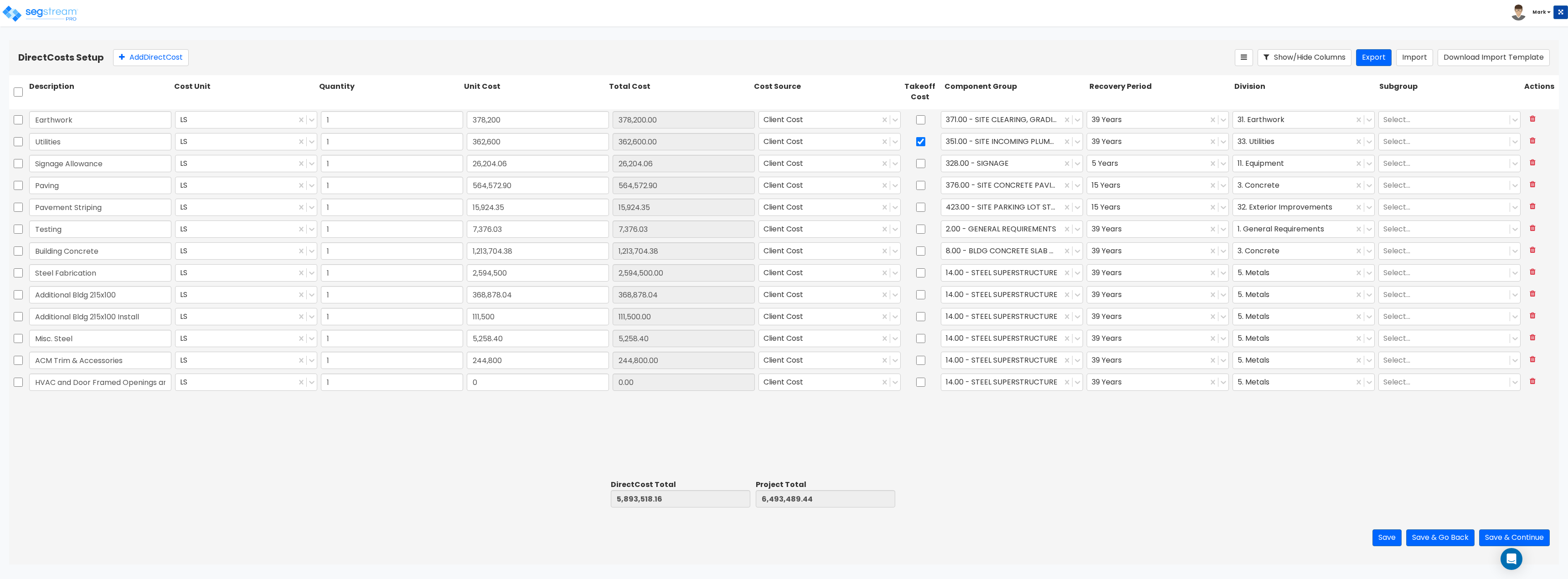
click at [545, 391] on div "0" at bounding box center [538, 382] width 146 height 21
click at [540, 381] on input "0" at bounding box center [538, 382] width 142 height 17
type input "72,957.15"
type input "5,966,475.31"
type input "6,566,446.59"
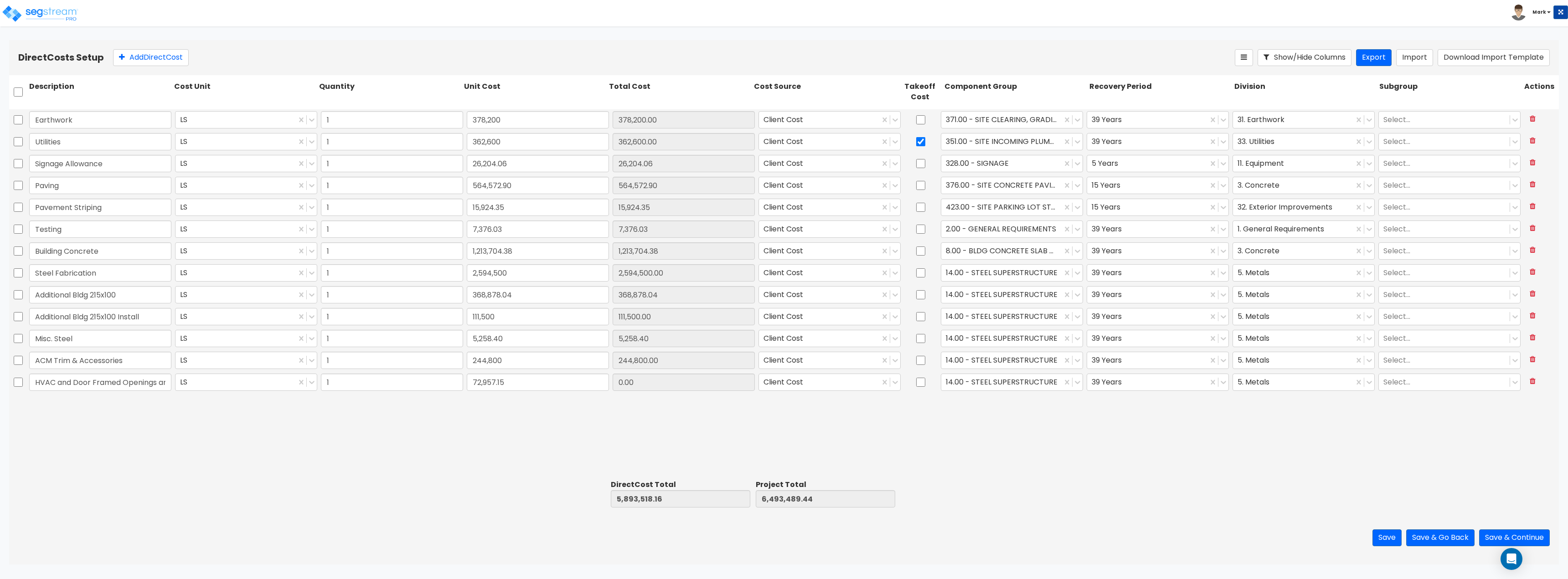
type input "72,957.15"
click at [533, 430] on div "Earthwork LS 1 378,200 378,200.00 Client Cost 371.00 - SITE CLEARING, GRADING, …" at bounding box center [784, 293] width 1550 height 367
click at [962, 391] on div "14.00 - STEEL SUPERSTRUCTURE" at bounding box center [1012, 382] width 146 height 21
click at [968, 387] on div at bounding box center [1001, 382] width 111 height 12
type input "doors"
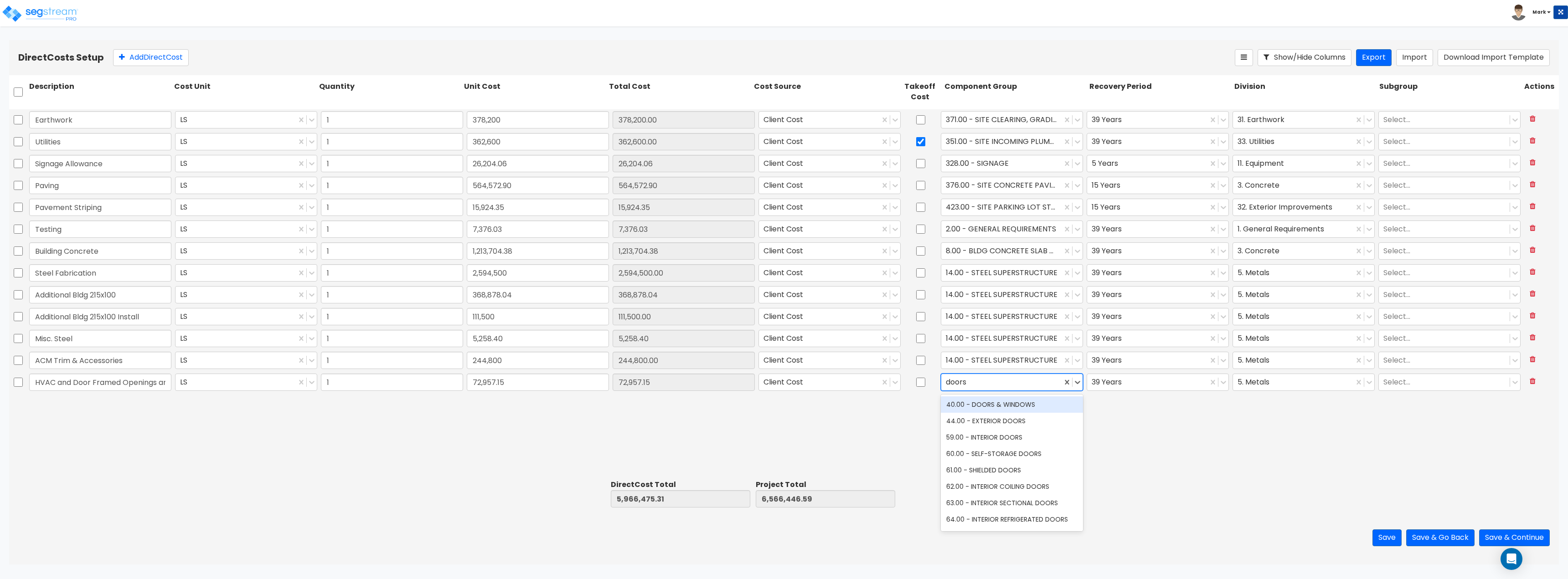
click at [1002, 403] on div "40.00 - DOORS & WINDOWS" at bounding box center [1012, 404] width 142 height 16
click at [1217, 411] on div "Earthwork LS 1 378,200 378,200.00 Client Cost 371.00 - SITE CLEARING, GRADING, …" at bounding box center [784, 293] width 1550 height 367
click at [1279, 389] on div "5. Metals" at bounding box center [1293, 382] width 121 height 16
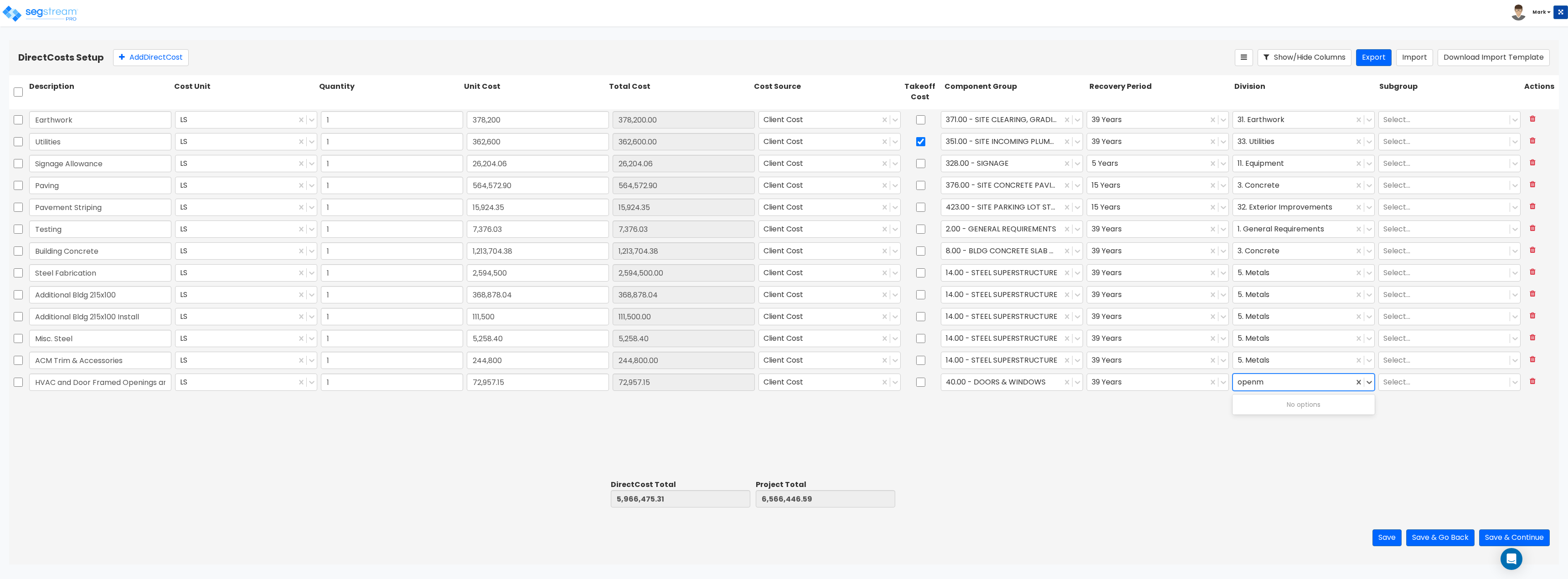
type input "open"
click at [604, 434] on div "Earthwork LS 1 378,200 378,200.00 Client Cost 371.00 - SITE CLEARING, GRADING, …" at bounding box center [784, 293] width 1550 height 367
click at [155, 54] on button "Add Direct Cost" at bounding box center [151, 58] width 75 height 17
click at [140, 403] on input "text" at bounding box center [100, 404] width 142 height 17
paste input "Misc. Metal Fabrications"
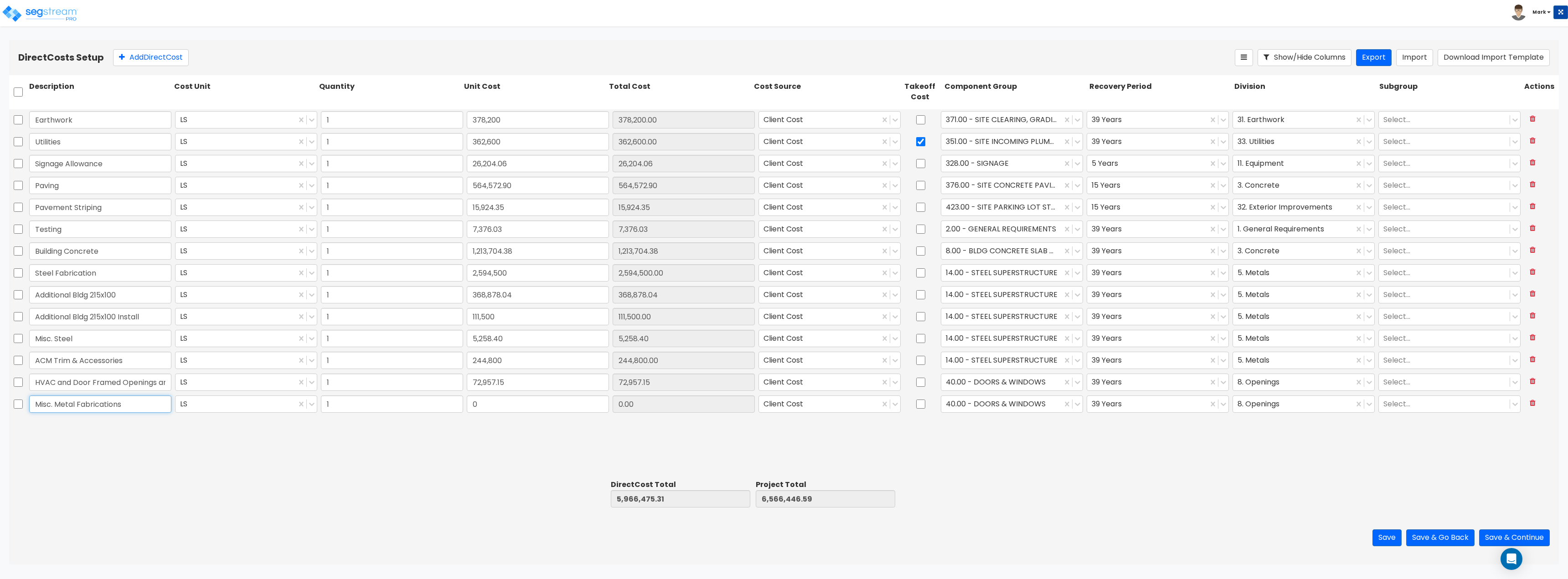
type input "Misc. Metal Fabrications"
drag, startPoint x: 150, startPoint y: 476, endPoint x: 139, endPoint y: 484, distance: 13.6
click at [150, 476] on div "Description Cost Unit Quantity Unit Cost Total Cost Cost Source Takeoff Cost Co…" at bounding box center [784, 293] width 1550 height 436
click at [405, 469] on div "Earthwork LS 1 378,200 378,200.00 Client Cost 371.00 - SITE CLEARING, GRADING, …" at bounding box center [784, 293] width 1550 height 367
click at [505, 418] on div "Earthwork LS 1 378,200 378,200.00 Client Cost 371.00 - SITE CLEARING, GRADING, …" at bounding box center [784, 293] width 1550 height 367
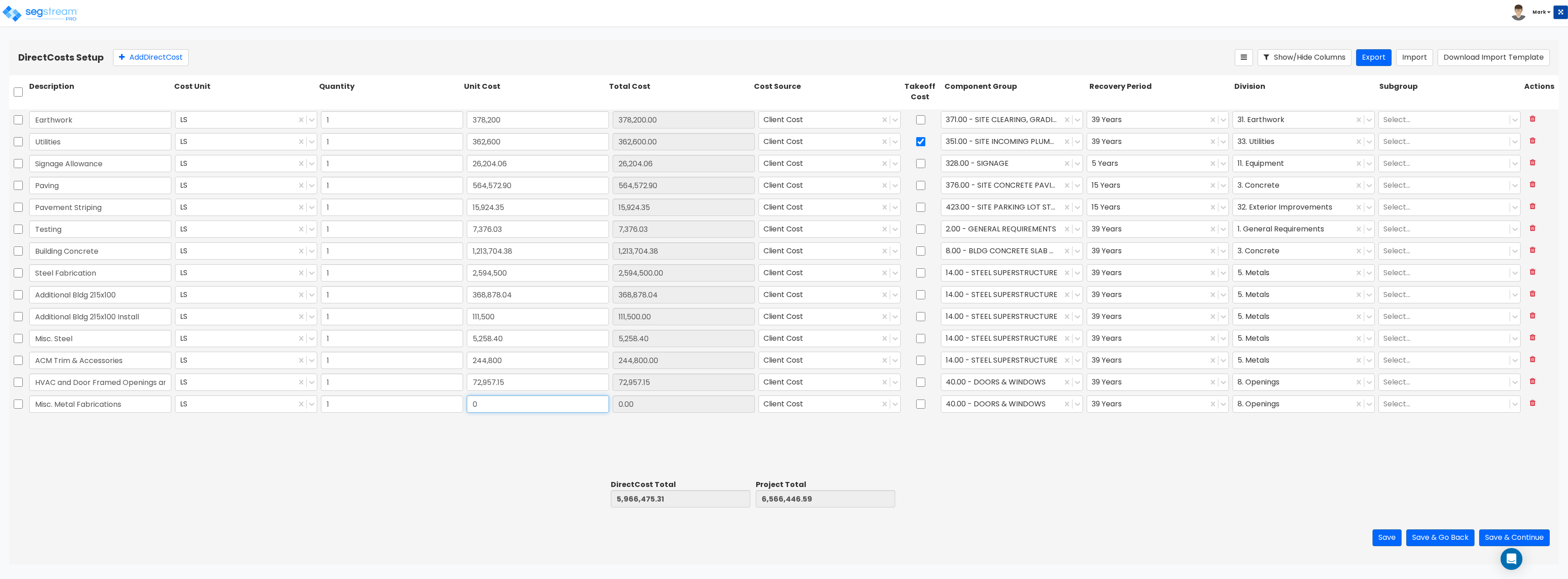
click at [508, 404] on input "0" at bounding box center [538, 404] width 142 height 17
type input "14,795"
type input "5,981,270.31"
type input "6,581,241.59"
type input "14,795.00"
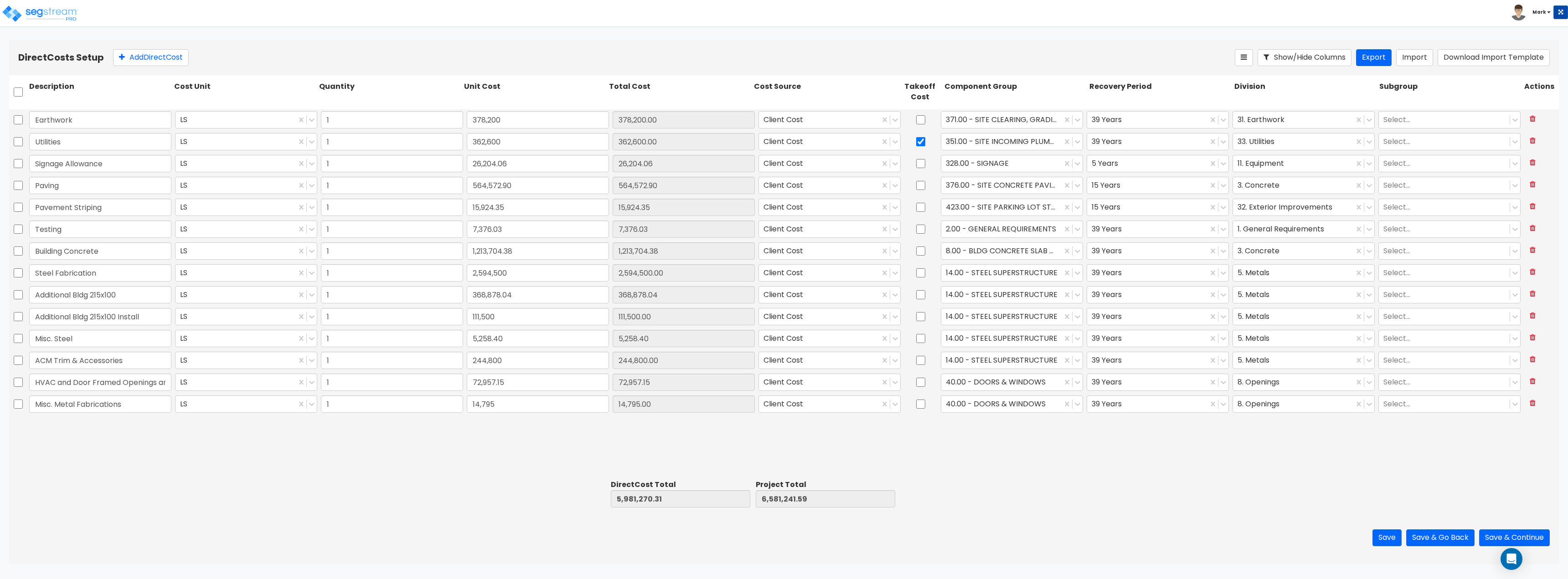
click at [519, 459] on div "Earthwork LS 1 378,200 378,200.00 Client Cost 371.00 - SITE CLEARING, GRADING, …" at bounding box center [784, 293] width 1550 height 367
click at [1021, 407] on div at bounding box center [1001, 404] width 111 height 12
type input "m"
click at [133, 54] on button "Add Direct Cost" at bounding box center [151, 58] width 75 height 17
click at [97, 427] on input "text" at bounding box center [100, 426] width 142 height 17
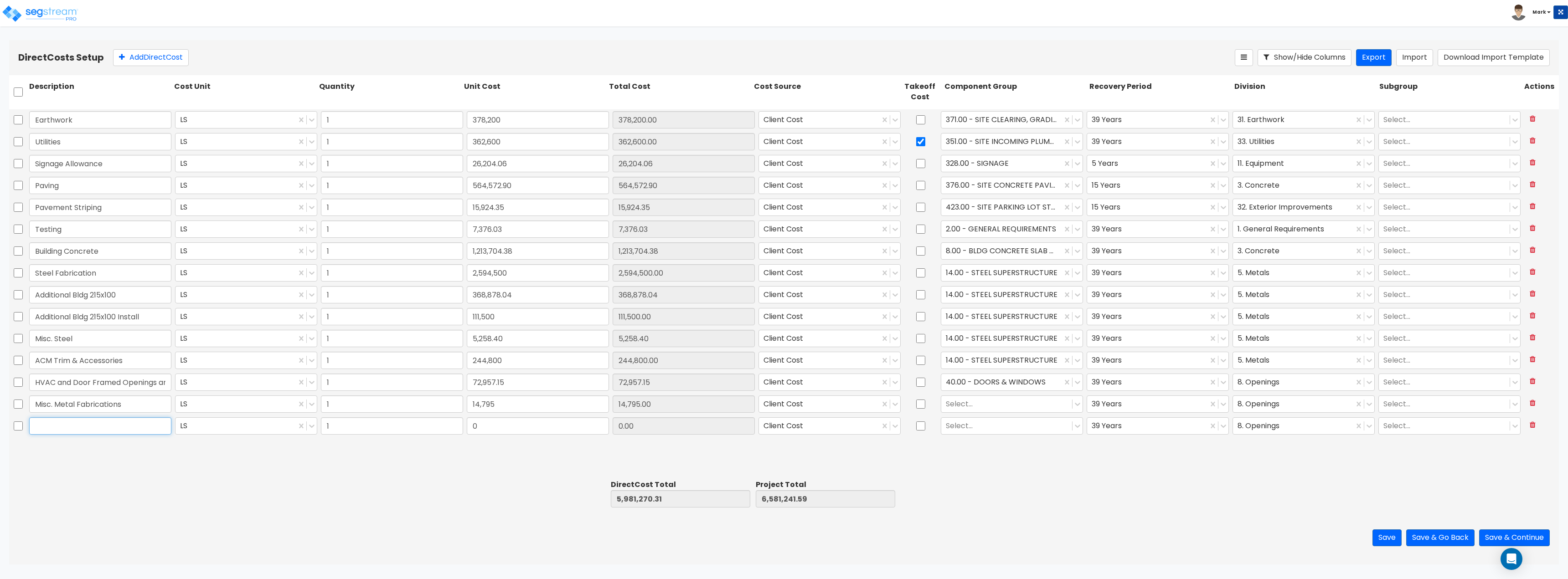
click at [106, 431] on input "text" at bounding box center [100, 426] width 142 height 17
paste input "Joint Sealants/Bldg Waterproofing"
type input "Joint Sealants/Bldg Waterproofing"
click at [965, 432] on div "Select..." at bounding box center [1006, 426] width 131 height 16
type input "therma"
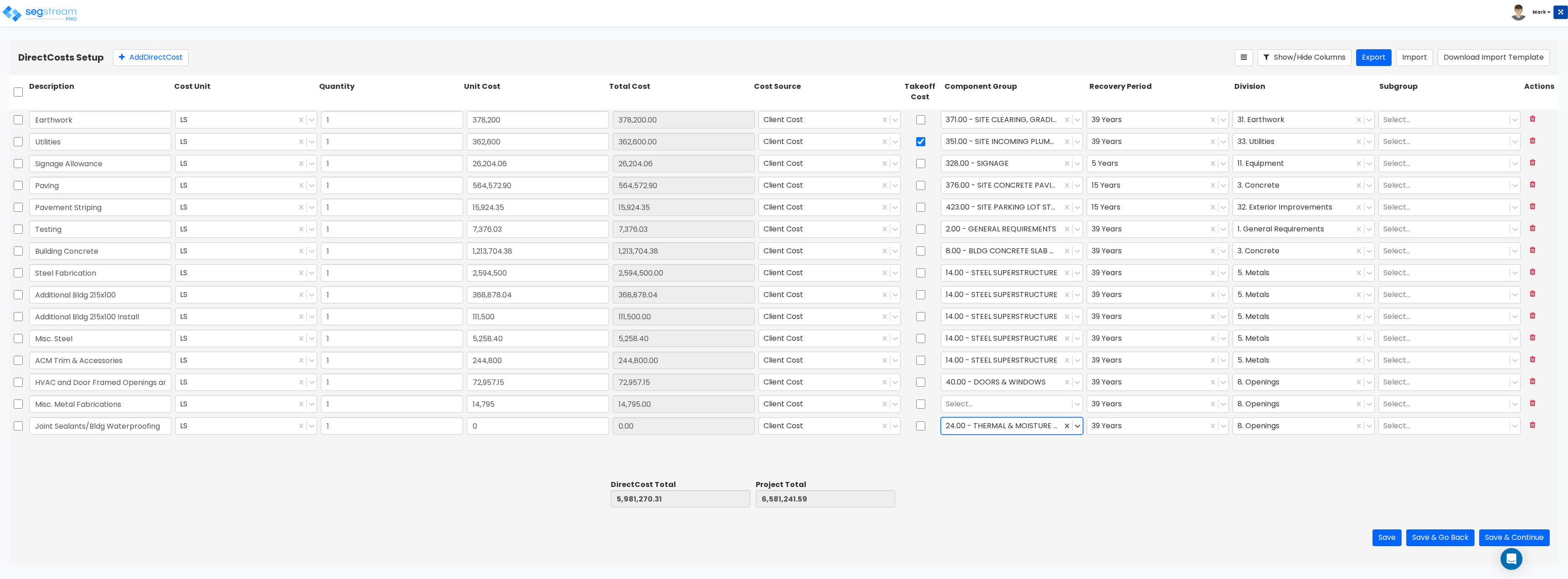
click at [1288, 434] on div "8. Openings" at bounding box center [1304, 426] width 146 height 21
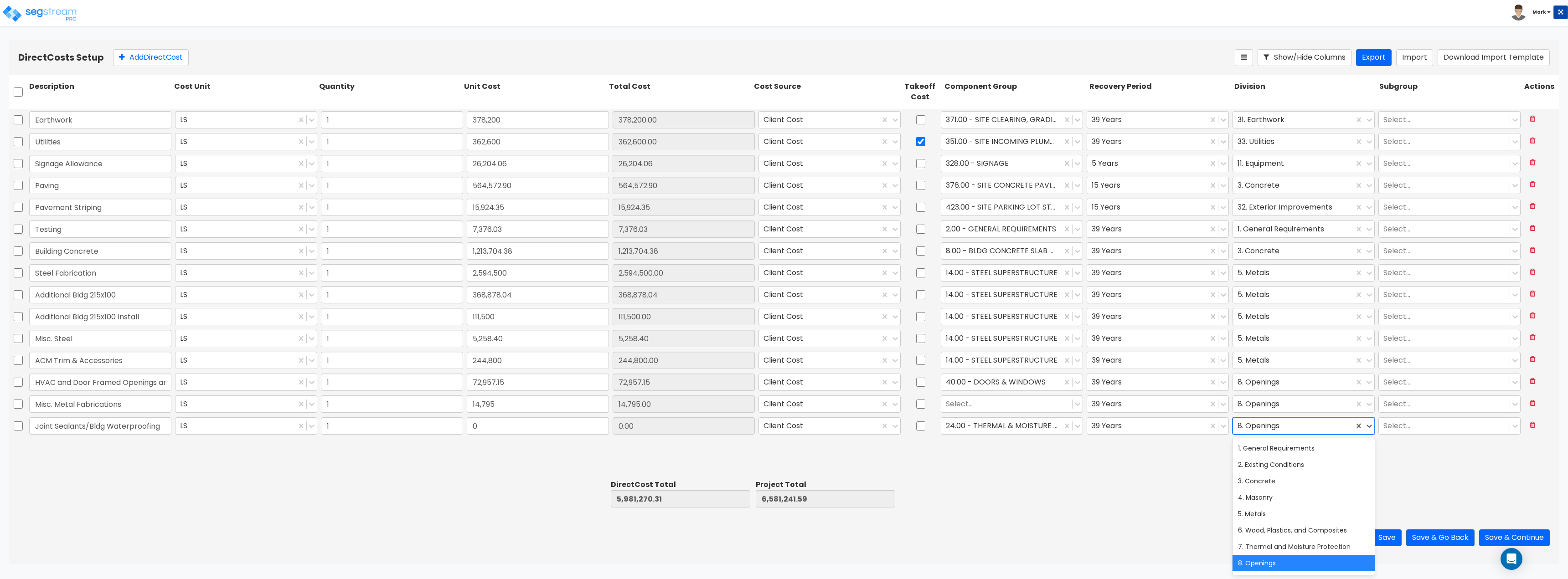
click at [1287, 431] on div at bounding box center [1293, 426] width 111 height 12
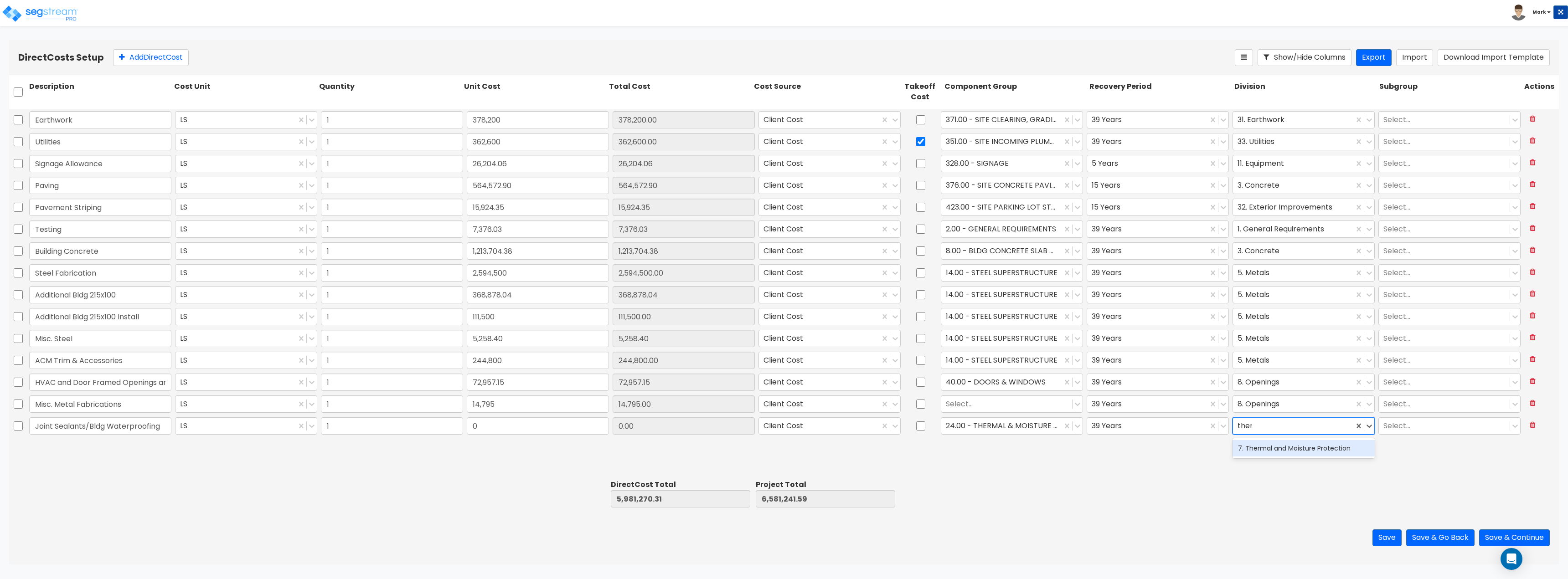
type input "therm"
click at [1101, 527] on div "Save Save & Go Back Save & Continue" at bounding box center [784, 538] width 1550 height 54
click at [140, 54] on button "Add Direct Cost" at bounding box center [151, 58] width 75 height 17
click at [111, 447] on input "text" at bounding box center [100, 448] width 142 height 17
paste input "OH Doors"
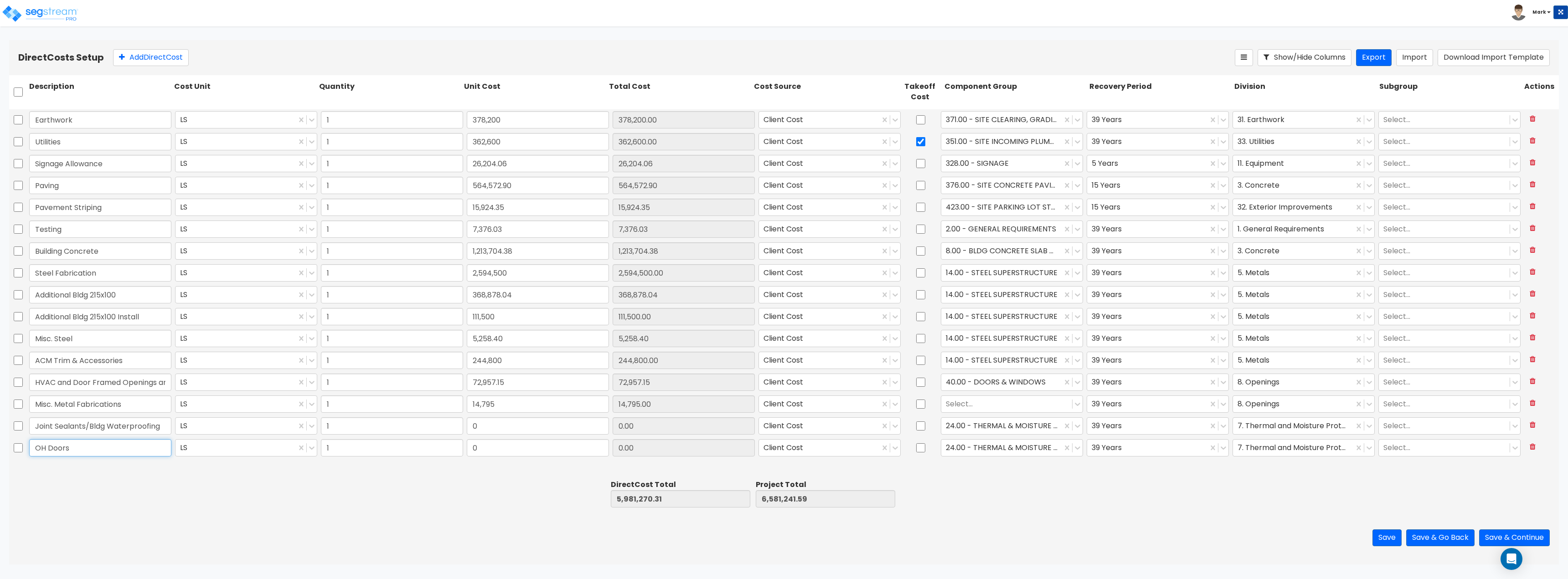
type input "OH Doors"
click at [508, 456] on input "0" at bounding box center [538, 448] width 142 height 17
click at [529, 493] on div at bounding box center [534, 494] width 145 height 32
click at [532, 427] on input "0" at bounding box center [538, 426] width 142 height 17
click at [510, 423] on input "0" at bounding box center [538, 426] width 142 height 17
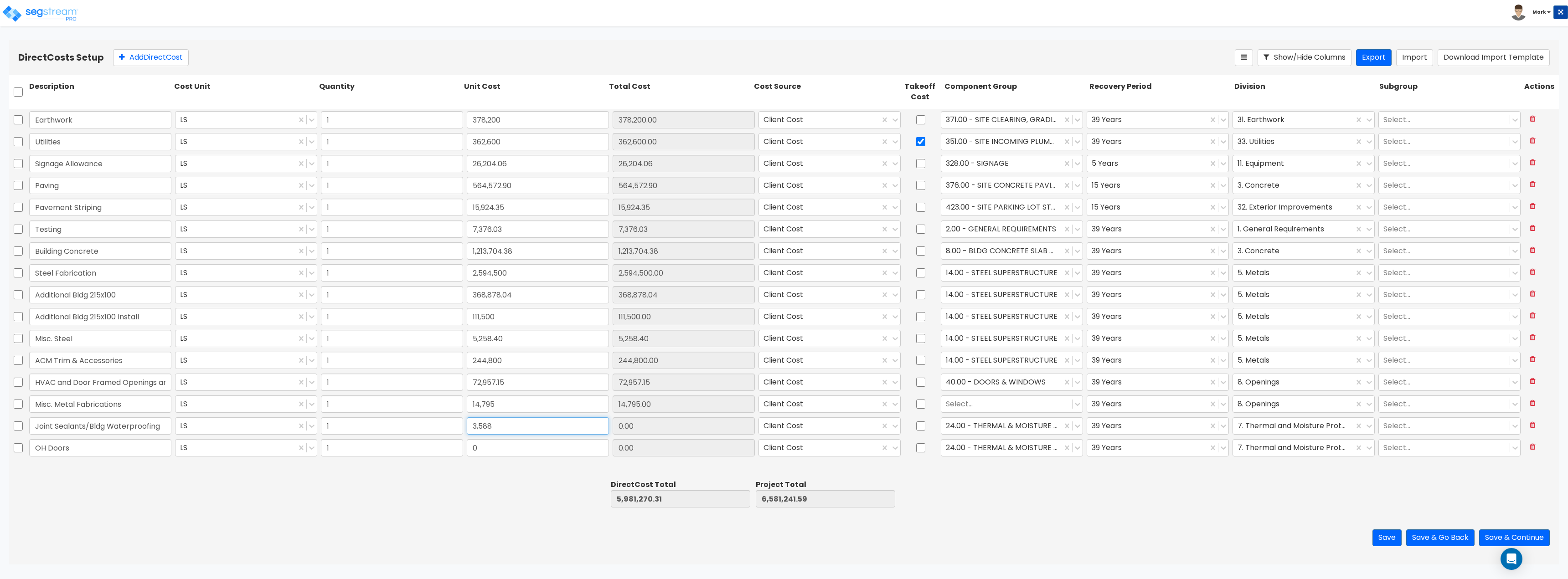
type input "3,588"
type input "5,984,858.31"
type input "6,584,829.59"
type input "3,588.00"
click at [511, 447] on input "0" at bounding box center [538, 448] width 142 height 17
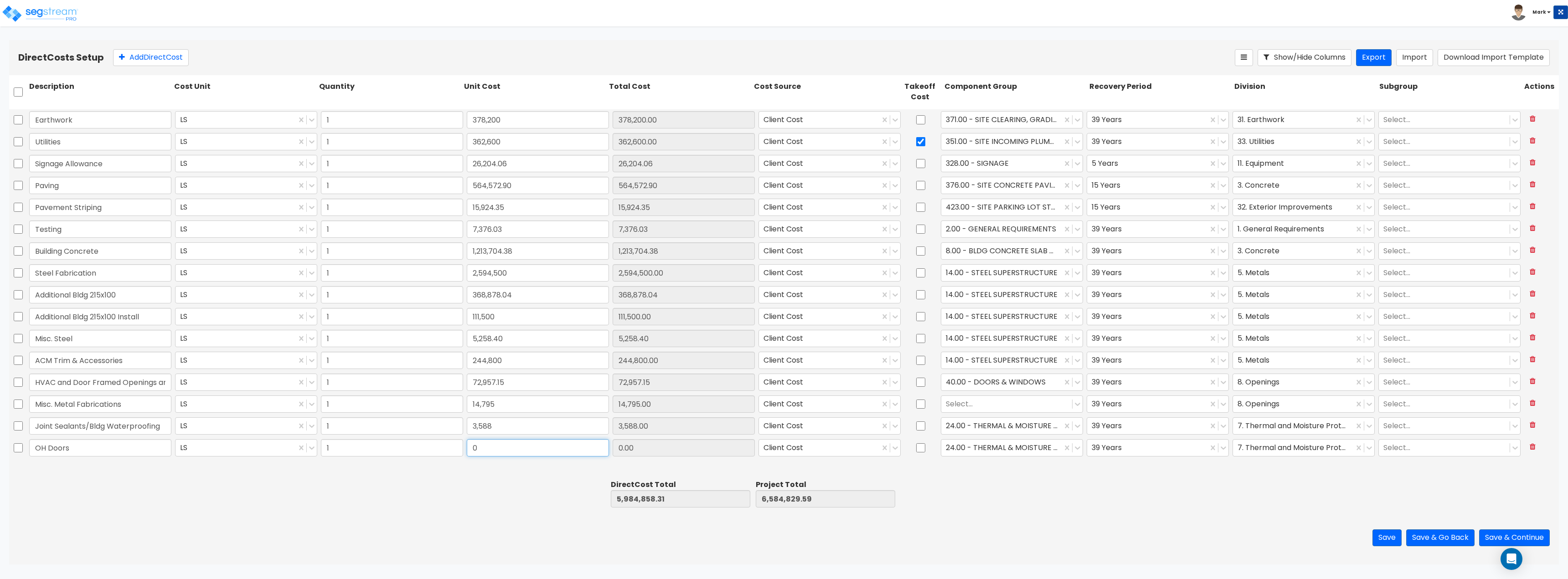
click at [511, 447] on input "0" at bounding box center [538, 448] width 142 height 17
type input "155,375"
type input "6,140,233.31"
type input "6,740,204.59"
type input "155,375.00"
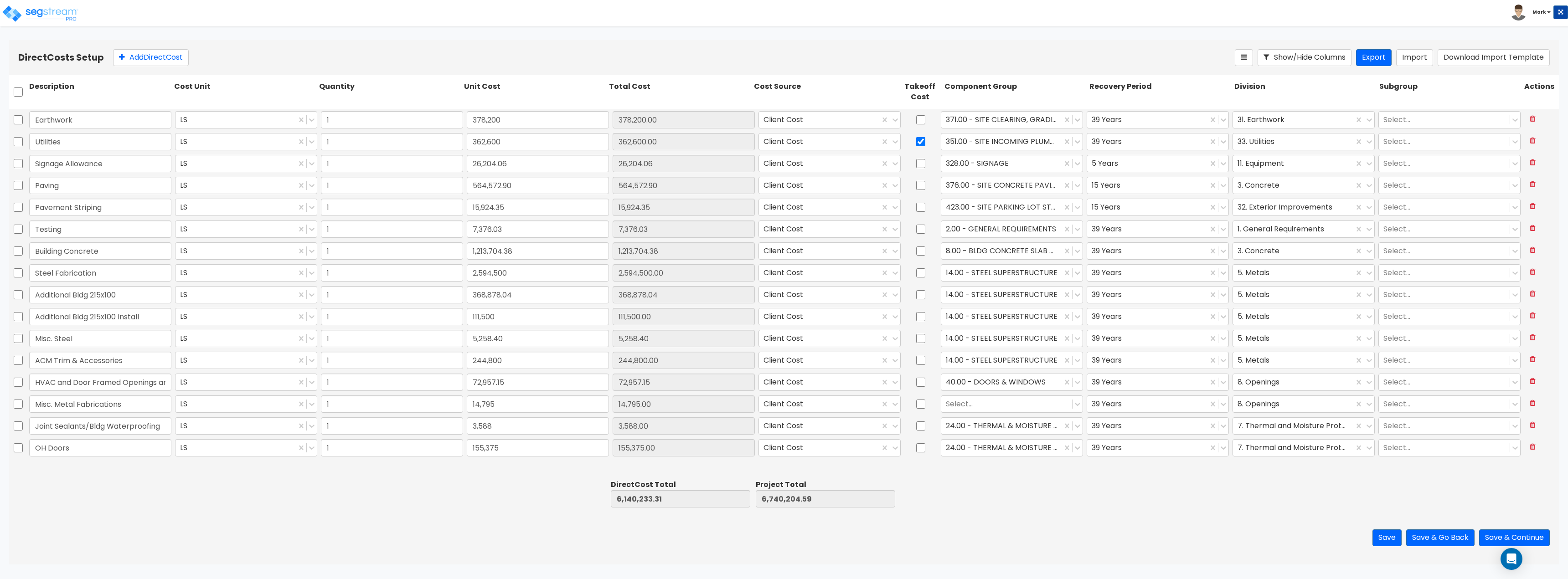
click at [514, 499] on div at bounding box center [534, 494] width 145 height 32
click at [1004, 452] on div at bounding box center [1001, 448] width 111 height 12
type input "d"
type input "s"
type input "exterior d"
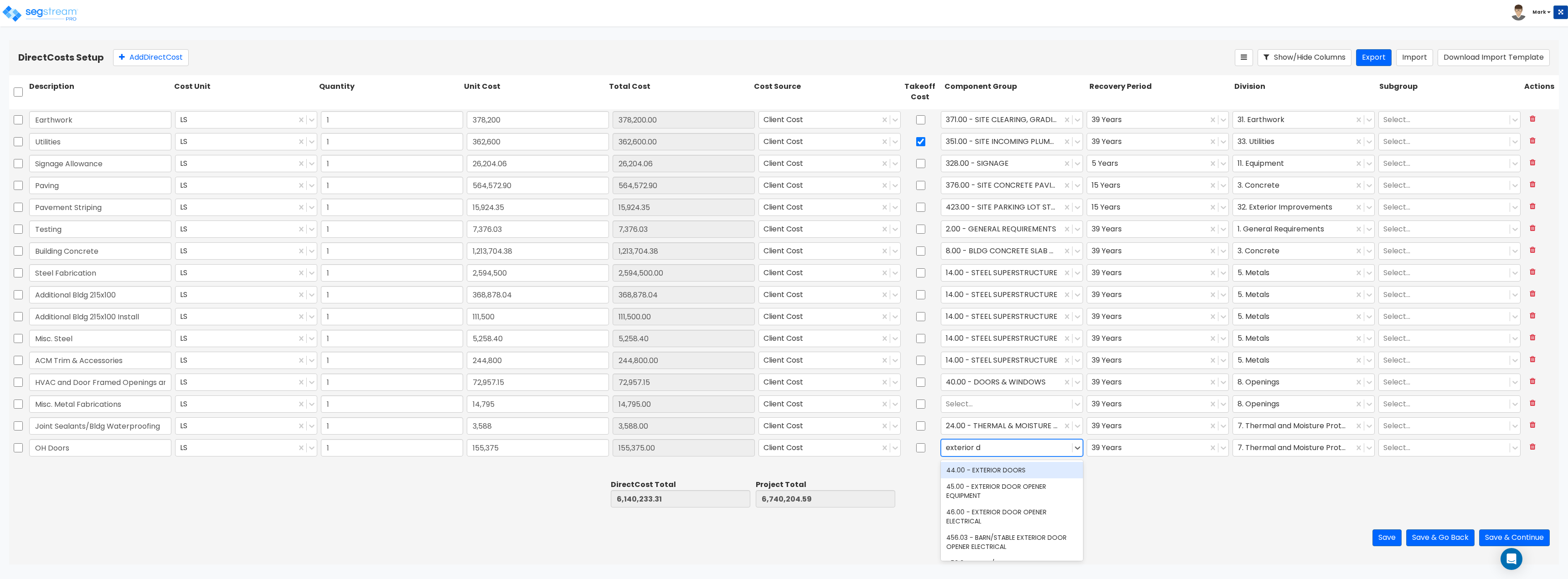
click at [1010, 471] on div "44.00 - EXTERIOR DOORS" at bounding box center [1012, 470] width 142 height 16
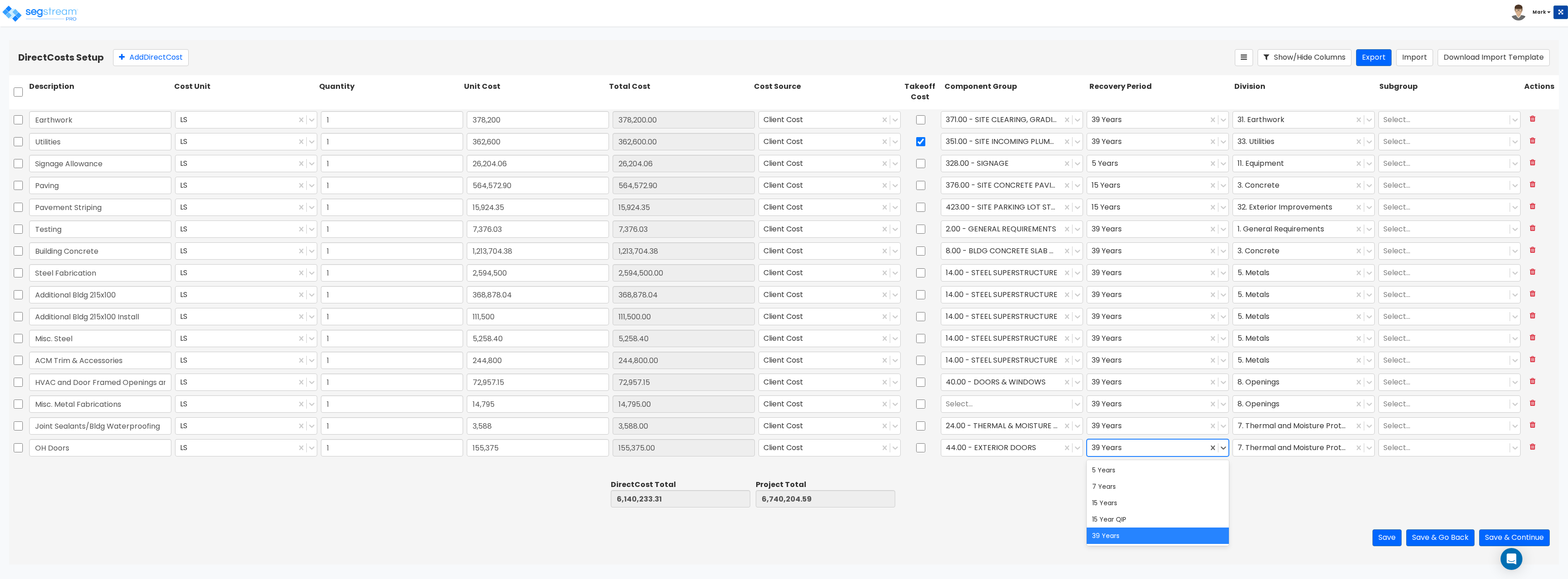
click at [1095, 451] on div at bounding box center [1147, 448] width 111 height 12
click at [1038, 496] on div at bounding box center [1015, 494] width 145 height 32
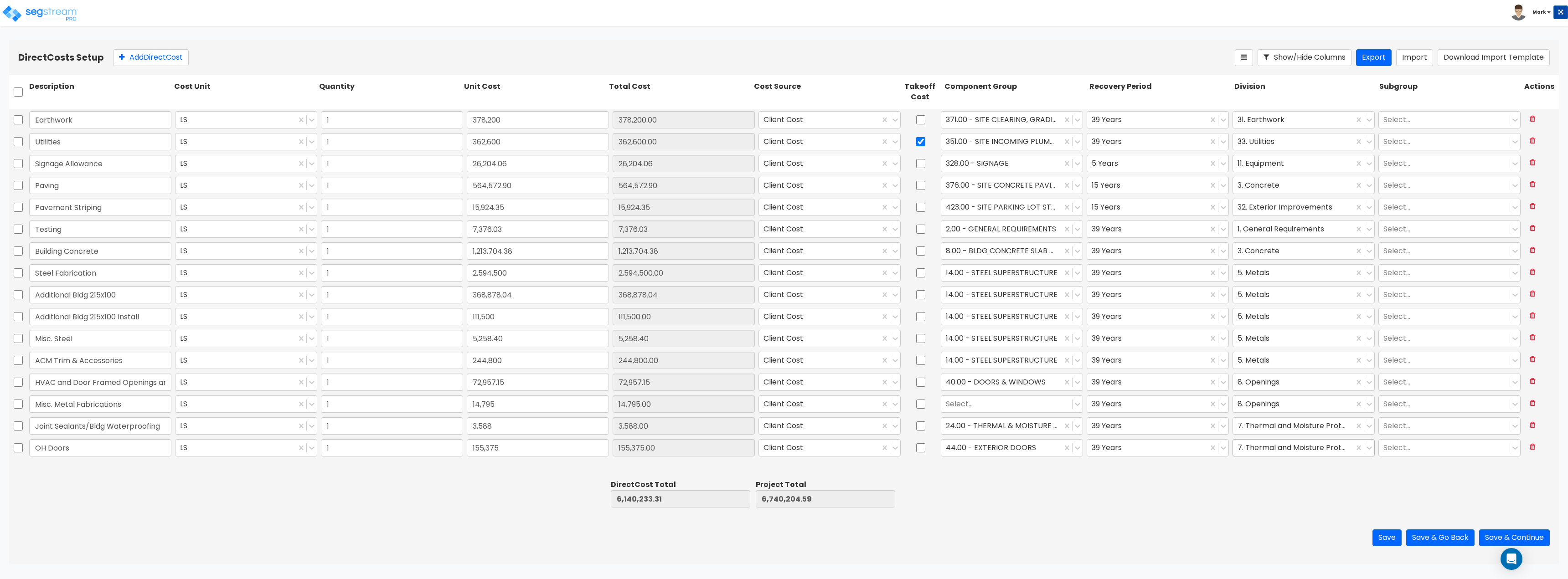
click at [1293, 449] on div at bounding box center [1293, 448] width 111 height 12
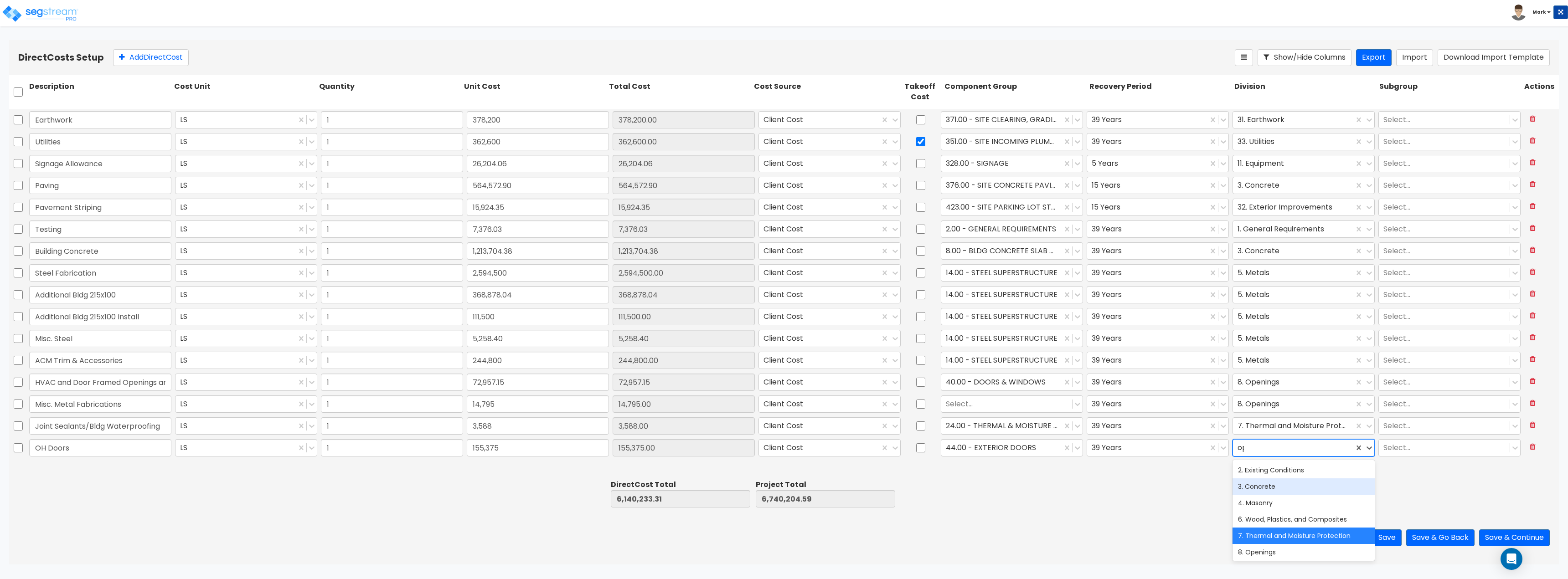
type input "ope"
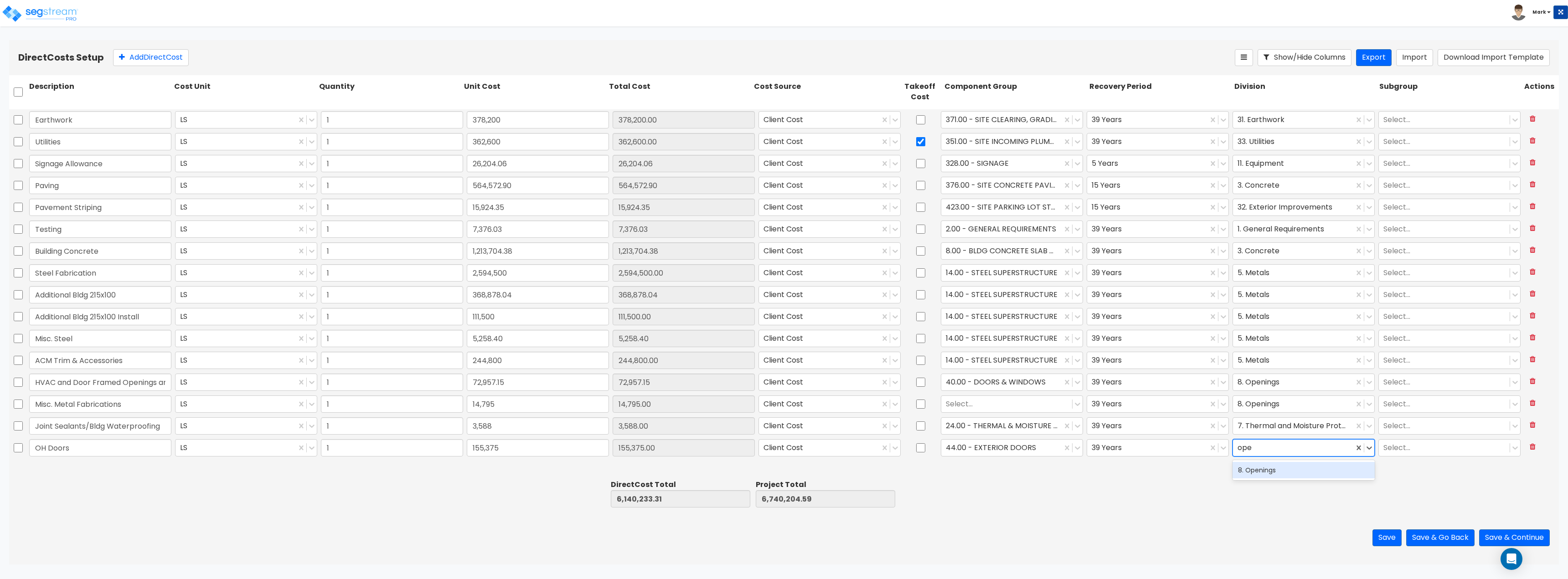
click at [1266, 471] on div "8. Openings" at bounding box center [1304, 470] width 142 height 16
click at [1158, 489] on div at bounding box center [1160, 494] width 145 height 32
click at [163, 62] on button "Add Direct Cost" at bounding box center [151, 58] width 75 height 17
click at [95, 471] on input "text" at bounding box center [100, 468] width 142 height 17
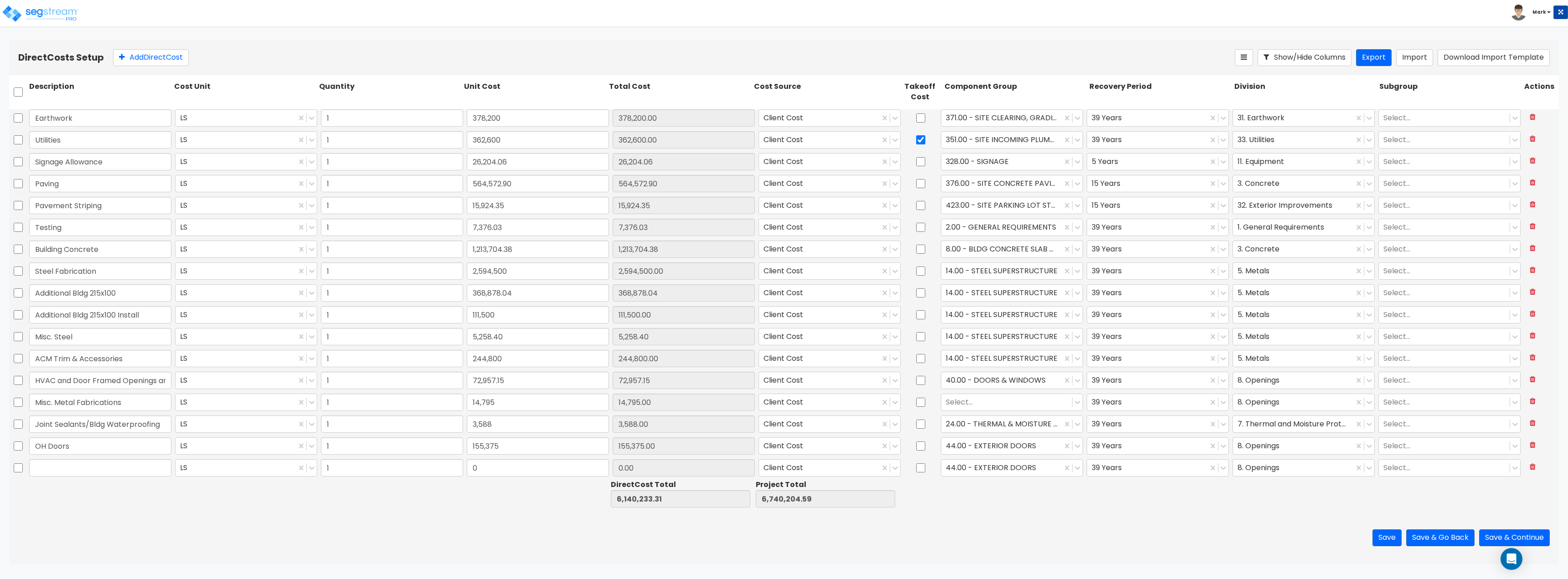
click at [95, 471] on input "text" at bounding box center [100, 468] width 142 height 17
click at [81, 472] on input "text" at bounding box center [100, 468] width 142 height 17
click at [61, 463] on input "text" at bounding box center [100, 468] width 142 height 17
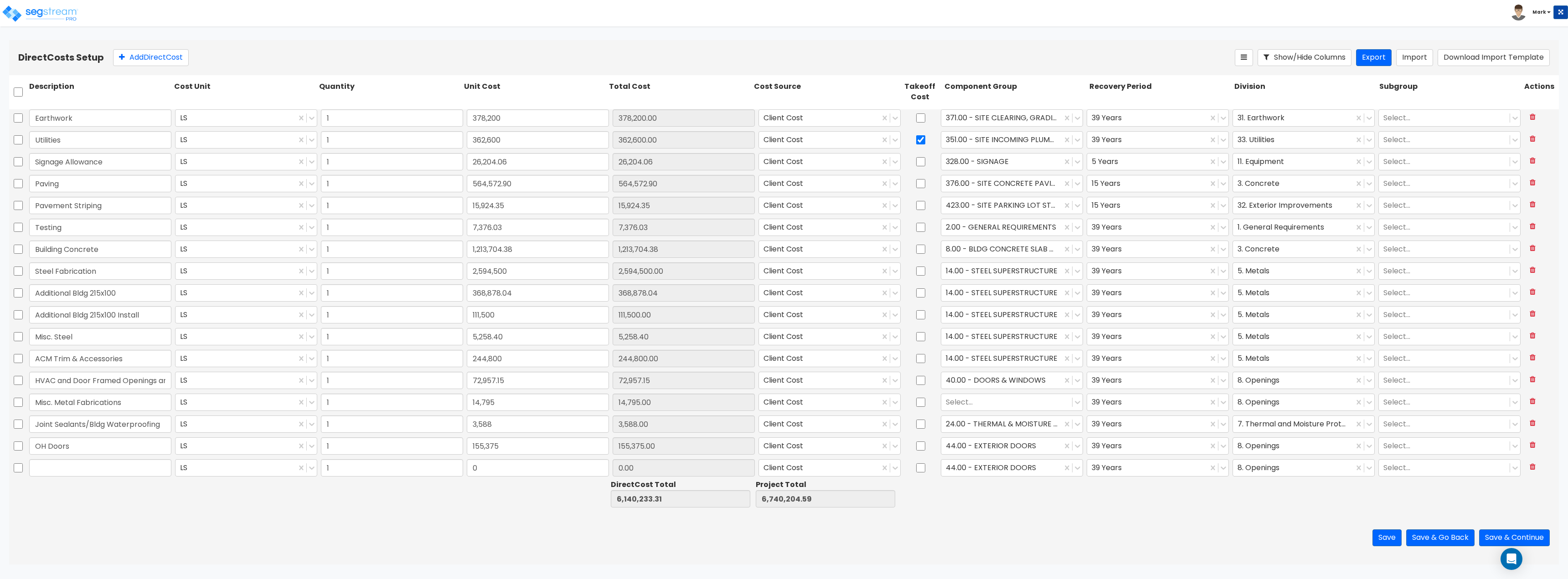
click at [145, 470] on input "text" at bounding box center [100, 468] width 142 height 17
click at [179, 68] on div "Direct Costs Setup Add Direct Cost Show/Hide Columns Export Import Download Imp…" at bounding box center [784, 58] width 1550 height 35
click at [174, 63] on button "Add Direct Cost" at bounding box center [151, 58] width 75 height 17
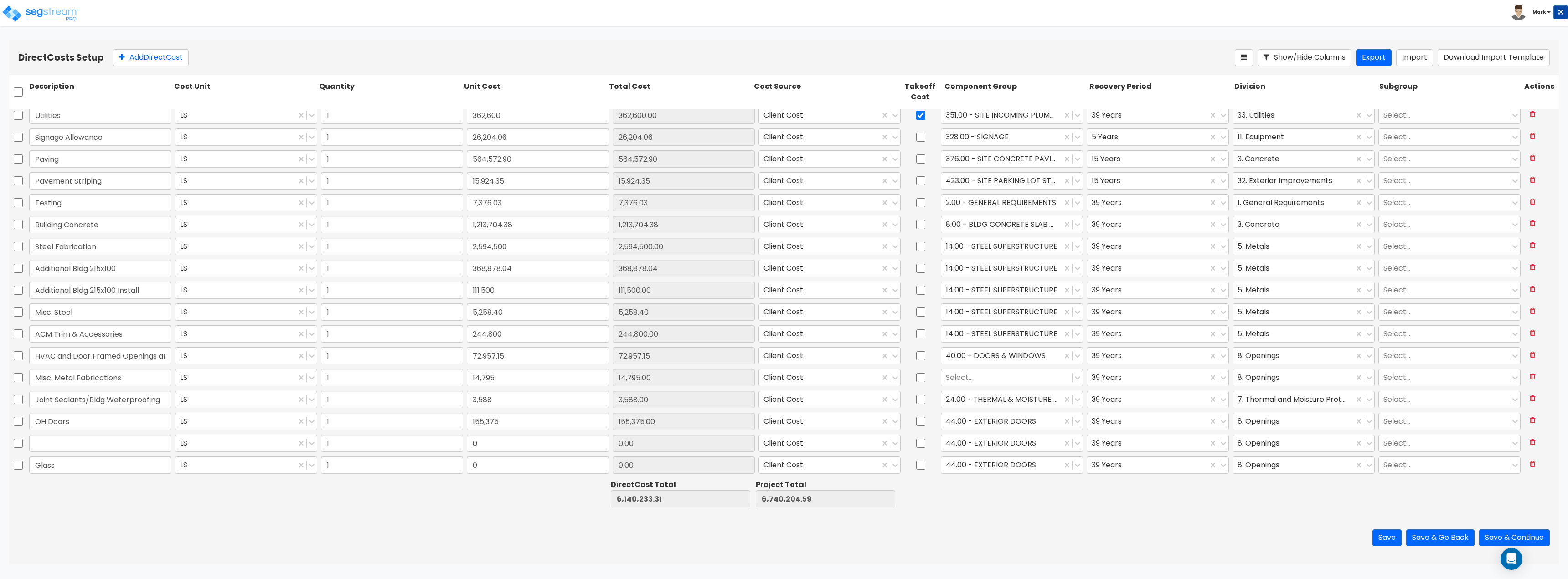
type input "Glass"
type input "295,075"
type input "6,435,308.31"
type input "7,035,279.59"
type input "295,075.00"
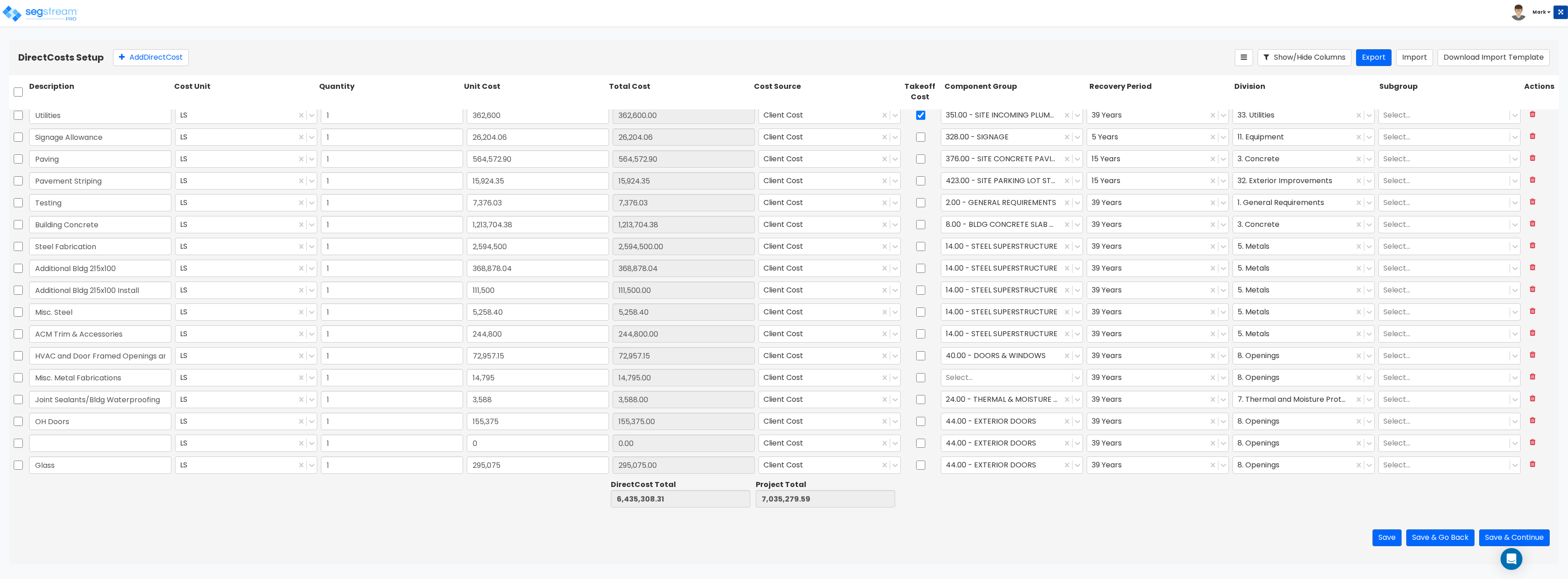
click at [555, 524] on div "Save Save & Go Back Save & Continue" at bounding box center [784, 538] width 1550 height 54
click at [1023, 468] on div at bounding box center [1001, 465] width 111 height 12
type input "g"
type input "store"
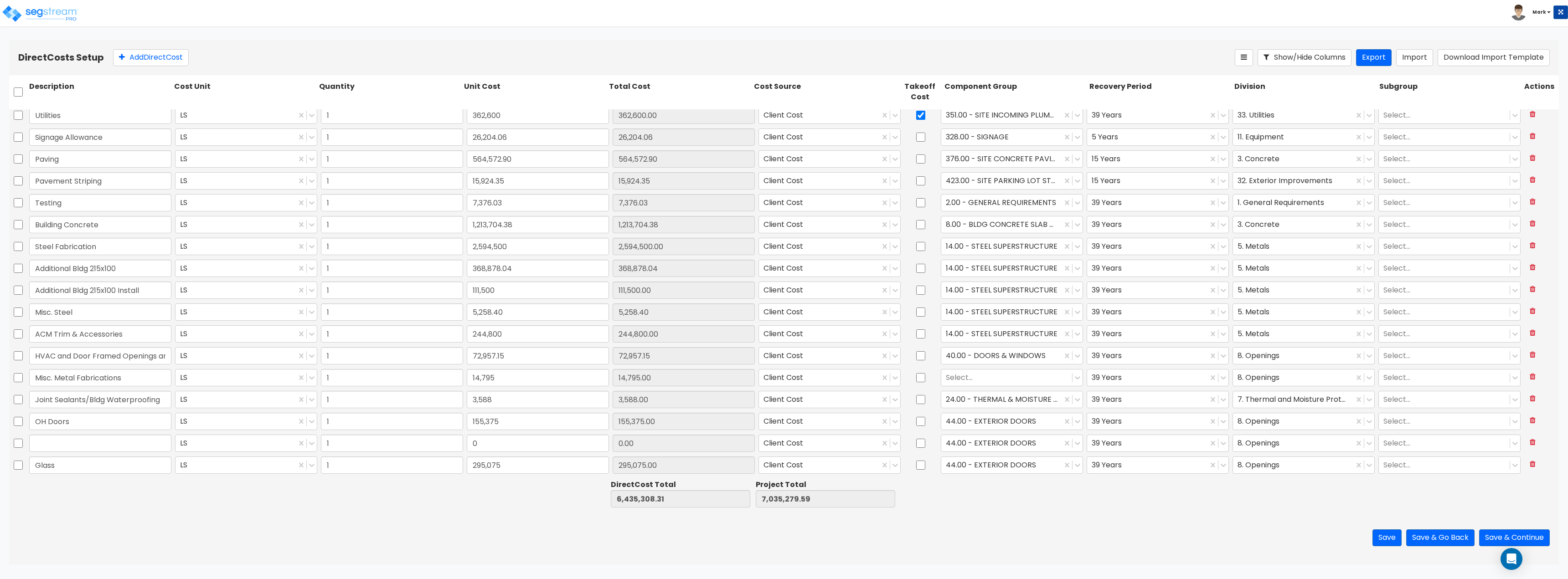
click at [1009, 498] on div at bounding box center [1015, 494] width 145 height 32
click at [1079, 494] on div at bounding box center [1015, 494] width 145 height 32
click at [1301, 466] on div at bounding box center [1293, 465] width 111 height 12
type input "g"
click at [1135, 516] on div "Save Save & Go Back Save & Continue" at bounding box center [784, 538] width 1550 height 54
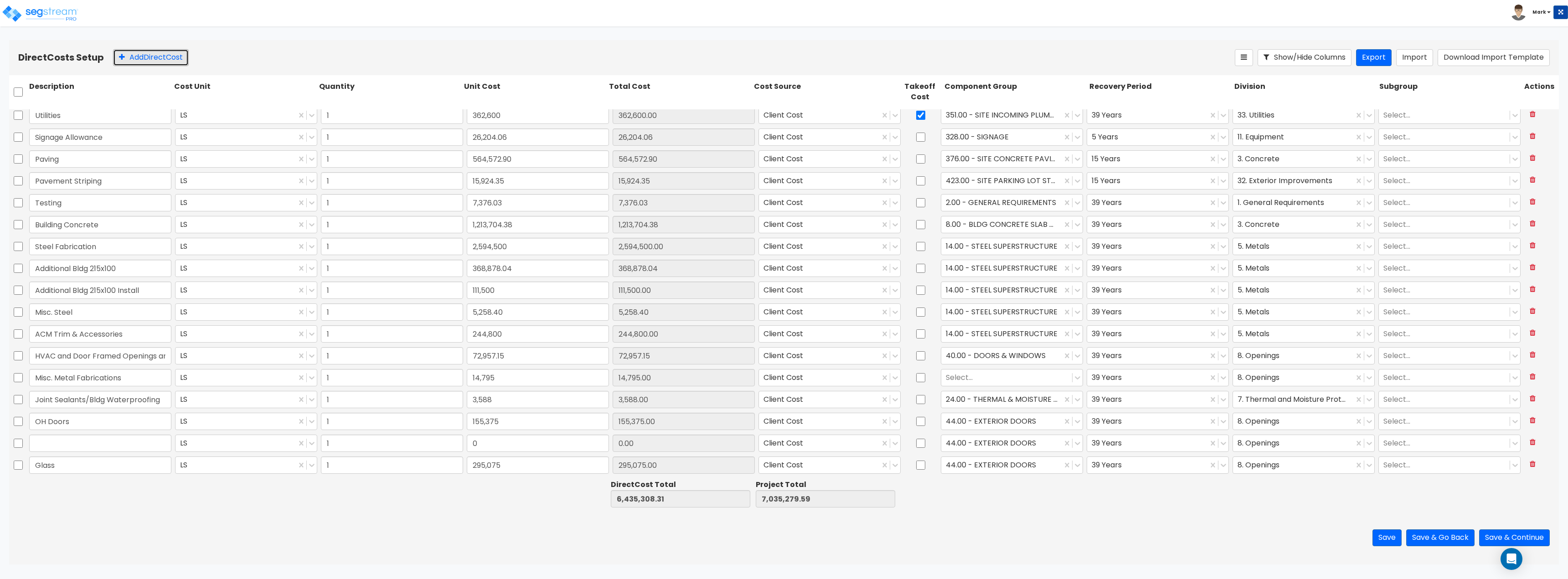
drag, startPoint x: 159, startPoint y: 58, endPoint x: 164, endPoint y: 153, distance: 95.1
click at [159, 58] on button "Add Direct Cost" at bounding box center [151, 58] width 75 height 17
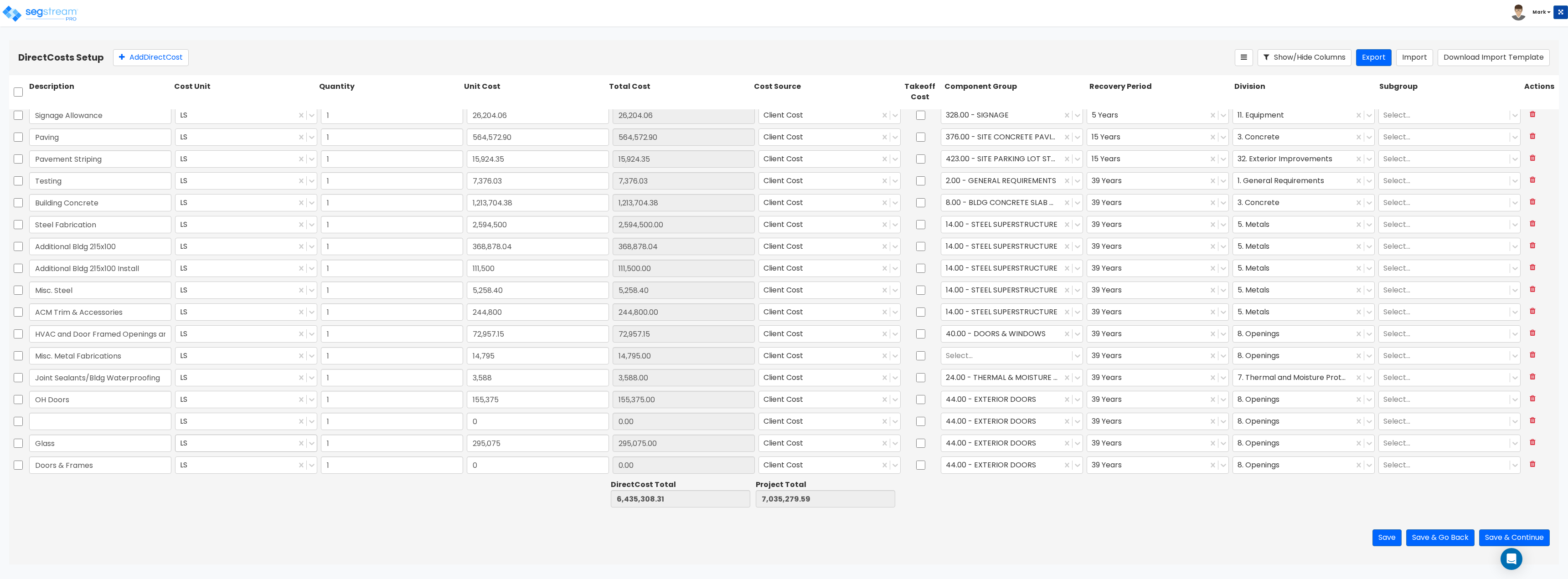
type input "Doors & Frames"
type input "111,318"
type input "6,546,626.31"
type input "7,146,597.59"
type input "111,318.00"
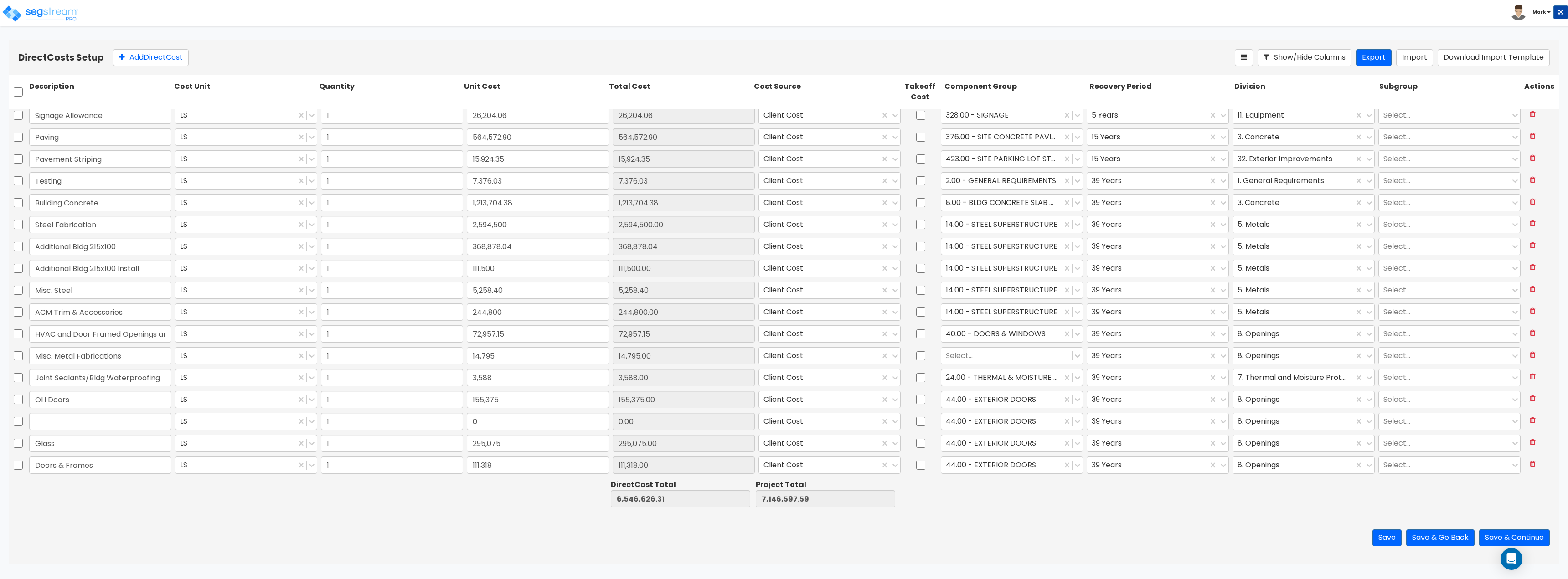
click at [962, 496] on div at bounding box center [1015, 494] width 145 height 32
click at [981, 471] on div "44.00 - EXTERIOR DOORS" at bounding box center [1001, 465] width 121 height 16
click at [1154, 475] on div "39 Years" at bounding box center [1158, 465] width 146 height 21
click at [408, 541] on div "Save Save & Go Back Save & Continue" at bounding box center [784, 538] width 1550 height 54
click at [1021, 465] on div at bounding box center [1001, 465] width 111 height 12
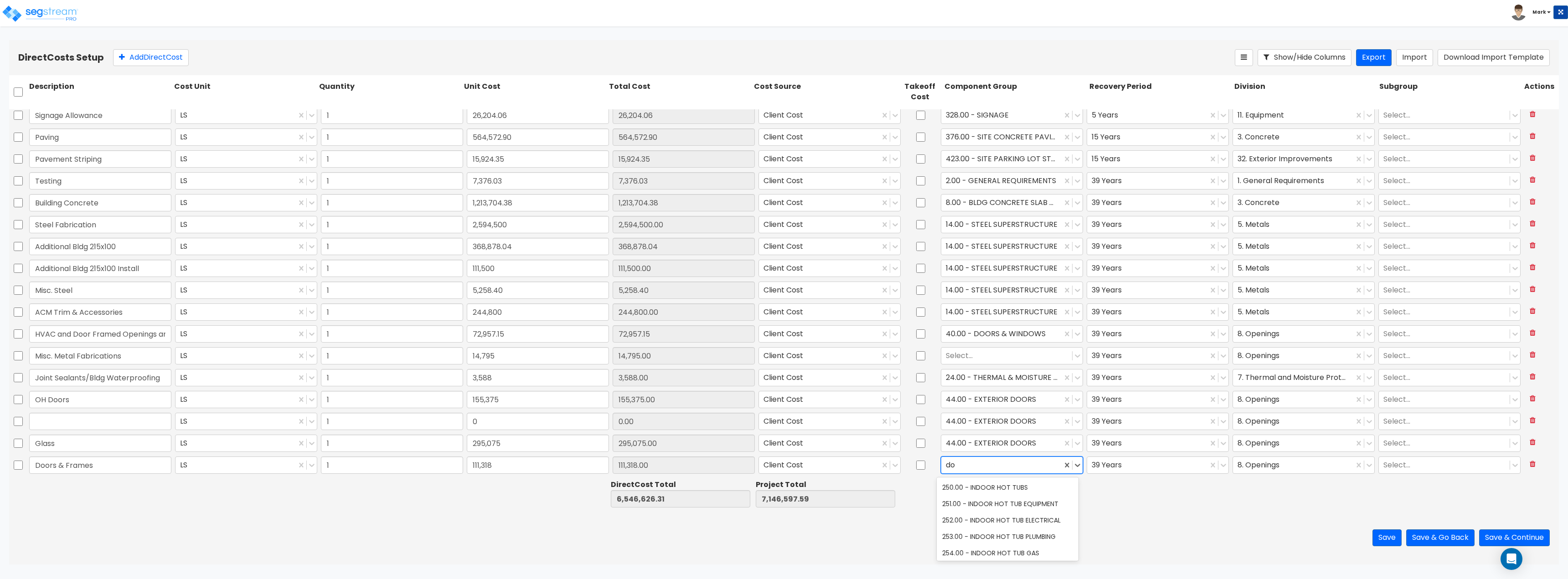
scroll to position [0, 0]
type input "doors"
click at [1017, 488] on div "40.00 - DOORS & WINDOWS" at bounding box center [1007, 487] width 142 height 16
click at [522, 489] on div at bounding box center [534, 494] width 145 height 32
click at [995, 446] on div at bounding box center [1001, 443] width 111 height 12
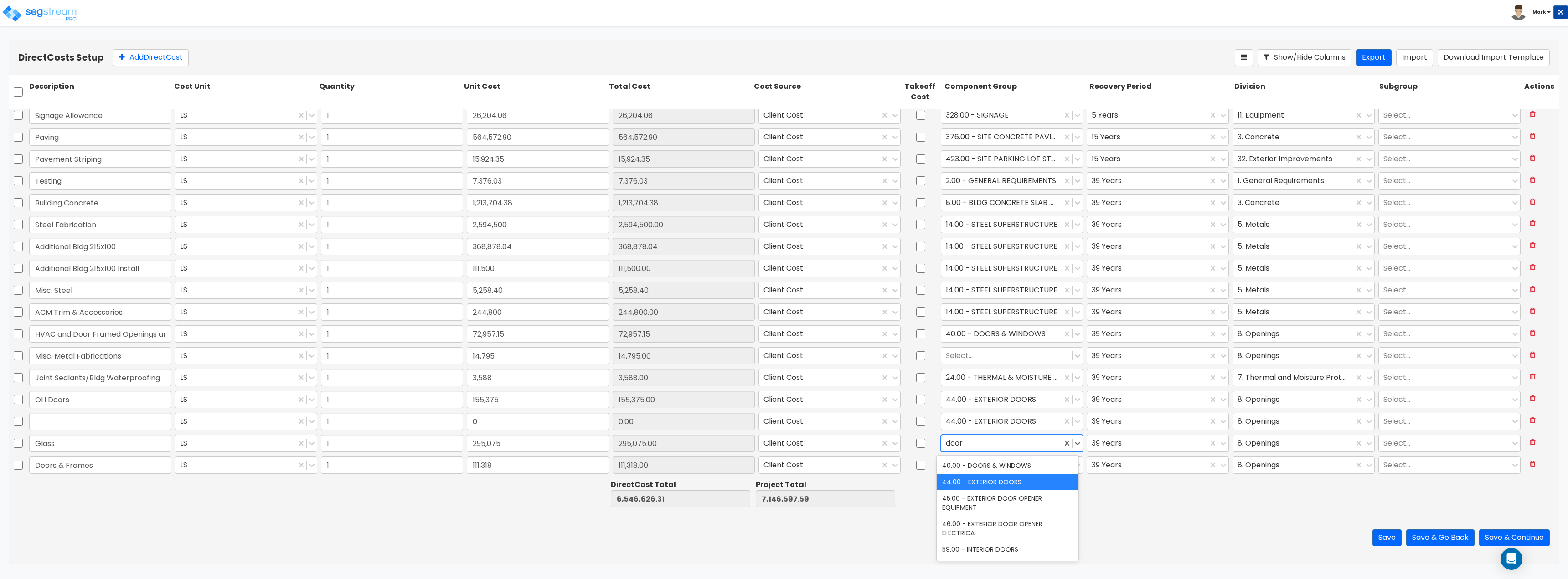
type input "doors"
click at [1001, 463] on div "40.00 - DOORS & WINDOWS" at bounding box center [1007, 465] width 142 height 16
click at [478, 546] on div "Save Save & Go Back Save & Continue" at bounding box center [784, 538] width 1550 height 54
click at [172, 66] on div "Direct Costs Setup Add Direct Cost Show/Hide Columns Export Import Download Imp…" at bounding box center [784, 58] width 1550 height 35
click at [169, 63] on button "Add Direct Cost" at bounding box center [151, 58] width 75 height 17
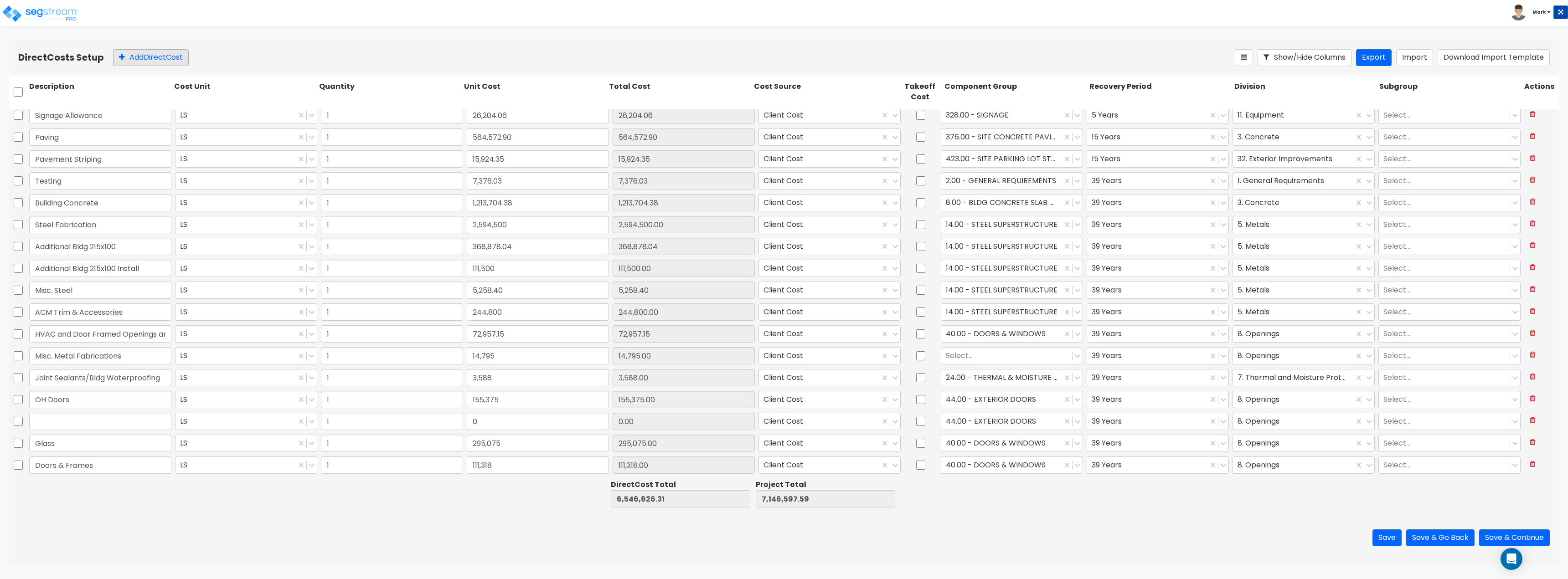
scroll to position [70, 0]
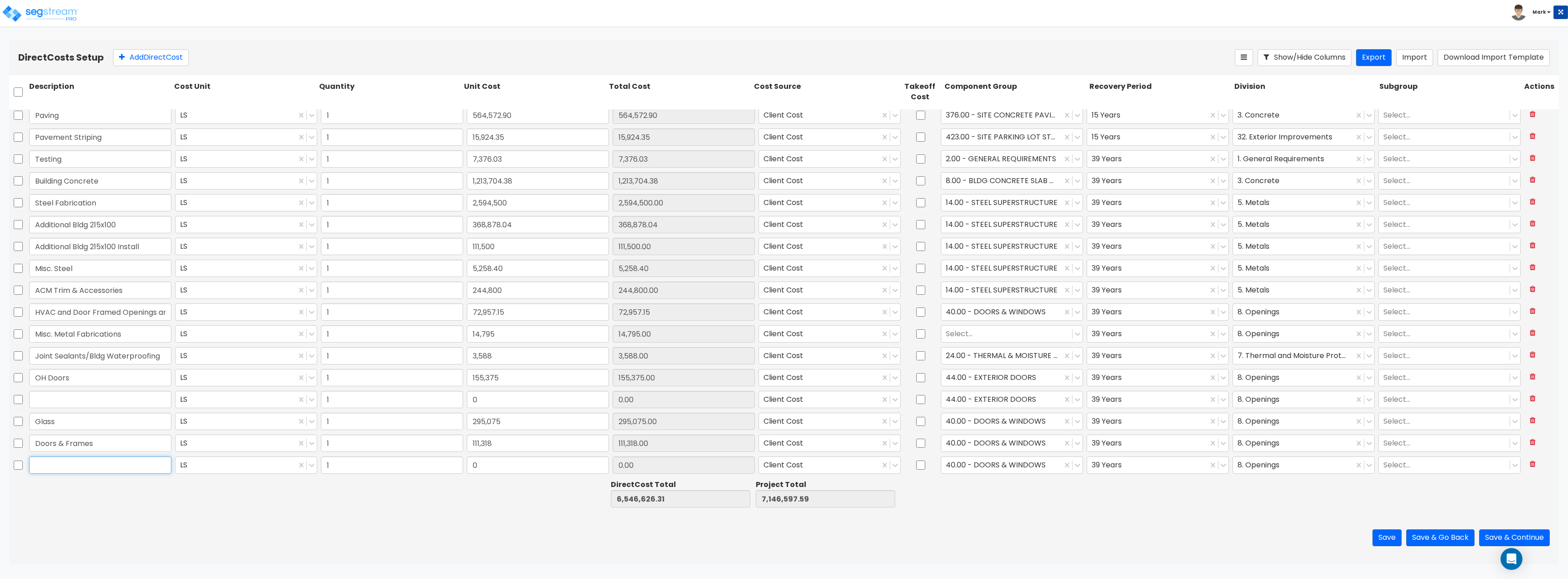
click at [82, 465] on input "text" at bounding box center [100, 465] width 142 height 17
paste input "Doors & Hardware Install"
type input "Doors & Hardware Install"
click at [251, 490] on div at bounding box center [245, 494] width 145 height 32
click at [527, 466] on input "0" at bounding box center [538, 465] width 142 height 17
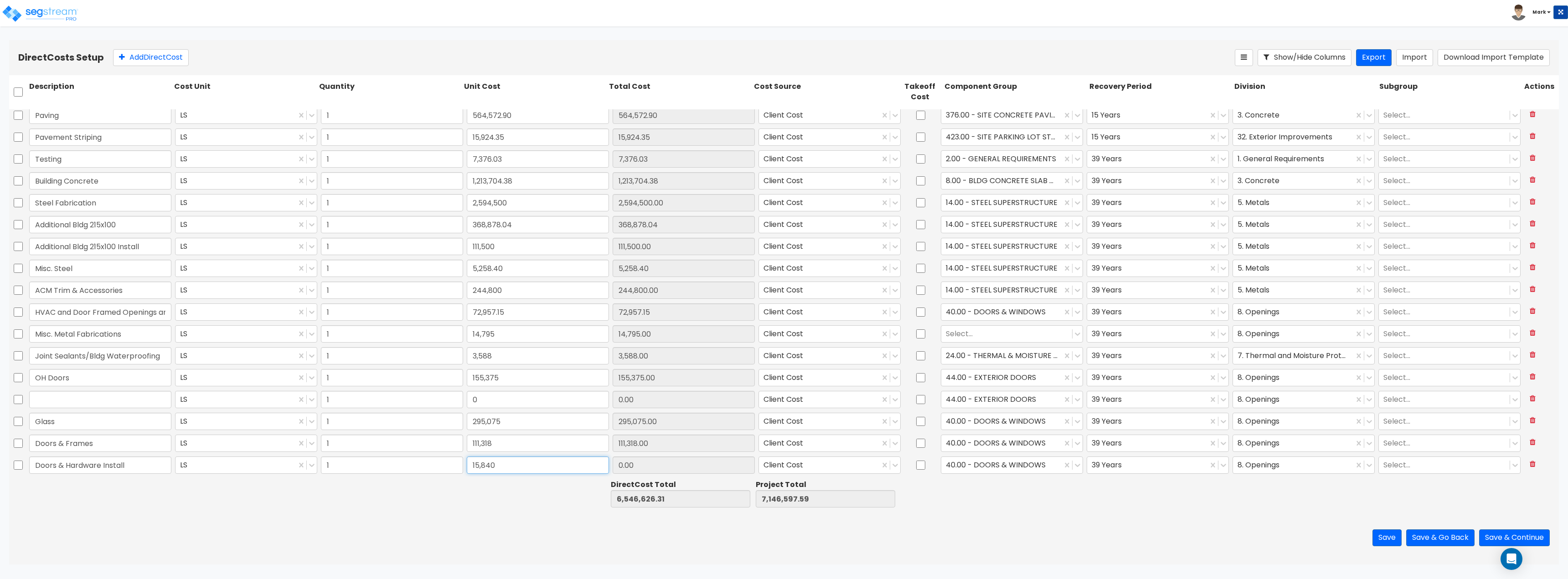
type input "15,840"
type input "6,562,466.31"
click at [547, 501] on div at bounding box center [534, 494] width 145 height 32
click at [177, 55] on button "Add Direct Cost" at bounding box center [151, 58] width 75 height 17
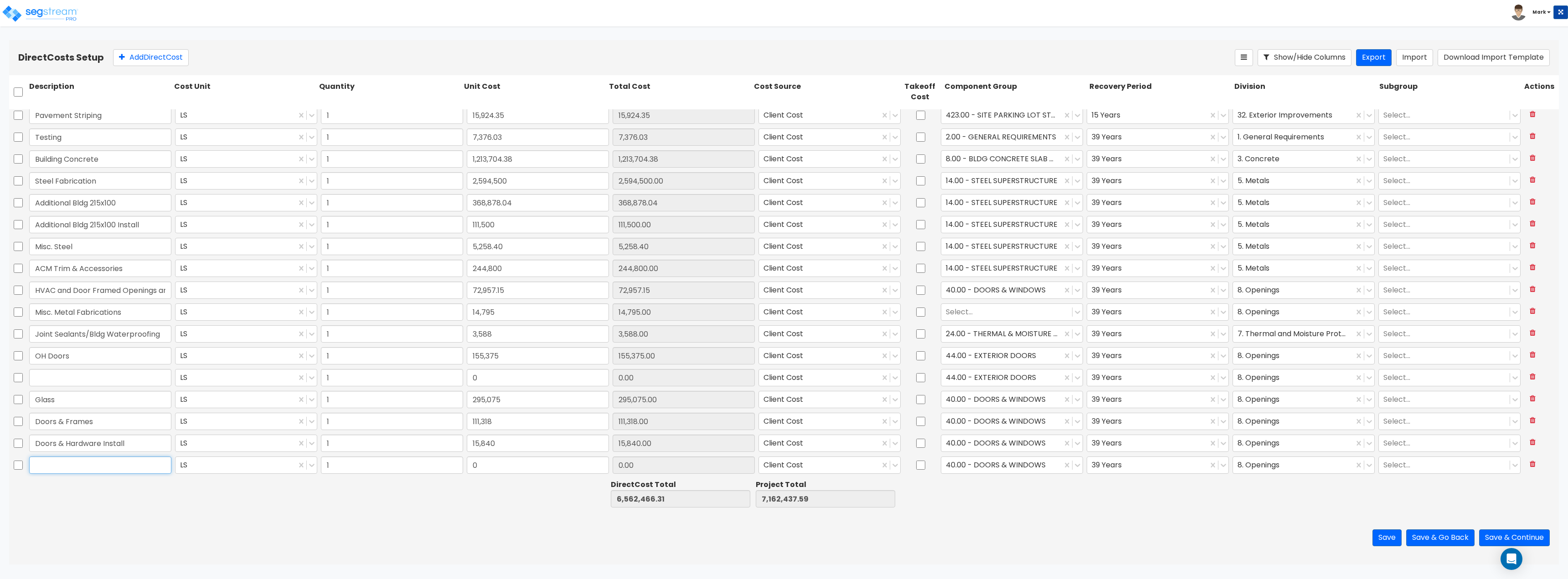
click at [133, 460] on input "text" at bounding box center [100, 465] width 142 height 17
paste input "Specialties, Partitions, Fire Extinguishers, Window Shades, [PERSON_NAME] Box"
click at [220, 502] on div at bounding box center [245, 494] width 145 height 32
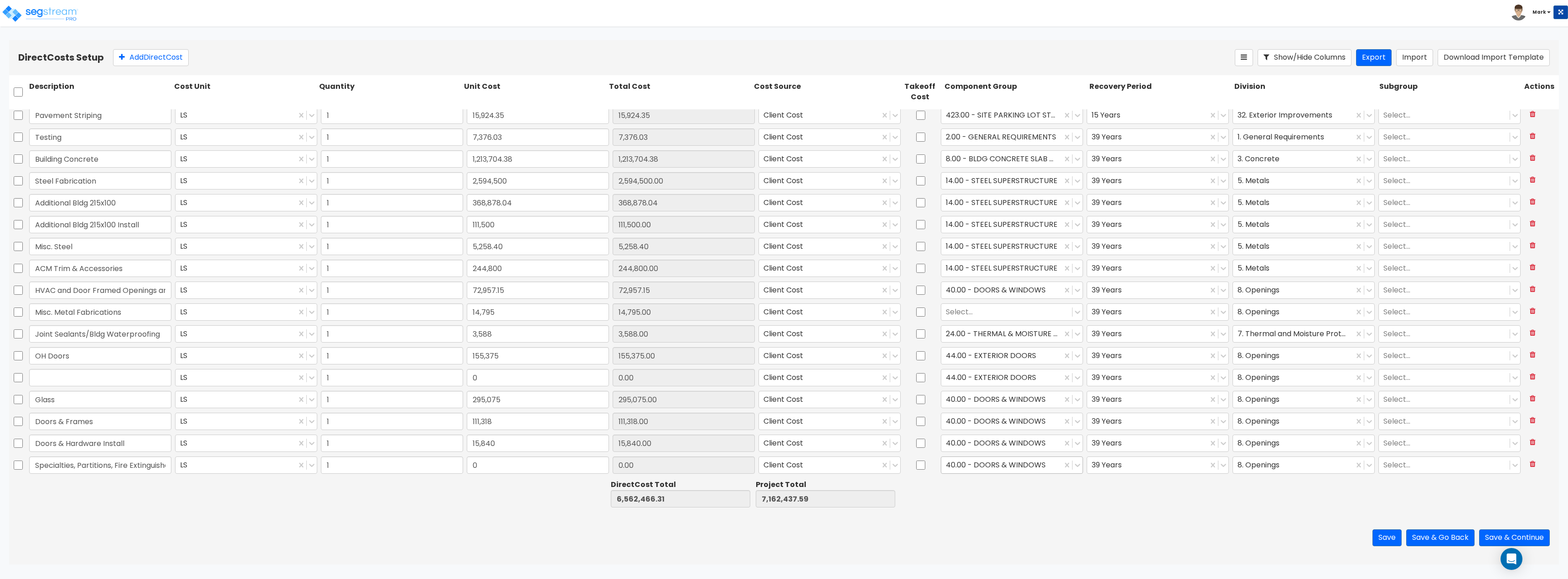
click at [980, 469] on div at bounding box center [1001, 465] width 111 height 12
click at [1002, 484] on div "137.00 - SPECIALTIES" at bounding box center [1007, 484] width 142 height 16
click at [1280, 462] on div at bounding box center [1293, 465] width 111 height 12
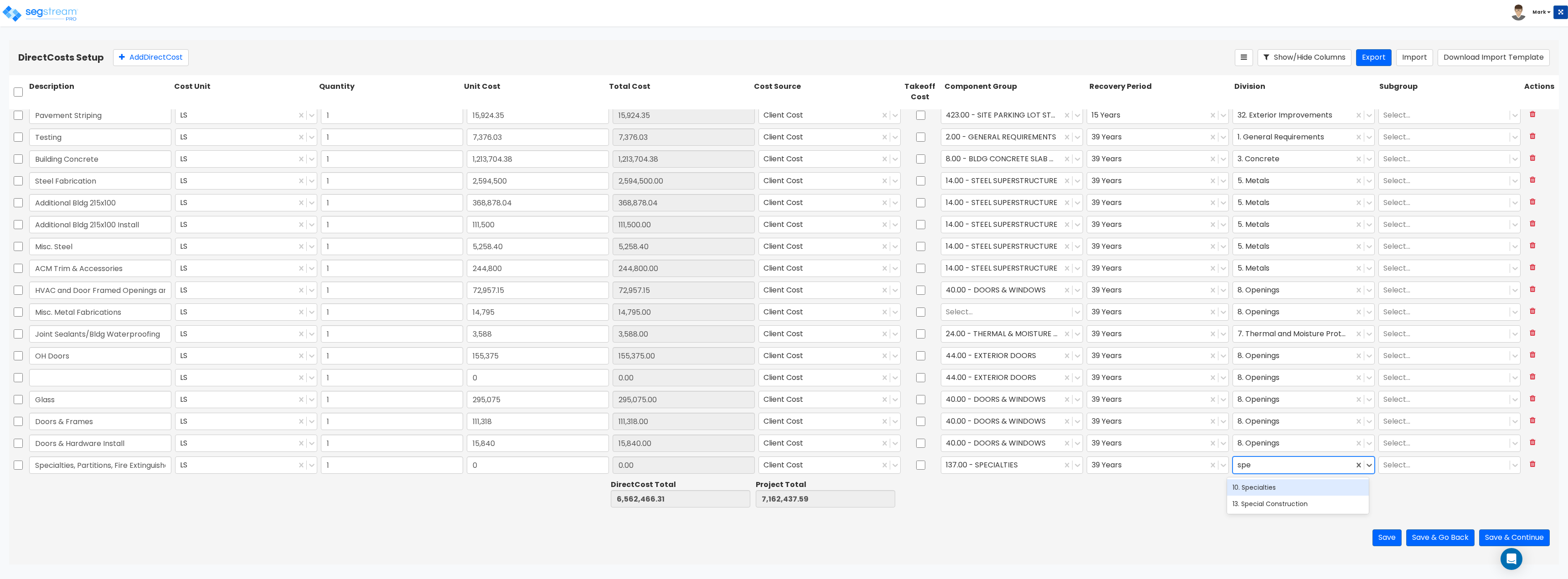
click at [1276, 485] on div "10. Specialties" at bounding box center [1298, 487] width 142 height 16
click at [1123, 467] on div at bounding box center [1147, 465] width 111 height 12
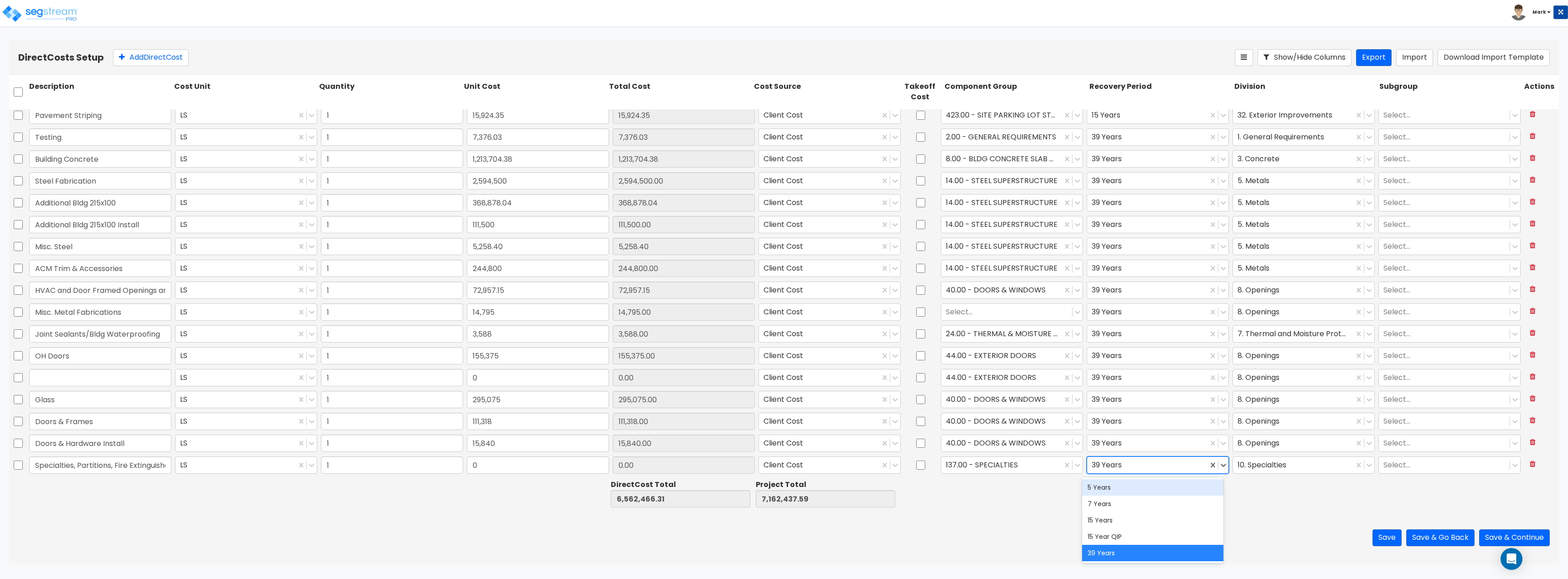
click at [928, 527] on div "Save Save & Go Back Save & Continue" at bounding box center [784, 538] width 1550 height 54
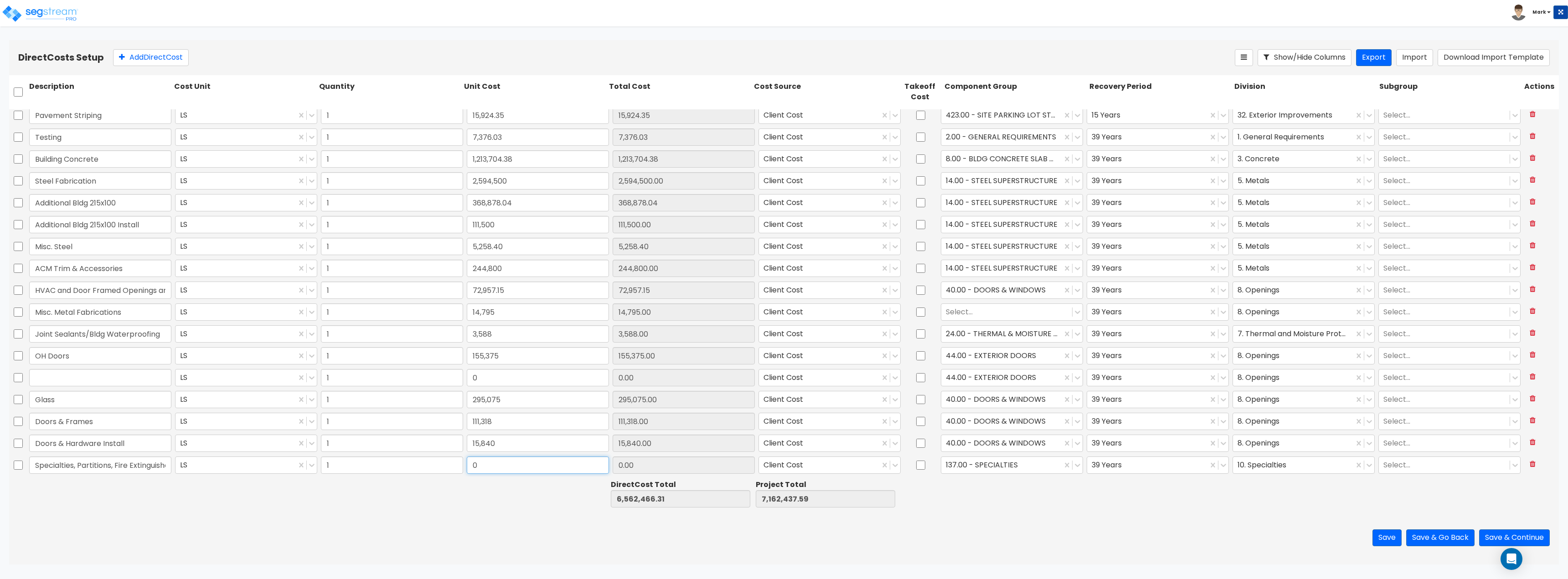
click at [495, 467] on input "0" at bounding box center [538, 465] width 142 height 17
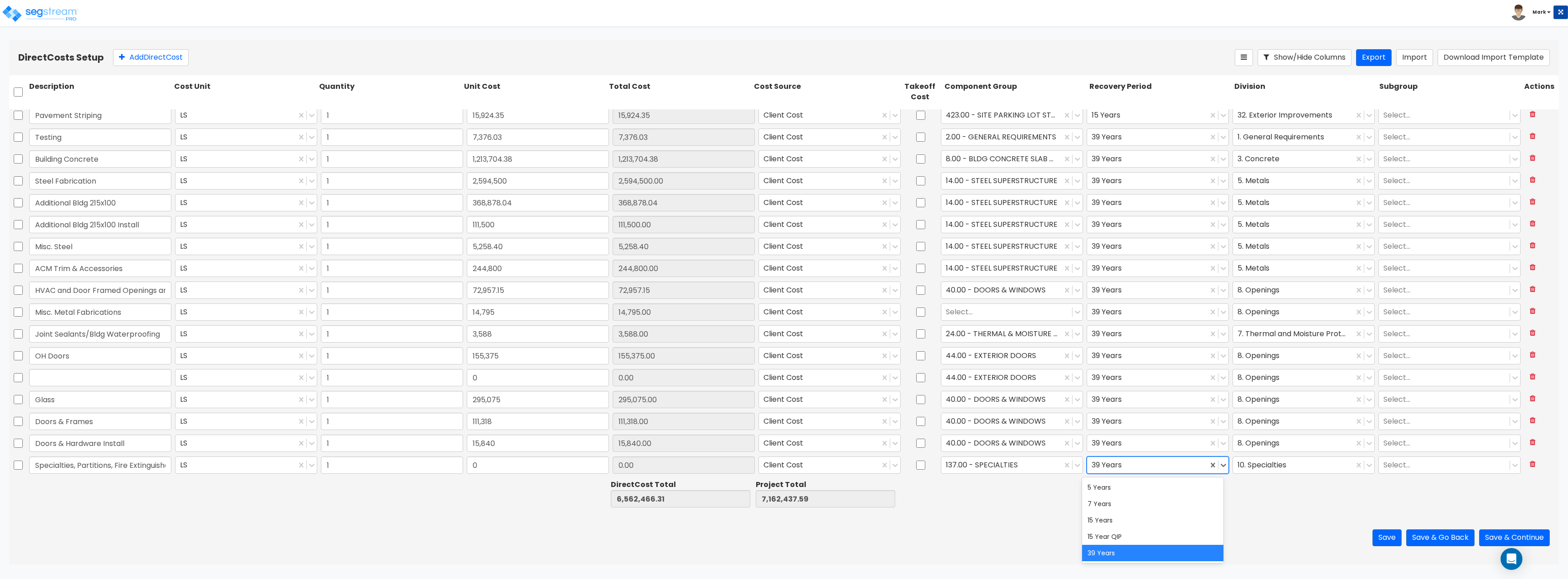
click at [1157, 470] on div at bounding box center [1147, 465] width 111 height 12
click at [1131, 492] on div "5 Years" at bounding box center [1153, 487] width 142 height 16
click at [1121, 496] on div at bounding box center [1160, 494] width 145 height 32
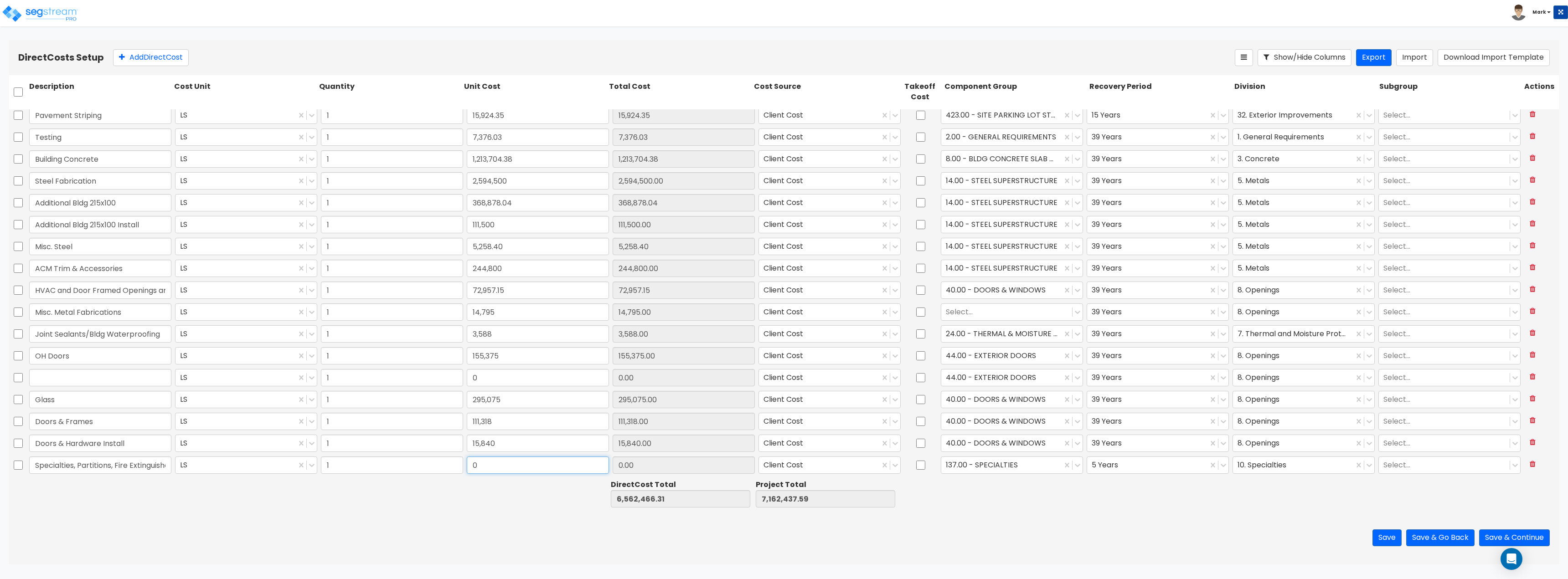
click at [582, 469] on input "0" at bounding box center [538, 465] width 142 height 17
click at [578, 511] on div "Direct Cost Total 6,640,986.34 Project Total 7,240,957.62" at bounding box center [784, 494] width 1550 height 35
click at [139, 59] on button "Add Direct Cost" at bounding box center [151, 58] width 75 height 17
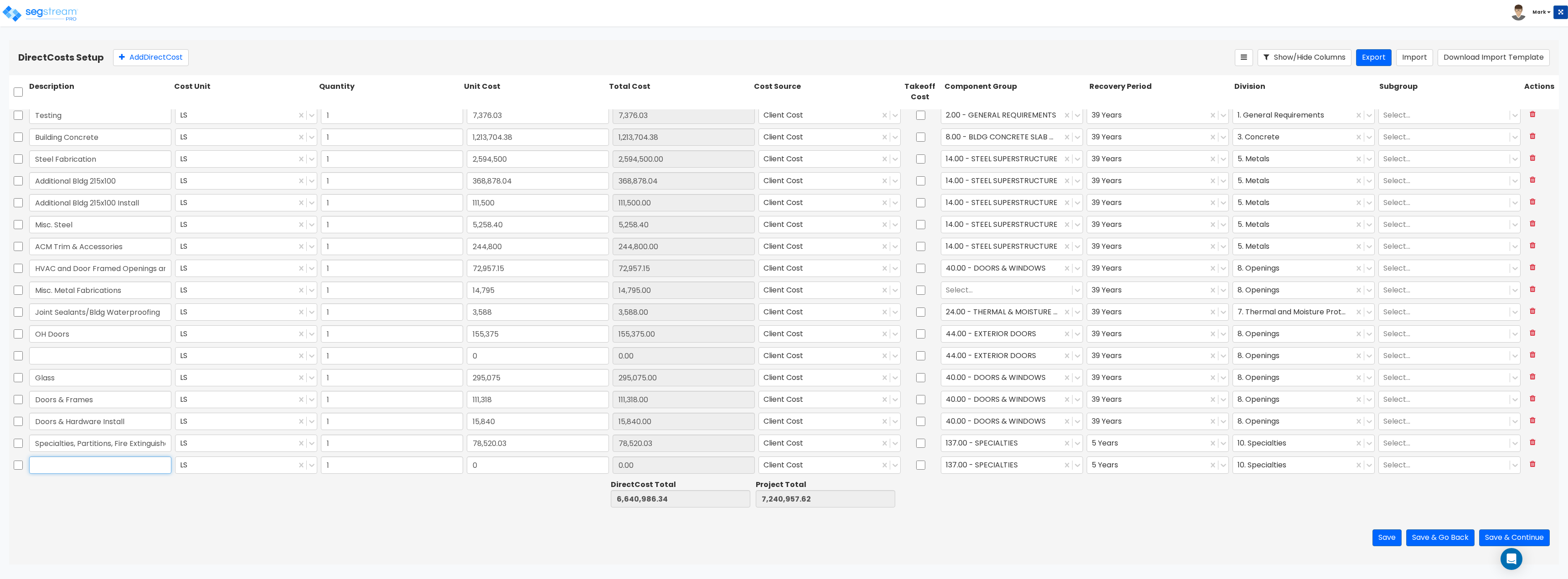
click at [128, 469] on input "text" at bounding box center [100, 465] width 142 height 17
paste input "Casework - Cabinets & Tops"
click at [268, 500] on div at bounding box center [245, 494] width 145 height 32
click at [477, 476] on div "Casework - Cabinets & Tops LS 1 0 0.00 Client Cost 137.00 - SPECIALTIES 5 Years…" at bounding box center [784, 465] width 1550 height 22
click at [485, 464] on input "0" at bounding box center [538, 465] width 142 height 17
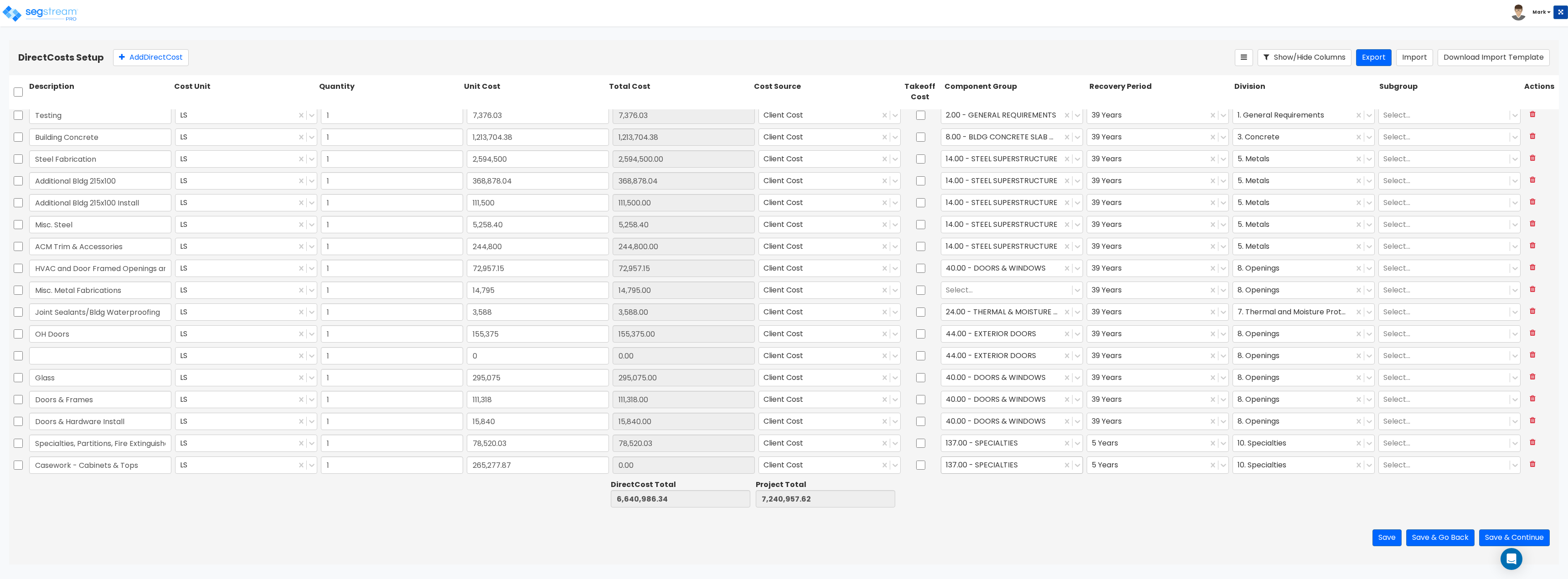
click at [1024, 471] on div at bounding box center [1001, 465] width 111 height 12
click at [1003, 507] on div "84.00 - OFFICE CABINETRY/COUNTERS" at bounding box center [1007, 500] width 142 height 16
click at [1080, 490] on div at bounding box center [1015, 494] width 145 height 32
click at [1317, 470] on div at bounding box center [1293, 465] width 111 height 12
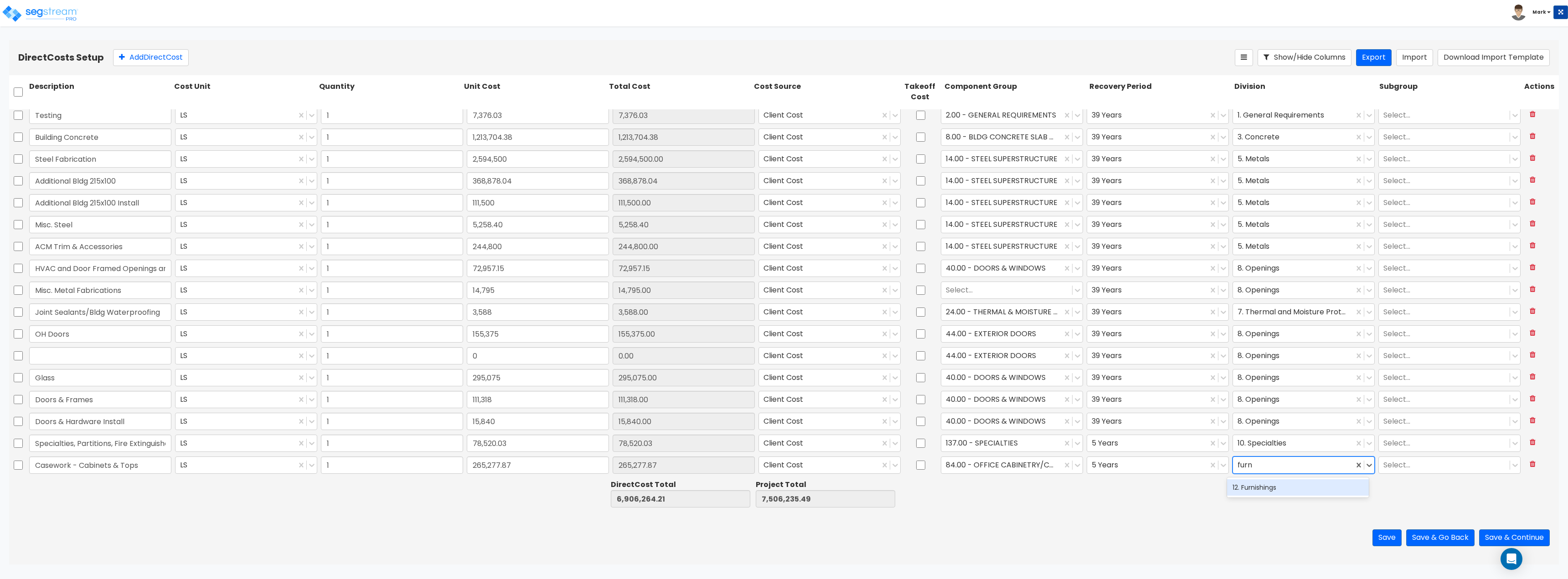
click at [1294, 490] on div "12. Furnishings" at bounding box center [1298, 487] width 142 height 16
click at [1177, 501] on div at bounding box center [1160, 494] width 145 height 32
click at [1389, 462] on div at bounding box center [1444, 465] width 122 height 12
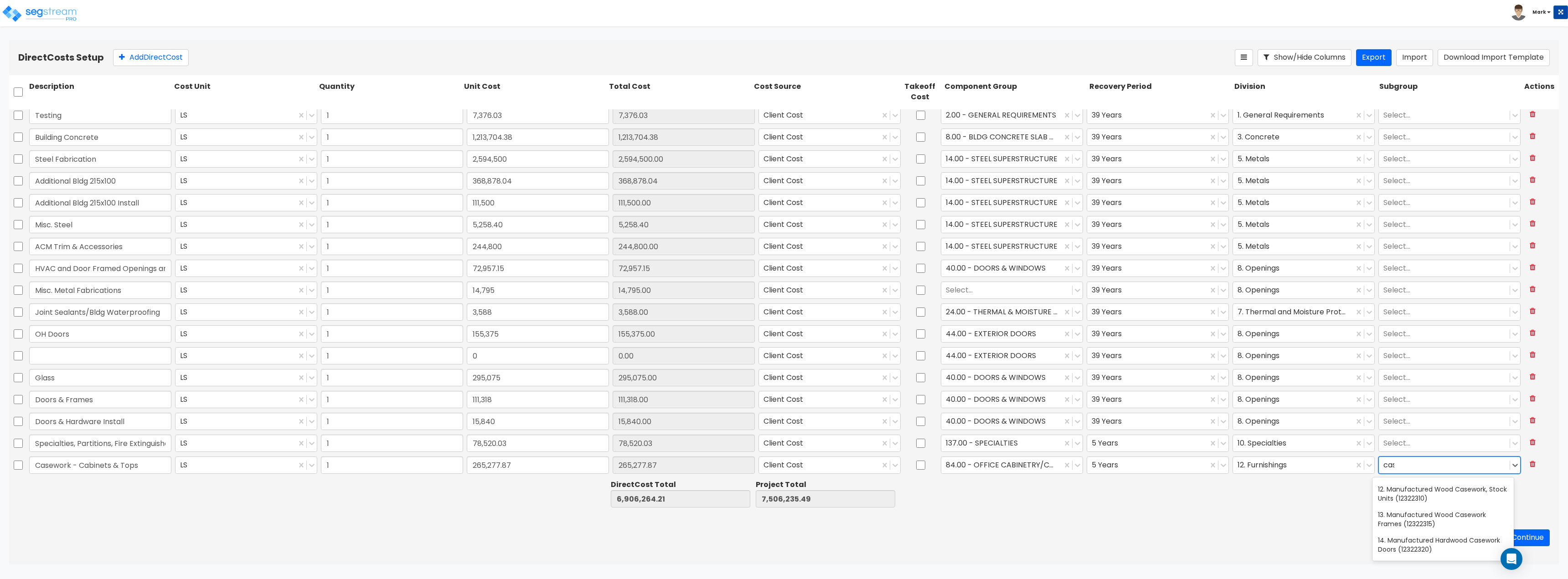
scroll to position [0, 0]
click at [1171, 523] on div "Save Save & Go Back Save & Continue" at bounding box center [784, 538] width 1550 height 54
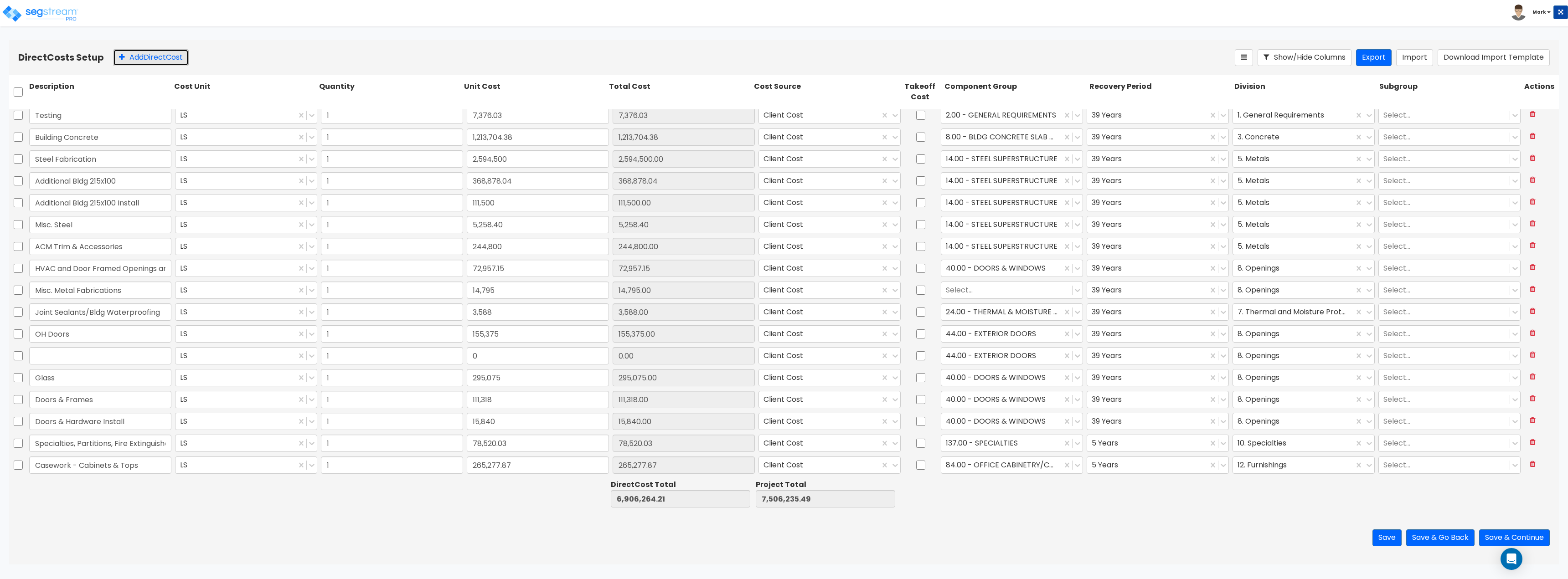
drag, startPoint x: 159, startPoint y: 61, endPoint x: 163, endPoint y: 64, distance: 5.0
click at [159, 61] on button "Add Direct Cost" at bounding box center [151, 58] width 75 height 17
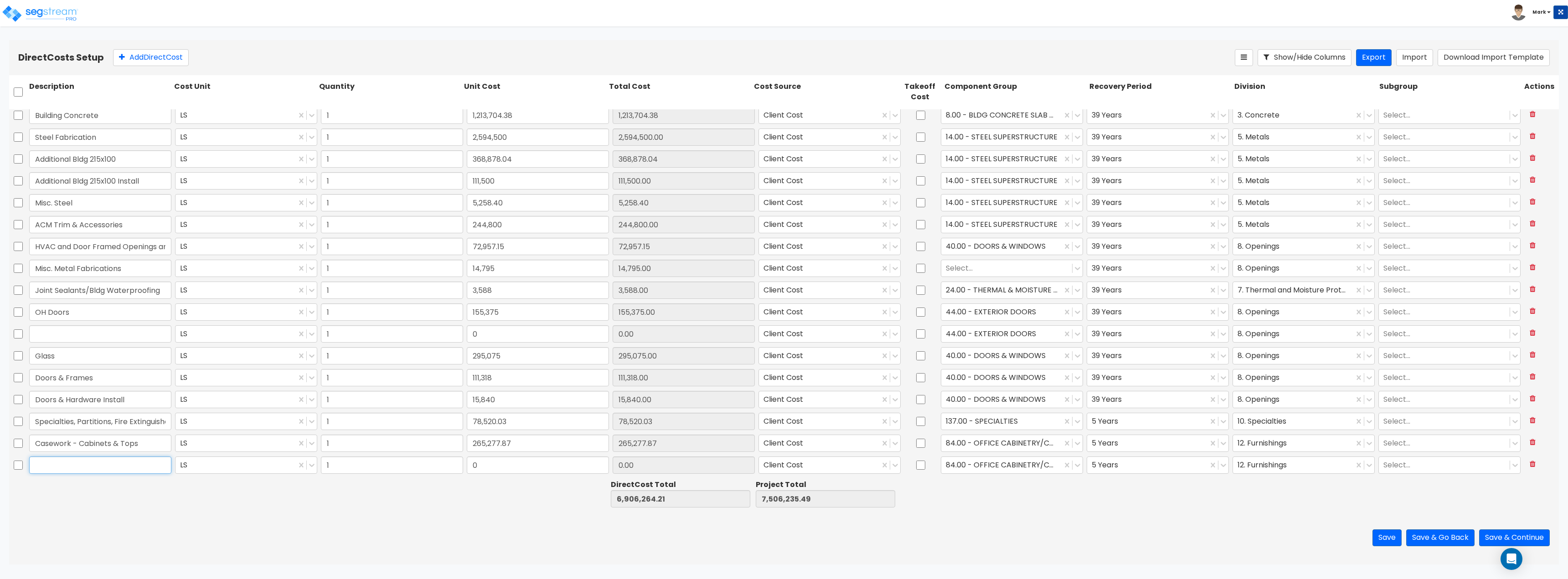
click at [76, 468] on input "text" at bounding box center [100, 465] width 142 height 17
paste input "Drywall & Framing Material"
click at [367, 487] on div at bounding box center [390, 494] width 145 height 32
click at [542, 462] on input "0" at bounding box center [538, 465] width 142 height 17
click at [1011, 471] on div at bounding box center [1001, 465] width 111 height 12
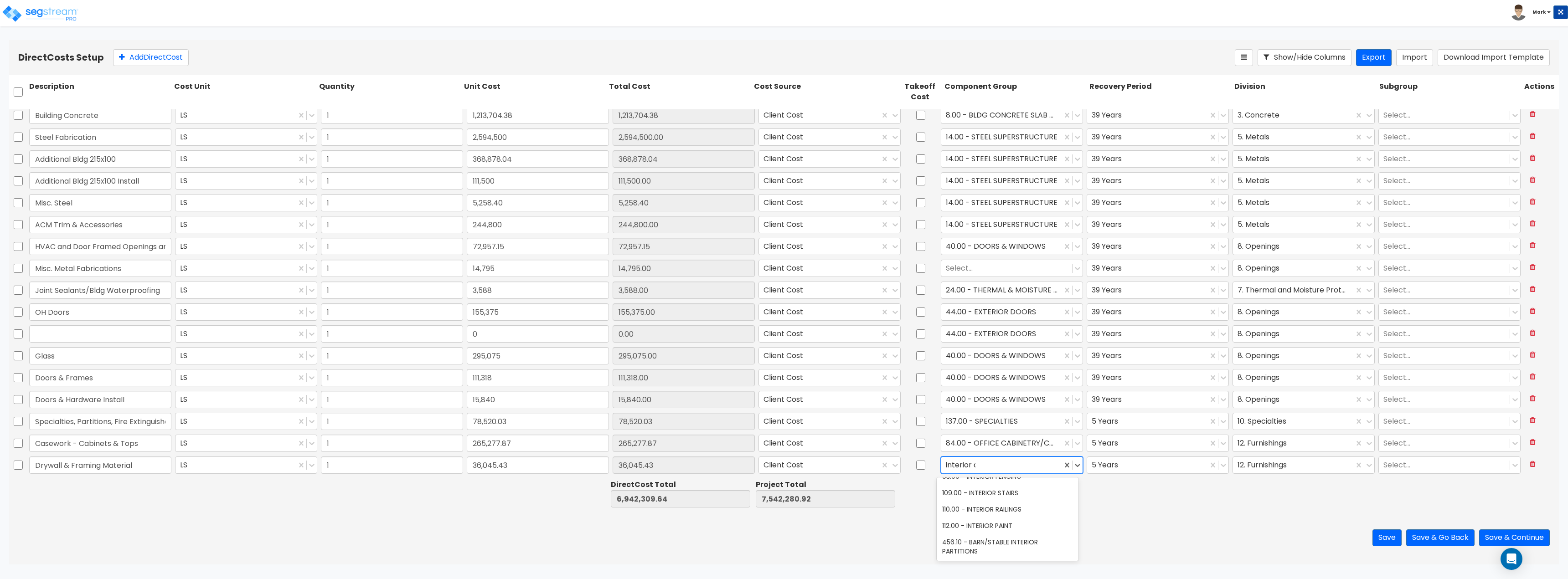
scroll to position [0, 0]
click at [1026, 490] on div "47.00 - INTERIOR DRYWALL PARTITIONS" at bounding box center [1007, 487] width 142 height 16
click at [1146, 471] on div "5 Years" at bounding box center [1147, 465] width 121 height 16
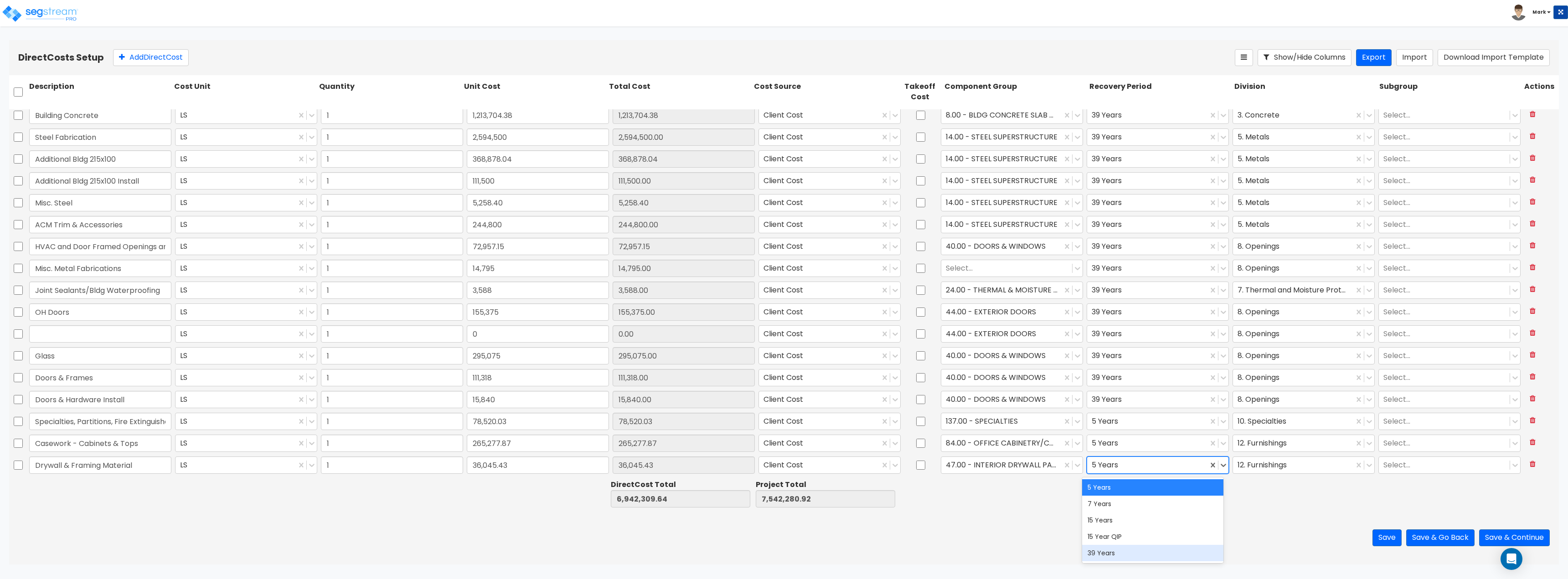
click at [1143, 550] on div "39 Years" at bounding box center [1153, 553] width 142 height 16
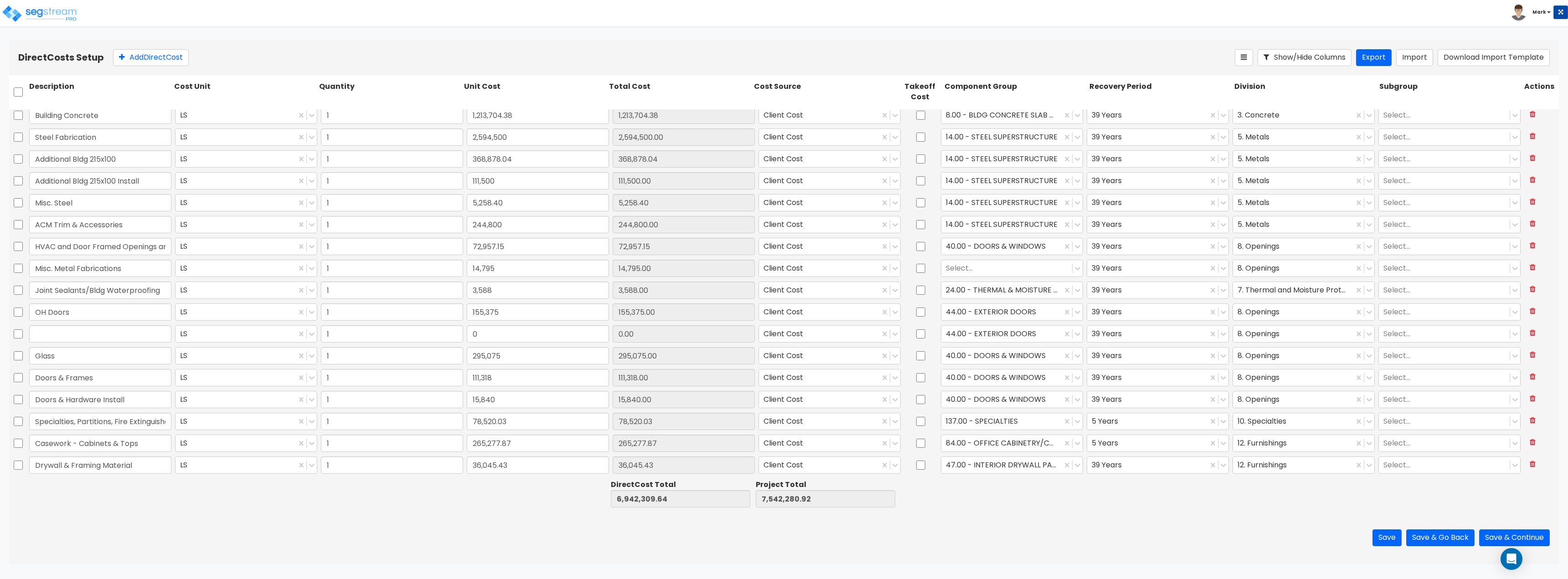
click at [993, 490] on div at bounding box center [1015, 494] width 145 height 32
click at [1286, 462] on div at bounding box center [1293, 465] width 111 height 12
click at [1264, 487] on div "9. Finishes" at bounding box center [1298, 487] width 142 height 16
click at [1115, 504] on div at bounding box center [1160, 494] width 145 height 32
click at [119, 56] on icon at bounding box center [122, 57] width 6 height 7
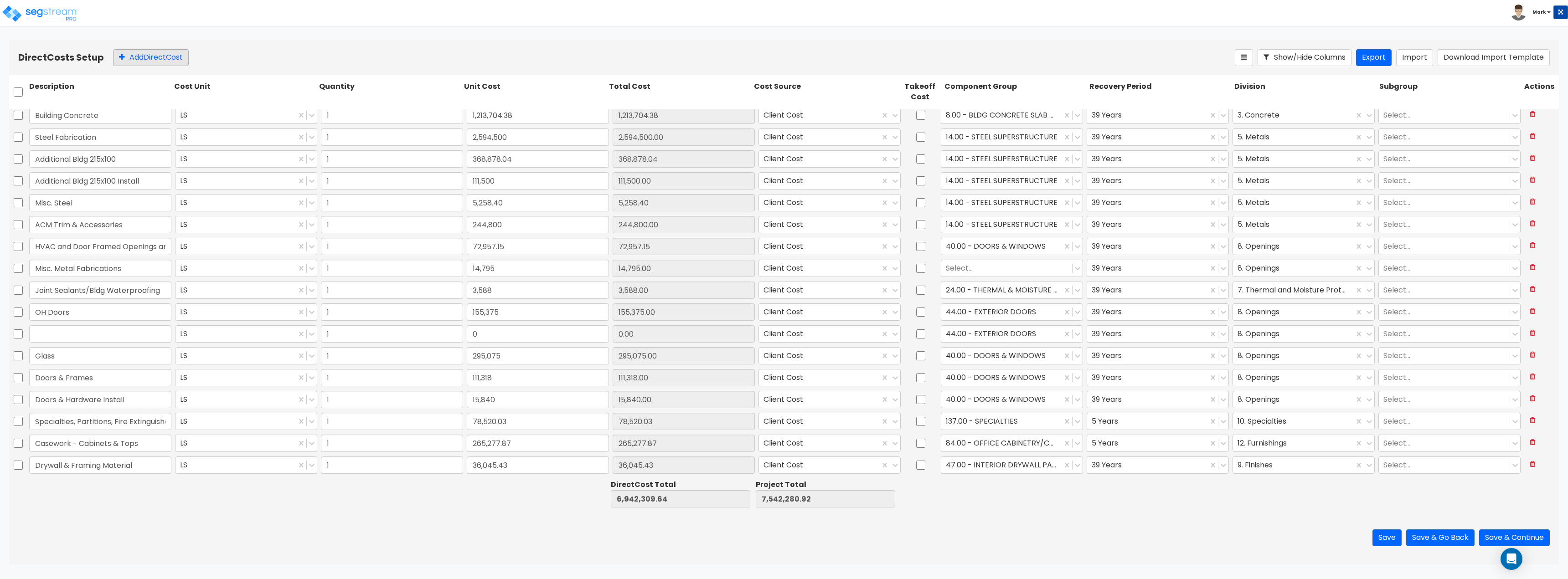
scroll to position [158, 0]
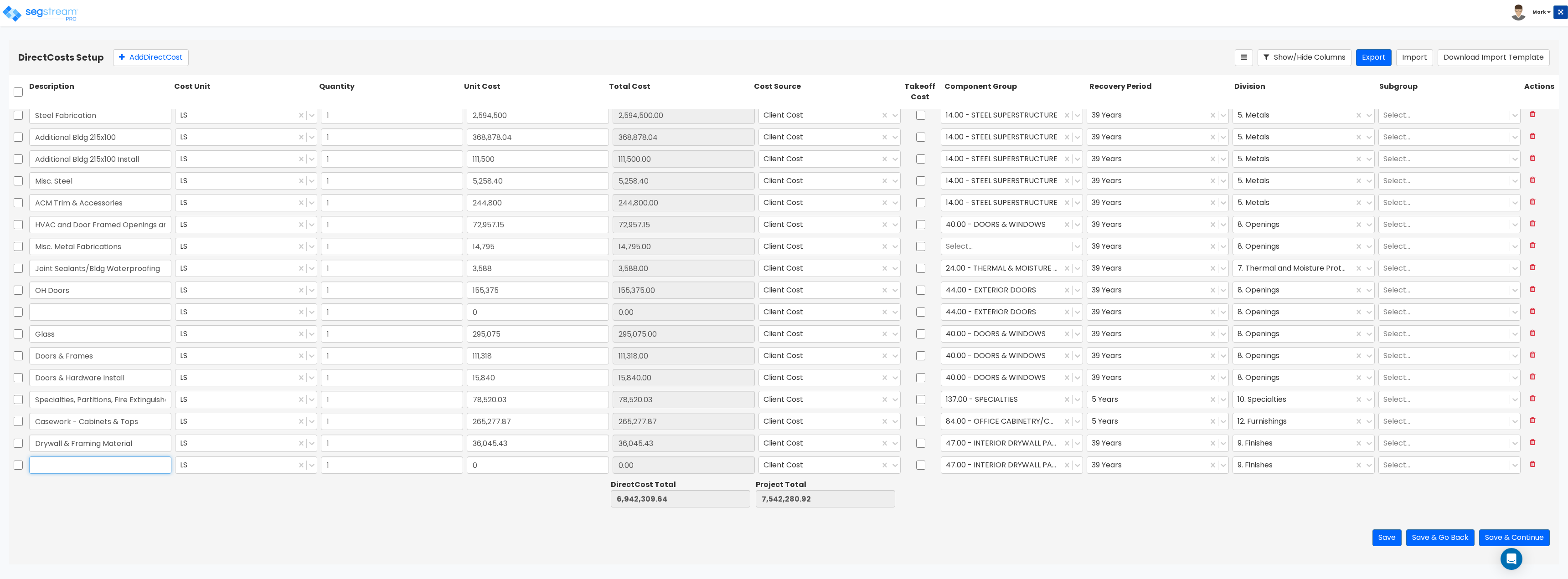
click at [133, 467] on input "text" at bounding box center [100, 465] width 142 height 17
paste input "Drywall & Framing"
click at [513, 471] on input "0" at bounding box center [538, 465] width 142 height 17
click at [278, 508] on div at bounding box center [245, 494] width 145 height 32
click at [1093, 482] on div at bounding box center [1160, 494] width 145 height 32
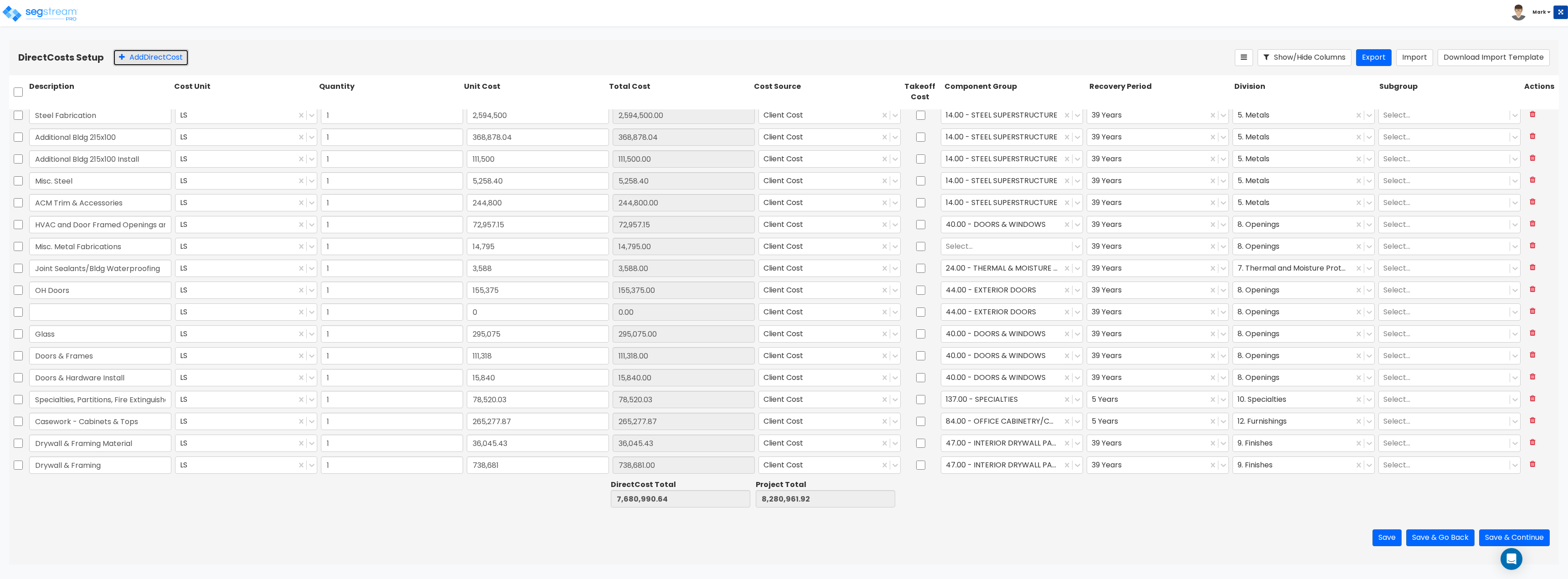
click at [158, 60] on button "Add Direct Cost" at bounding box center [151, 58] width 75 height 17
click at [71, 468] on input "text" at bounding box center [100, 465] width 142 height 17
paste input "Shop Offices/Restroom Framing"
click at [505, 467] on input "0" at bounding box center [538, 465] width 142 height 17
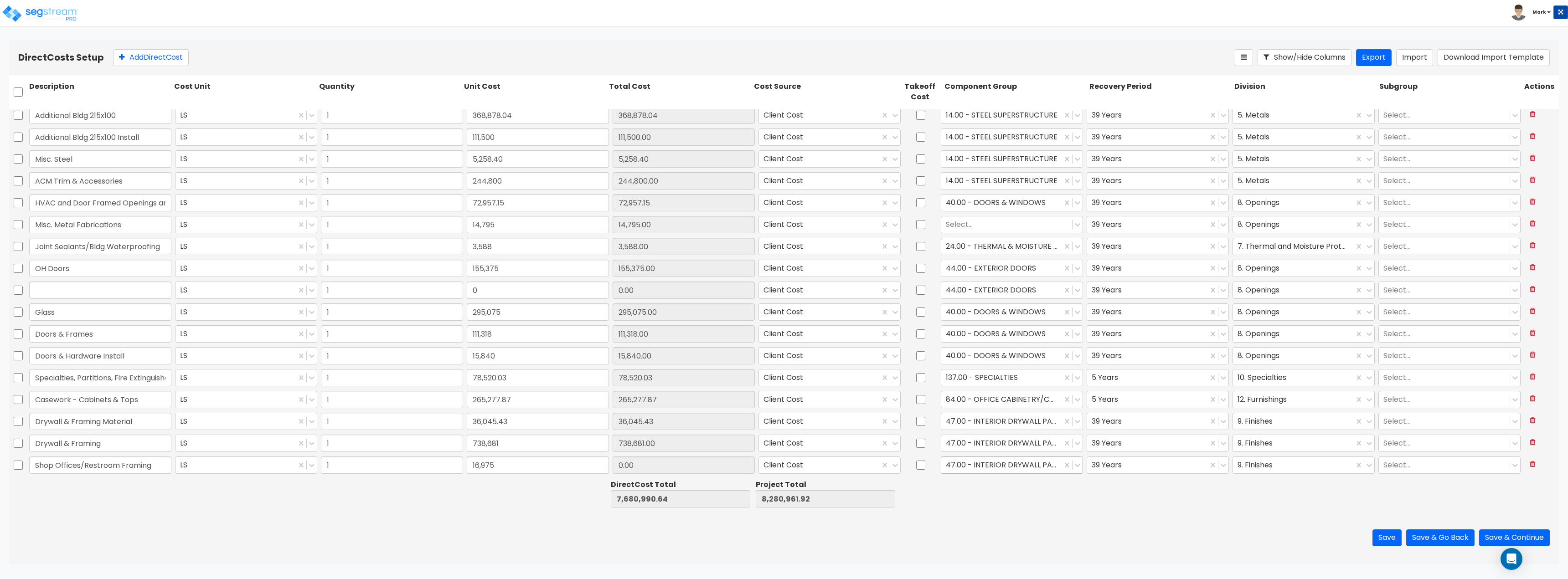
click at [992, 465] on div at bounding box center [1001, 465] width 111 height 12
click at [1004, 489] on div "14.00 - STEEL SUPERSTRUCTURE" at bounding box center [1007, 487] width 142 height 16
click at [1259, 462] on div at bounding box center [1293, 465] width 111 height 12
click at [1130, 513] on div "Save Save & Go Back Save & Continue" at bounding box center [784, 538] width 1550 height 54
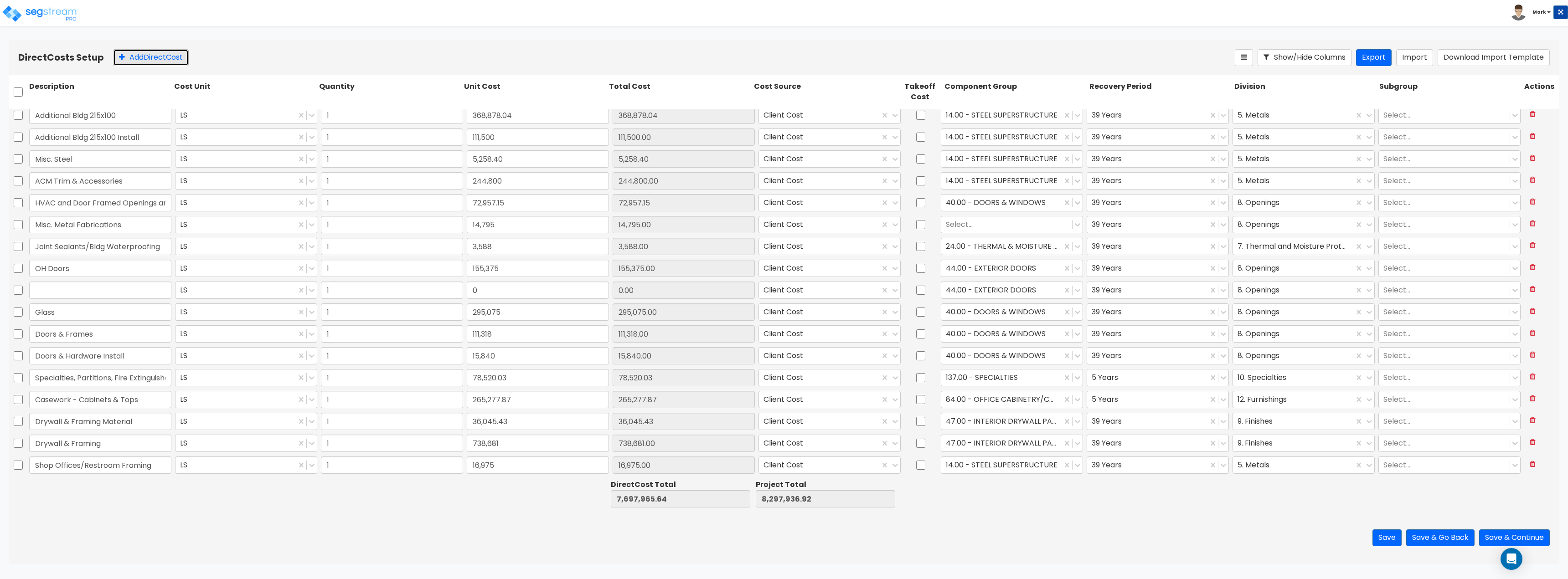
click at [151, 55] on button "Add Direct Cost" at bounding box center [151, 58] width 75 height 17
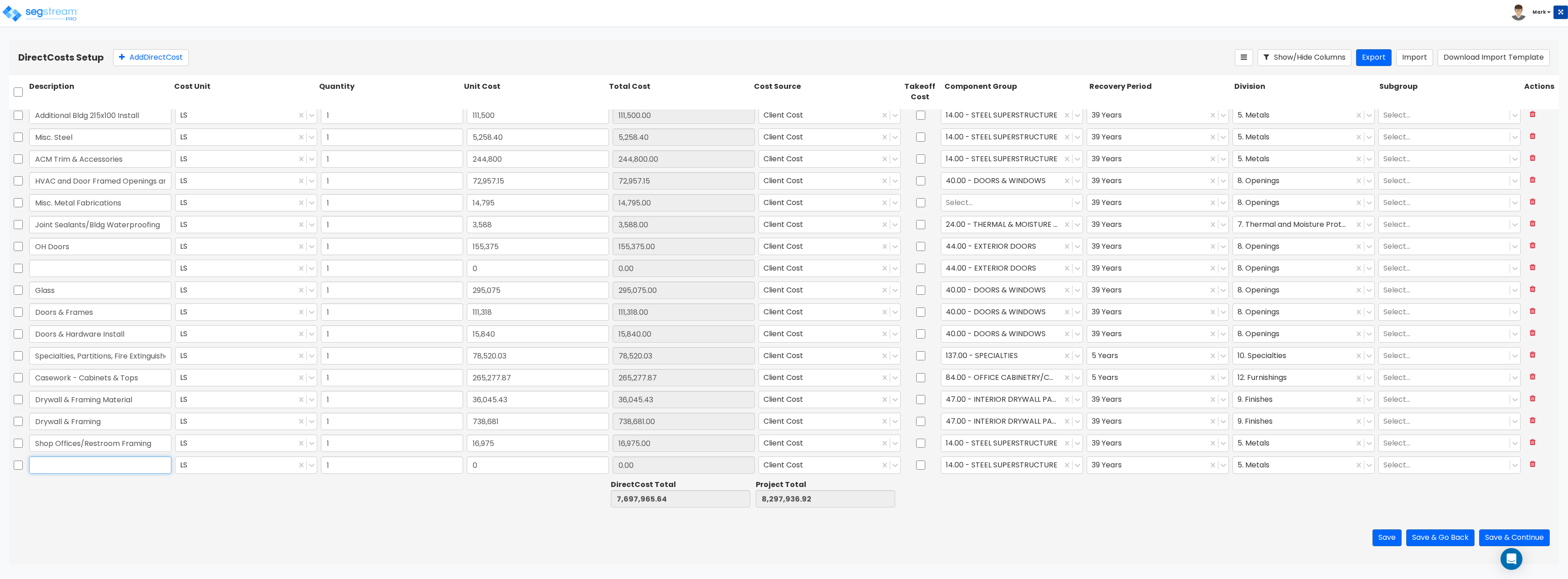
click at [99, 473] on input "text" at bounding box center [100, 465] width 142 height 17
paste input "Finish Flooring (carpet and wall tile)"
click at [197, 494] on div at bounding box center [245, 494] width 145 height 32
click at [535, 469] on input "0" at bounding box center [538, 465] width 142 height 17
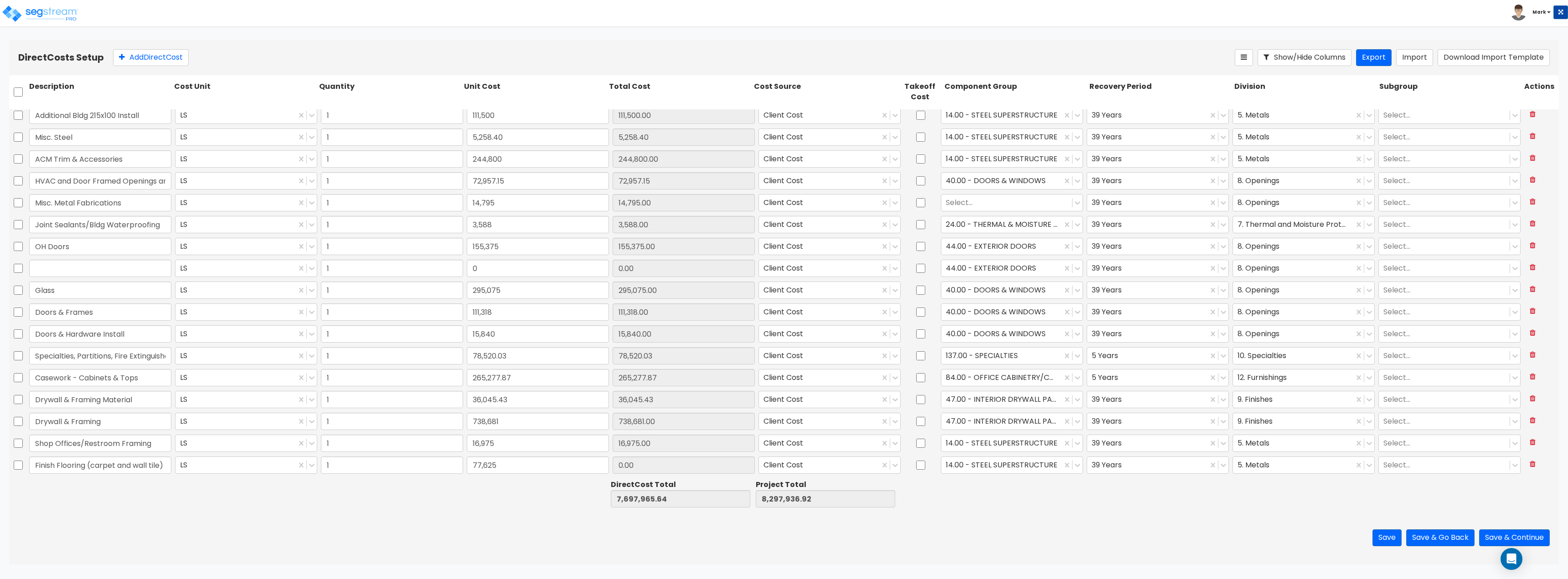
click at [544, 487] on div at bounding box center [534, 494] width 145 height 32
click at [982, 468] on div at bounding box center [1001, 465] width 111 height 12
click at [986, 498] on div "129.00 - CARPET" at bounding box center [1007, 504] width 142 height 16
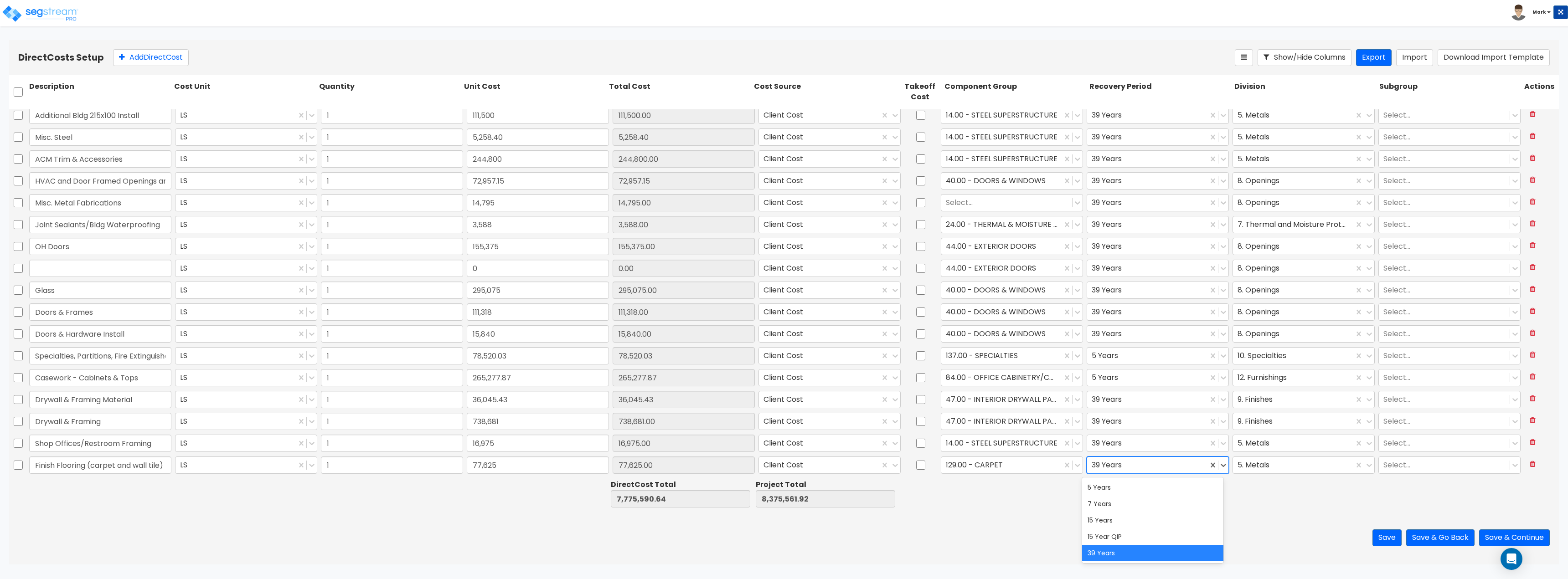
click at [1172, 470] on div at bounding box center [1147, 465] width 111 height 12
click at [1125, 491] on div "5 Years" at bounding box center [1153, 487] width 142 height 16
click at [1248, 466] on div at bounding box center [1293, 465] width 111 height 12
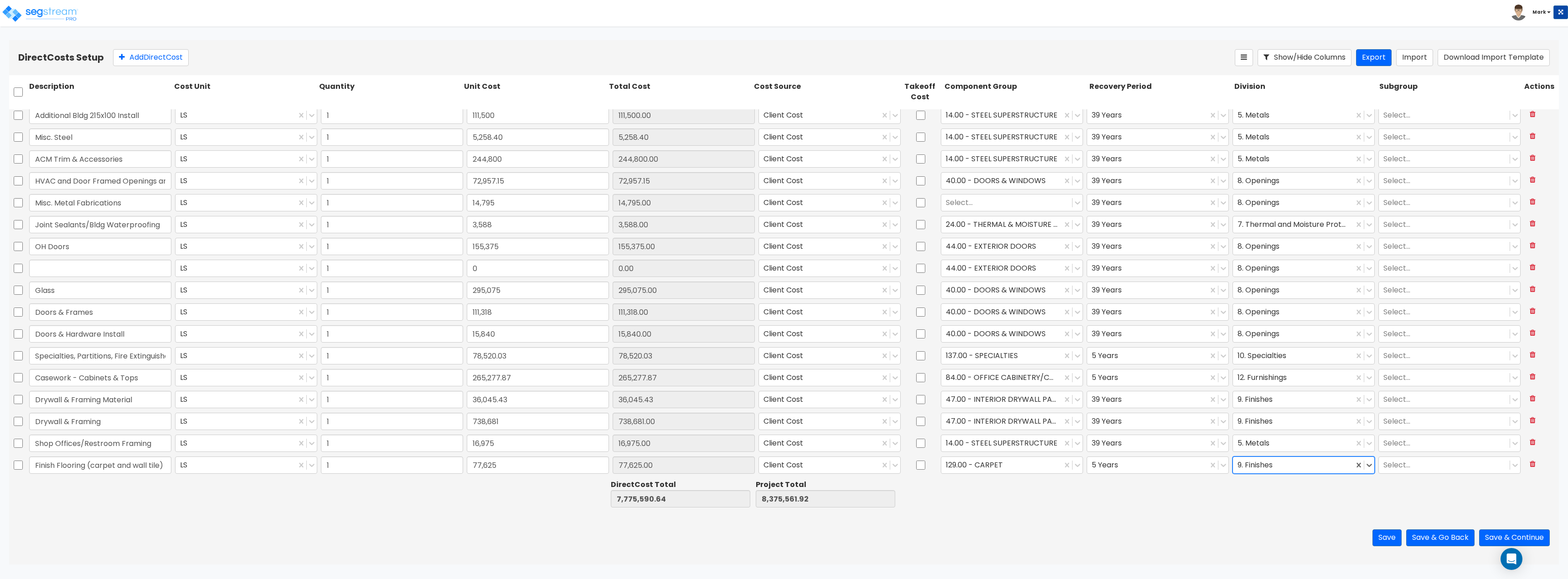
click at [1128, 506] on div at bounding box center [1160, 494] width 145 height 32
click at [157, 61] on button "Add Direct Cost" at bounding box center [151, 58] width 75 height 17
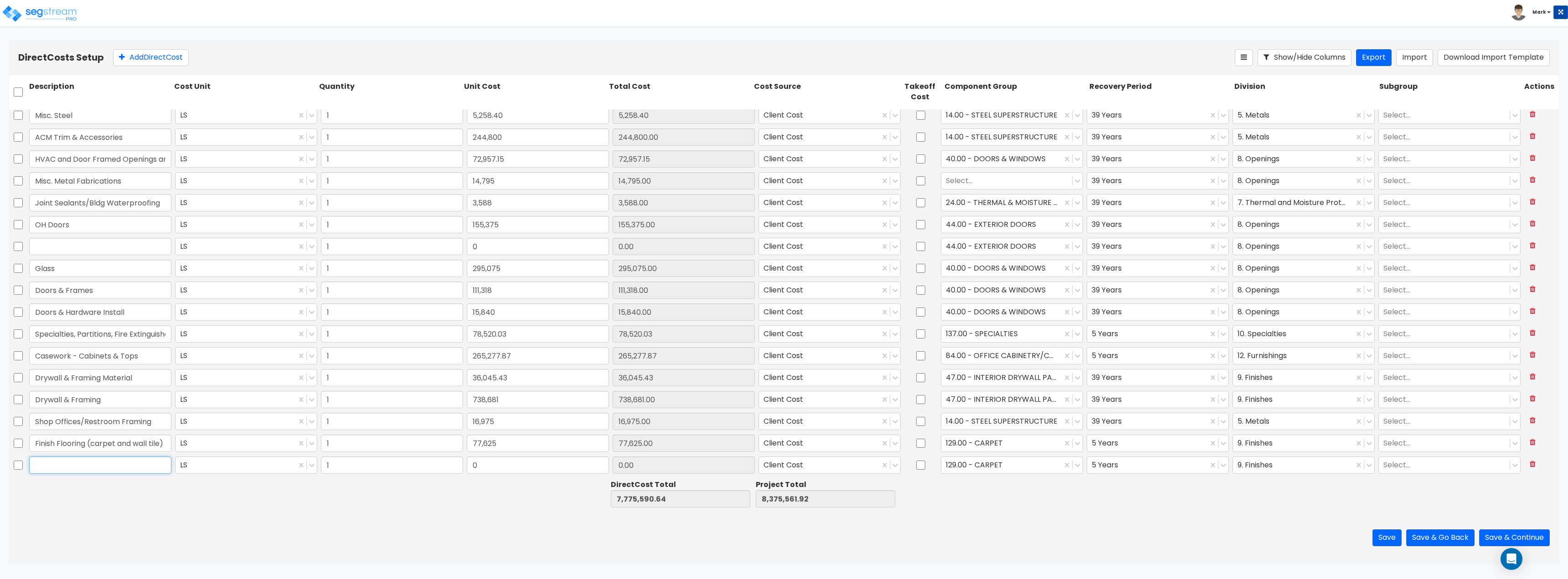
click at [54, 469] on input "text" at bounding box center [100, 465] width 142 height 17
paste input "Finish Flooring (Floor Polish & Joint Sealants)"
click at [238, 508] on div at bounding box center [245, 494] width 145 height 32
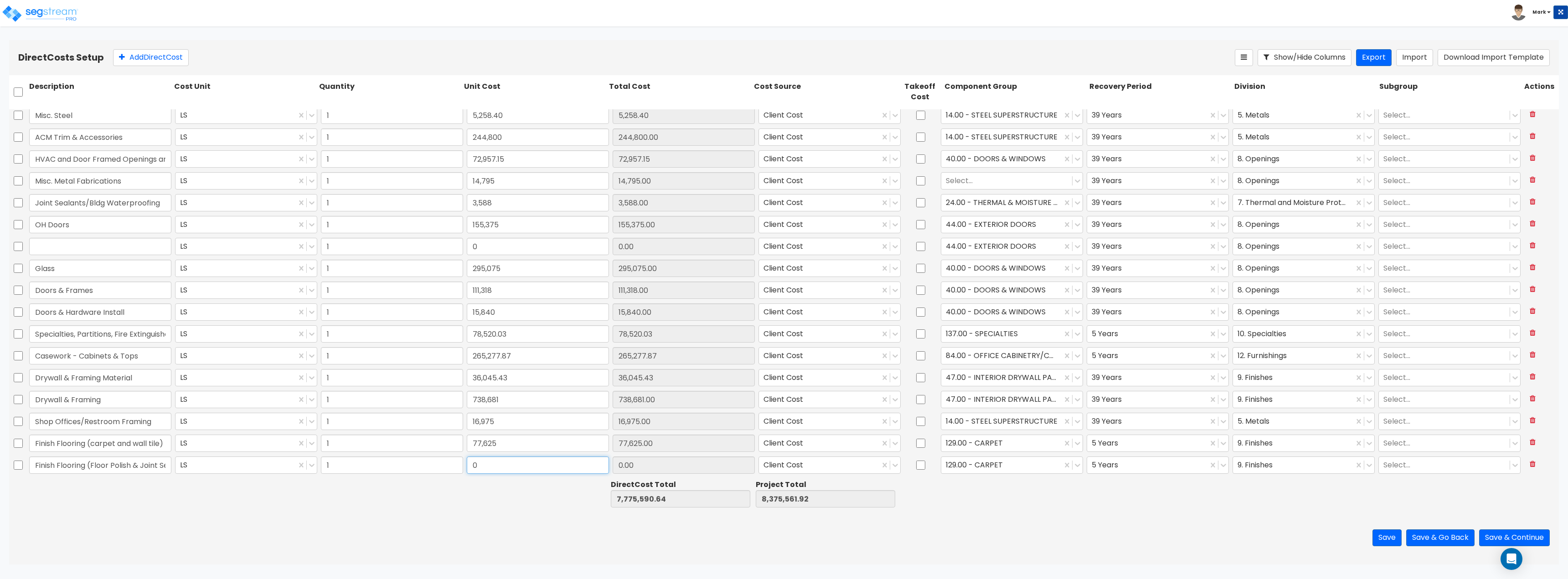
click at [559, 471] on input "0" at bounding box center [538, 465] width 142 height 17
click at [1012, 465] on div at bounding box center [1001, 465] width 111 height 12
click at [1117, 463] on div at bounding box center [1147, 465] width 111 height 12
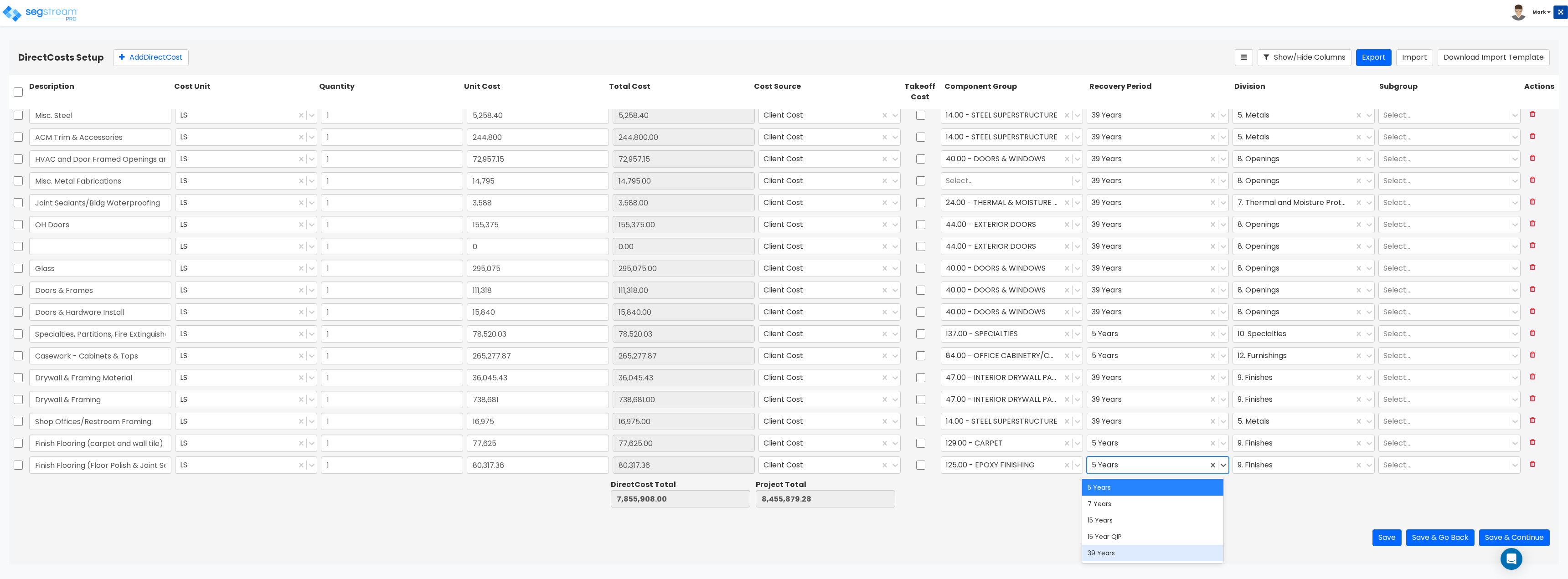
click at [1118, 547] on div "39 Years" at bounding box center [1153, 553] width 142 height 16
click at [1063, 523] on div "Save Save & Go Back Save & Continue" at bounding box center [784, 538] width 1550 height 54
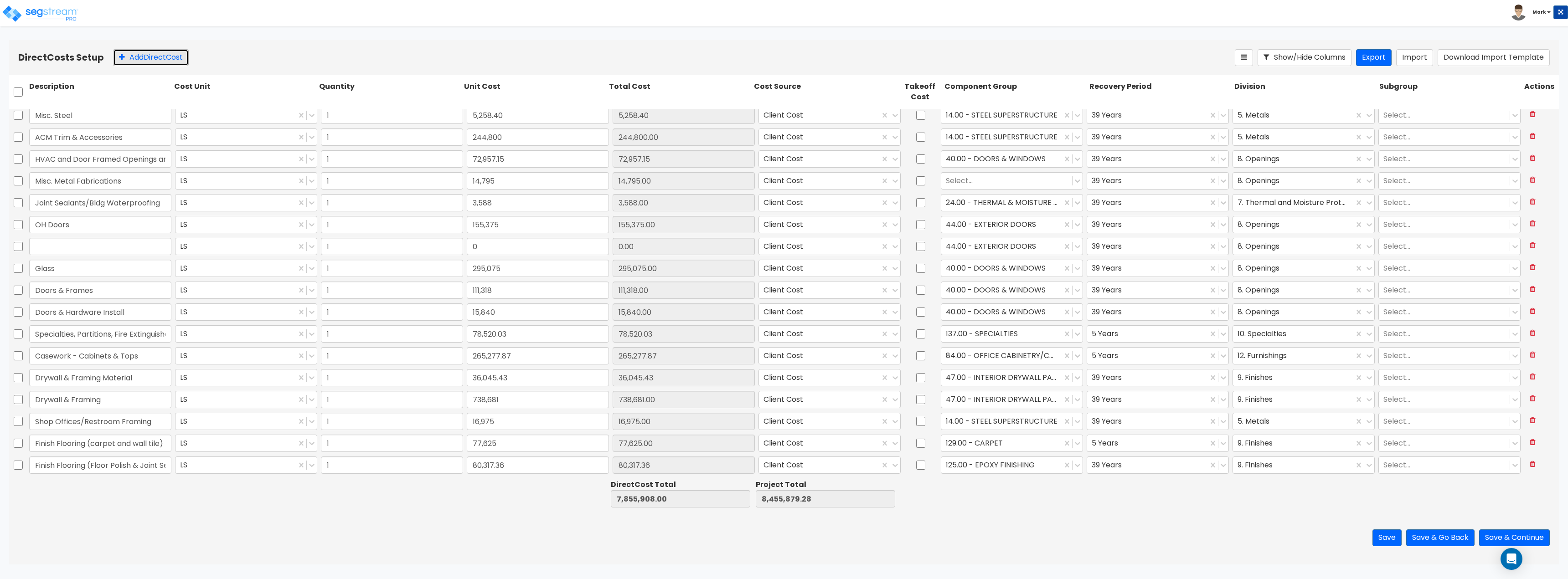
click at [158, 61] on button "Add Direct Cost" at bounding box center [151, 58] width 75 height 17
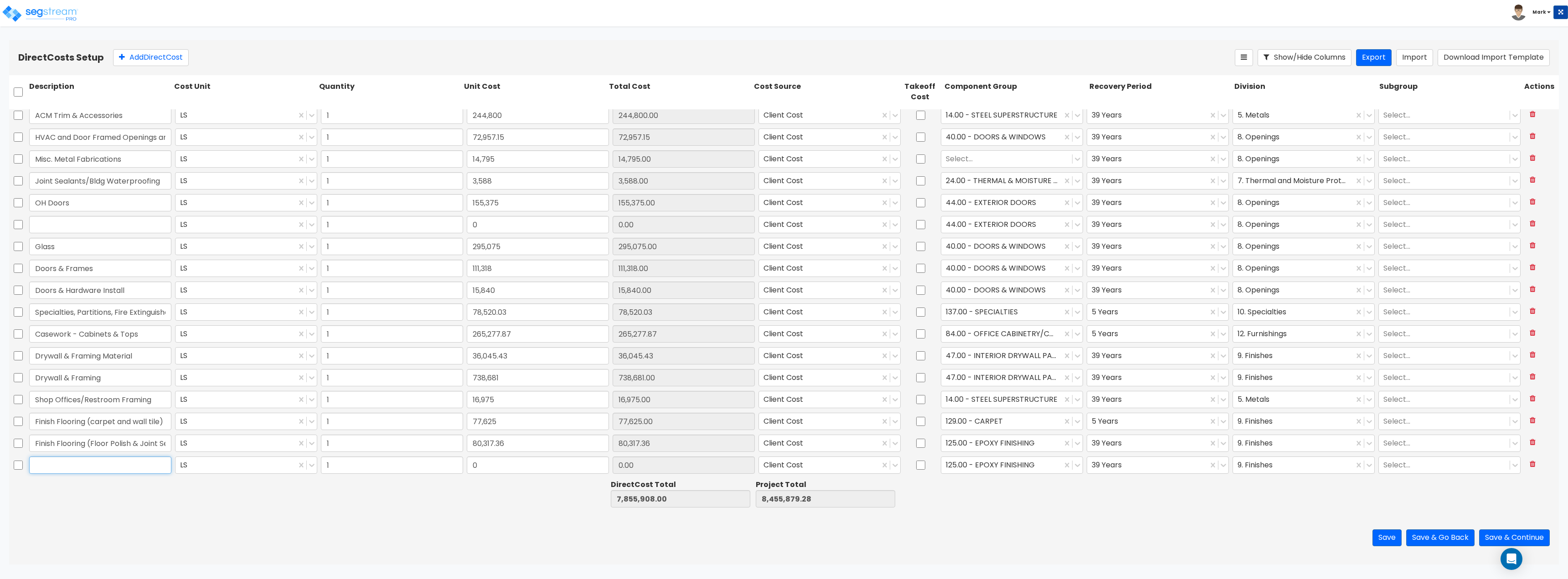
click at [82, 469] on input "text" at bounding box center [100, 465] width 142 height 17
paste input "Painting"
click at [515, 463] on input "0" at bounding box center [538, 465] width 142 height 17
click at [1023, 470] on div at bounding box center [1001, 465] width 111 height 12
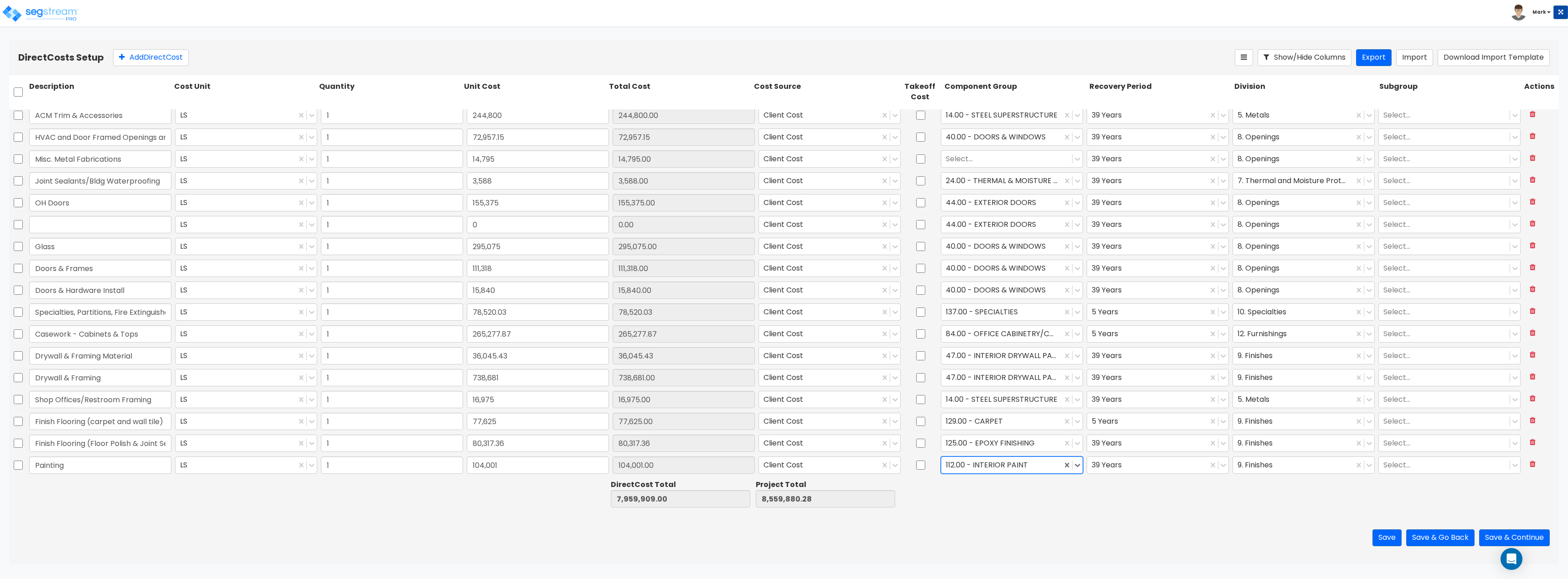
click at [1019, 501] on div at bounding box center [1015, 494] width 145 height 32
click at [149, 61] on button "Add Direct Cost" at bounding box center [151, 58] width 75 height 17
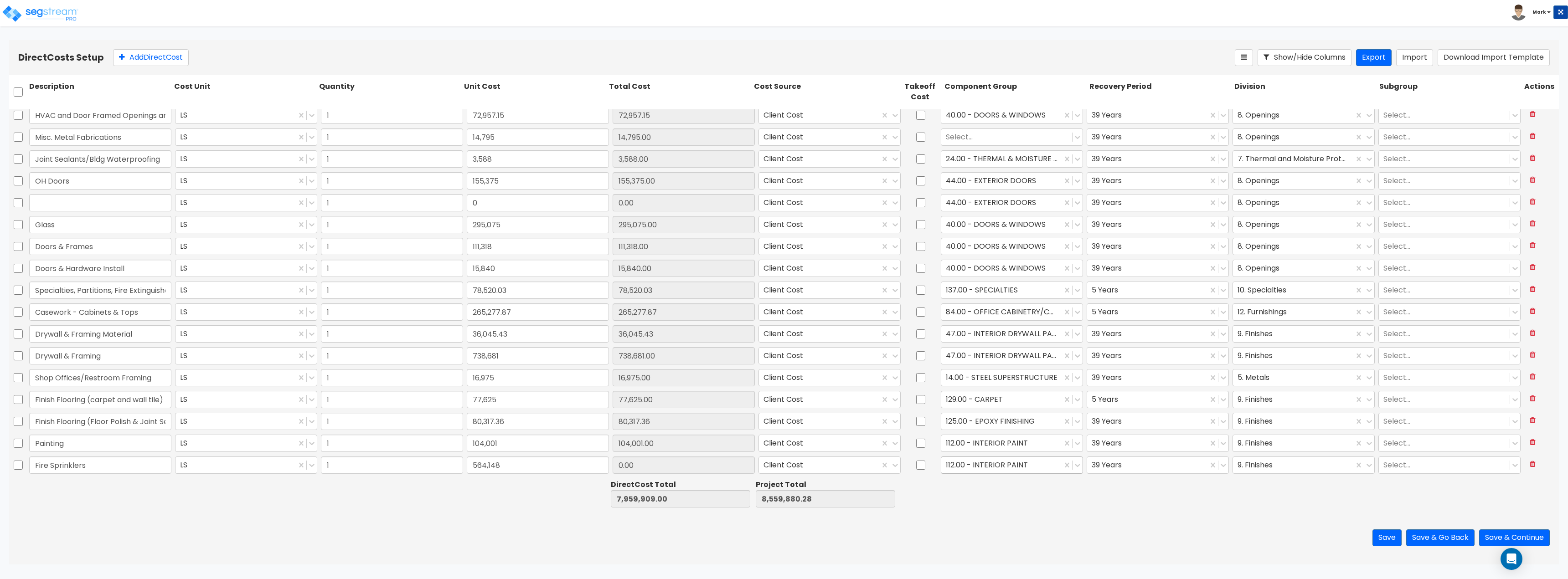
click at [973, 463] on div at bounding box center [1001, 465] width 111 height 12
click at [1250, 463] on div at bounding box center [1293, 465] width 111 height 12
click at [1077, 533] on div "Save Save & Go Back Save & Continue" at bounding box center [784, 538] width 1550 height 54
click at [163, 59] on button "Add Direct Cost" at bounding box center [151, 58] width 75 height 17
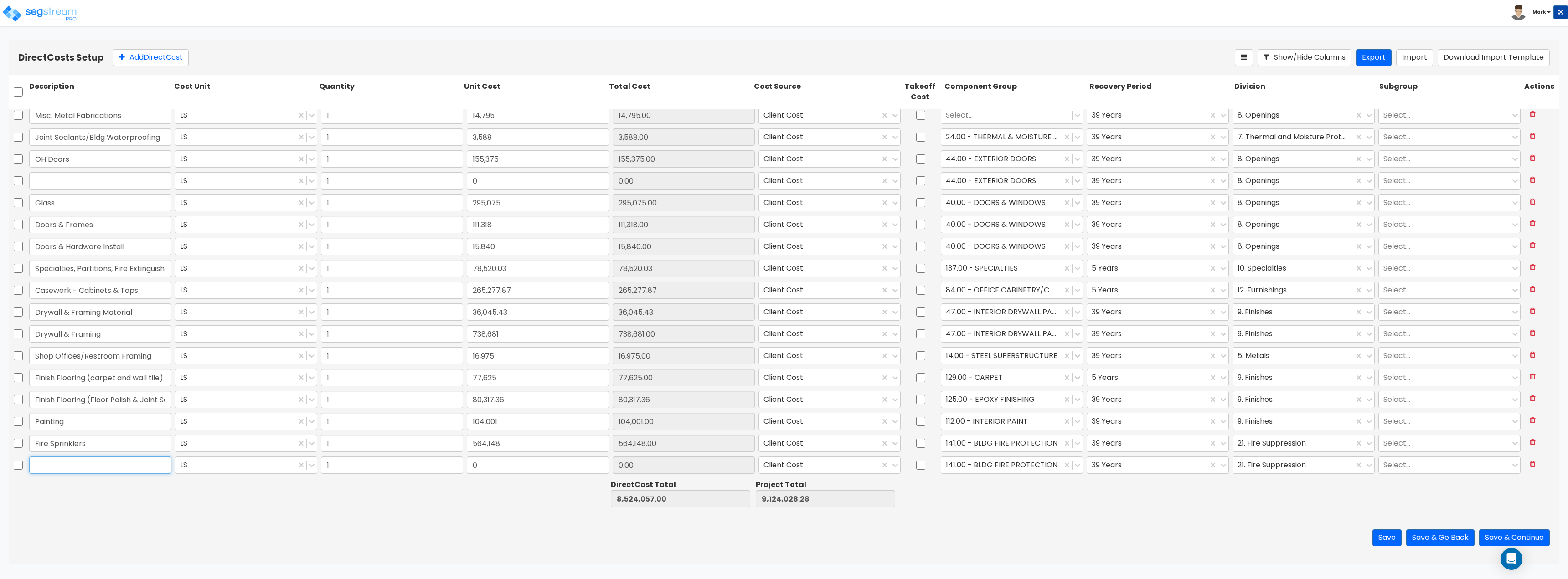
click at [126, 468] on input "text" at bounding box center [100, 465] width 142 height 17
click at [917, 466] on input "checkbox" at bounding box center [920, 465] width 9 height 17
click at [968, 471] on div at bounding box center [1001, 465] width 111 height 12
click at [1132, 467] on div at bounding box center [1147, 465] width 111 height 12
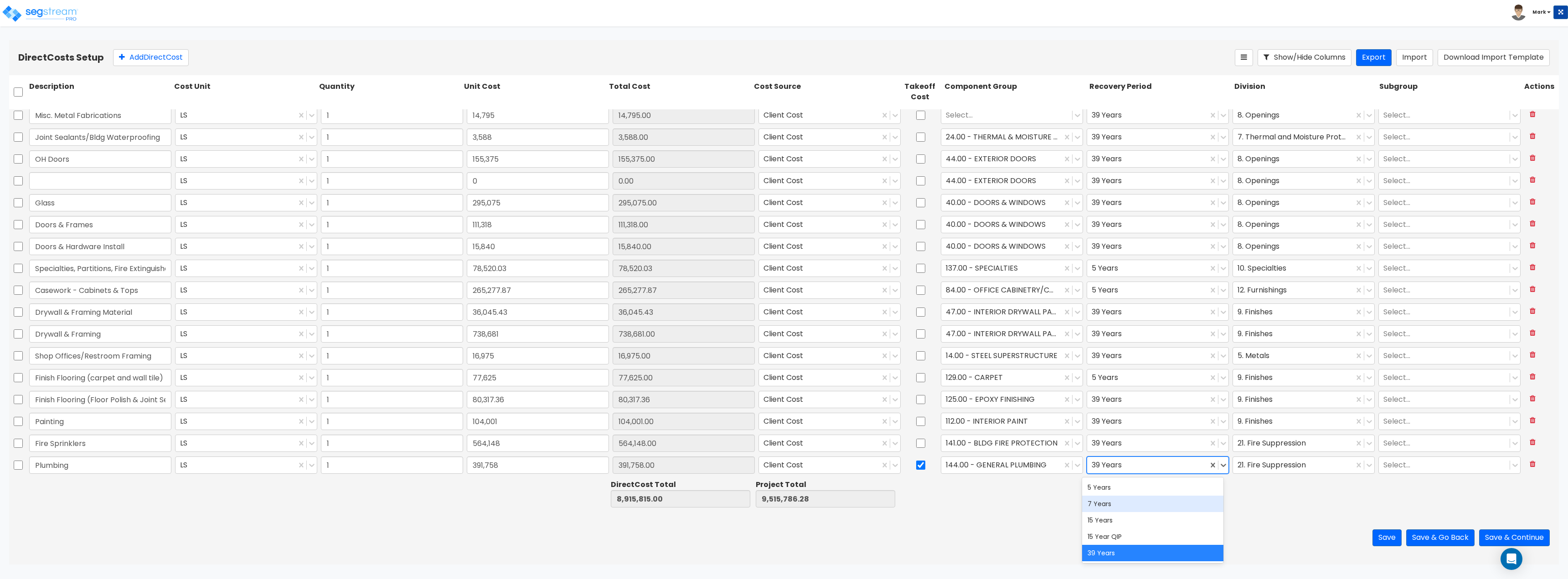
click at [1295, 512] on div "Save Save & Go Back Save & Continue" at bounding box center [784, 538] width 1550 height 54
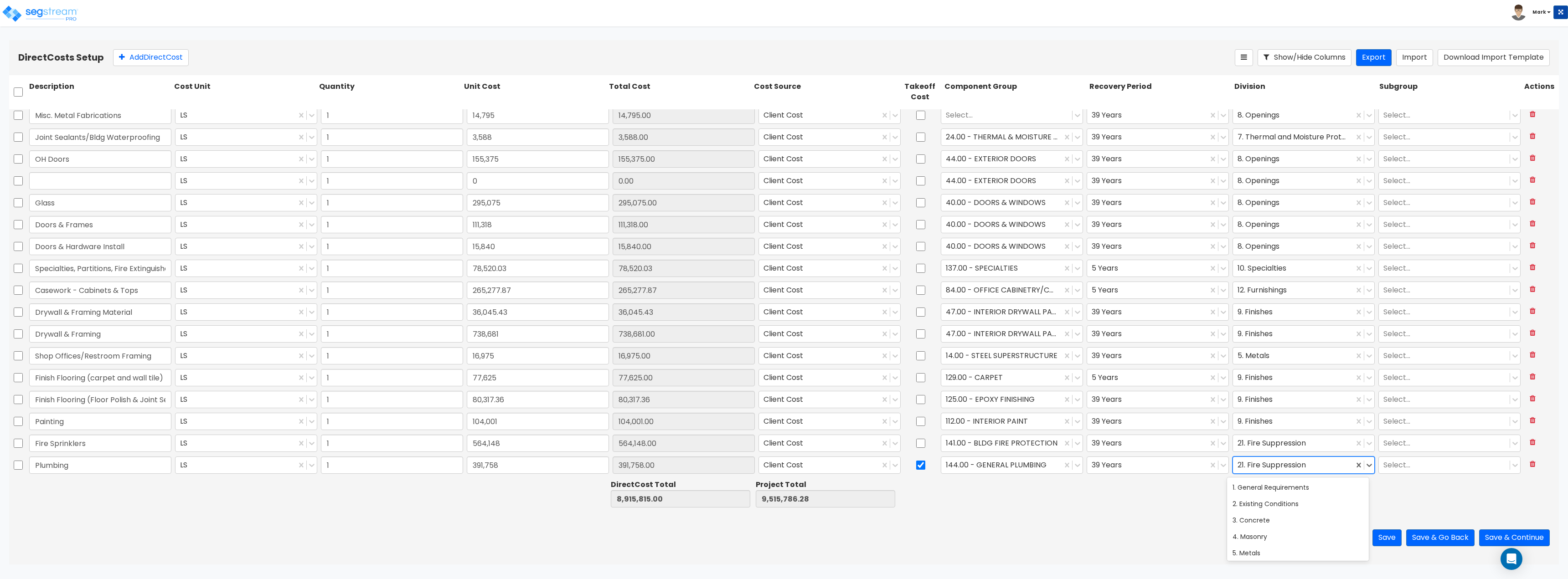
click at [1289, 469] on div at bounding box center [1293, 465] width 111 height 12
click at [1282, 505] on div "22. Plumbing" at bounding box center [1298, 504] width 142 height 16
click at [1155, 499] on div at bounding box center [1160, 494] width 145 height 32
click at [164, 64] on button "Add Direct Cost" at bounding box center [151, 58] width 75 height 17
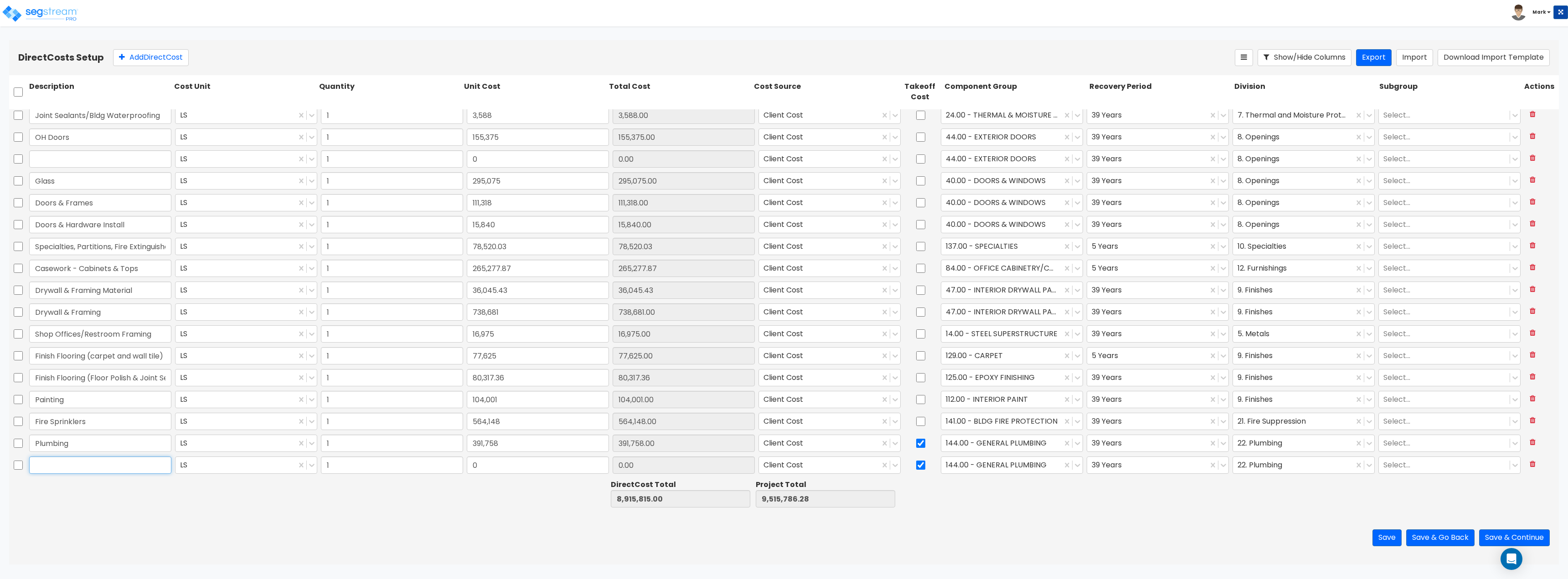
click at [72, 463] on input "text" at bounding box center [100, 465] width 142 height 17
paste input "HVAC/Mechanical"
click at [205, 514] on div "Save Save & Go Back Save & Continue" at bounding box center [784, 538] width 1550 height 54
click at [534, 471] on input "0" at bounding box center [538, 465] width 142 height 17
click at [916, 465] on input "checkbox" at bounding box center [920, 465] width 9 height 17
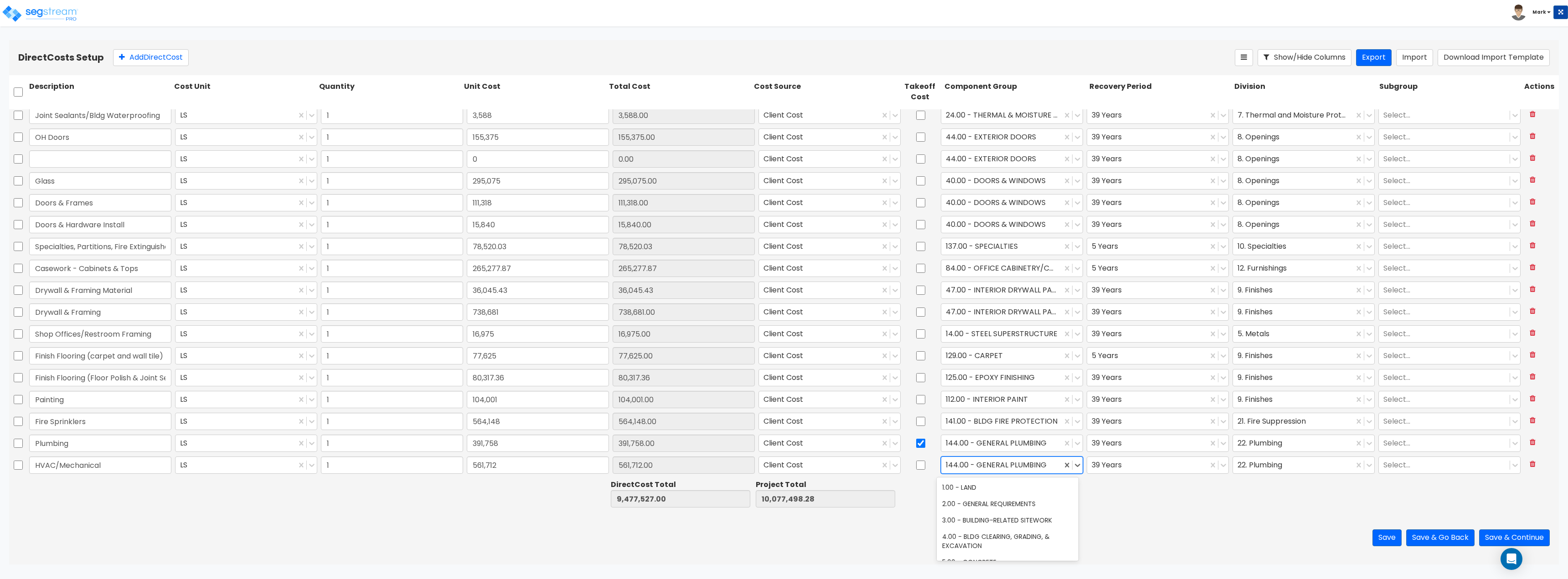
click at [961, 463] on div at bounding box center [1001, 465] width 111 height 12
click at [1237, 465] on div at bounding box center [1293, 465] width 111 height 12
click at [1149, 513] on div "Save Save & Go Back Save & Continue" at bounding box center [784, 538] width 1550 height 54
click at [186, 61] on button "Add Direct Cost" at bounding box center [151, 58] width 75 height 17
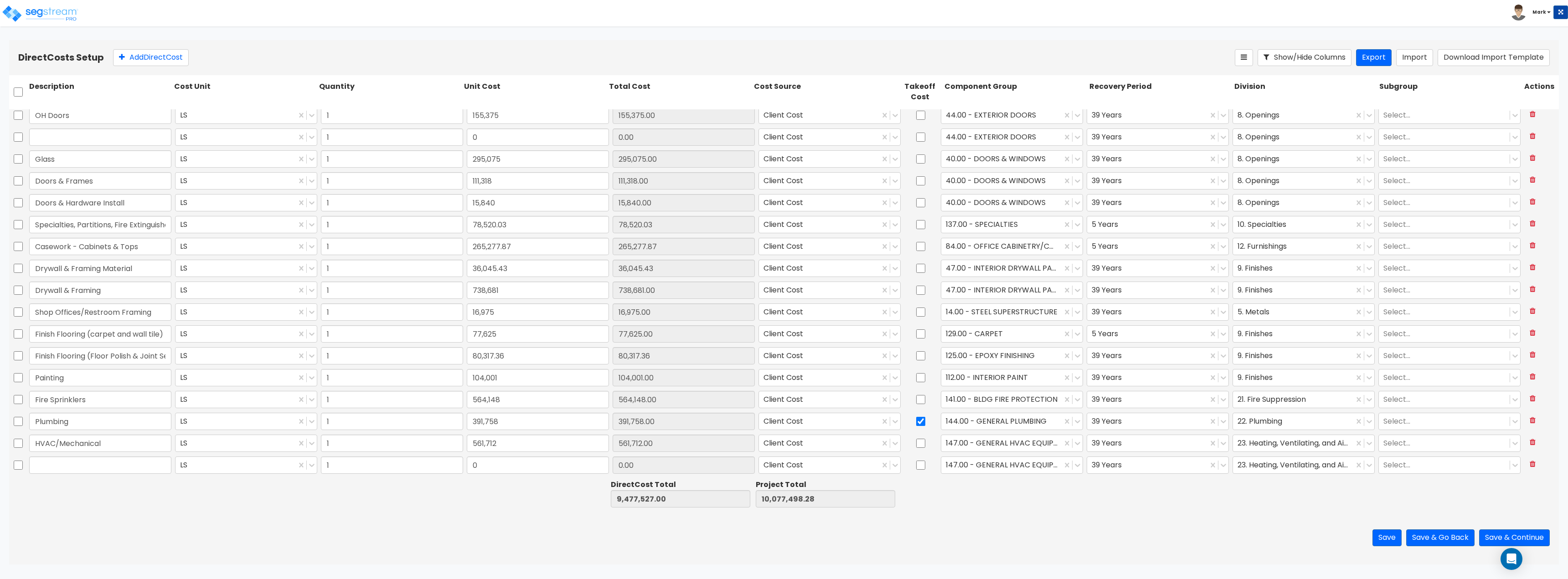
click at [105, 455] on div at bounding box center [100, 465] width 146 height 21
click at [116, 465] on input "text" at bounding box center [100, 465] width 142 height 17
click at [510, 473] on input "0" at bounding box center [538, 465] width 142 height 17
click at [917, 468] on input "checkbox" at bounding box center [920, 465] width 9 height 17
click at [987, 467] on div at bounding box center [1001, 465] width 111 height 12
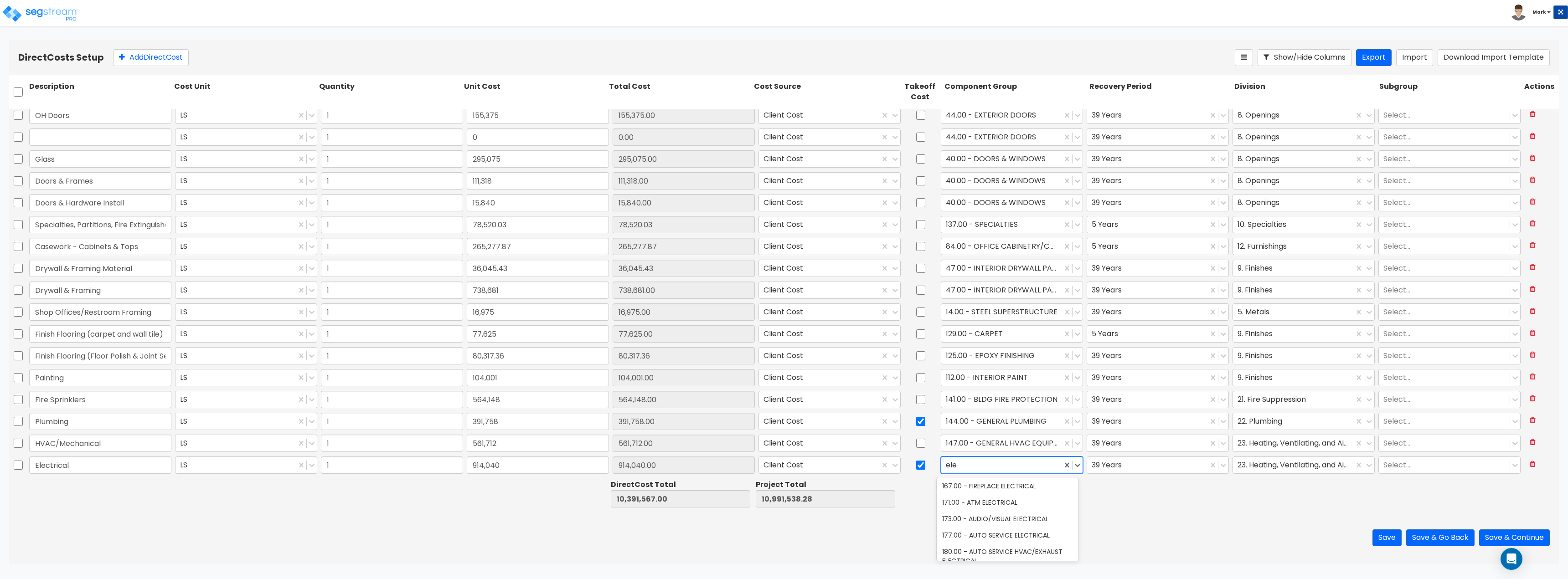
scroll to position [103, 0]
click at [1006, 492] on div "145.00 - GENERAL ELECTRICAL" at bounding box center [1007, 493] width 142 height 16
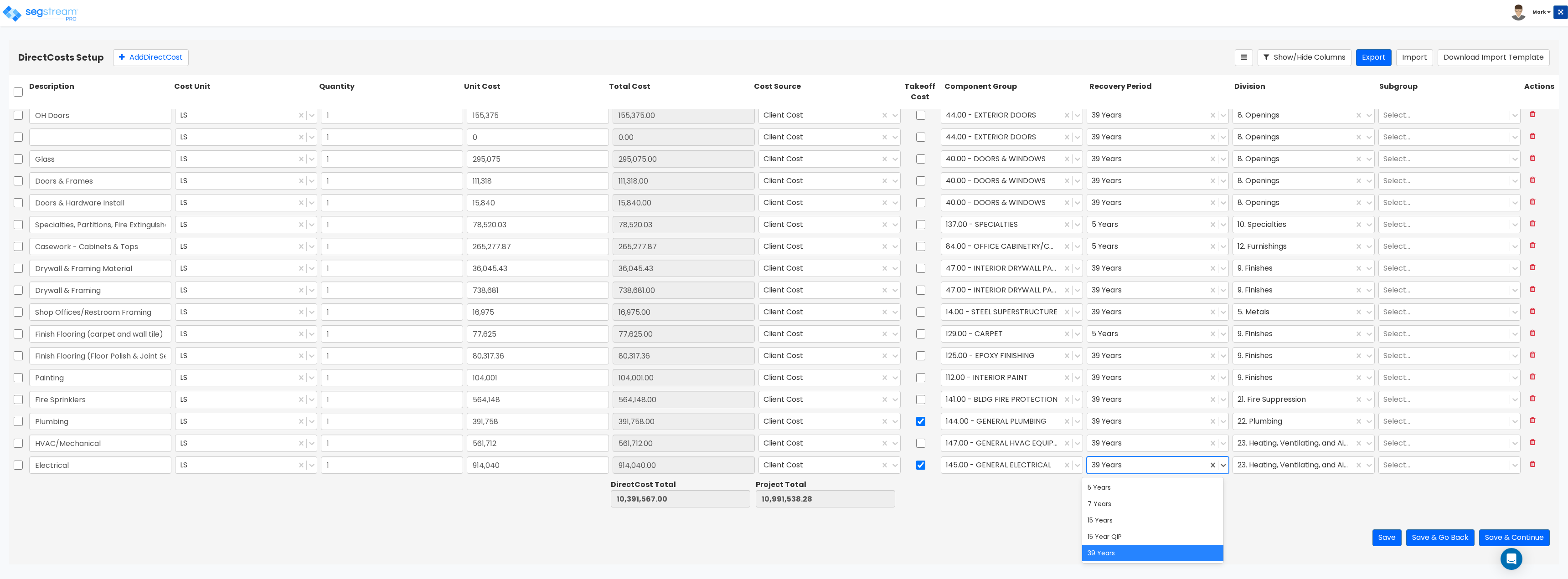
click at [1118, 462] on div at bounding box center [1147, 465] width 111 height 12
click at [1032, 527] on div "Save Save & Go Back Save & Continue" at bounding box center [784, 538] width 1550 height 54
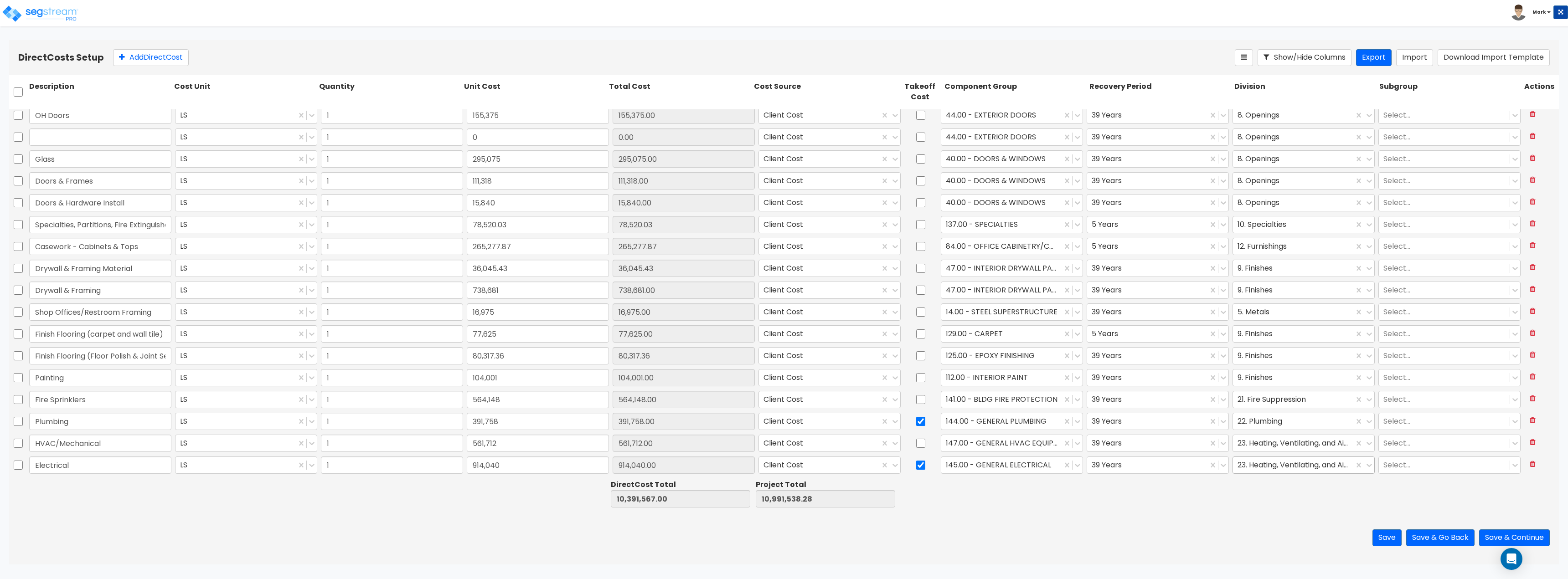
click at [1248, 462] on div at bounding box center [1293, 465] width 111 height 12
click at [1182, 506] on div at bounding box center [1160, 494] width 145 height 32
click at [147, 55] on button "Add Direct Cost" at bounding box center [151, 58] width 75 height 17
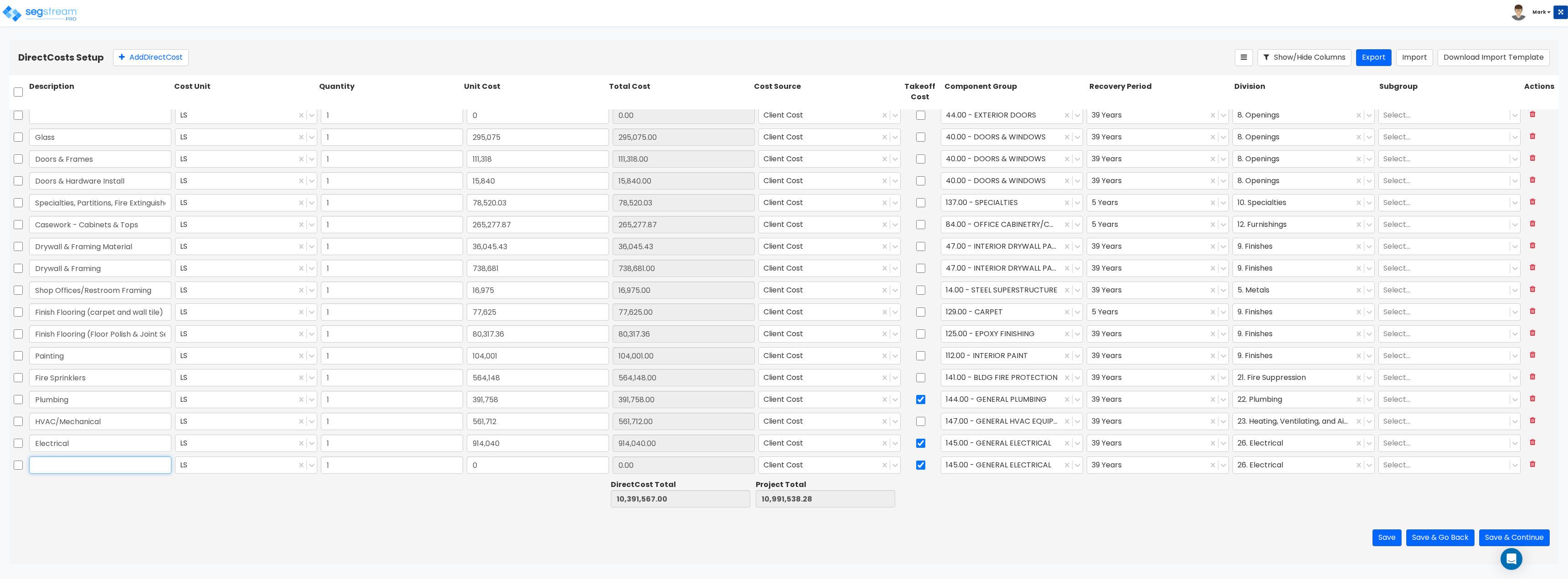
click at [61, 467] on input "text" at bounding box center [100, 465] width 142 height 17
paste input "Painting Bldg [GEOGRAPHIC_DATA]"
click at [543, 463] on input "0" at bounding box center [538, 465] width 142 height 17
click at [918, 468] on input "checkbox" at bounding box center [920, 465] width 9 height 17
click at [981, 471] on div at bounding box center [1001, 465] width 111 height 12
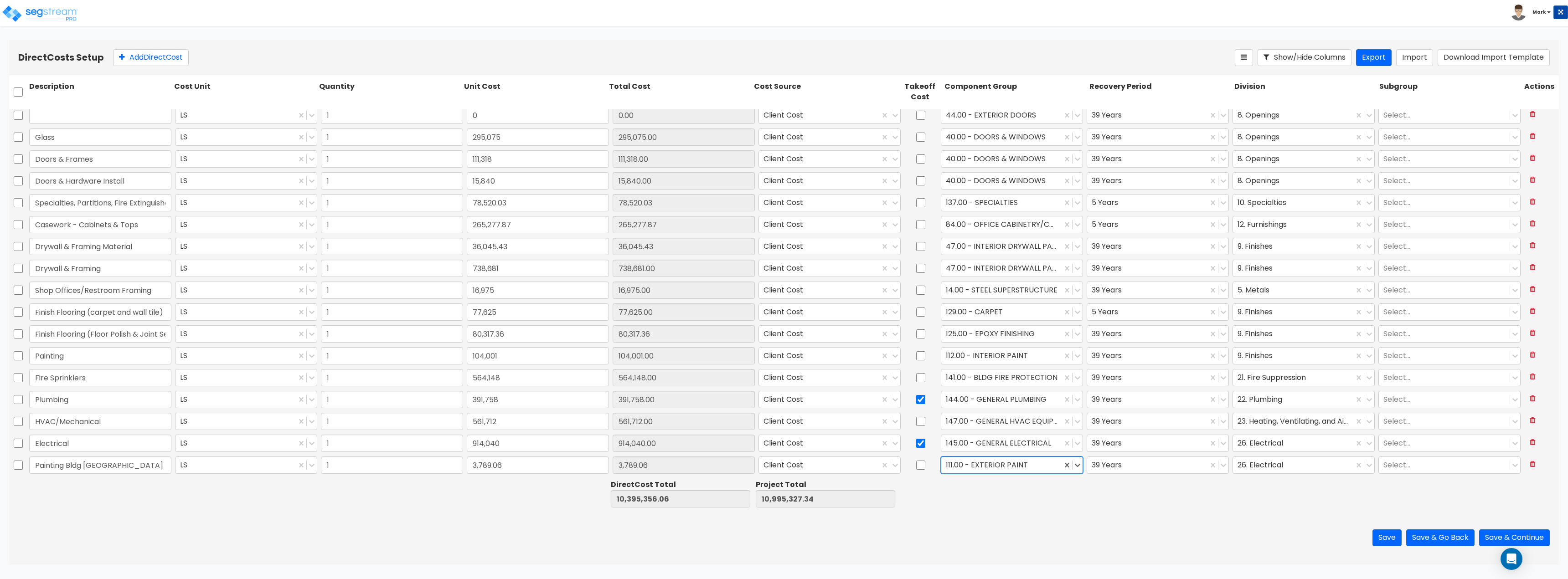
click at [1256, 510] on div "Direct Cost Total 10,395,356.06 Project Total 10,995,327.34" at bounding box center [784, 494] width 1550 height 35
click at [1260, 468] on div at bounding box center [1293, 465] width 111 height 12
click at [1115, 525] on div "Save Save & Go Back Save & Continue" at bounding box center [784, 538] width 1550 height 54
click at [143, 62] on button "Add Direct Cost" at bounding box center [151, 58] width 75 height 17
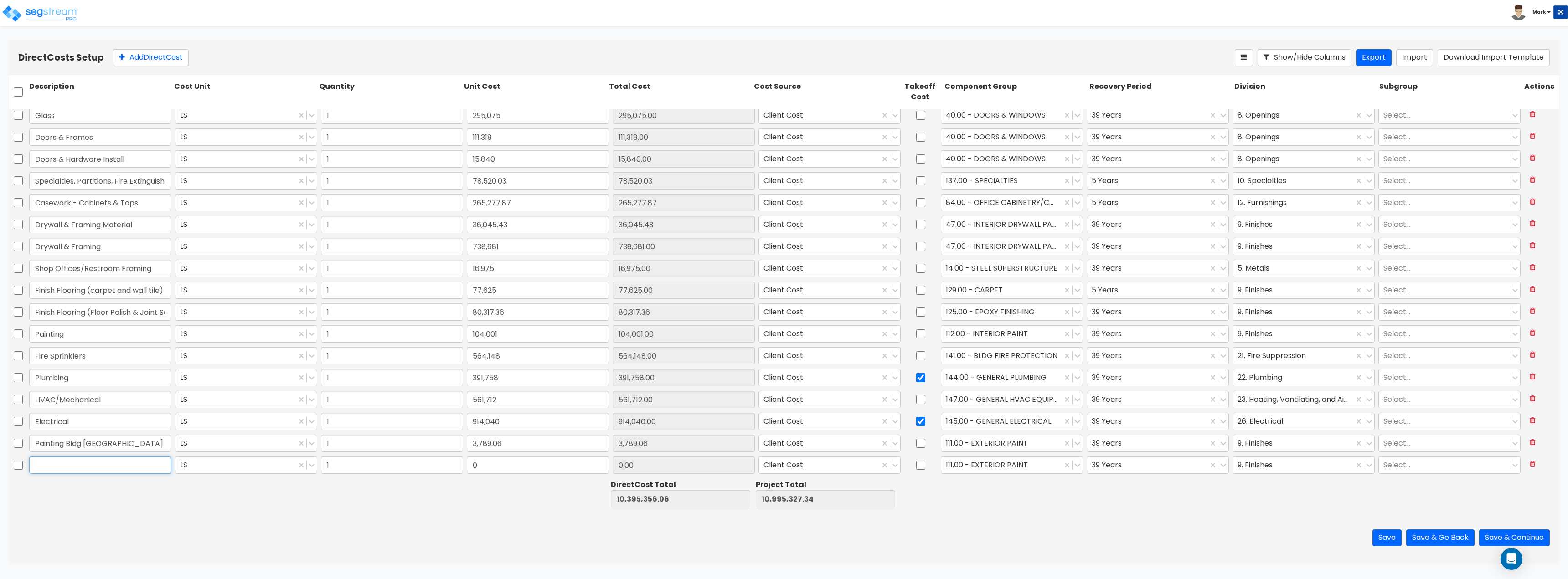
click at [97, 466] on input "text" at bounding box center [100, 465] width 142 height 17
paste input "4" pvc for sleeves"
click at [558, 505] on div at bounding box center [534, 494] width 145 height 32
click at [533, 470] on input "0" at bounding box center [538, 465] width 142 height 17
click at [1015, 470] on div at bounding box center [1001, 465] width 111 height 12
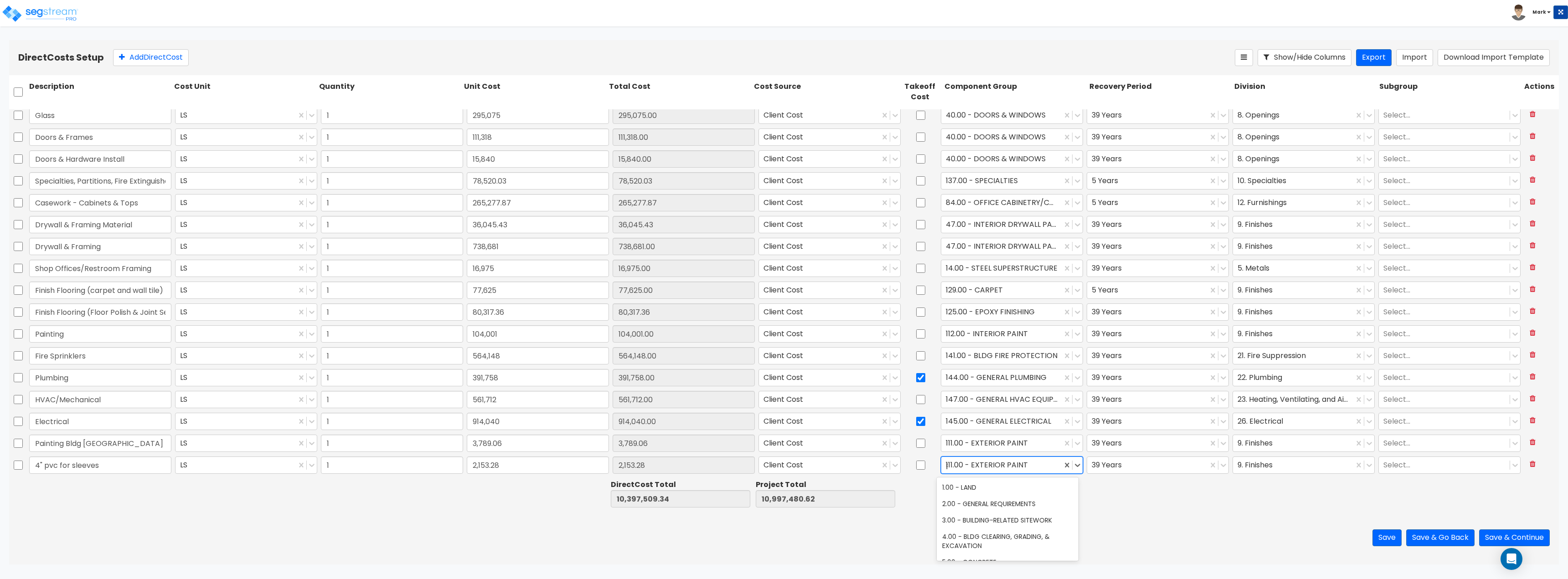
scroll to position [0, 0]
click at [1023, 507] on div "144.00 - GENERAL PLUMBING" at bounding box center [1007, 504] width 142 height 16
click at [1105, 498] on div at bounding box center [1160, 494] width 145 height 32
click at [1268, 468] on div at bounding box center [1293, 465] width 111 height 12
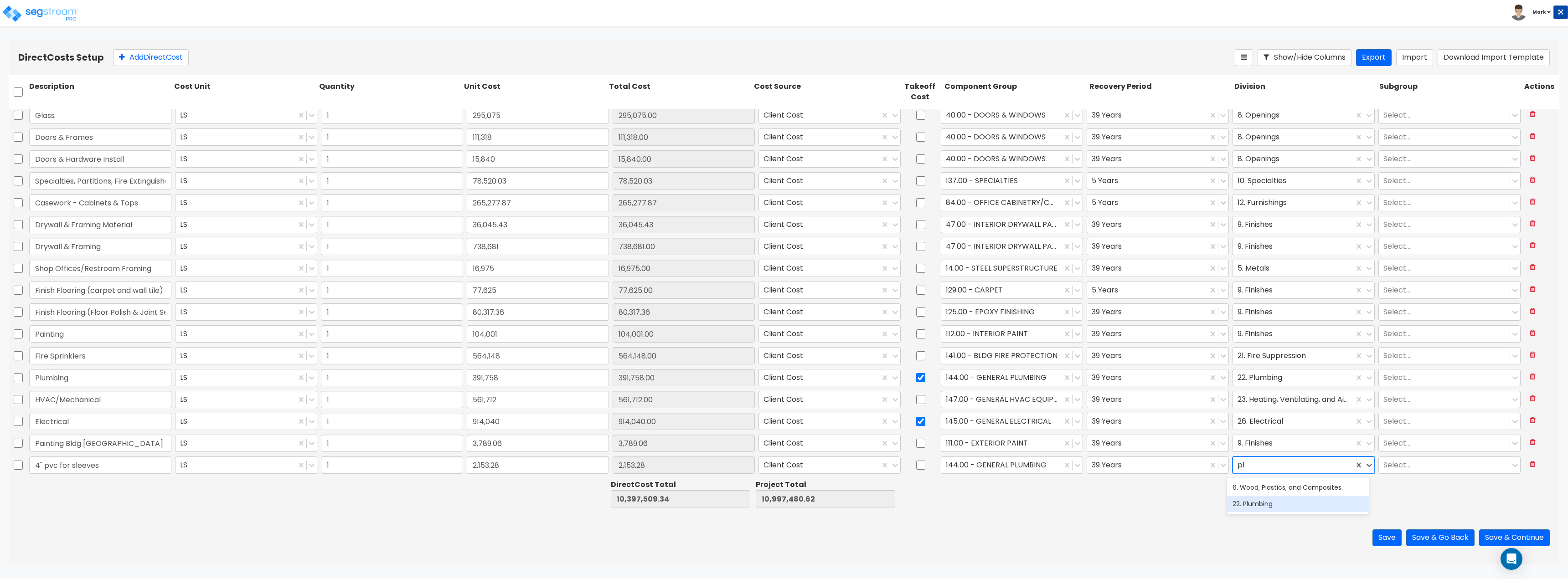
click at [1268, 507] on div "22. Plumbing" at bounding box center [1298, 504] width 142 height 16
click at [1144, 508] on div at bounding box center [1160, 494] width 145 height 32
click at [137, 57] on button "Add Direct Cost" at bounding box center [151, 58] width 75 height 17
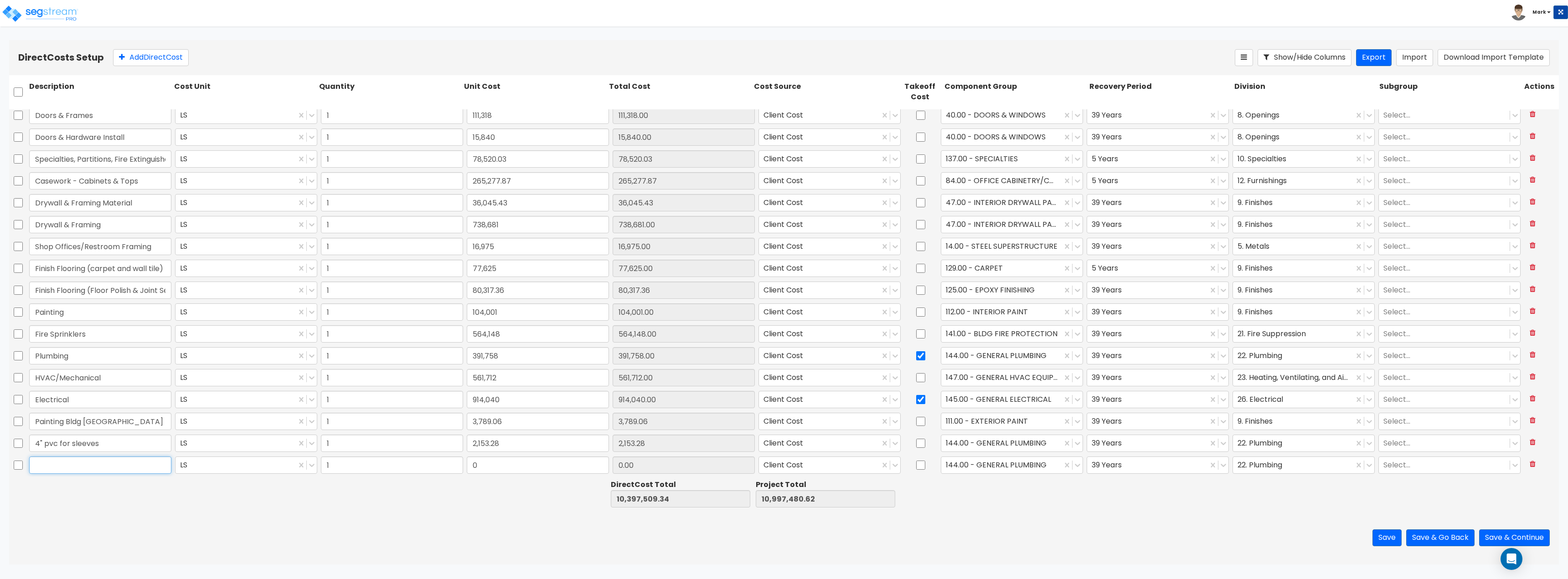
click at [96, 465] on input "text" at bounding box center [100, 465] width 142 height 17
paste input "Forms & concrete for column protection"
click at [503, 465] on input "0" at bounding box center [538, 465] width 142 height 17
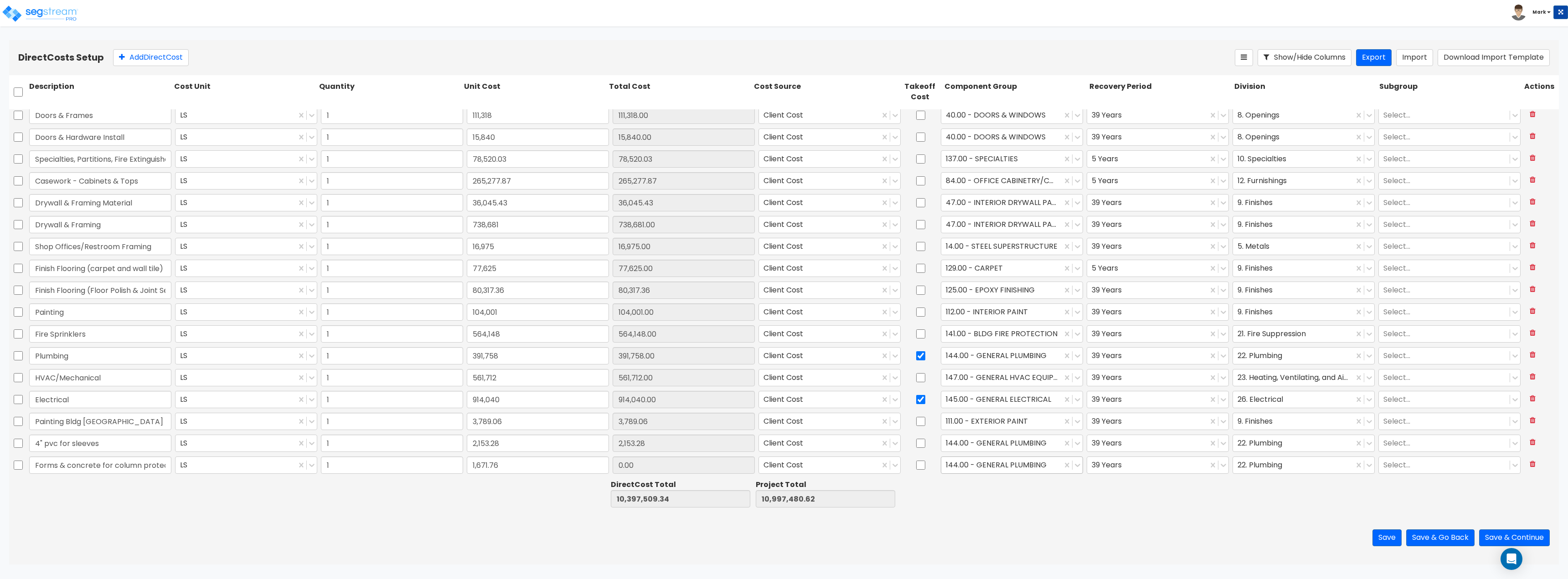
click at [1023, 458] on div "144.00 - GENERAL PLUMBING" at bounding box center [1001, 465] width 121 height 16
click at [1266, 469] on div at bounding box center [1293, 465] width 111 height 12
click at [1155, 508] on div at bounding box center [1160, 494] width 145 height 32
click at [182, 60] on button "Add Direct Cost" at bounding box center [151, 58] width 75 height 17
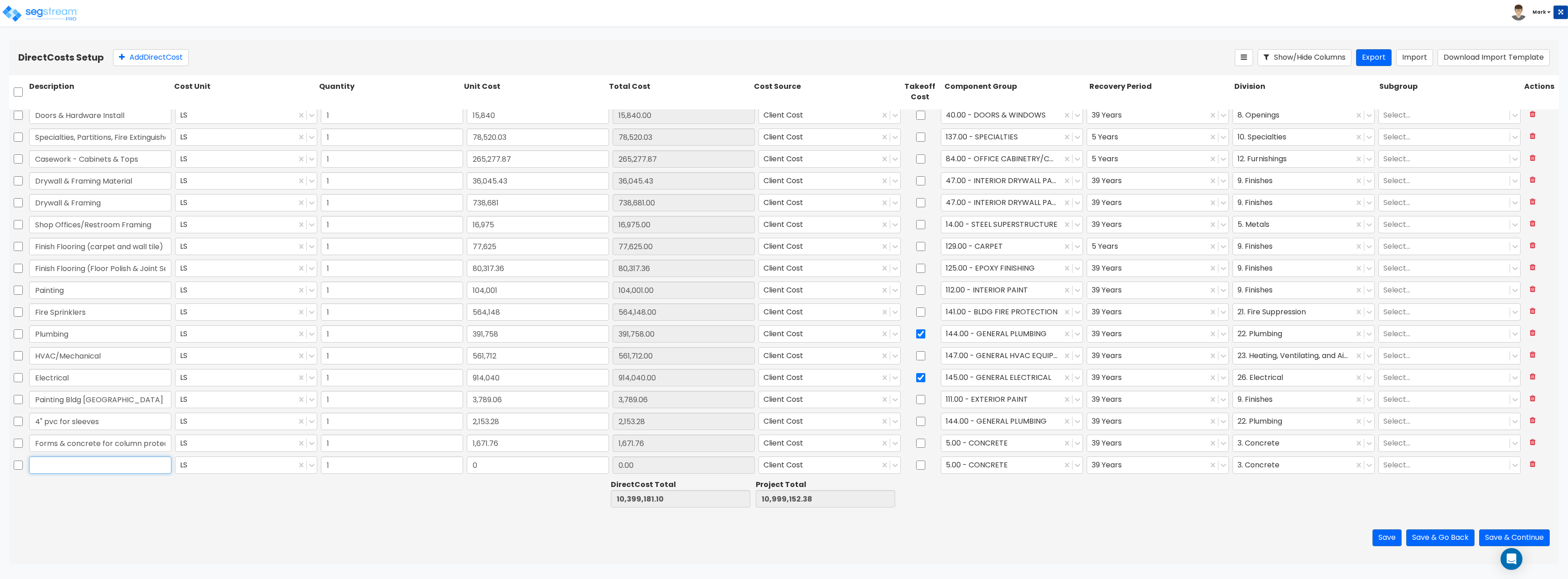
click at [102, 466] on input "text" at bounding box center [100, 465] width 142 height 17
paste input "Concrete finish in central office and shipping offices"
click at [508, 465] on input "0" at bounding box center [538, 465] width 142 height 17
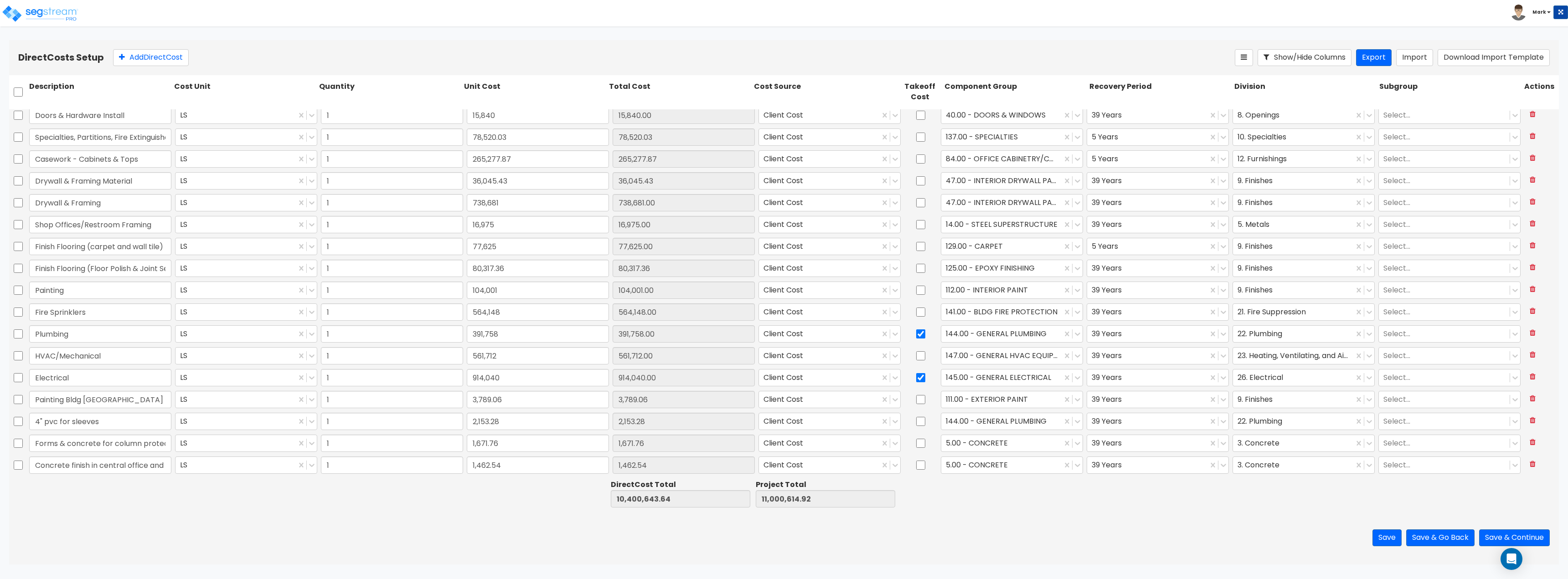
click at [1177, 486] on div at bounding box center [1160, 494] width 145 height 32
click at [150, 57] on button "Add Direct Cost" at bounding box center [151, 58] width 75 height 17
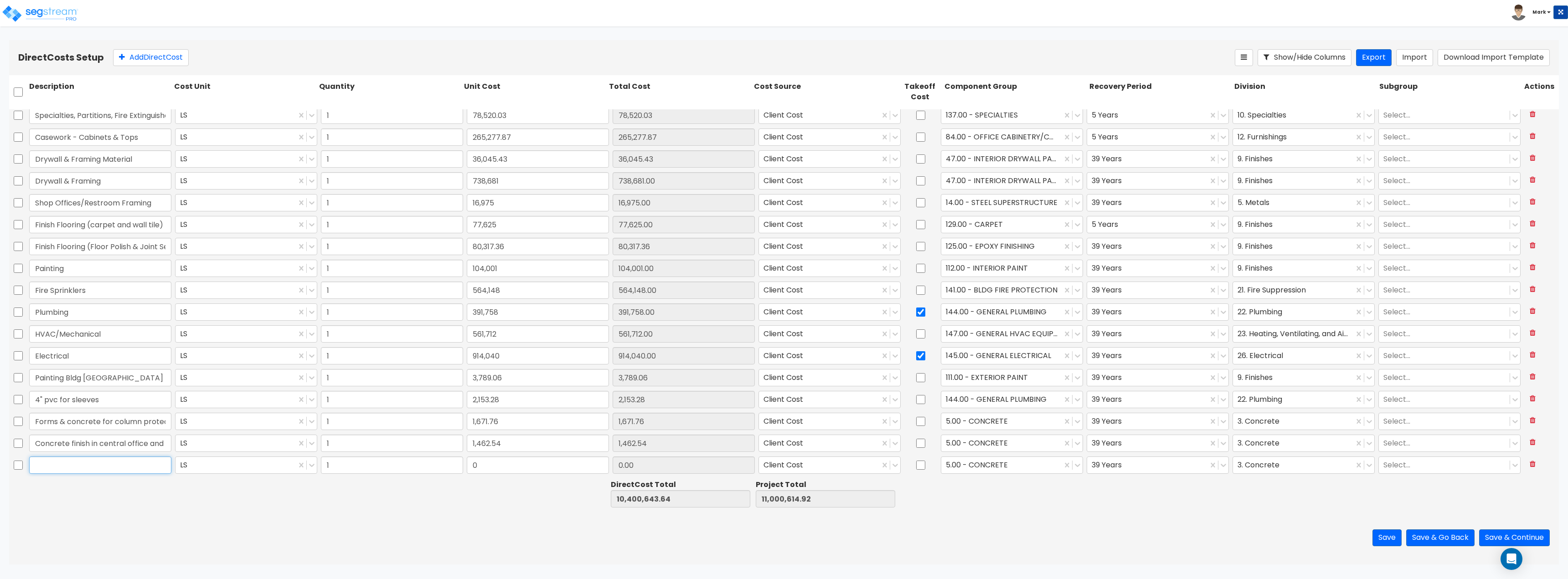
click at [90, 460] on input "text" at bounding box center [100, 465] width 142 height 17
paste input "Shipping & Central Office Concrete Finishing materials & Paint"
click at [398, 516] on div "Save Save & Go Back Save & Continue" at bounding box center [784, 538] width 1550 height 54
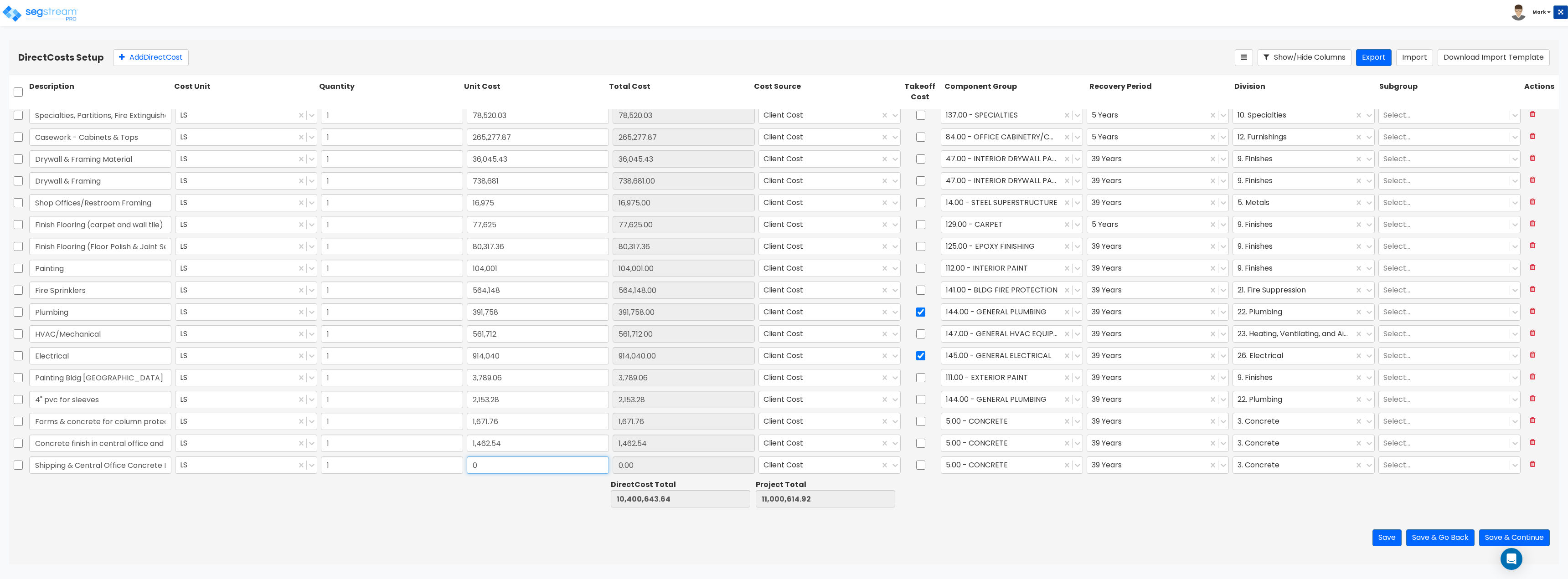
click at [501, 468] on input "0" at bounding box center [538, 465] width 142 height 17
click at [496, 492] on div at bounding box center [534, 494] width 145 height 32
click at [141, 60] on button "Add Direct Cost" at bounding box center [151, 58] width 75 height 17
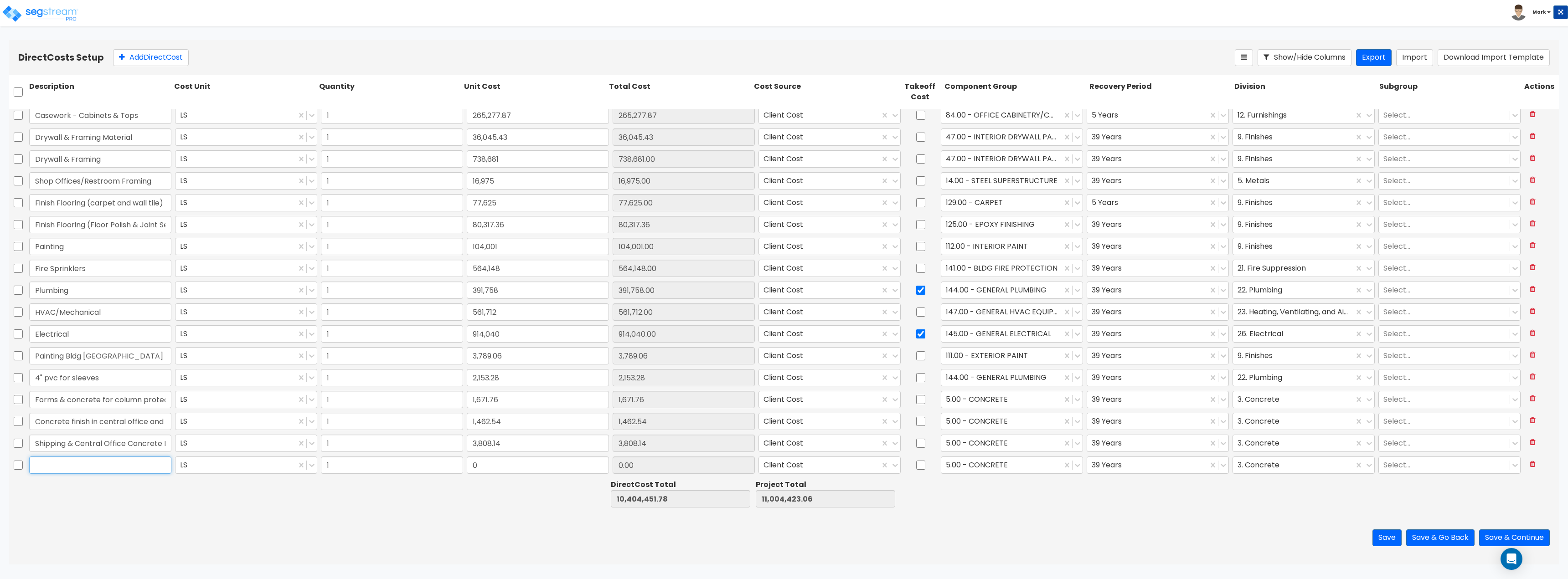
click at [69, 467] on input "text" at bounding box center [100, 465] width 142 height 17
paste input "Labor, Equipment, Tools to install Louvered Fence"
click at [528, 463] on input "0" at bounding box center [538, 465] width 142 height 17
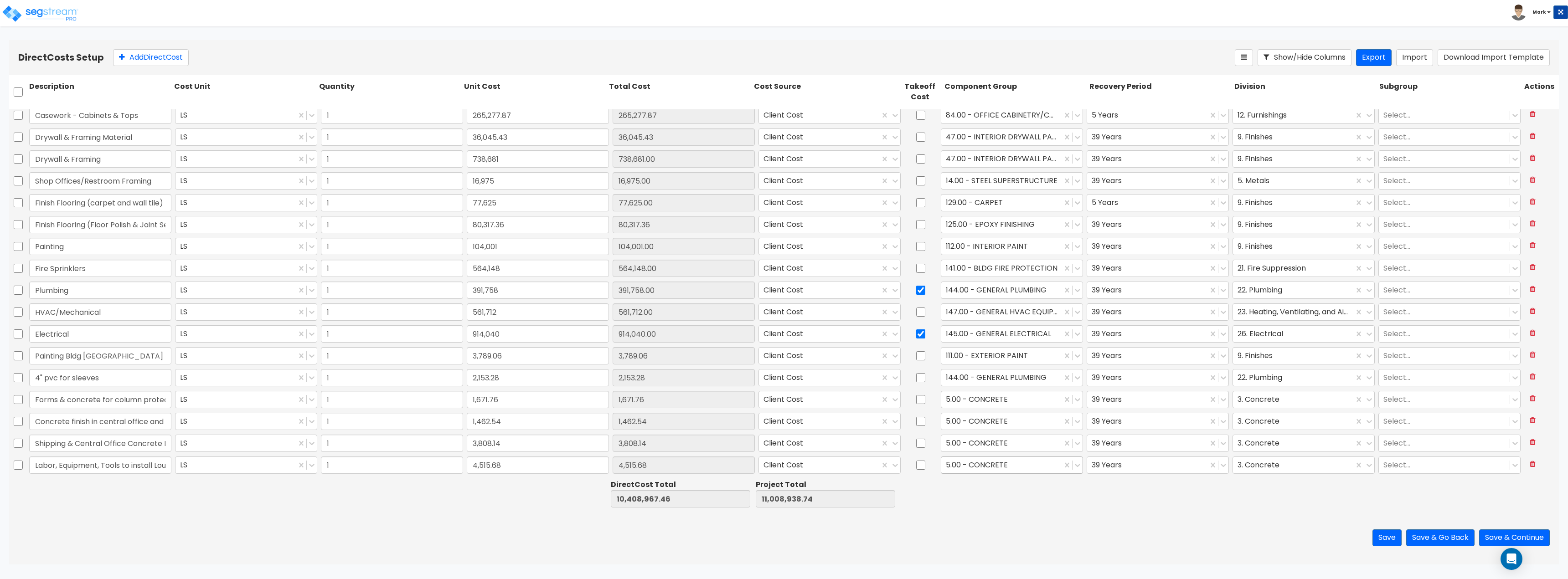
click at [983, 467] on div at bounding box center [1001, 465] width 111 height 12
click at [1006, 498] on div "382.00 - SITE FENCING & GATES" at bounding box center [1007, 504] width 142 height 16
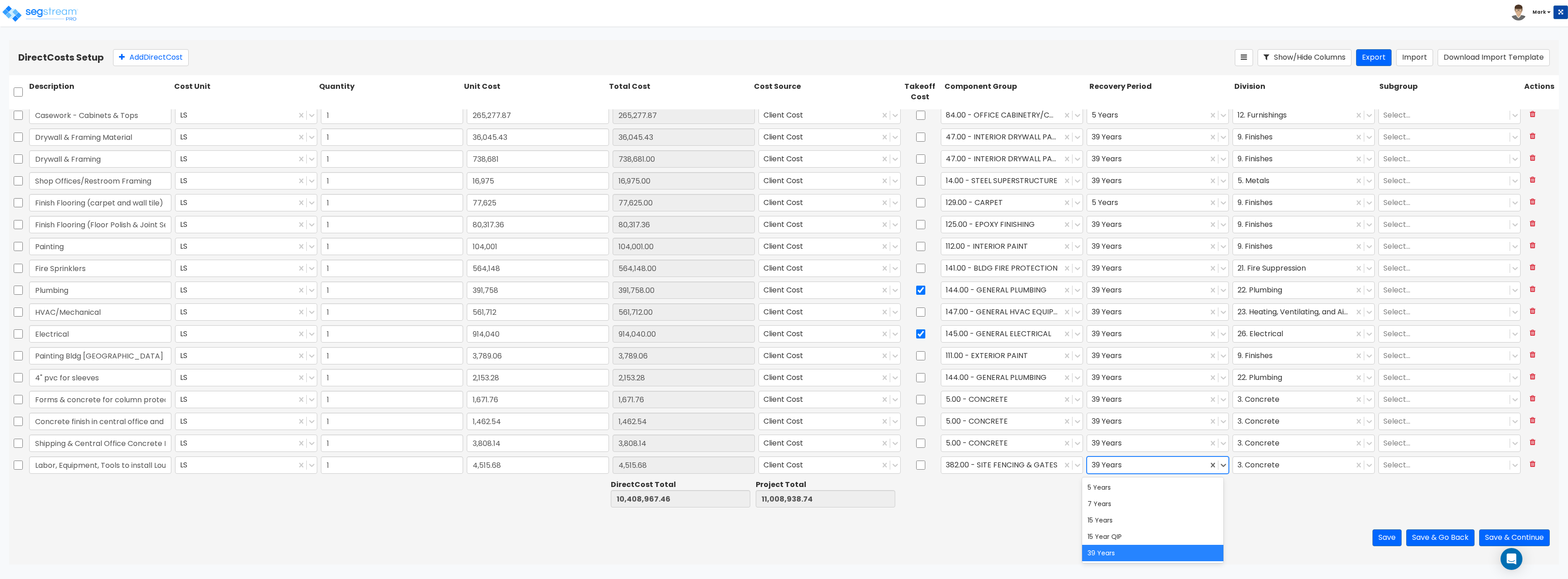
click at [1117, 471] on div "39 Years" at bounding box center [1147, 465] width 121 height 16
click at [1121, 512] on div "15 Years" at bounding box center [1153, 520] width 142 height 16
click at [1222, 496] on div at bounding box center [1160, 494] width 145 height 32
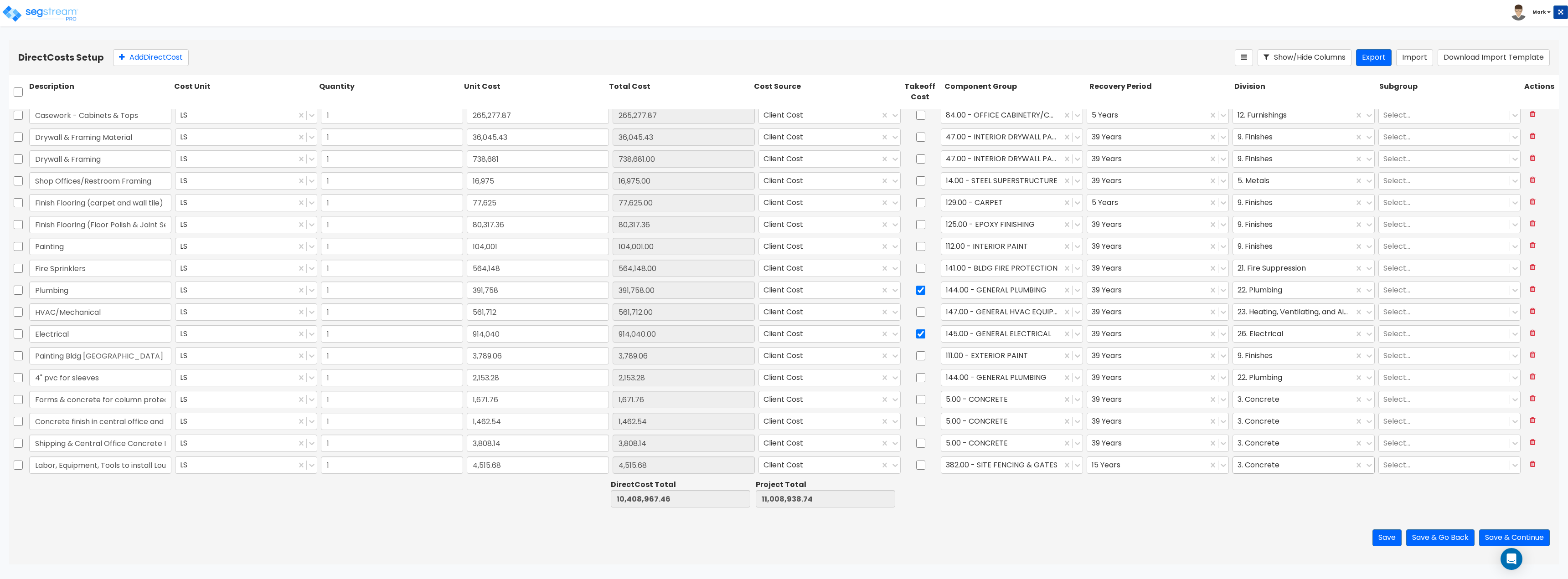
click at [1256, 473] on div "3. Concrete" at bounding box center [1304, 465] width 142 height 17
click at [1340, 488] on div "32. Exterior Improvements" at bounding box center [1298, 487] width 142 height 16
click at [1044, 549] on div "Save Save & Go Back Save & Continue" at bounding box center [784, 538] width 1550 height 54
click at [153, 57] on button "Add Direct Cost" at bounding box center [151, 58] width 75 height 17
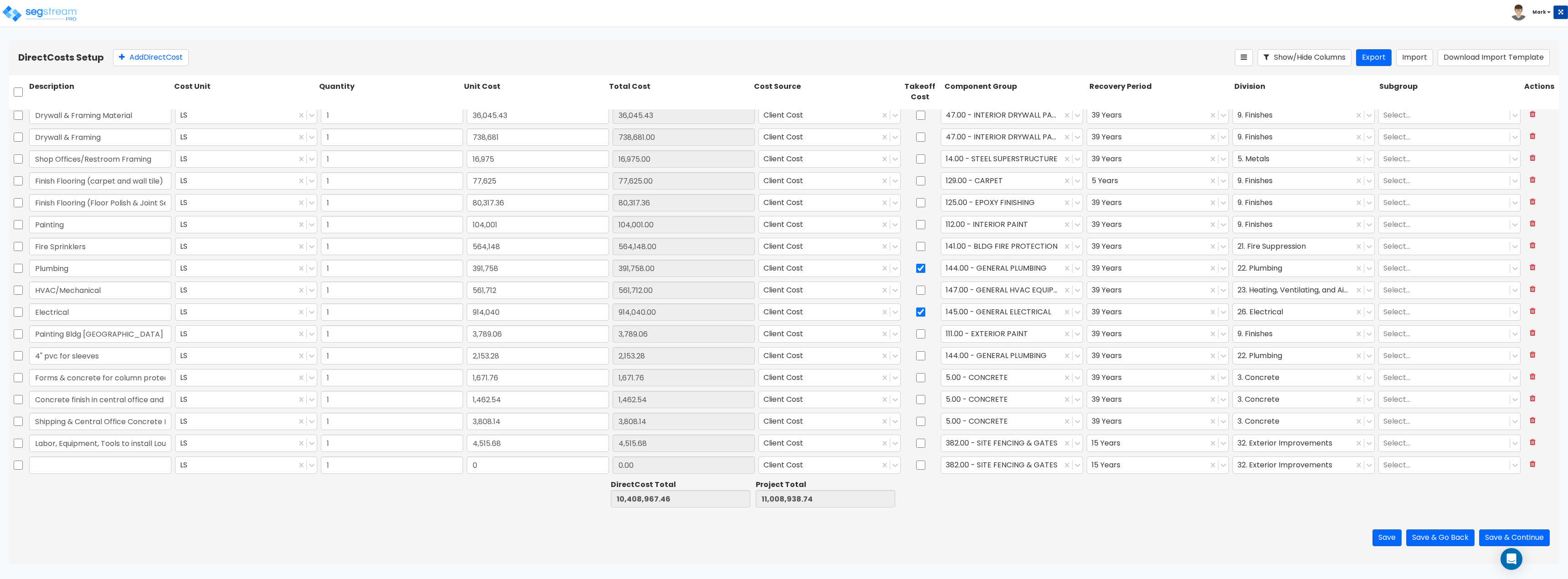
click at [511, 503] on div at bounding box center [534, 494] width 145 height 32
click at [1524, 463] on button at bounding box center [1533, 464] width 17 height 16
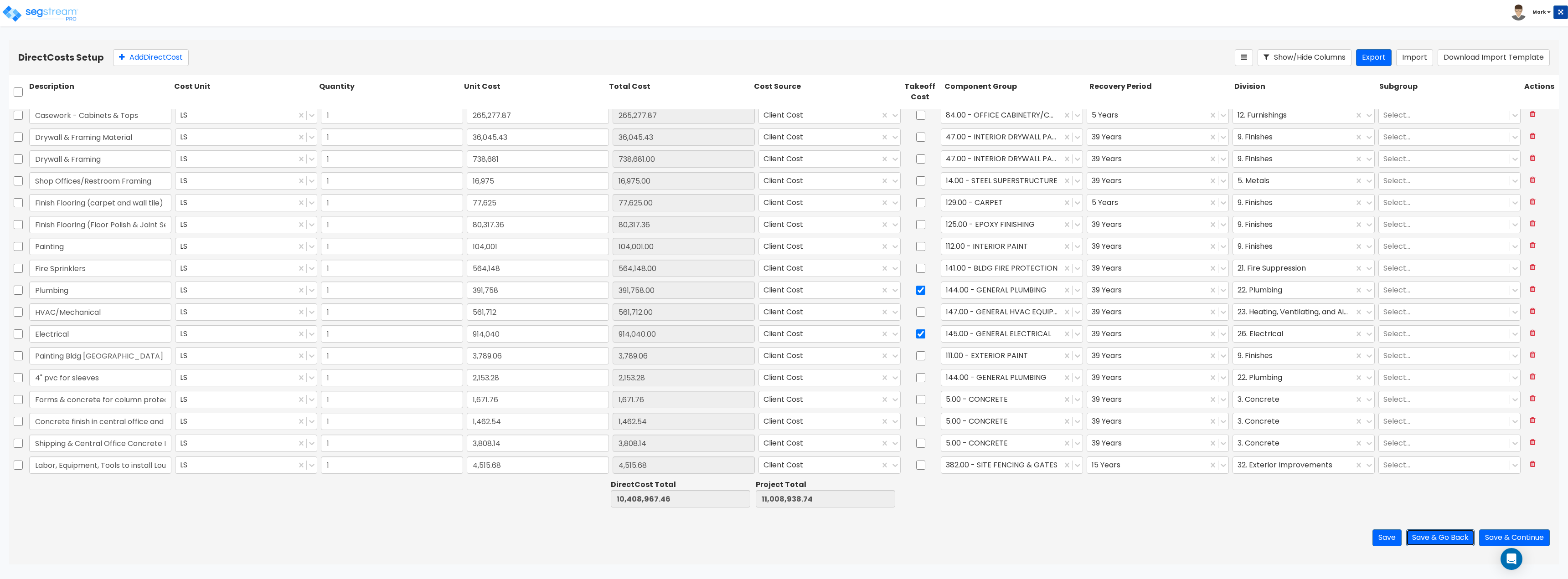
click at [1435, 539] on button "Save & Go Back" at bounding box center [1440, 538] width 68 height 17
click at [137, 57] on button "Add Direct Cost" at bounding box center [151, 58] width 75 height 17
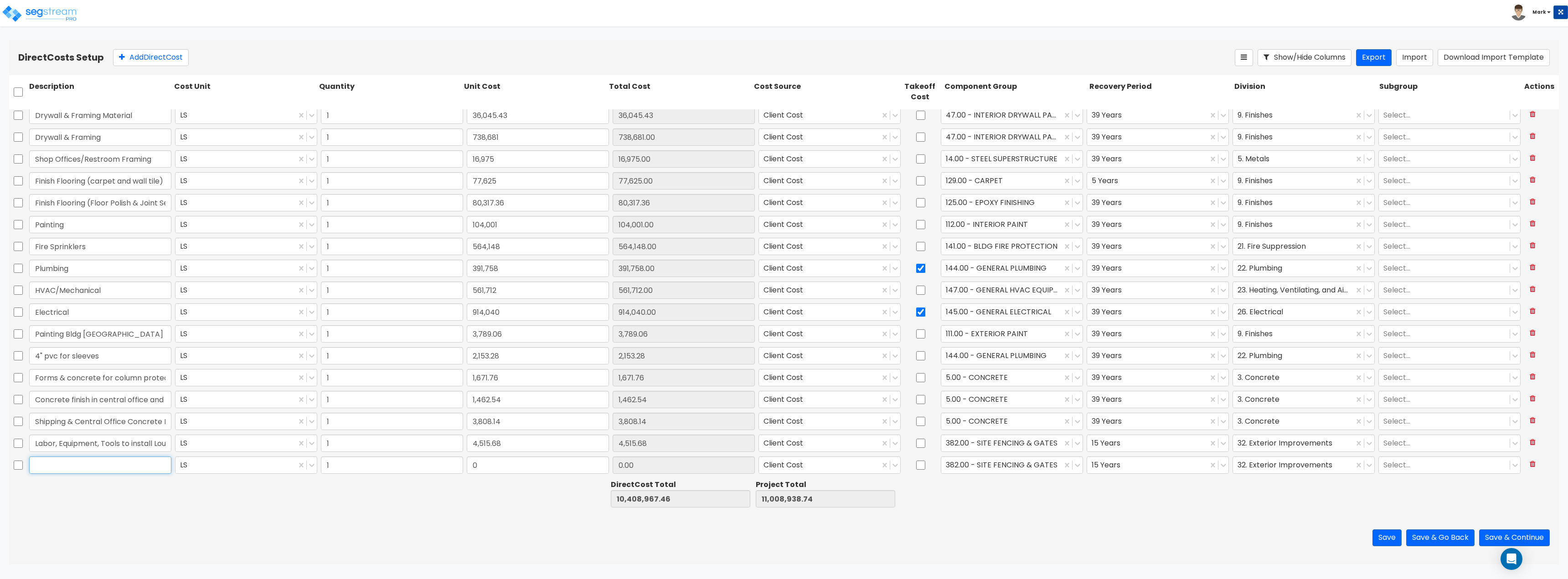
click at [104, 468] on input "text" at bounding box center [100, 465] width 142 height 17
paste input "Owners Representative/Consulting"
click at [503, 474] on div "0" at bounding box center [538, 465] width 146 height 21
click at [508, 465] on input "0" at bounding box center [538, 465] width 142 height 17
drag, startPoint x: 1284, startPoint y: 518, endPoint x: 1457, endPoint y: 502, distance: 173.7
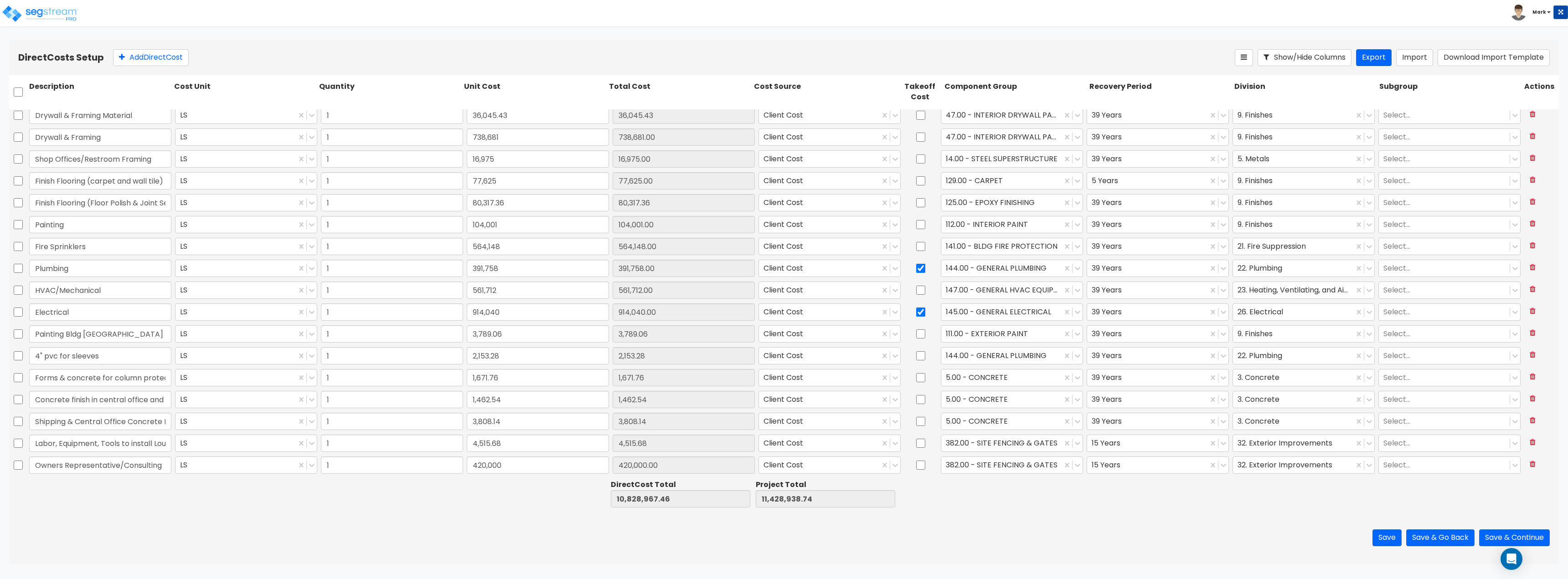
click at [1290, 519] on div "Save Save & Go Back Save & Continue" at bounding box center [784, 538] width 1550 height 54
click at [1068, 511] on div "Save Save & Go Back Save & Continue" at bounding box center [784, 538] width 1550 height 54
click at [1386, 533] on button "Save" at bounding box center [1387, 538] width 29 height 17
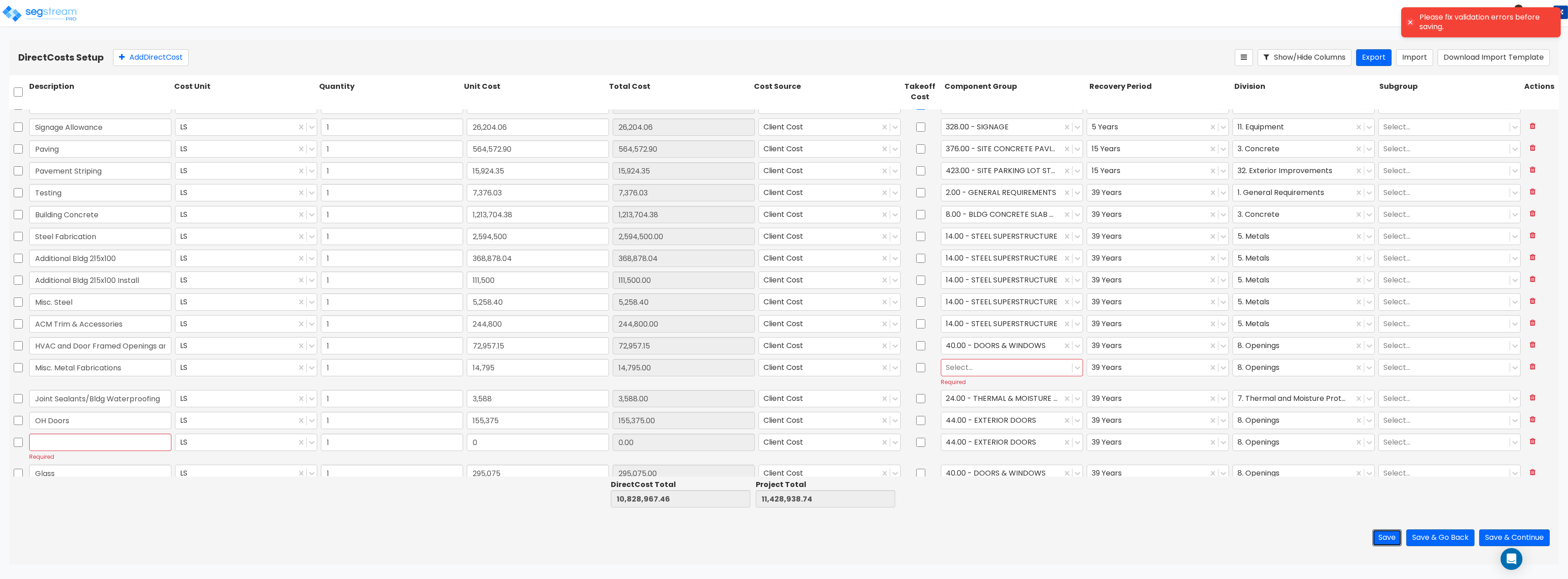
scroll to position [91, 0]
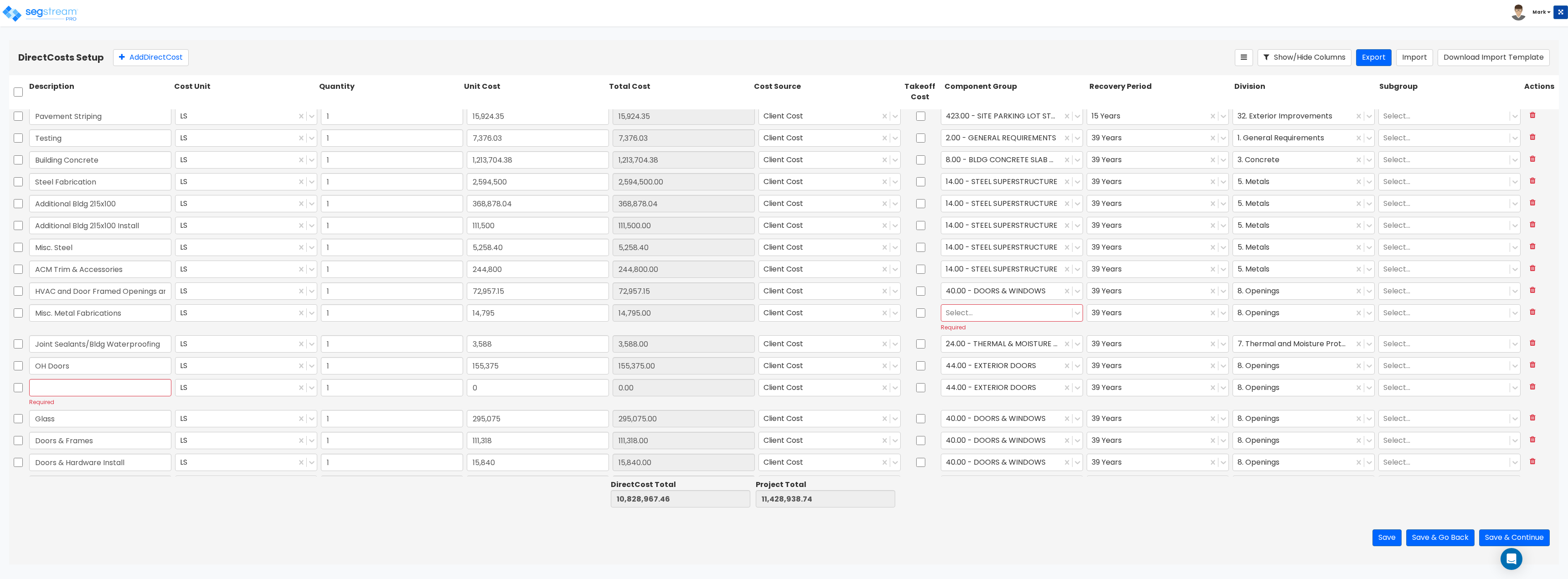
click at [973, 315] on div at bounding box center [1007, 313] width 122 height 12
click at [990, 352] on div "2.00 - GENERAL REQUIREMENTS" at bounding box center [1007, 352] width 142 height 16
click at [984, 318] on div at bounding box center [1001, 313] width 111 height 12
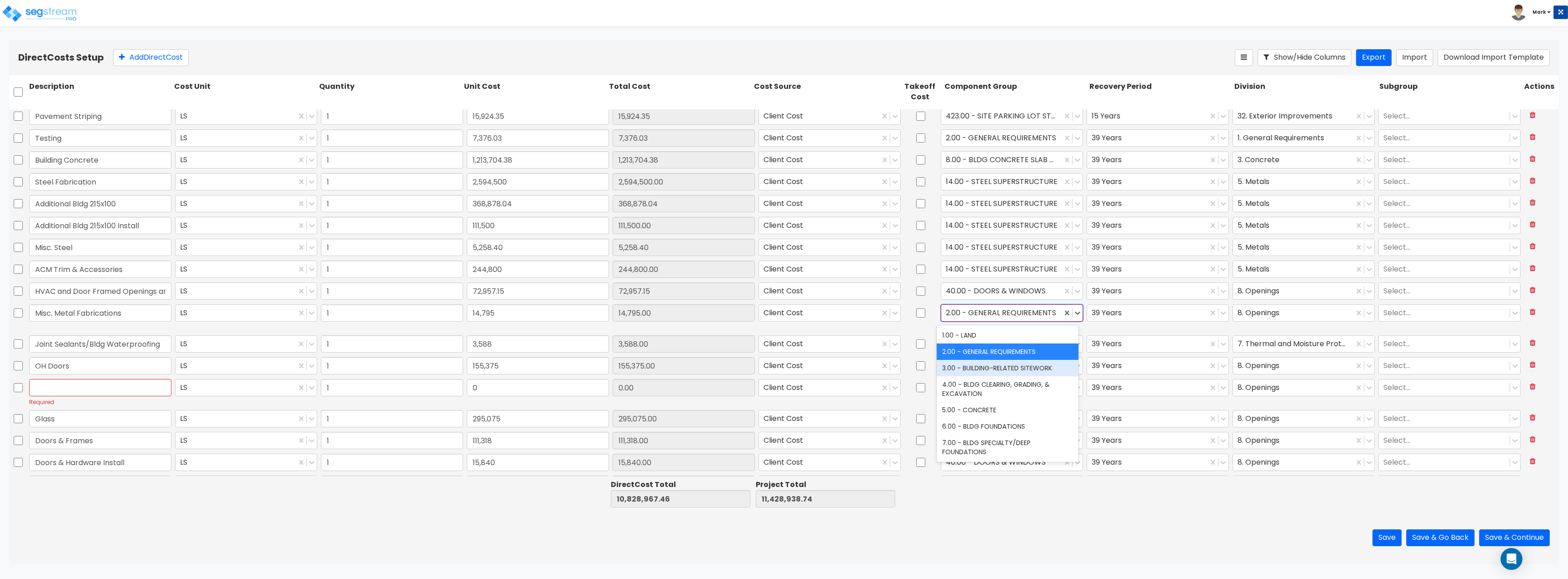
click at [992, 390] on div "4.00 - BLDG CLEARING, GRADING, & EXCAVATION" at bounding box center [1007, 389] width 142 height 26
click at [1530, 389] on button at bounding box center [1533, 387] width 17 height 16
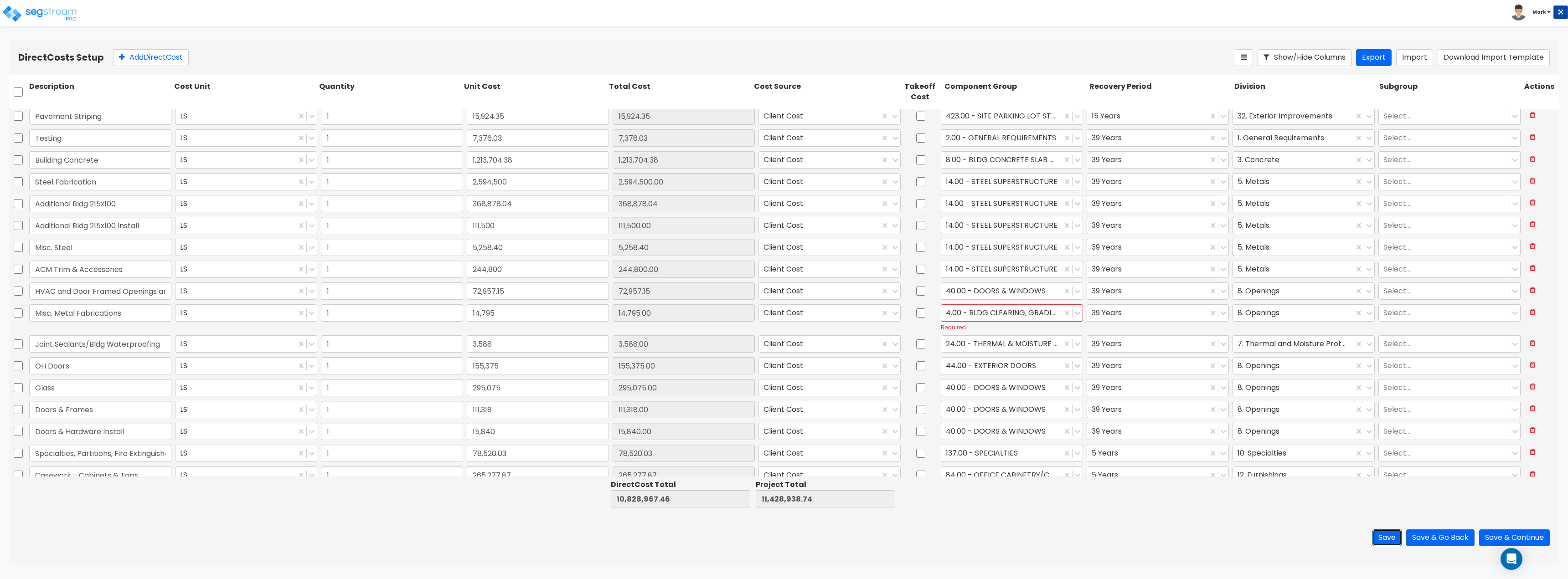
click at [1382, 532] on button "Save" at bounding box center [1387, 538] width 29 height 17
